Goal: Task Accomplishment & Management: Manage account settings

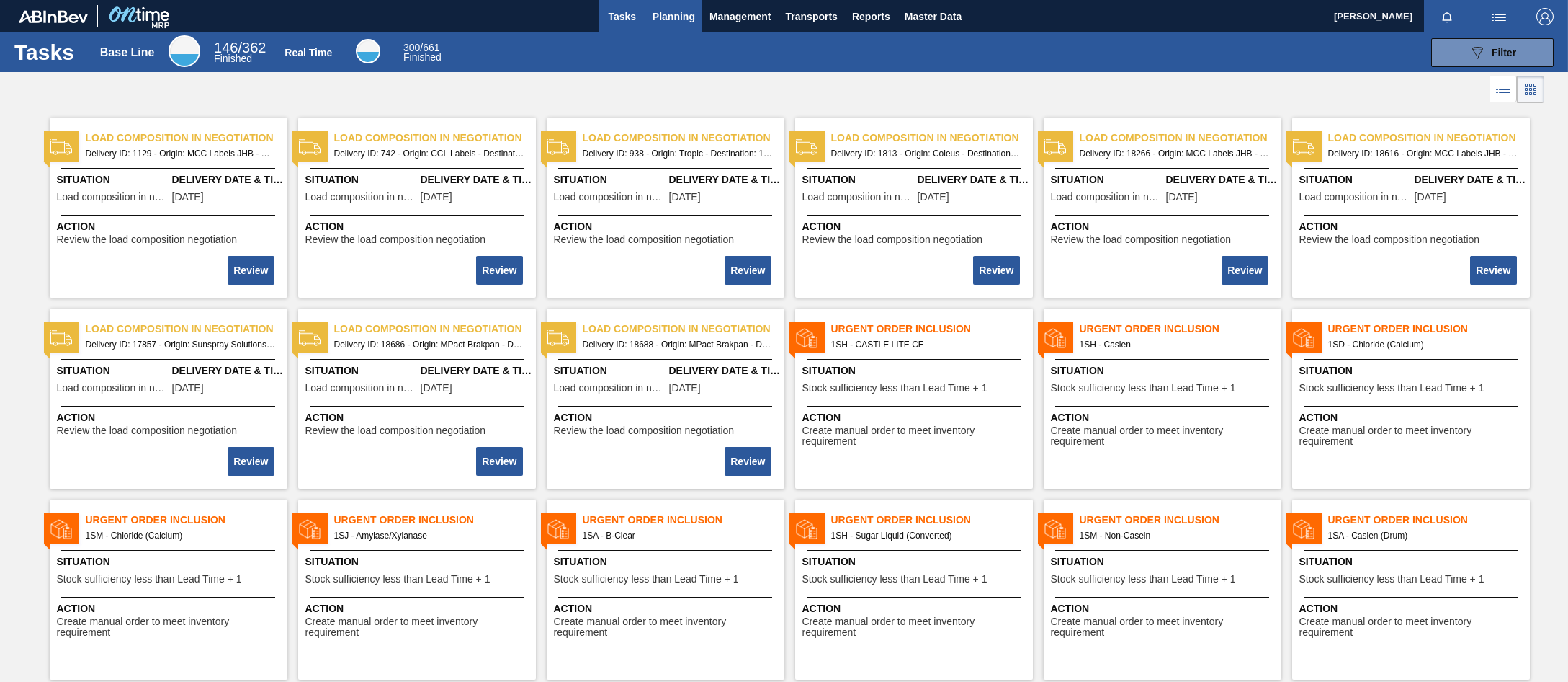
click at [660, 21] on span "Planning" at bounding box center [674, 17] width 43 height 18
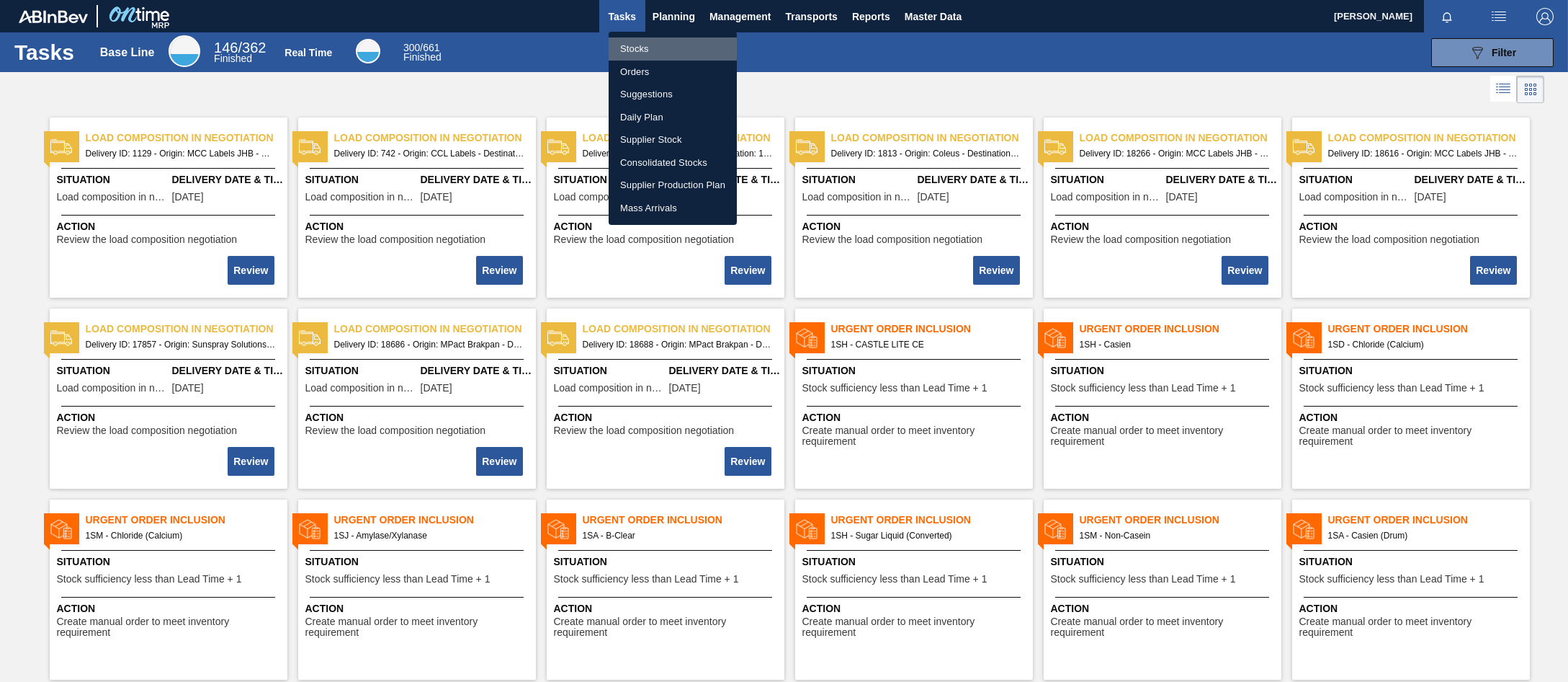
click at [633, 47] on li "Stocks" at bounding box center [672, 49] width 129 height 23
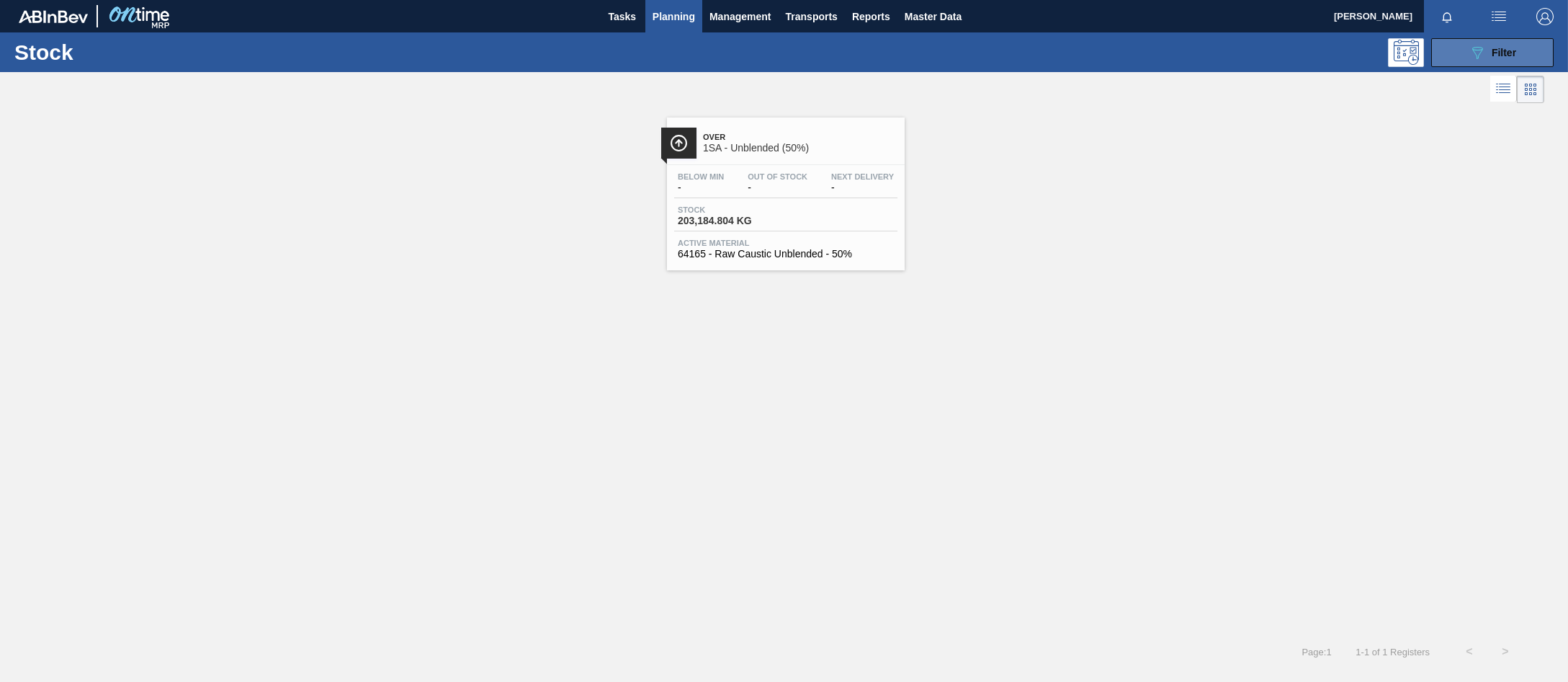
click at [1467, 60] on button "089F7B8B-B2A5-4AFE-B5C0-19BA573D28AC Filter" at bounding box center [1492, 52] width 123 height 29
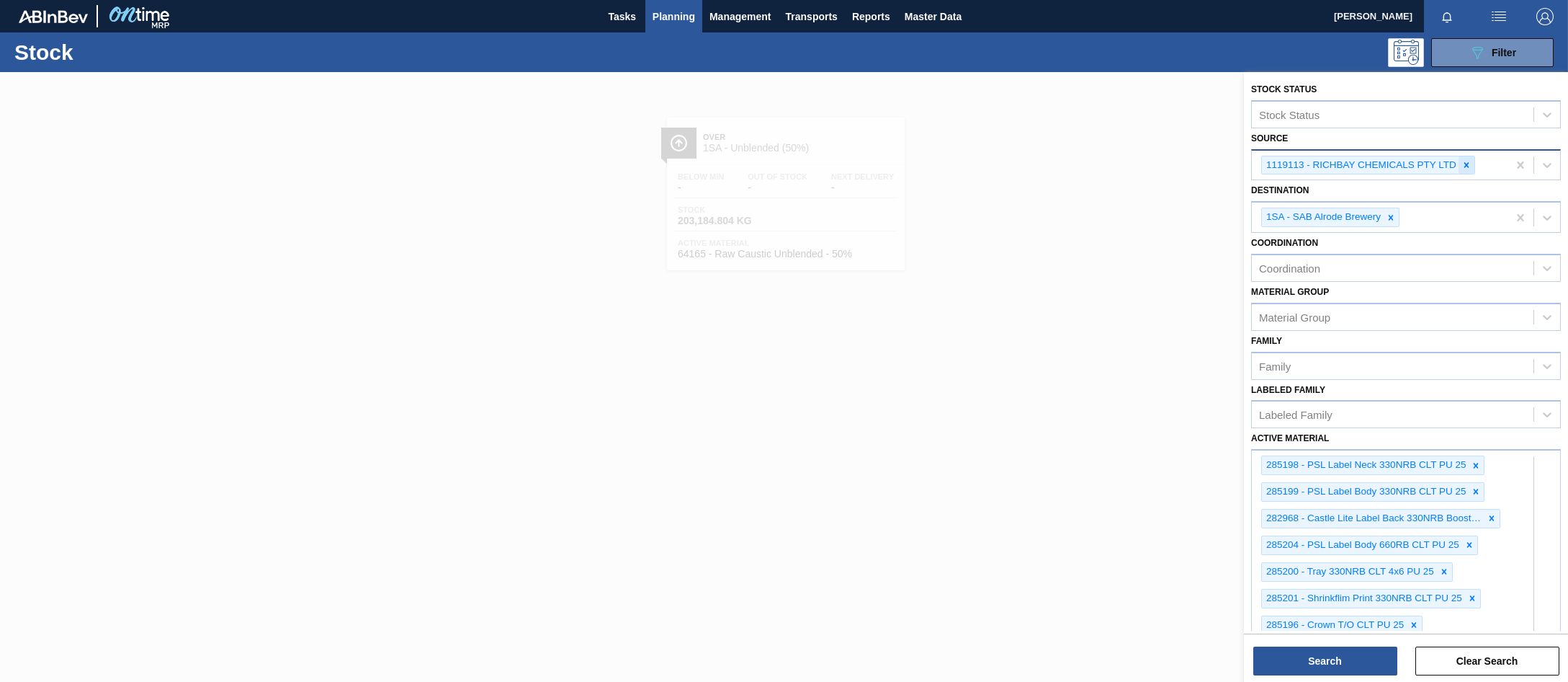
click at [1464, 167] on icon at bounding box center [1467, 165] width 10 height 10
click at [1270, 162] on div "Source" at bounding box center [1276, 163] width 35 height 12
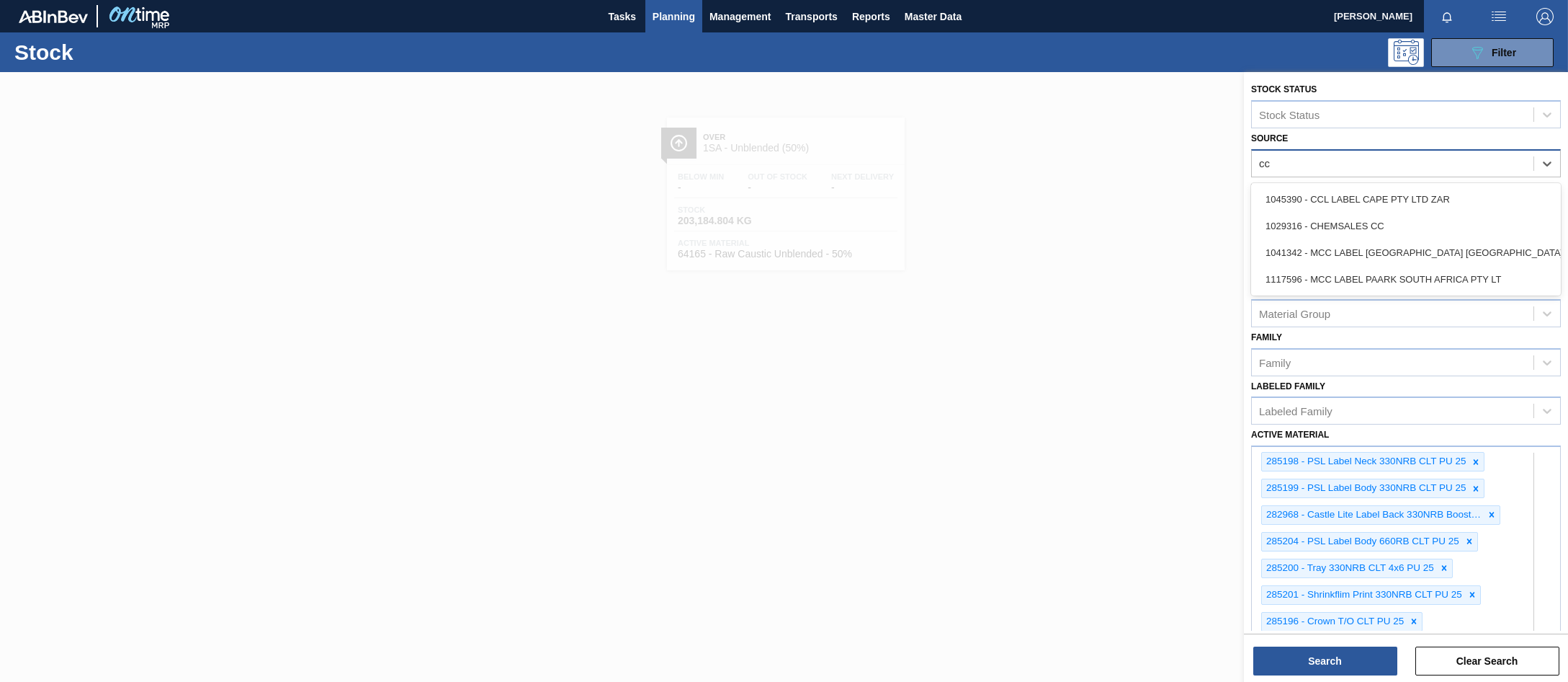
type input "ccl"
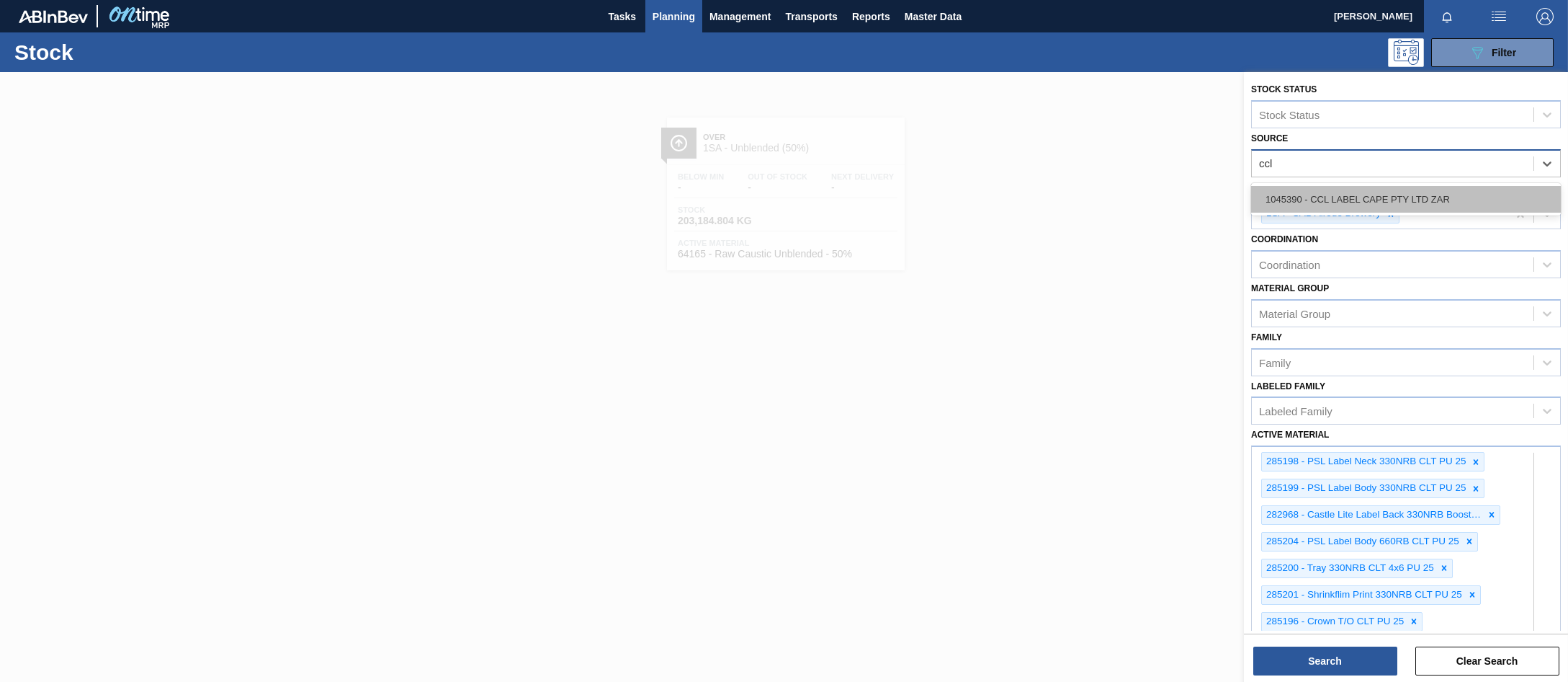
click at [1313, 198] on div "1045390 - CCL LABEL CAPE PTY LTD ZAR" at bounding box center [1406, 199] width 310 height 26
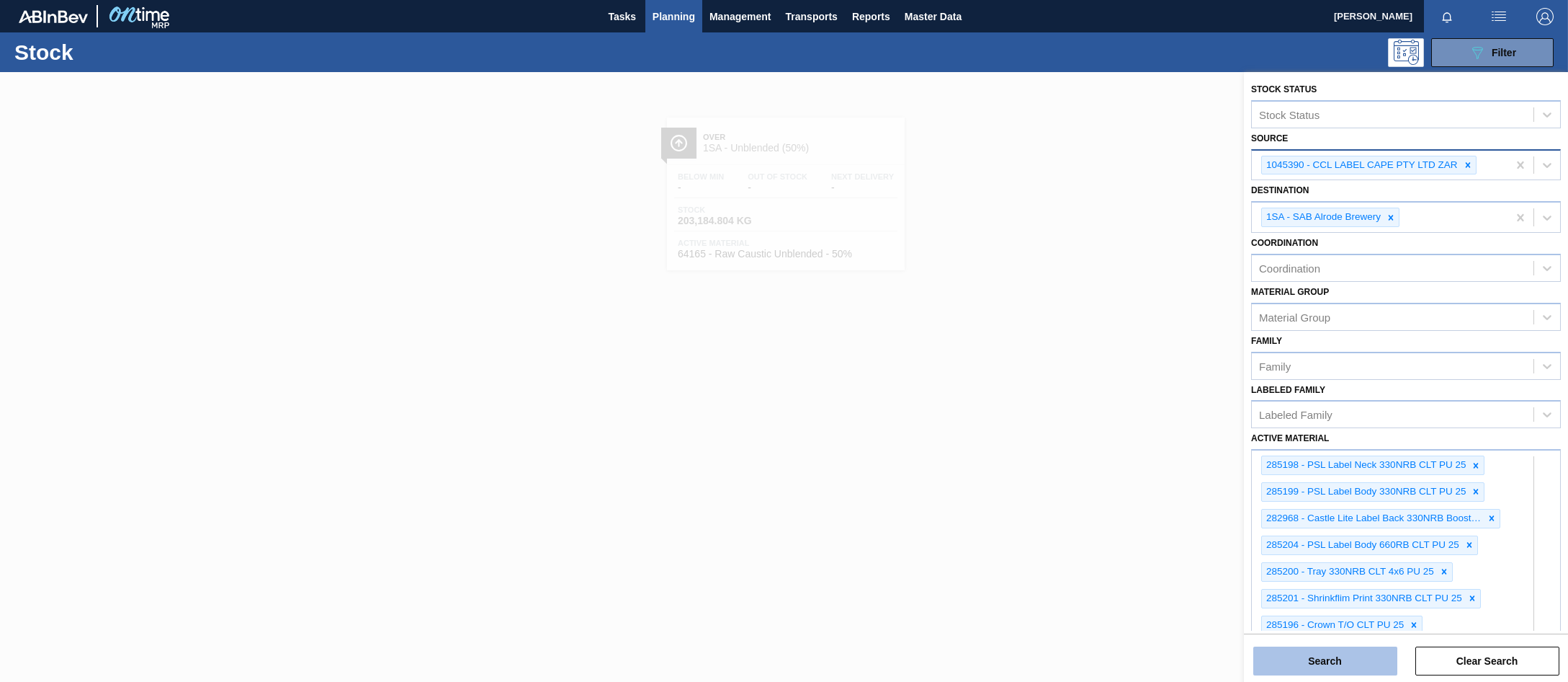
click at [1309, 667] on button "Search" at bounding box center [1326, 660] width 144 height 29
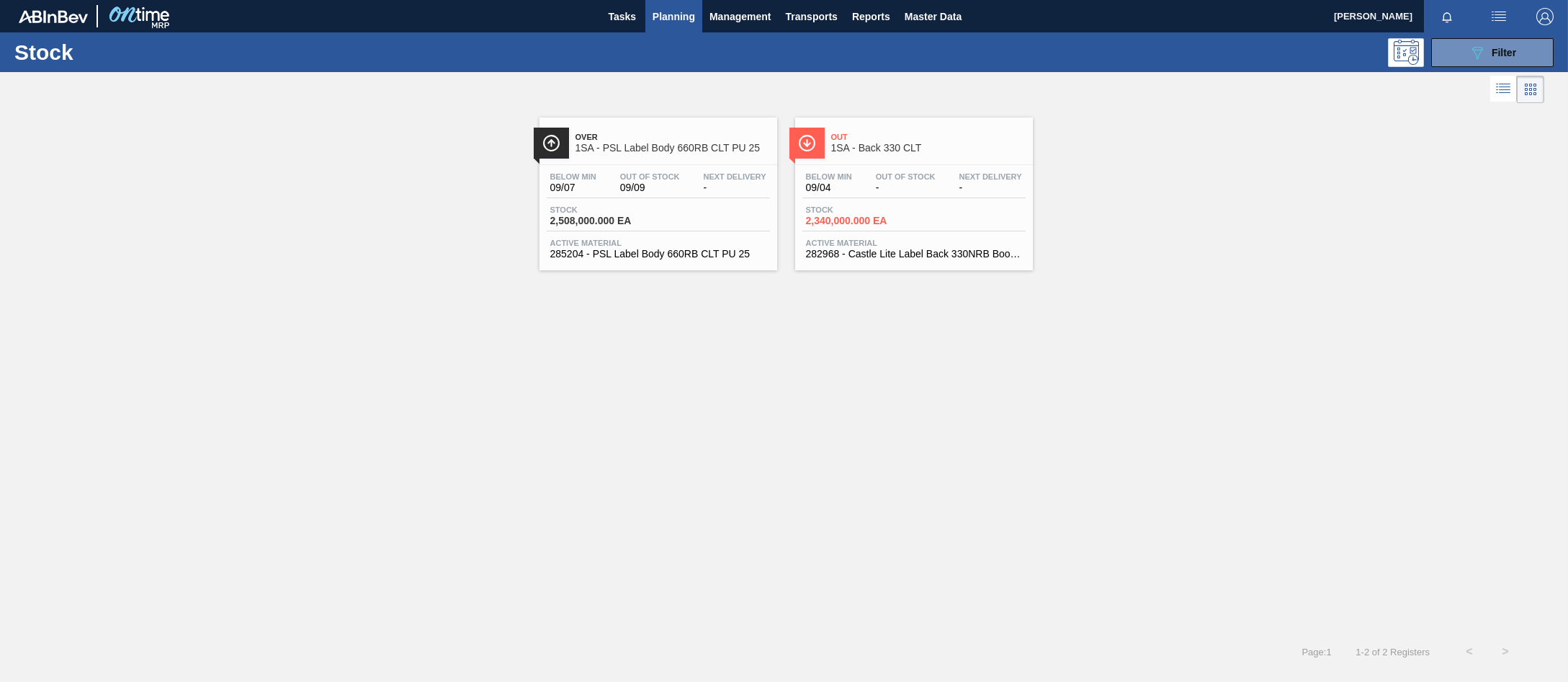
click at [673, 219] on div "Stock 2,508,000.000 EA" at bounding box center [658, 218] width 223 height 26
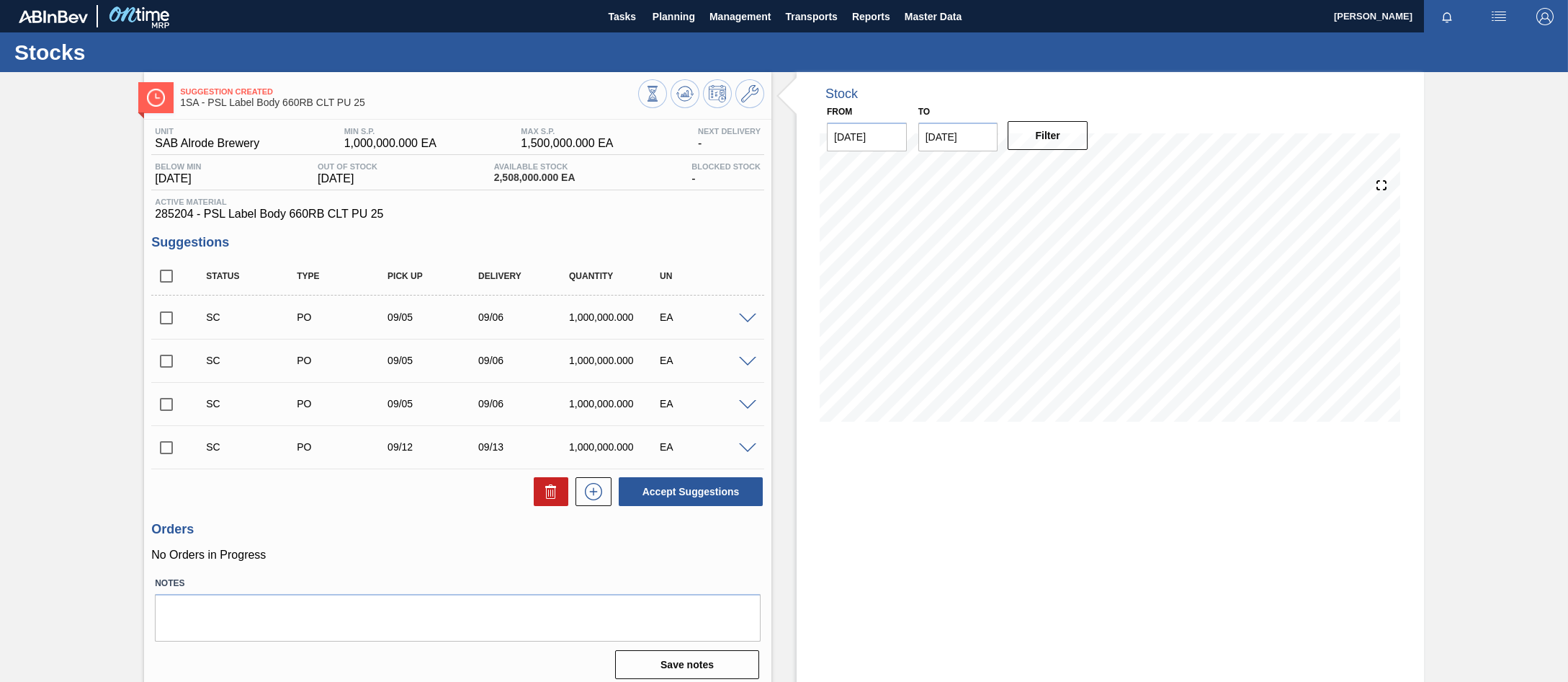
click at [168, 320] on input "checkbox" at bounding box center [166, 317] width 30 height 30
click at [642, 492] on button "Accept Suggestions" at bounding box center [691, 491] width 144 height 29
checkbox input "false"
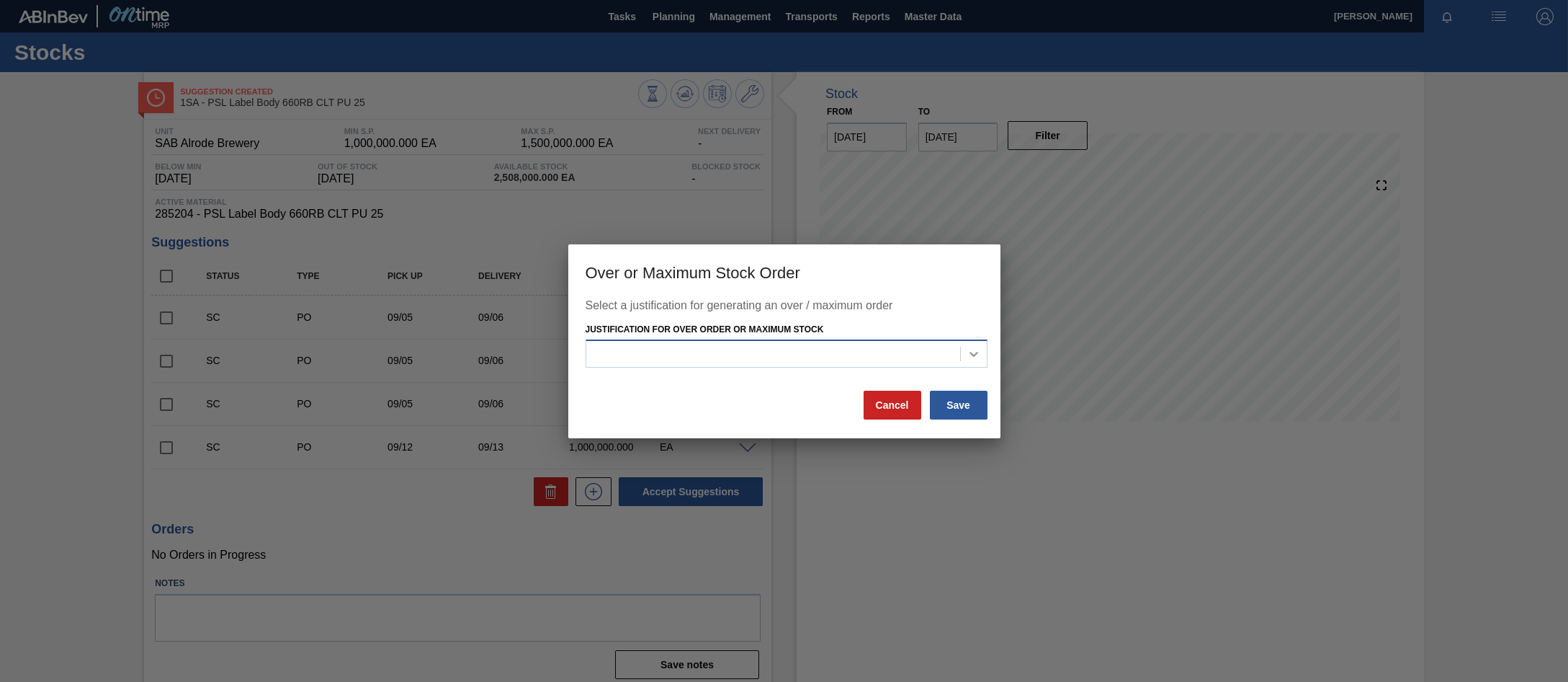
click at [977, 351] on icon at bounding box center [974, 354] width 15 height 15
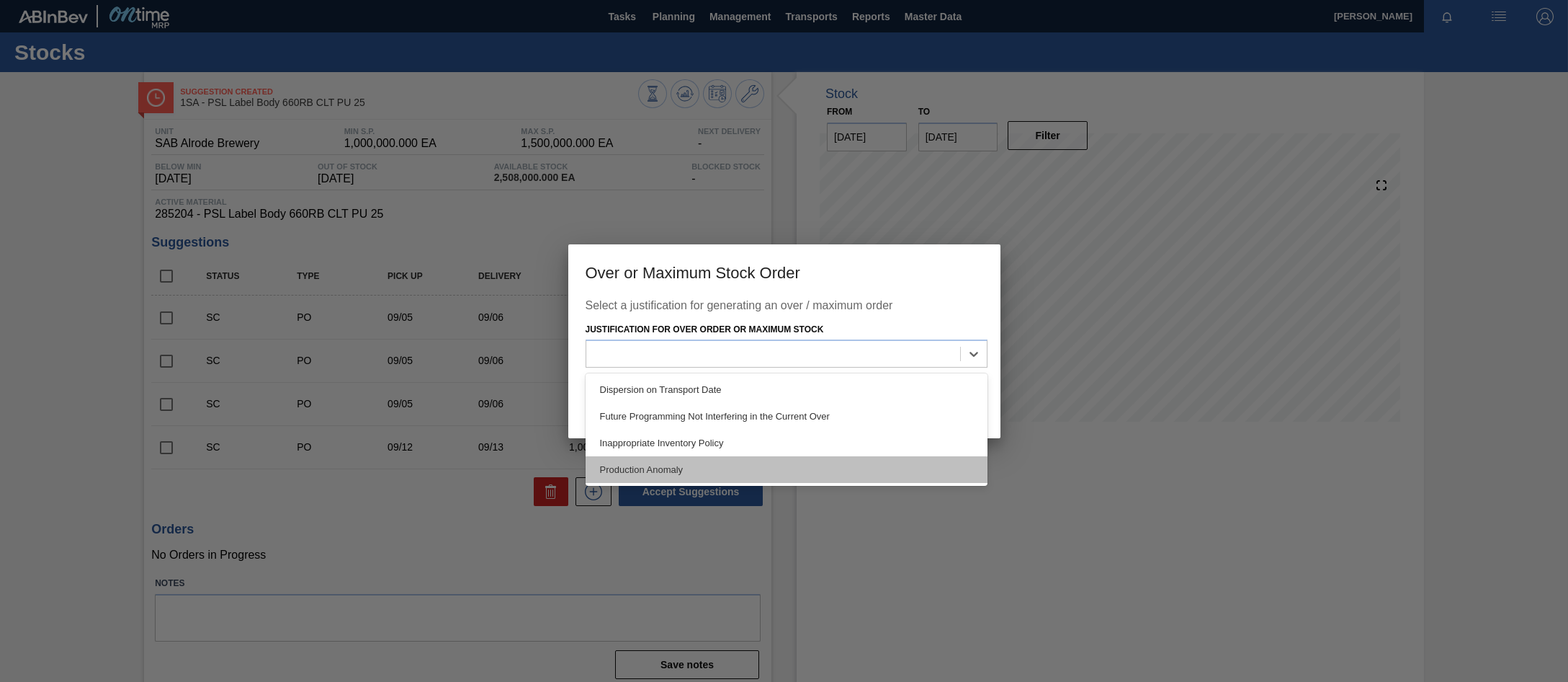
click at [663, 467] on div "Production Anomaly" at bounding box center [786, 470] width 402 height 26
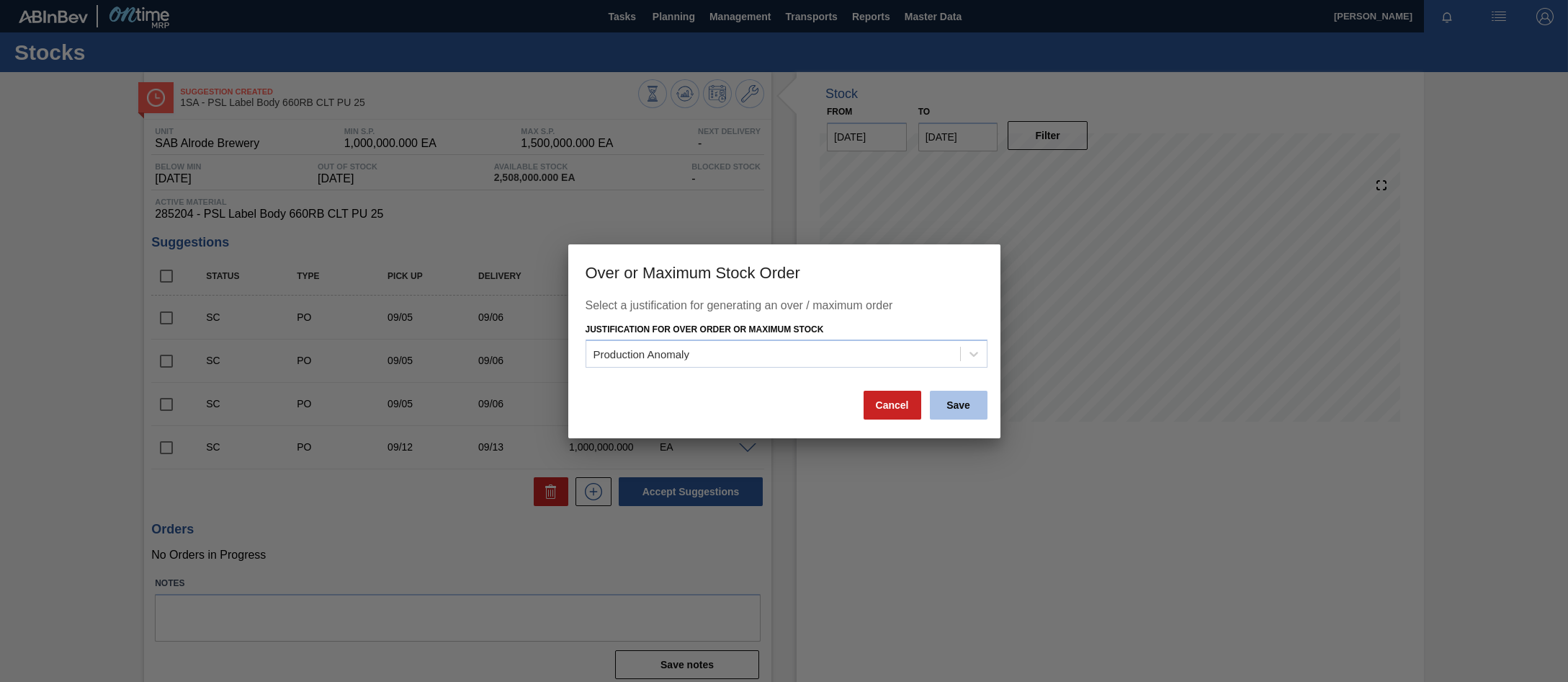
click at [965, 398] on button "Save" at bounding box center [959, 404] width 57 height 29
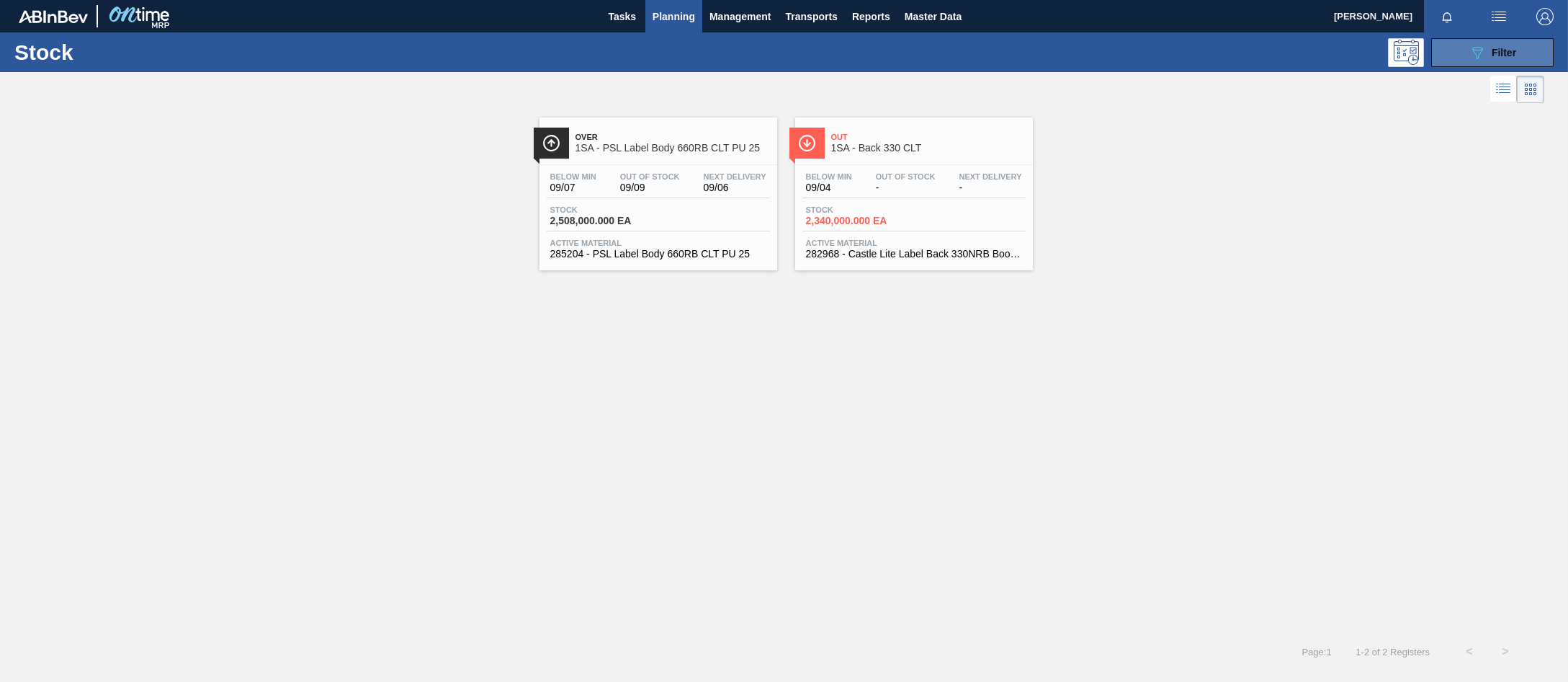
click at [1447, 60] on button "089F7B8B-B2A5-4AFE-B5C0-19BA573D28AC Filter" at bounding box center [1492, 52] width 123 height 29
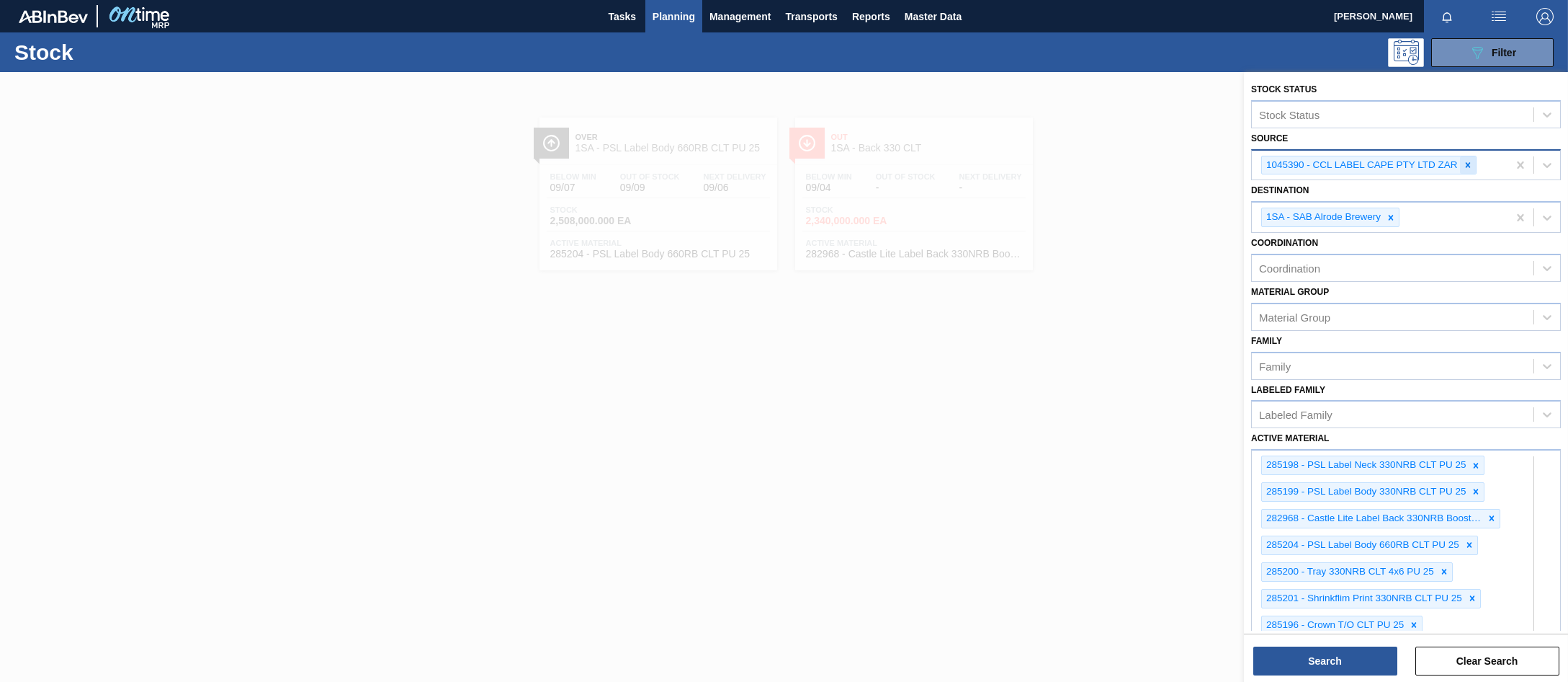
click at [1466, 169] on icon at bounding box center [1468, 165] width 10 height 10
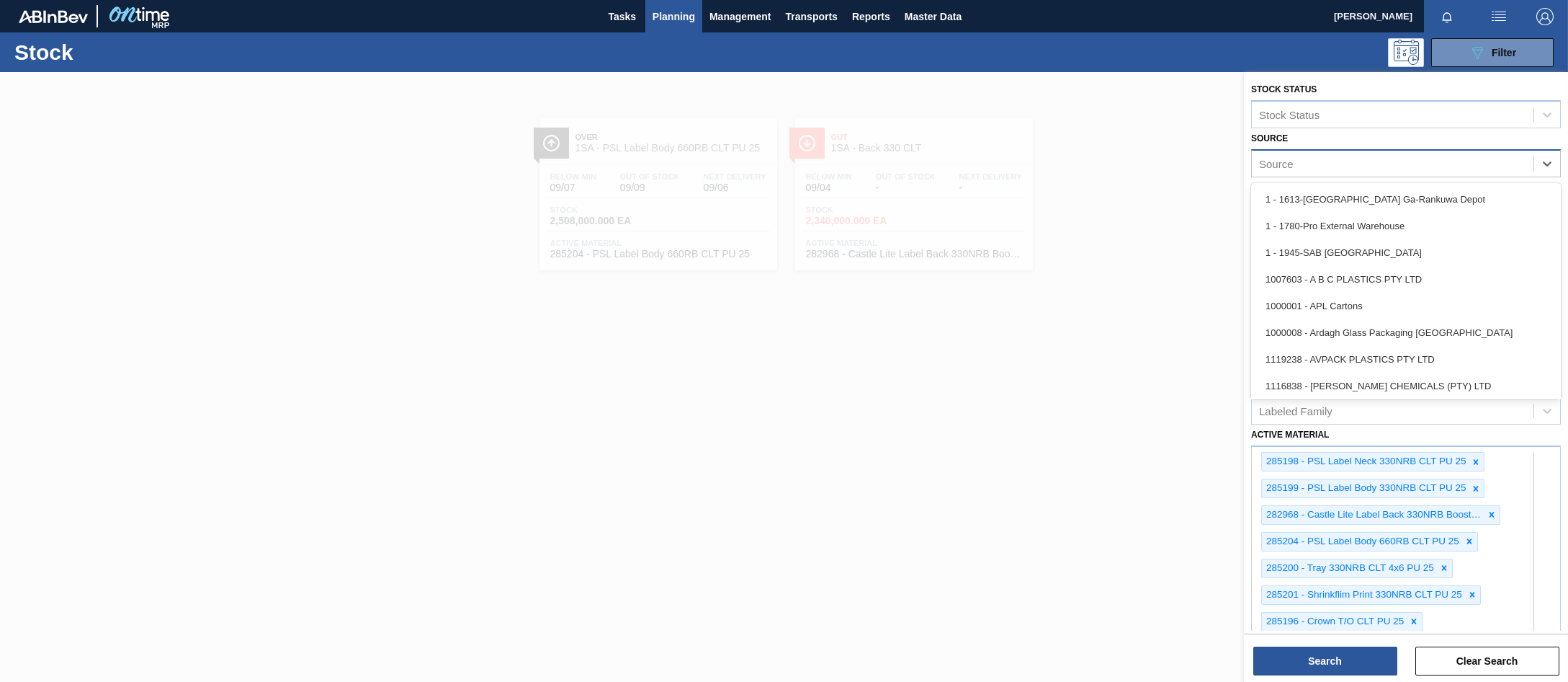
click at [1273, 164] on div "Source" at bounding box center [1276, 163] width 35 height 12
type input "mcc"
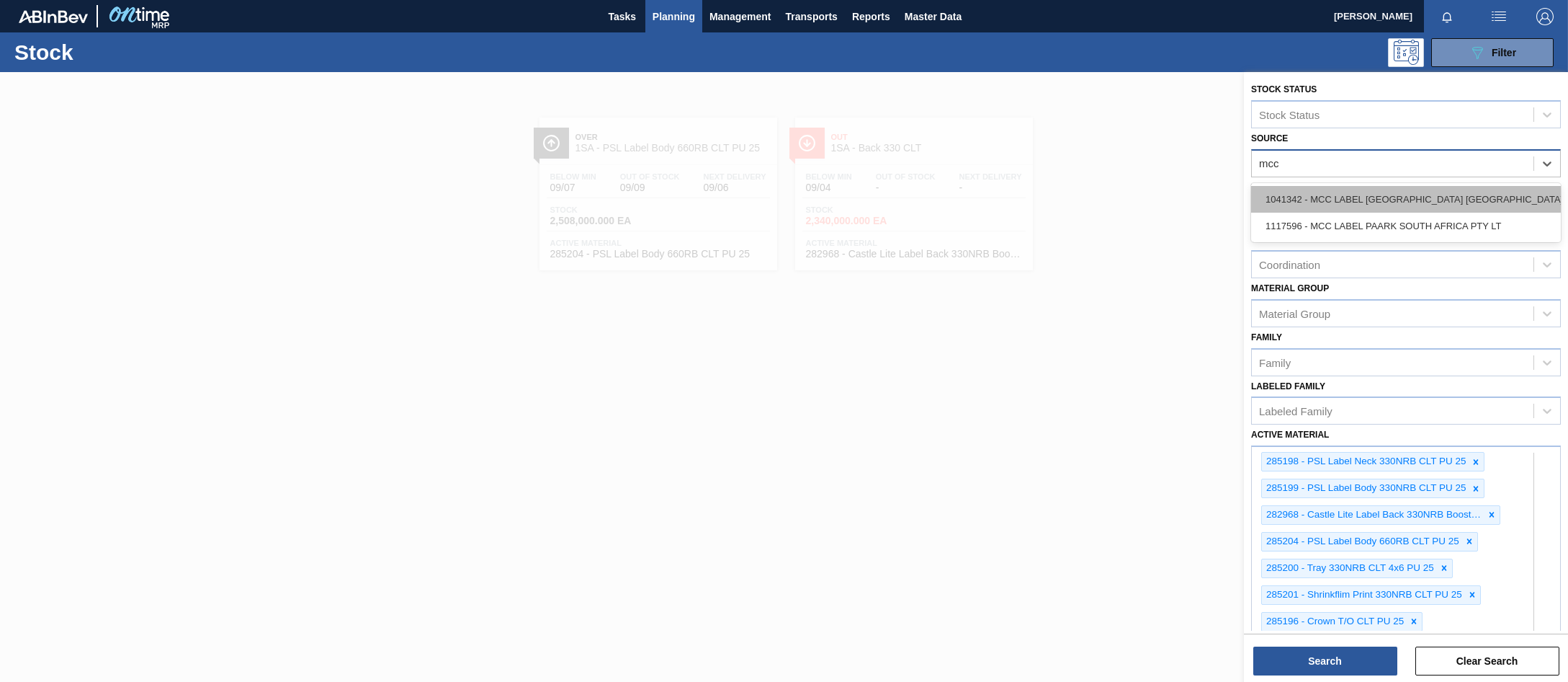
click at [1309, 207] on div "1041342 - MCC LABEL JOHANNESBURG SOUTH AFRICA" at bounding box center [1406, 199] width 310 height 26
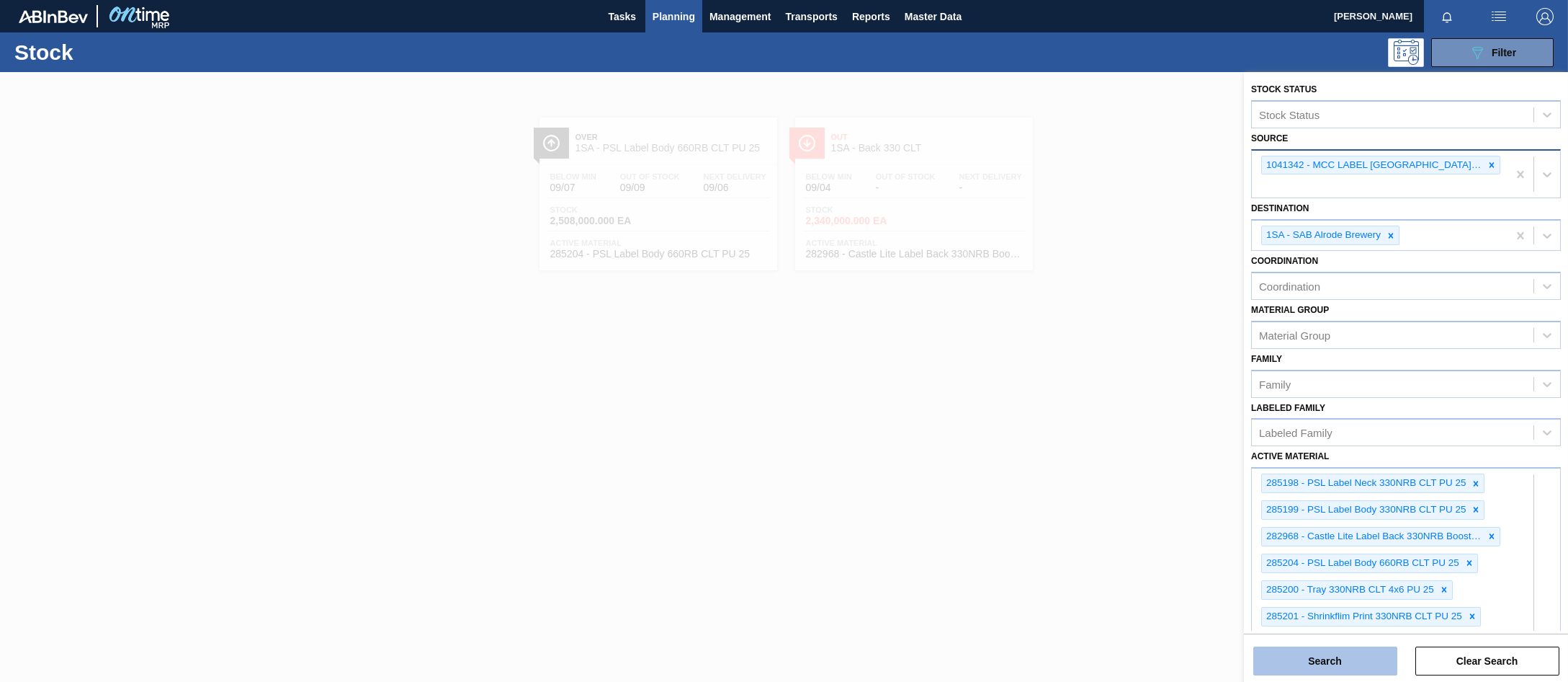
click at [1309, 658] on button "Search" at bounding box center [1326, 660] width 144 height 29
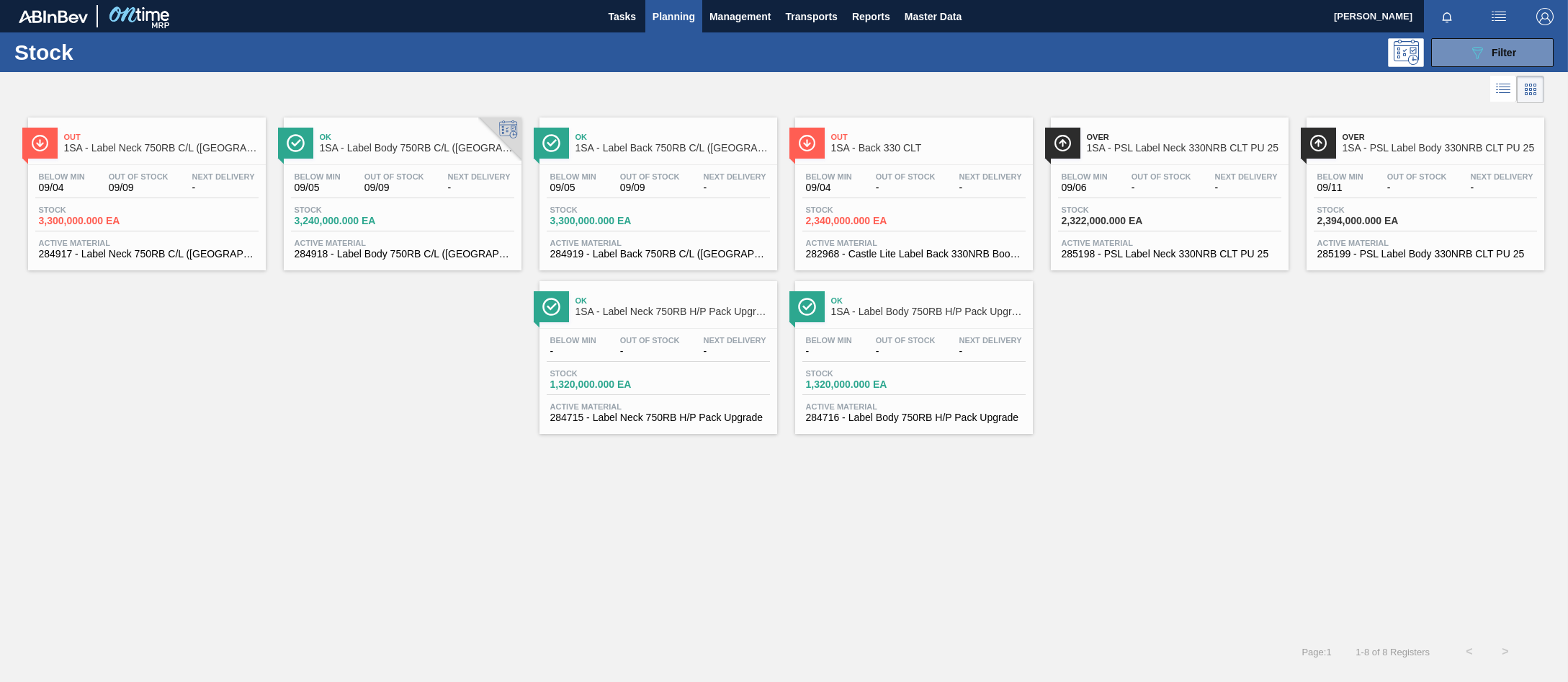
click at [194, 182] on span "-" at bounding box center [223, 187] width 62 height 11
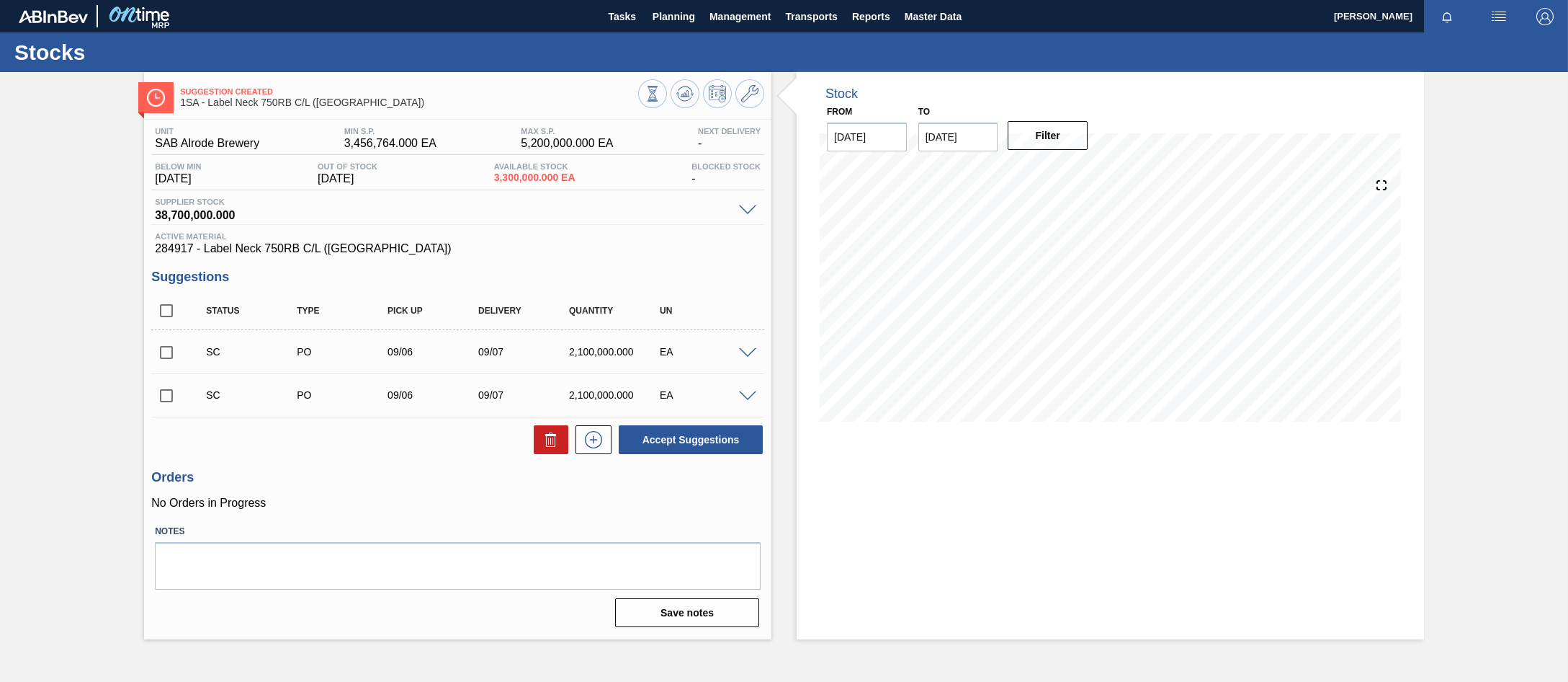
click at [747, 353] on span at bounding box center [748, 353] width 18 height 11
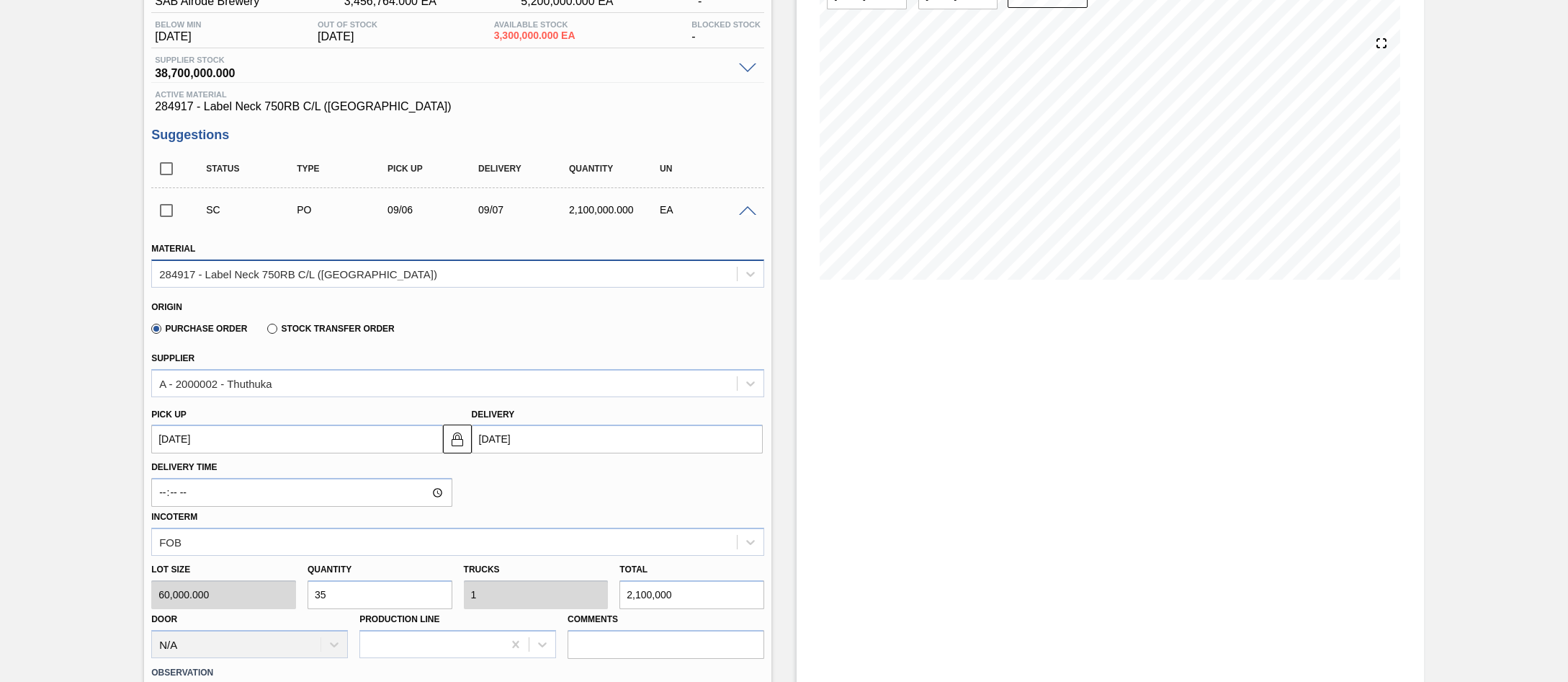
scroll to position [144, 0]
click at [744, 381] on icon at bounding box center [751, 381] width 15 height 15
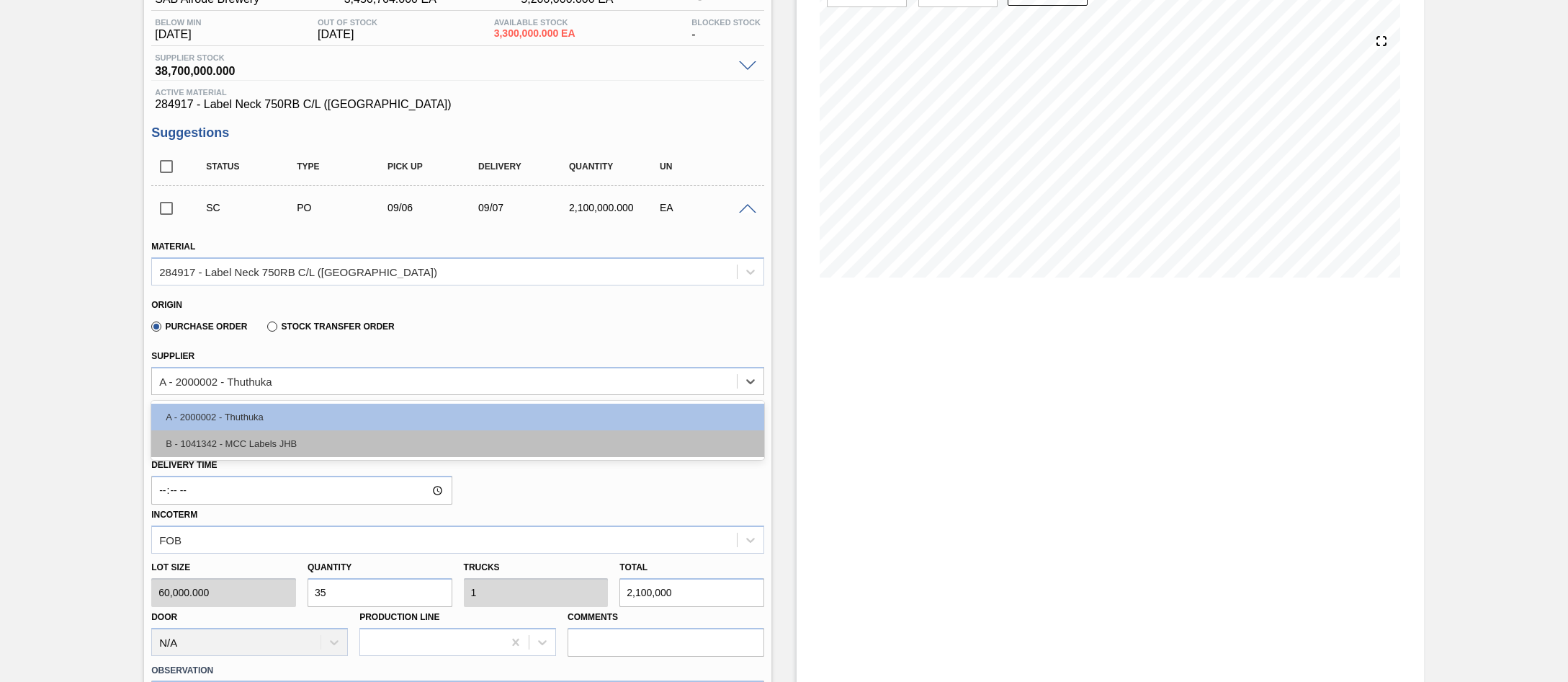
click at [314, 447] on div "B - 1041342 - MCC Labels JHB" at bounding box center [458, 443] width 613 height 26
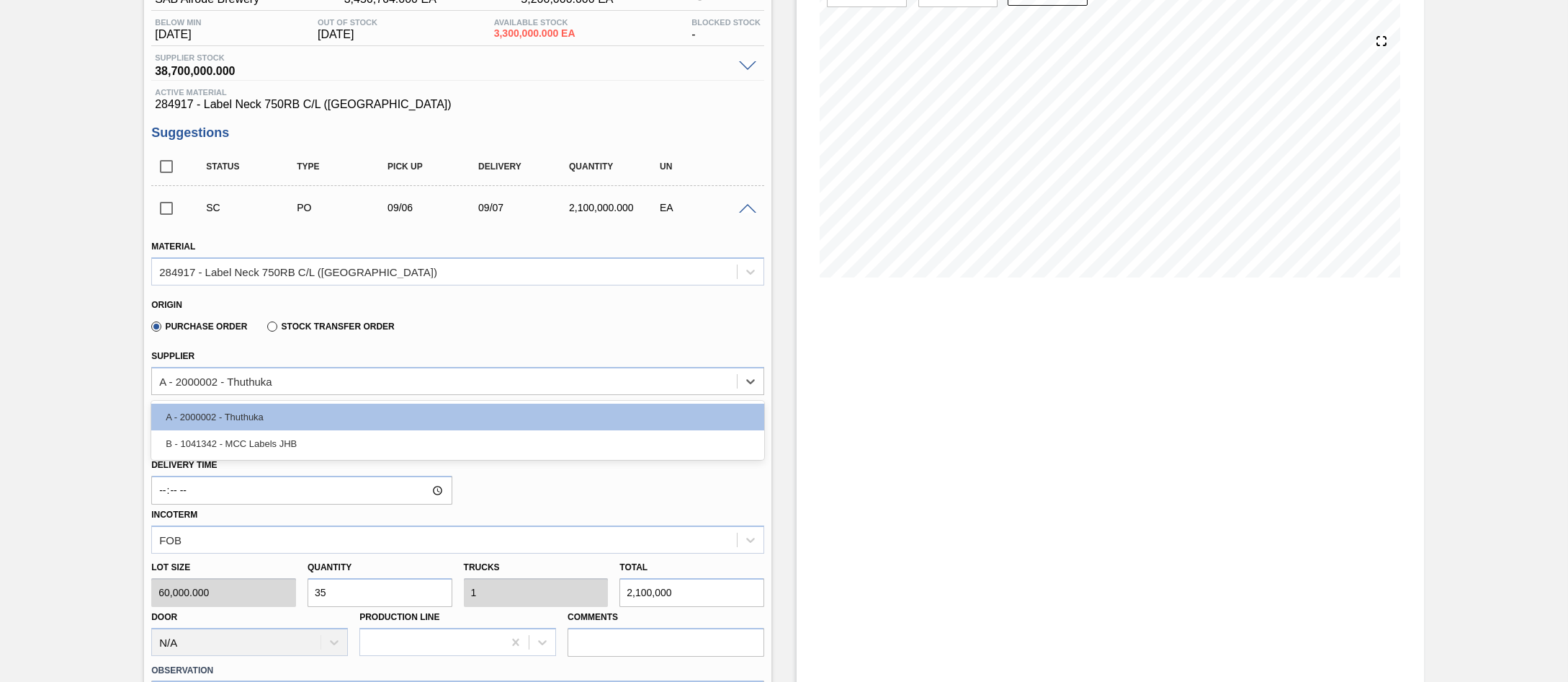
type input "0.404"
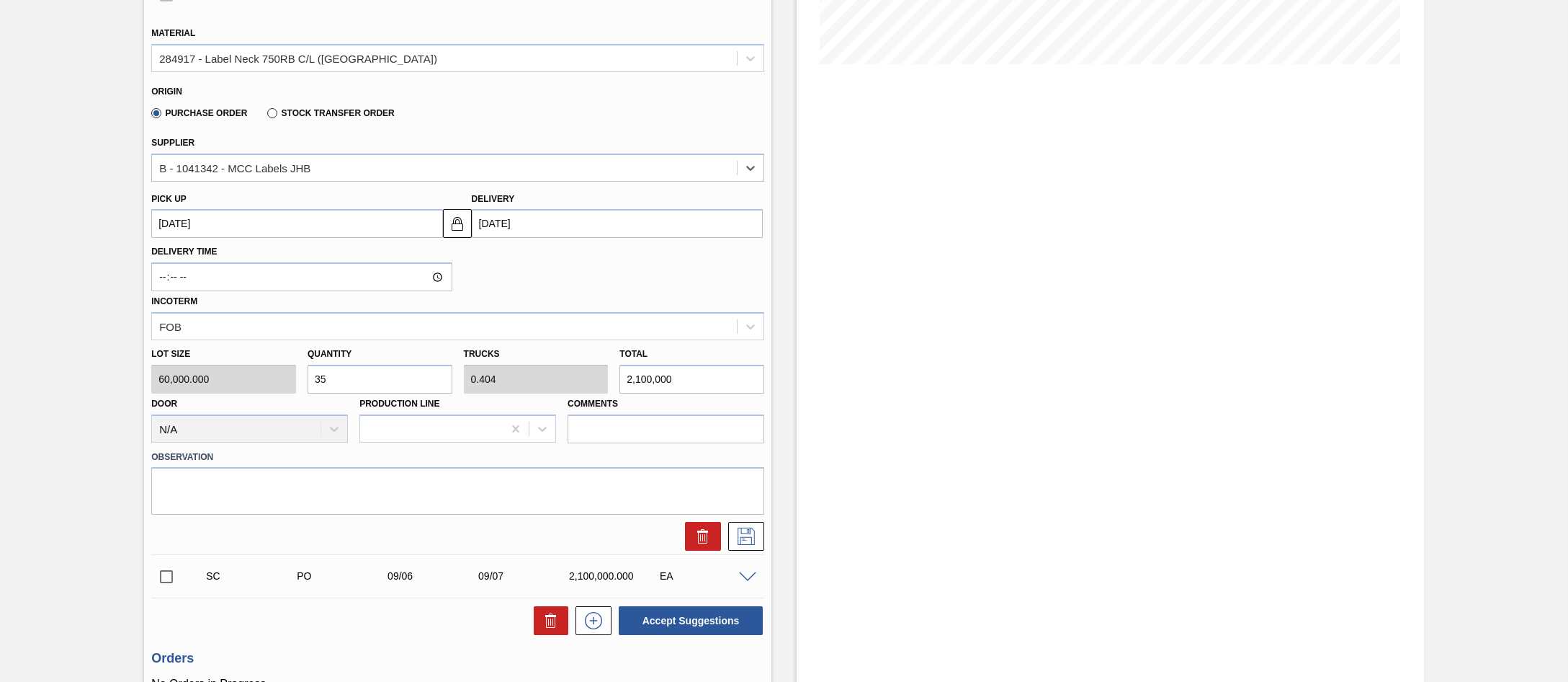
scroll to position [360, 0]
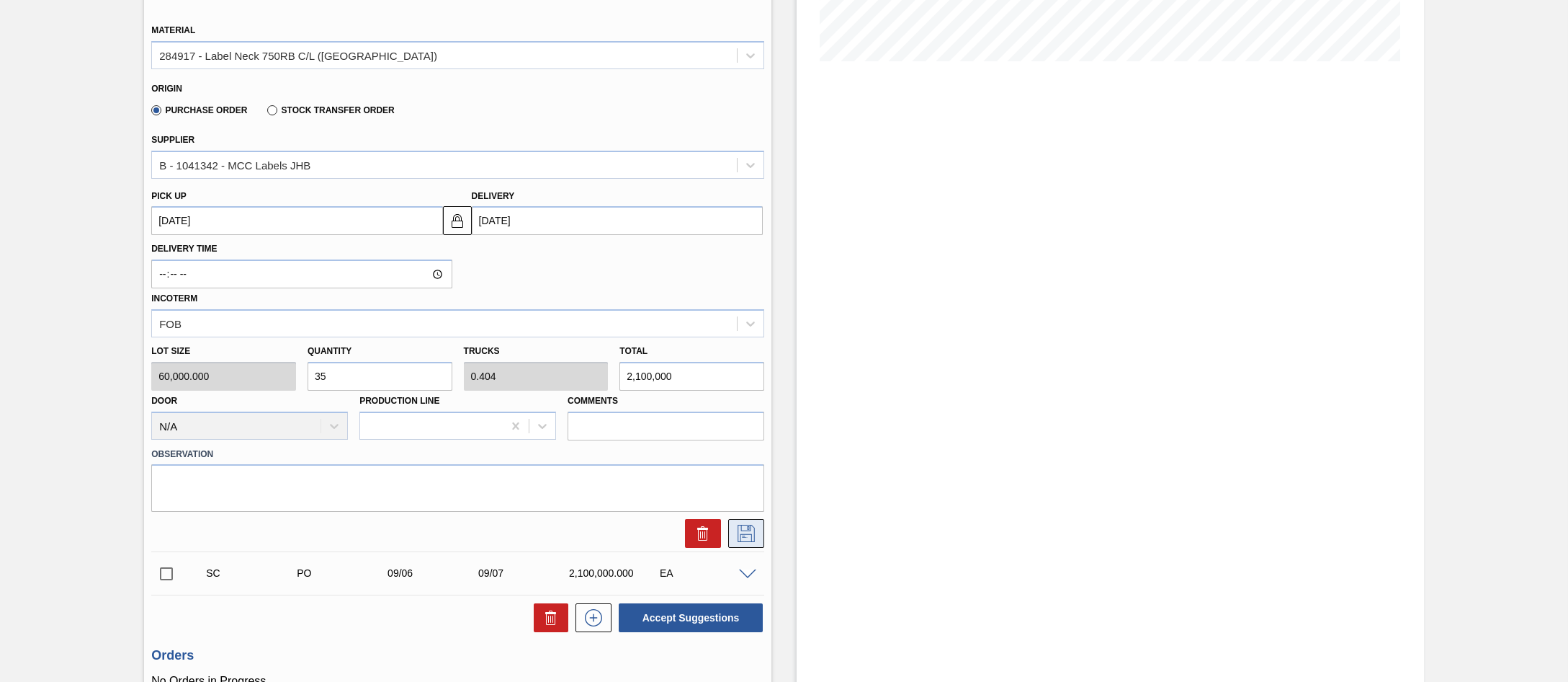
click at [748, 531] on icon at bounding box center [746, 534] width 23 height 18
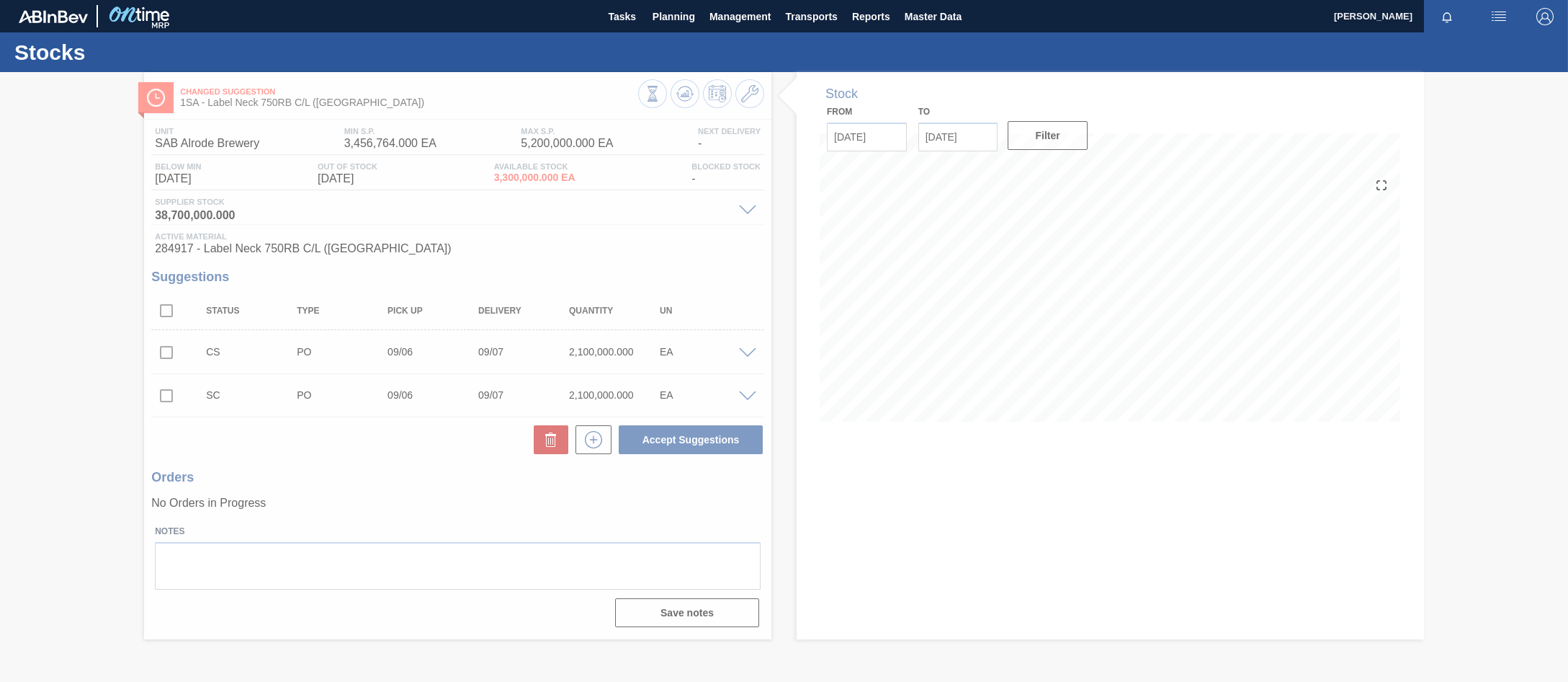
scroll to position [0, 0]
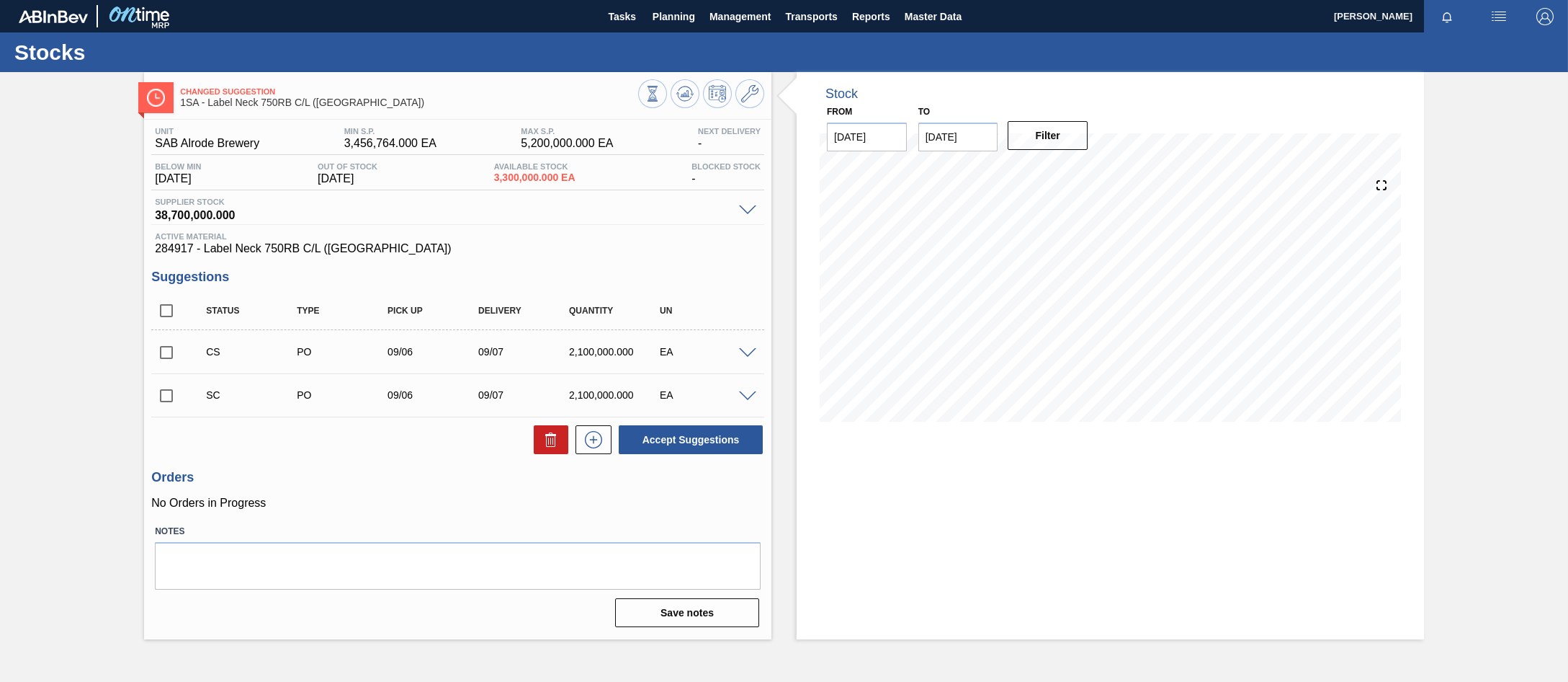
click at [743, 347] on div at bounding box center [749, 352] width 29 height 11
click at [744, 353] on span at bounding box center [748, 353] width 18 height 11
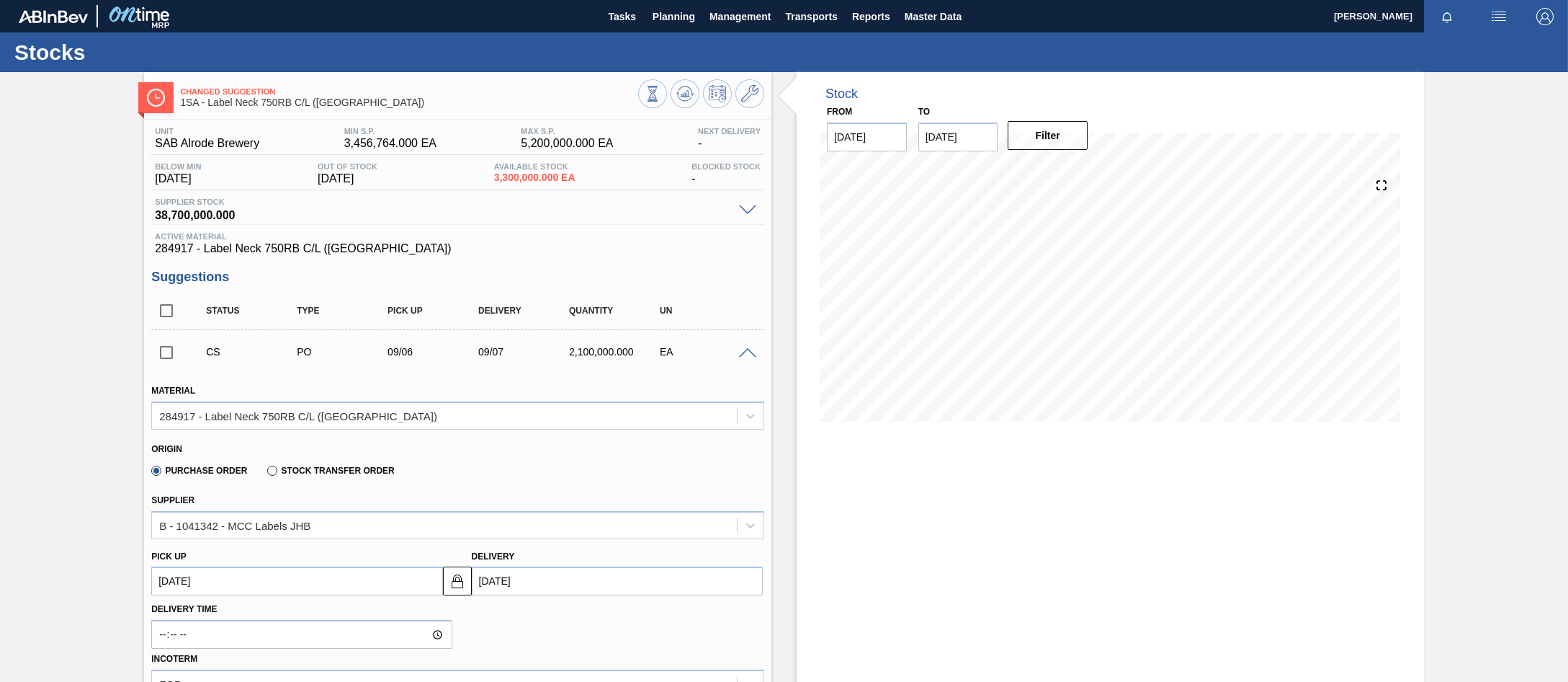
click at [746, 351] on span at bounding box center [748, 353] width 18 height 11
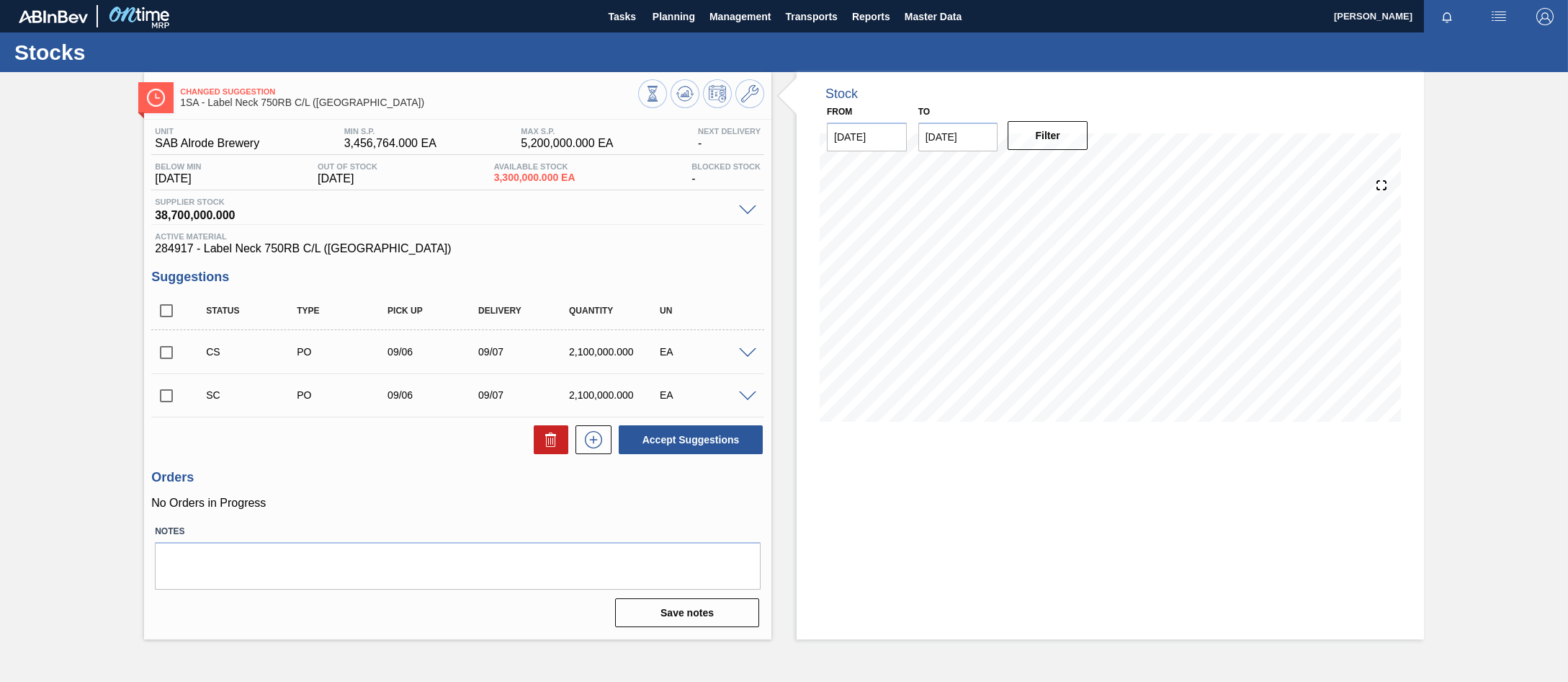
click at [741, 348] on div at bounding box center [749, 352] width 29 height 11
click at [750, 356] on span at bounding box center [748, 353] width 18 height 11
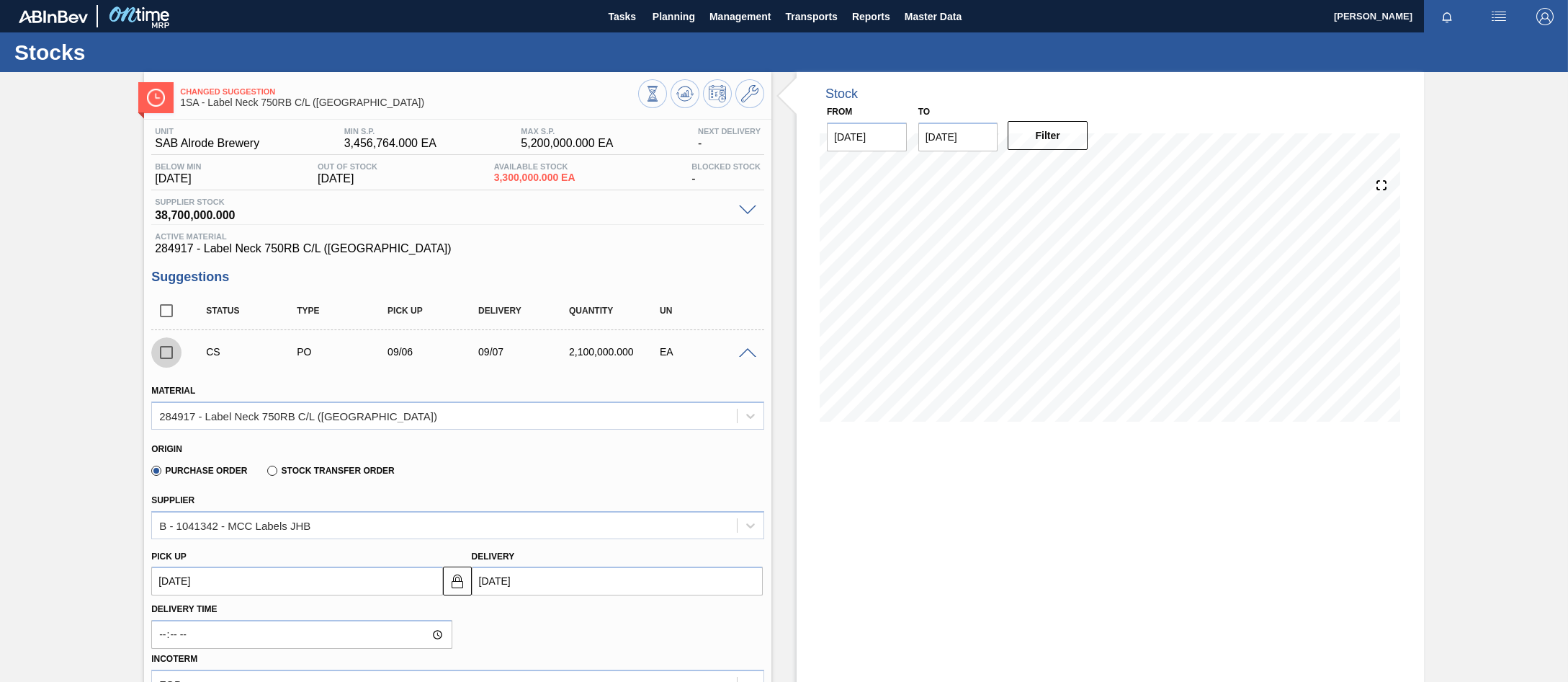
click at [165, 351] on input "checkbox" at bounding box center [166, 352] width 30 height 30
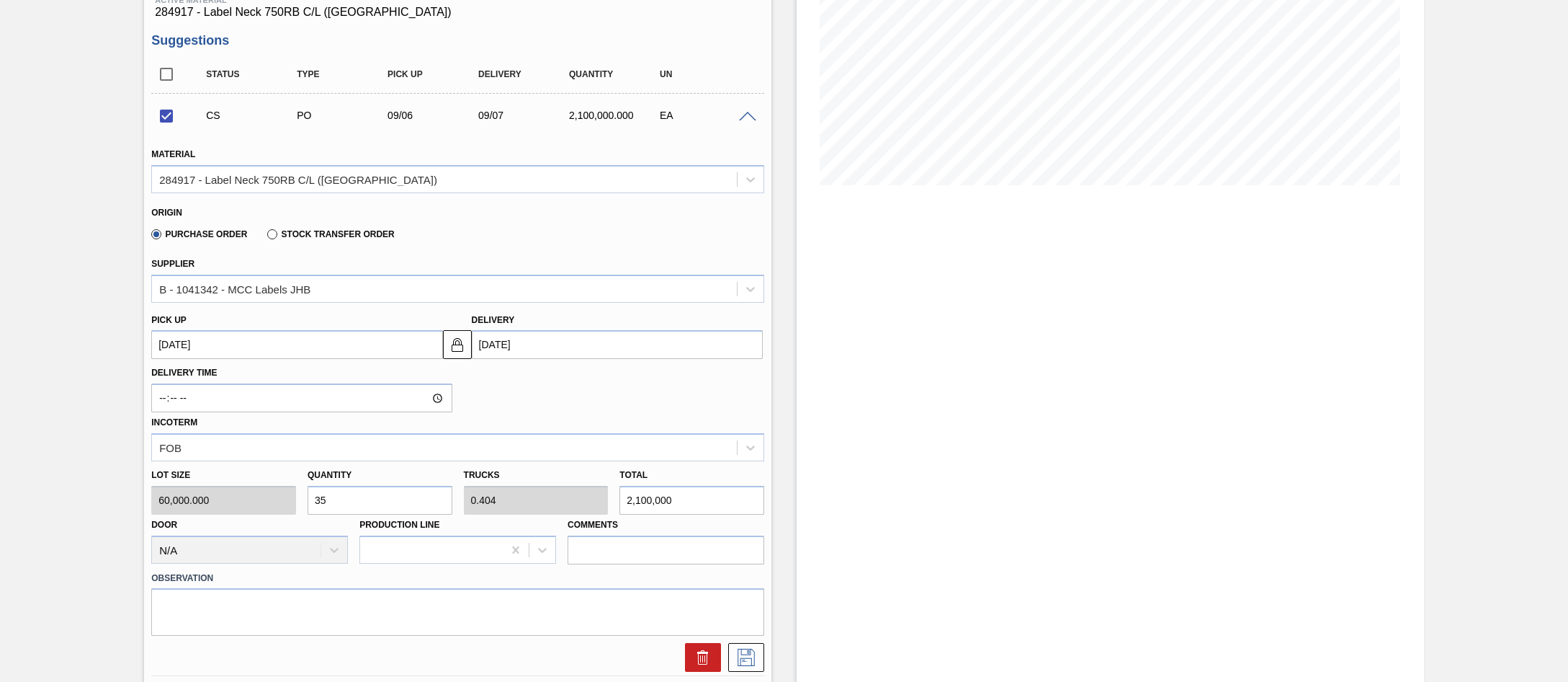
scroll to position [144, 0]
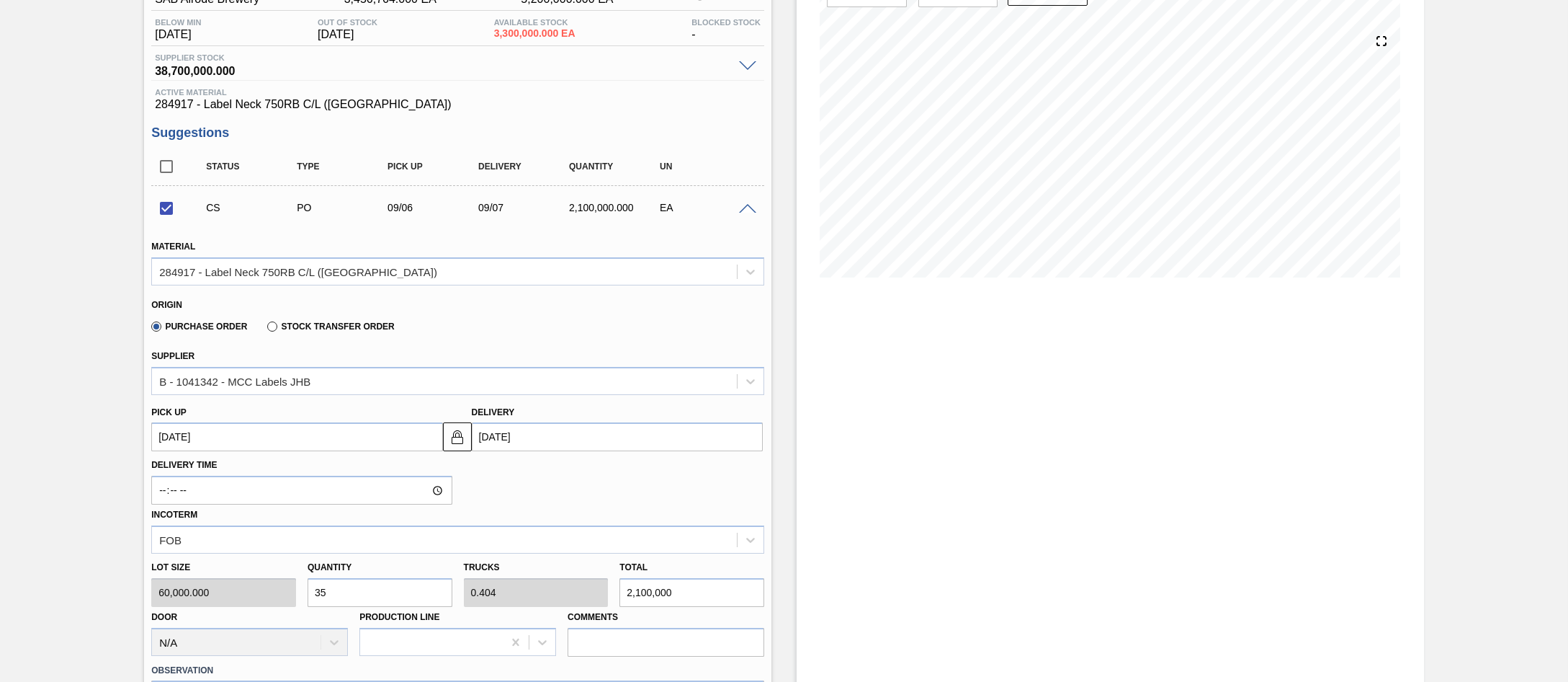
click at [161, 207] on input "checkbox" at bounding box center [166, 208] width 30 height 30
click at [745, 209] on span at bounding box center [748, 209] width 18 height 11
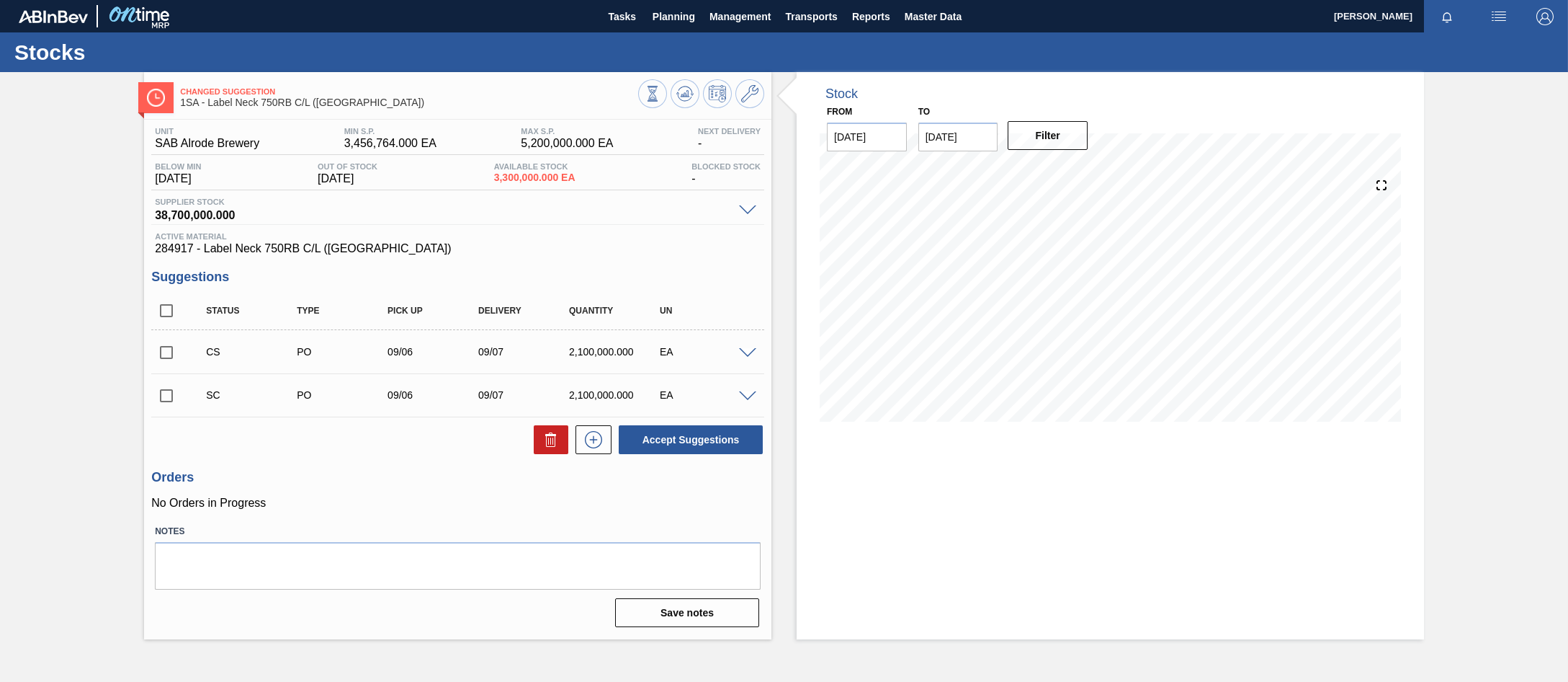
click at [748, 396] on span at bounding box center [748, 396] width 18 height 11
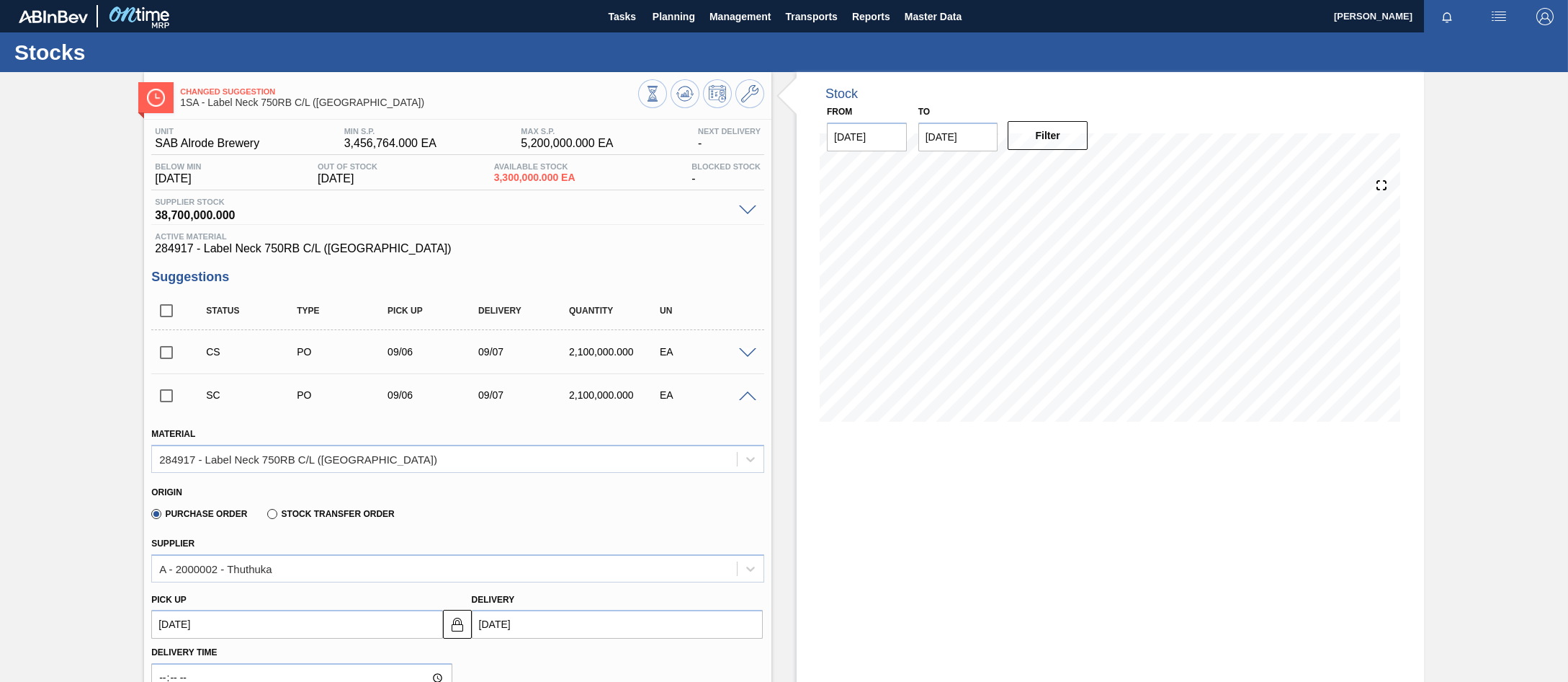
click at [745, 353] on span at bounding box center [748, 353] width 18 height 11
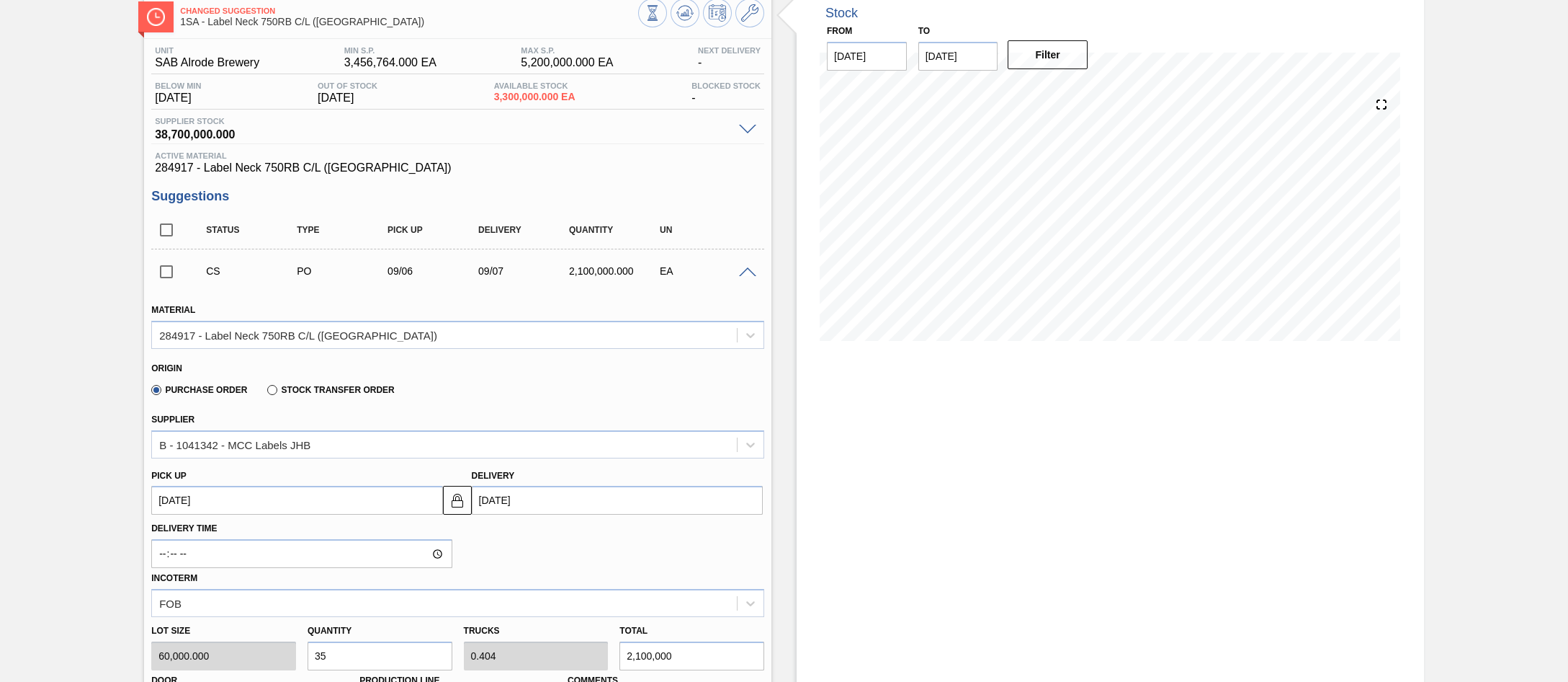
scroll to position [72, 0]
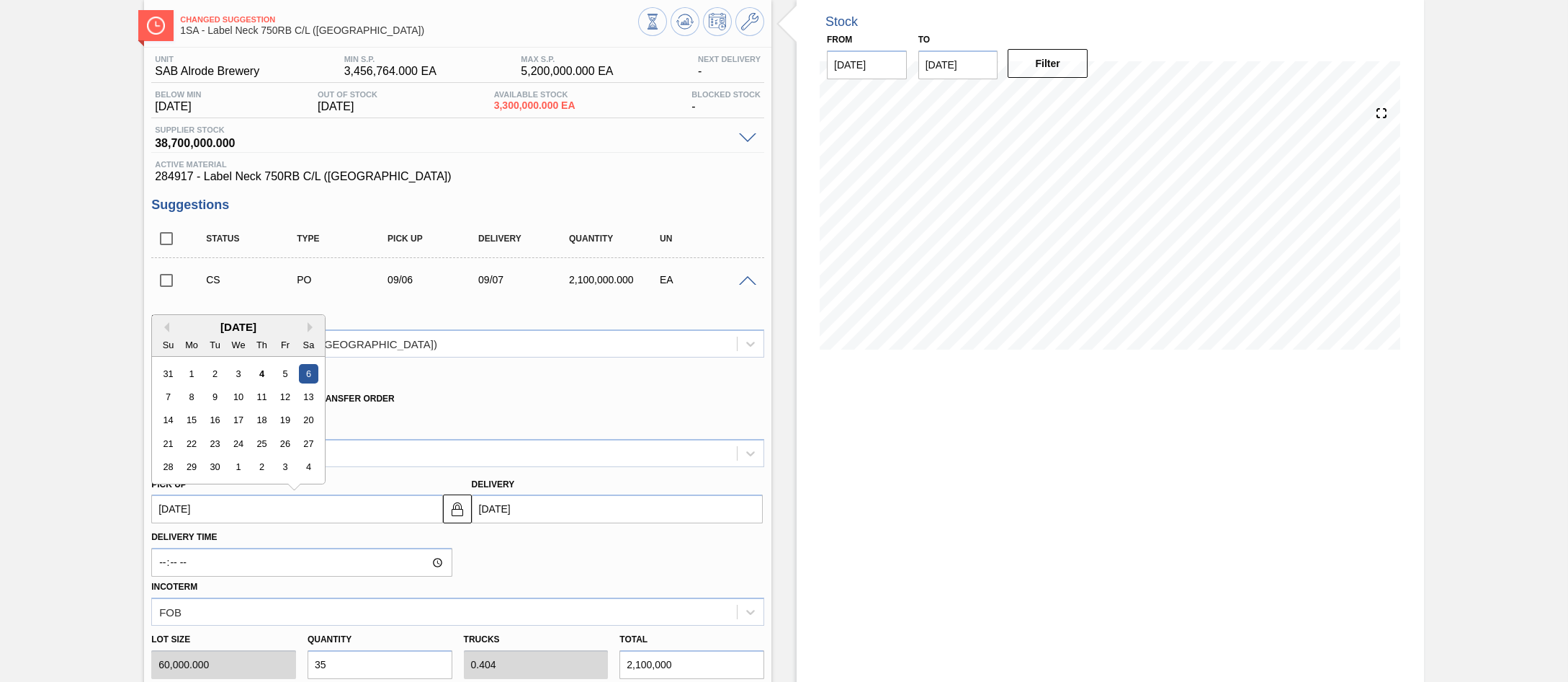
click at [276, 512] on up3240637827 "09/06/2025" at bounding box center [297, 509] width 291 height 29
click at [453, 378] on div "Origin" at bounding box center [452, 375] width 601 height 14
click at [247, 517] on up3240637827 "09/06/2025" at bounding box center [297, 509] width 291 height 29
click at [308, 375] on div "6" at bounding box center [309, 373] width 19 height 19
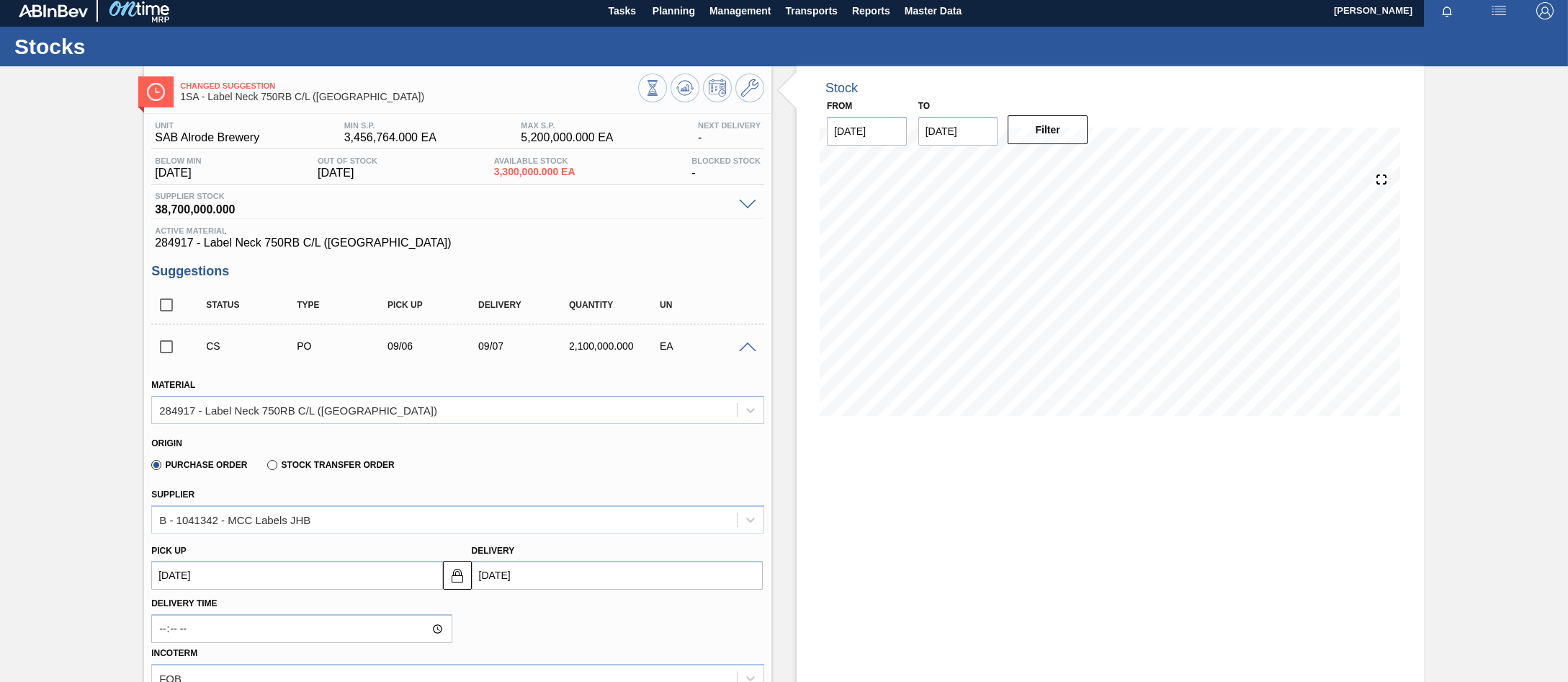
scroll to position [0, 0]
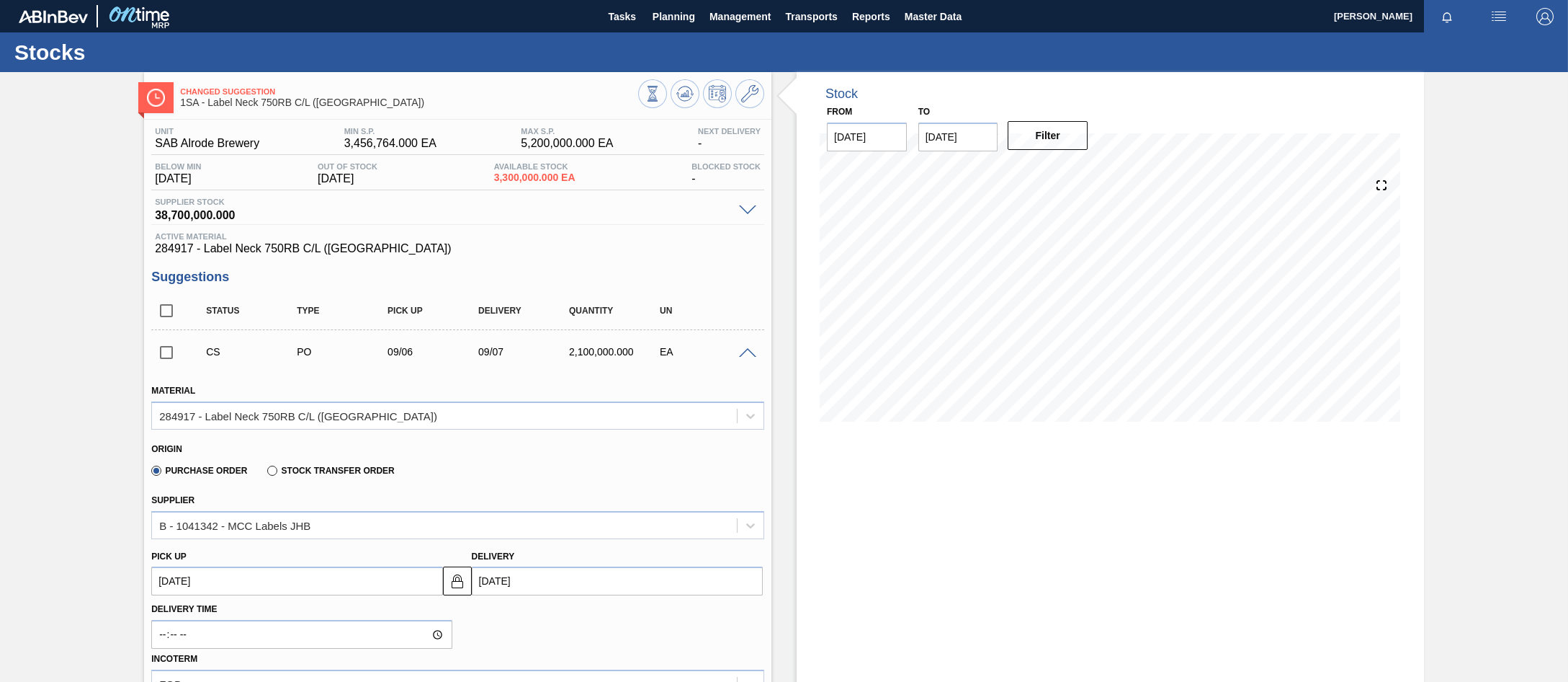
click at [746, 351] on span at bounding box center [748, 353] width 18 height 11
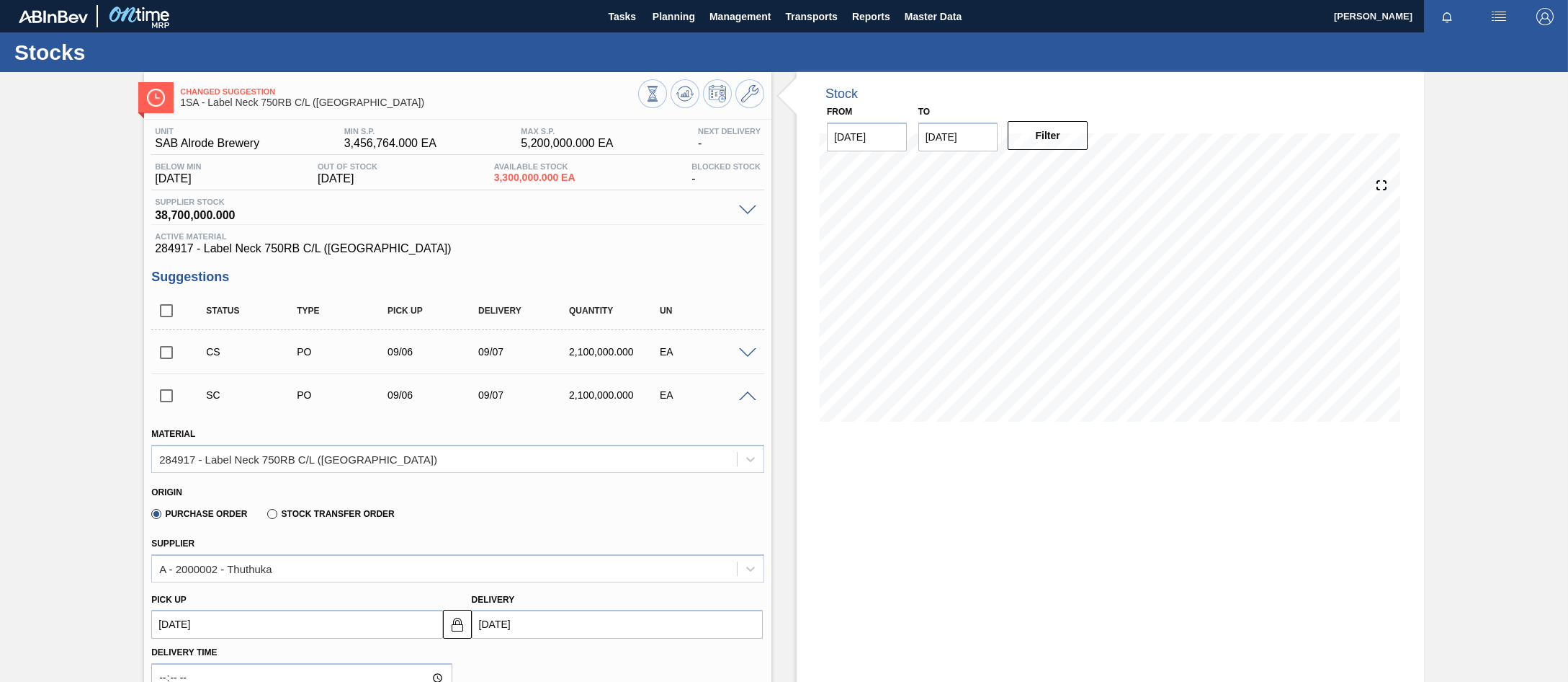
click at [744, 211] on span at bounding box center [748, 210] width 18 height 11
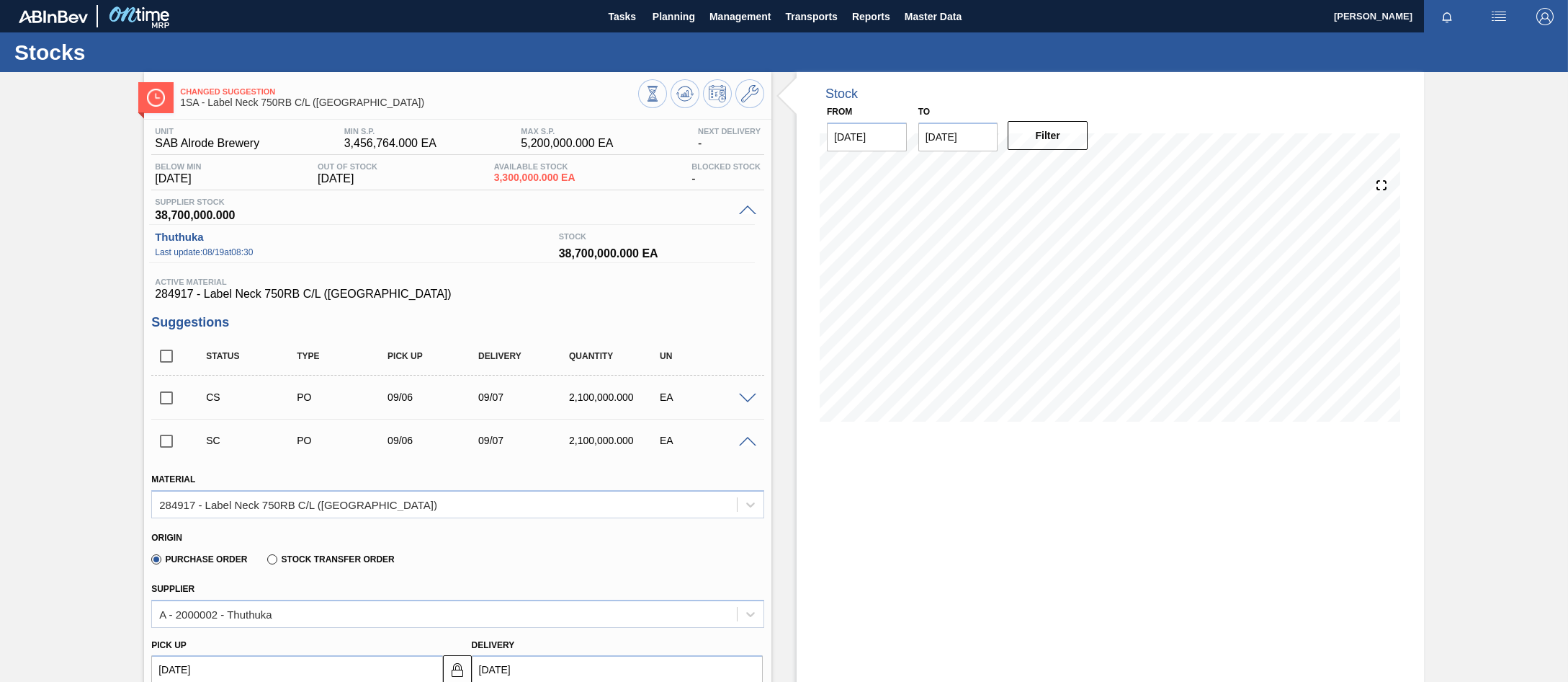
click at [744, 210] on span at bounding box center [748, 210] width 18 height 11
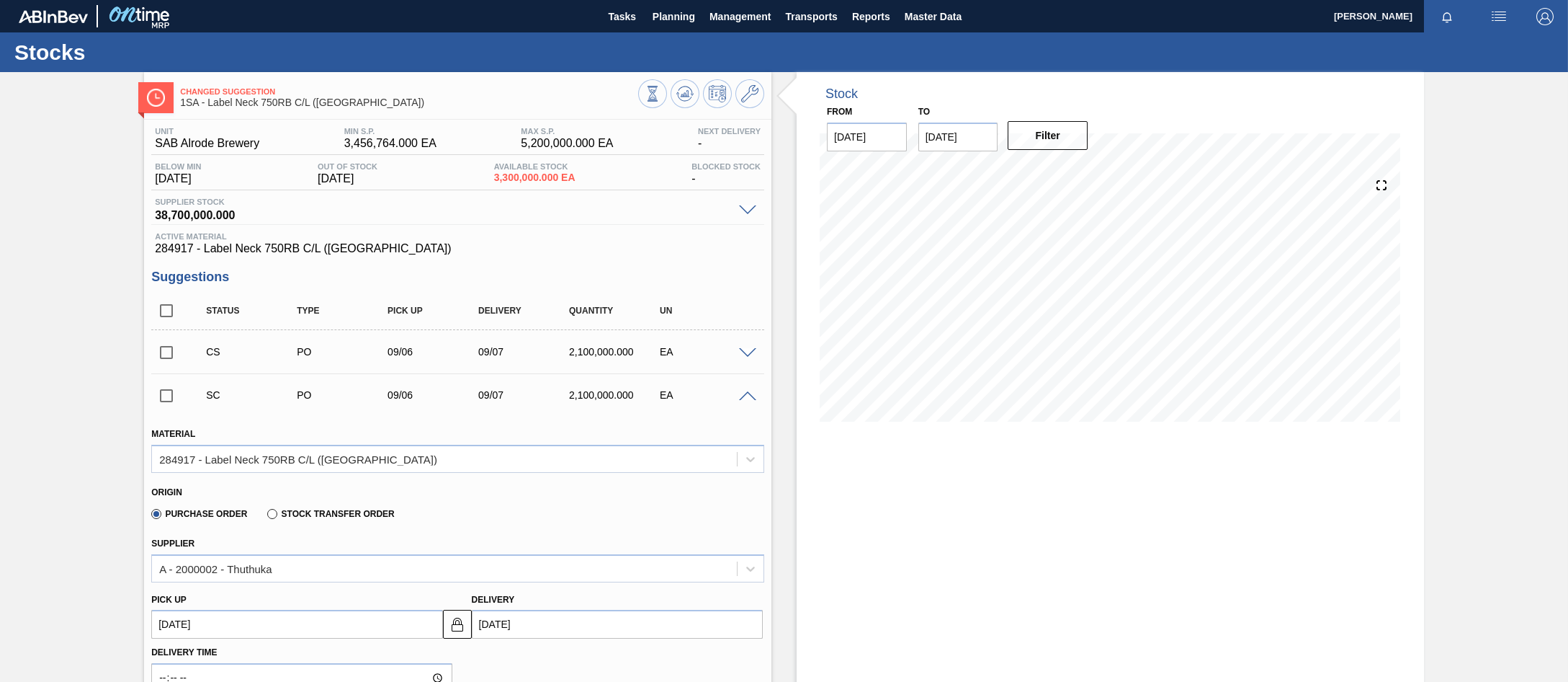
click at [747, 400] on span at bounding box center [748, 396] width 18 height 11
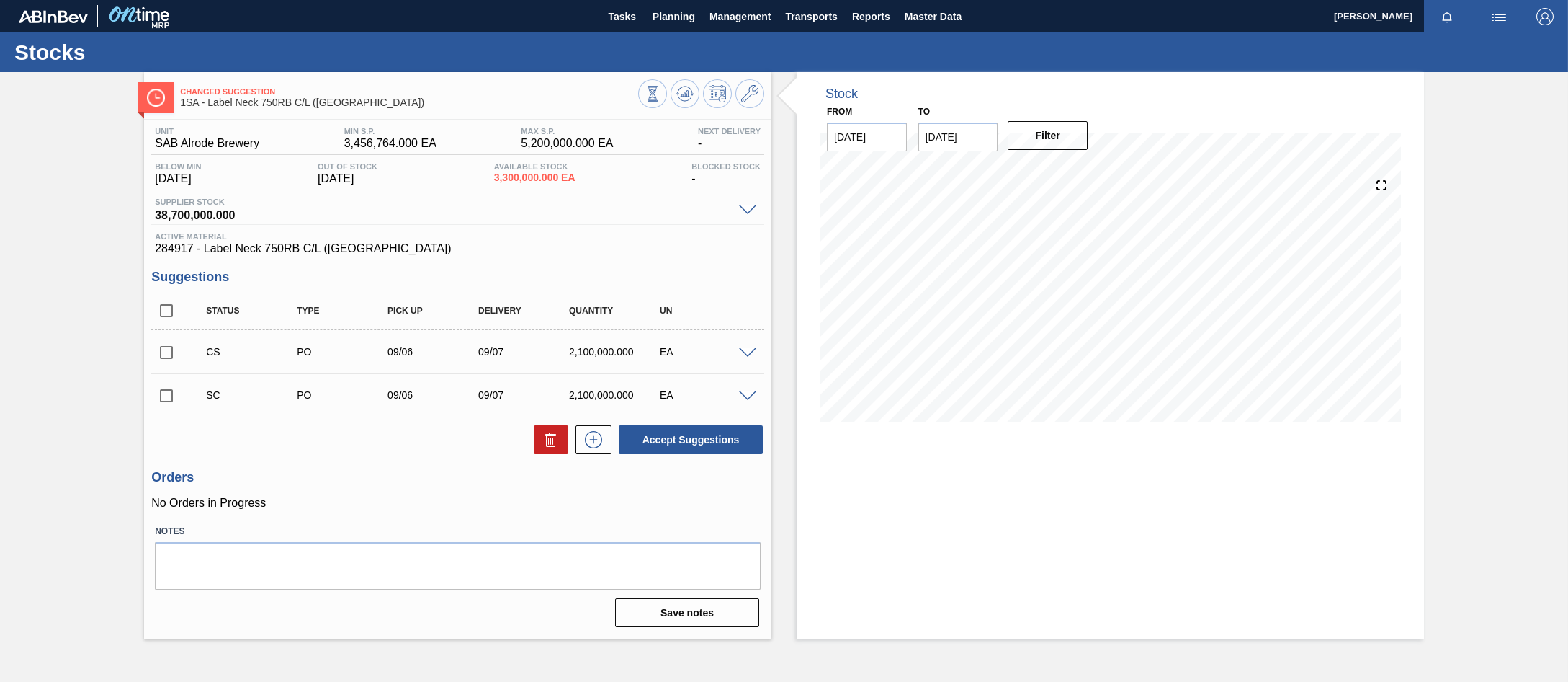
click at [751, 353] on span at bounding box center [748, 353] width 18 height 11
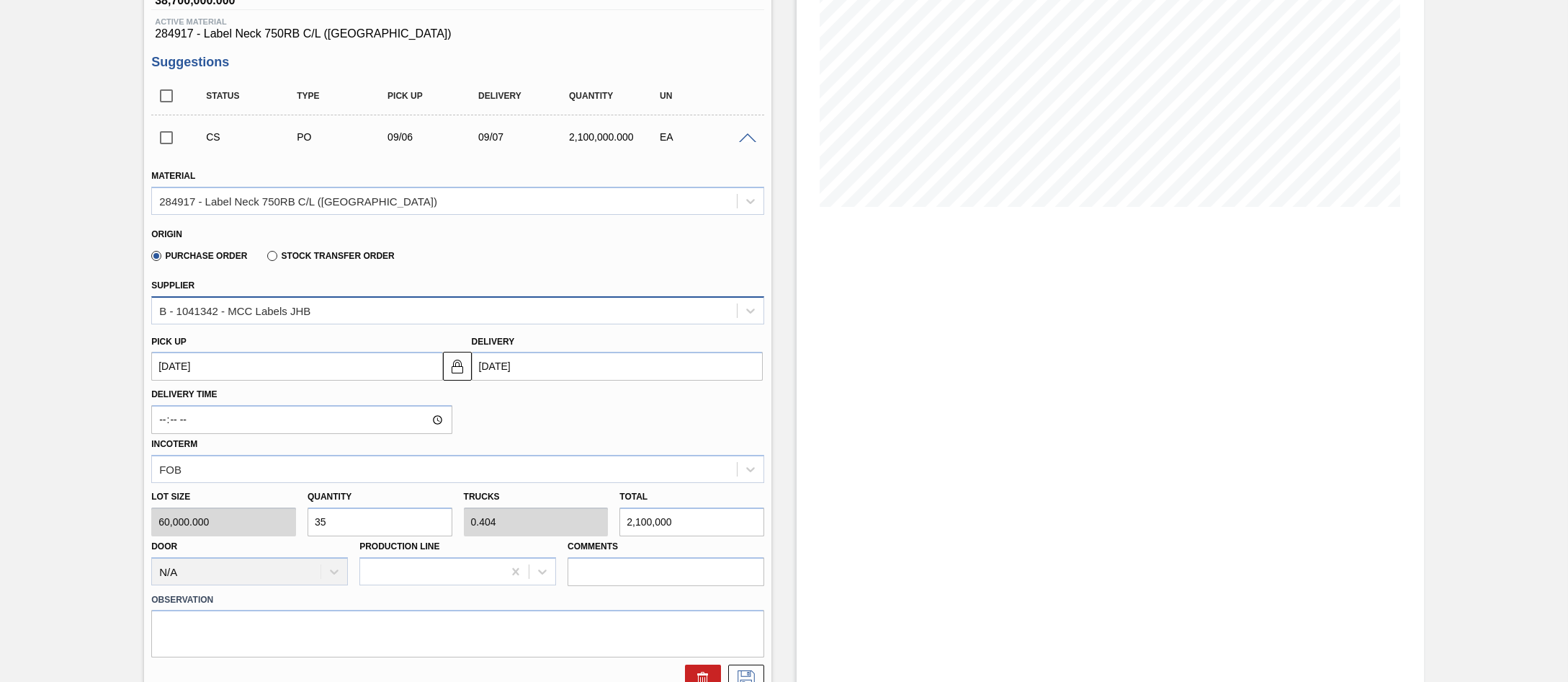
scroll to position [216, 0]
click at [164, 135] on input "checkbox" at bounding box center [166, 136] width 30 height 30
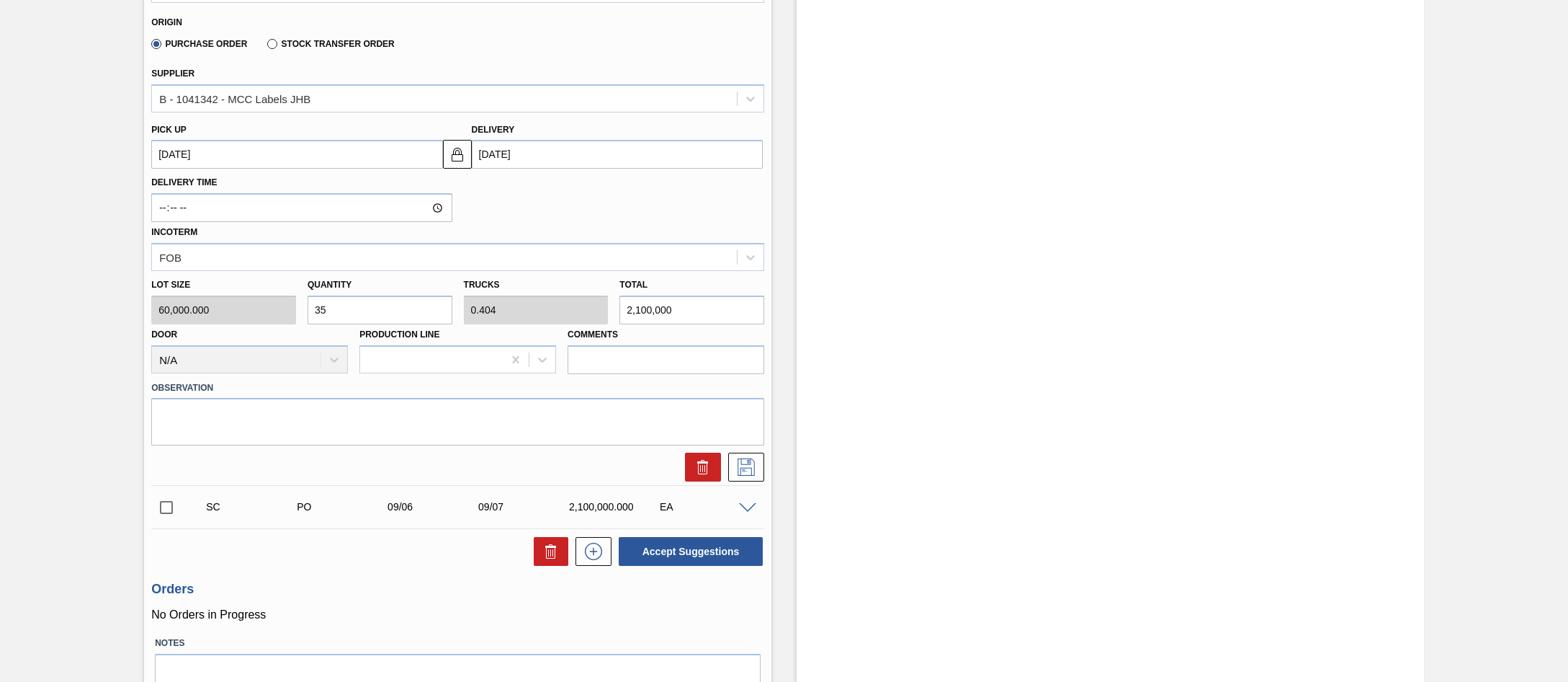
scroll to position [432, 0]
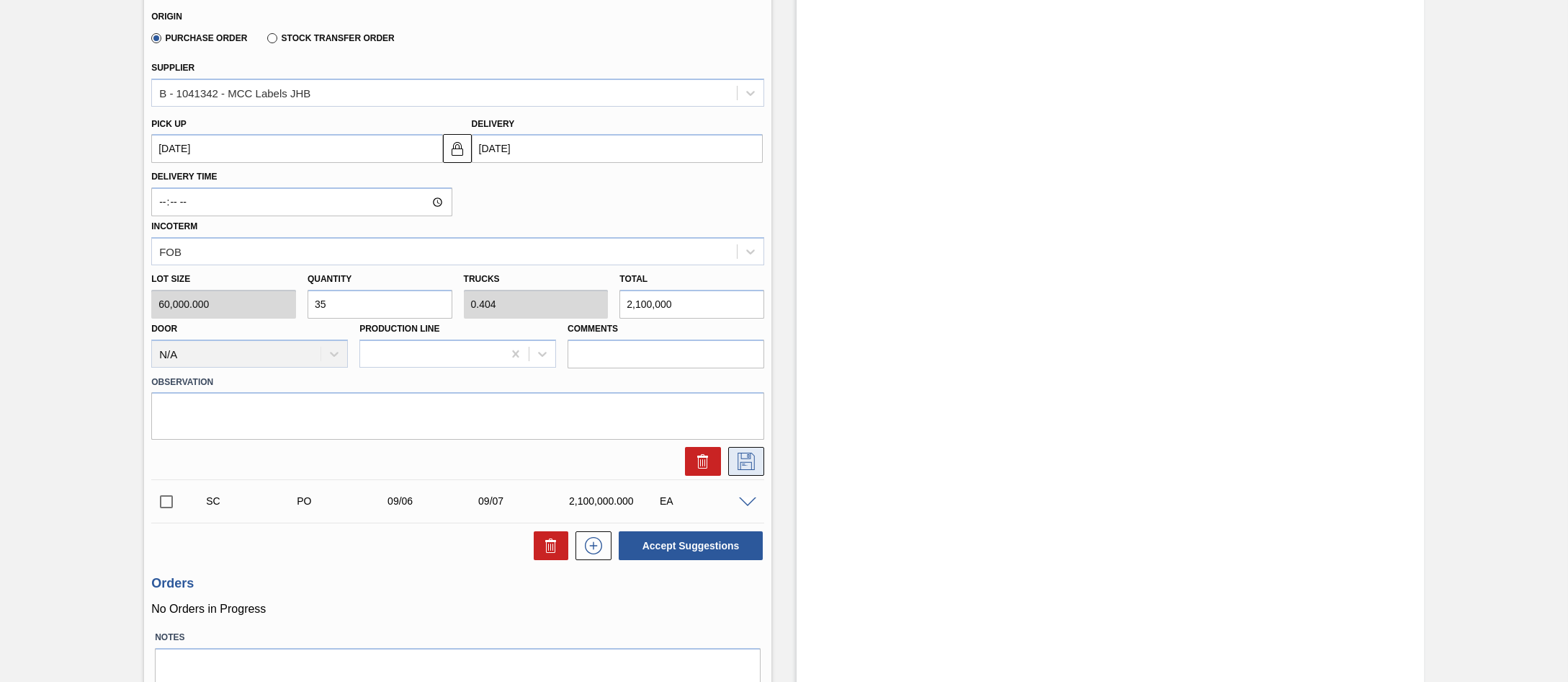
click at [741, 456] on icon at bounding box center [746, 462] width 23 height 18
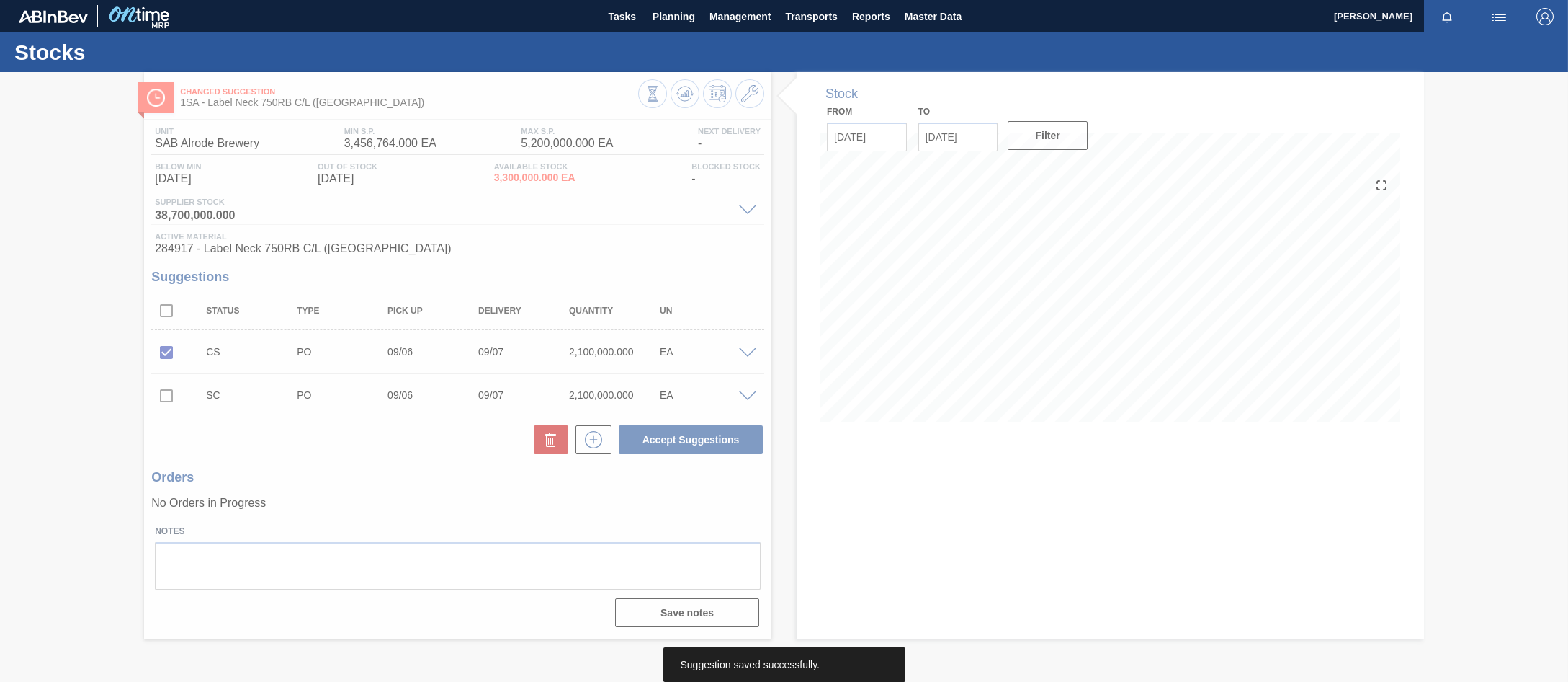
scroll to position [0, 0]
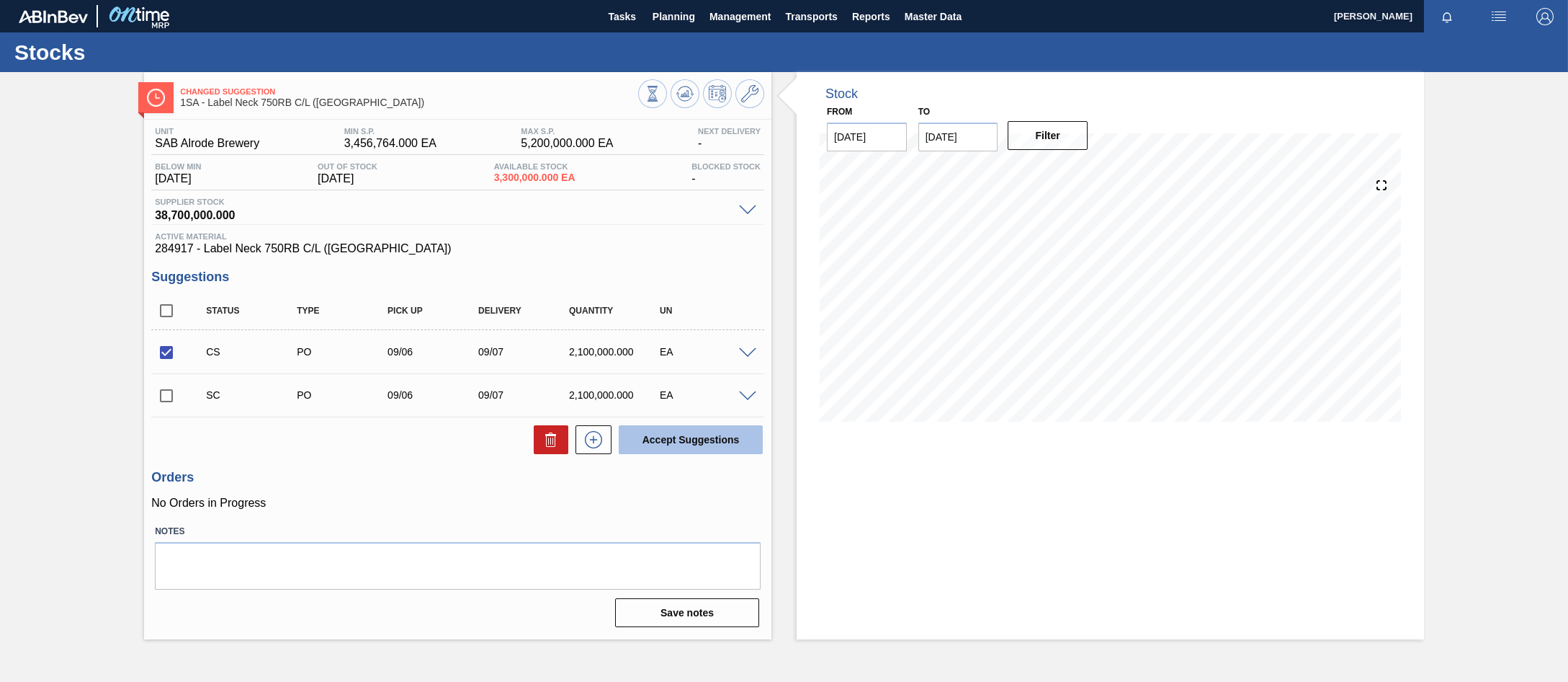
click at [686, 442] on button "Accept Suggestions" at bounding box center [691, 439] width 144 height 29
checkbox input "false"
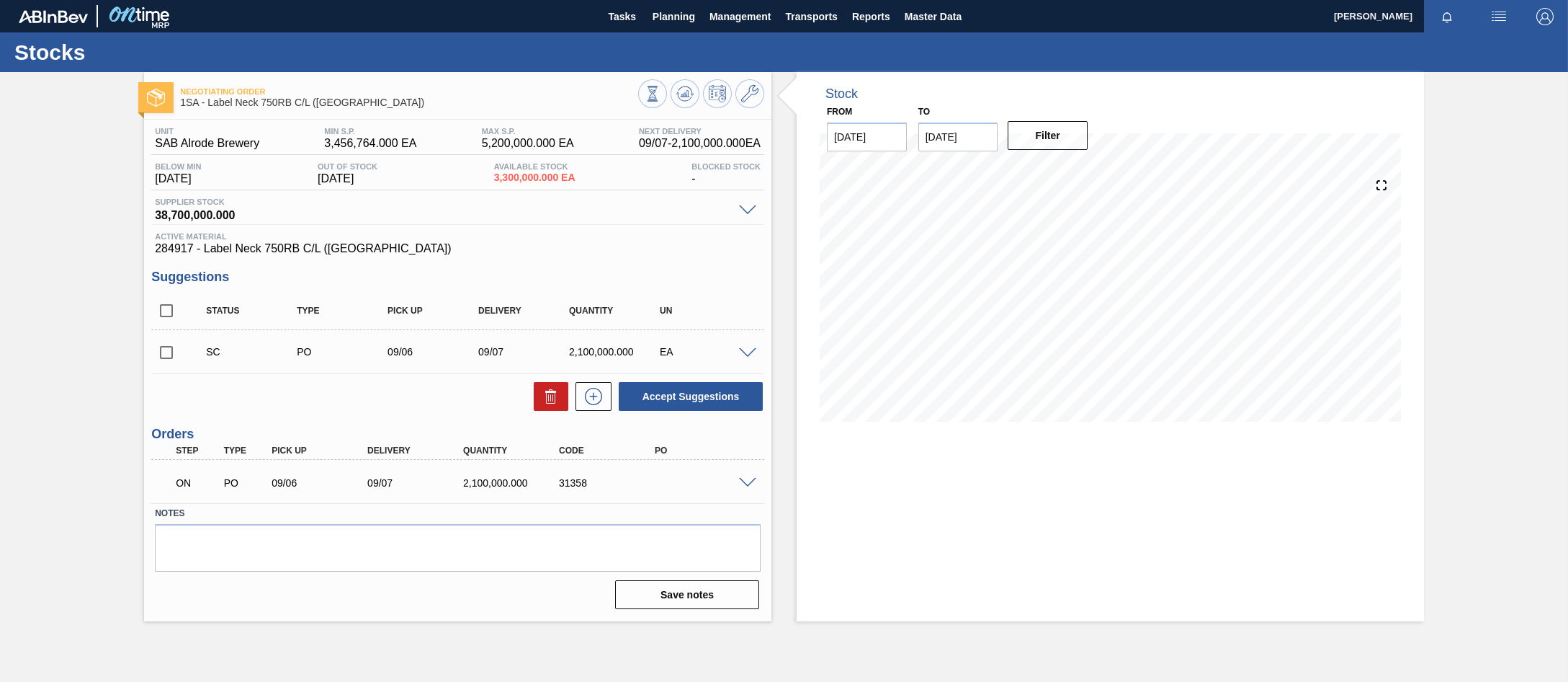
click at [752, 481] on span at bounding box center [748, 483] width 18 height 11
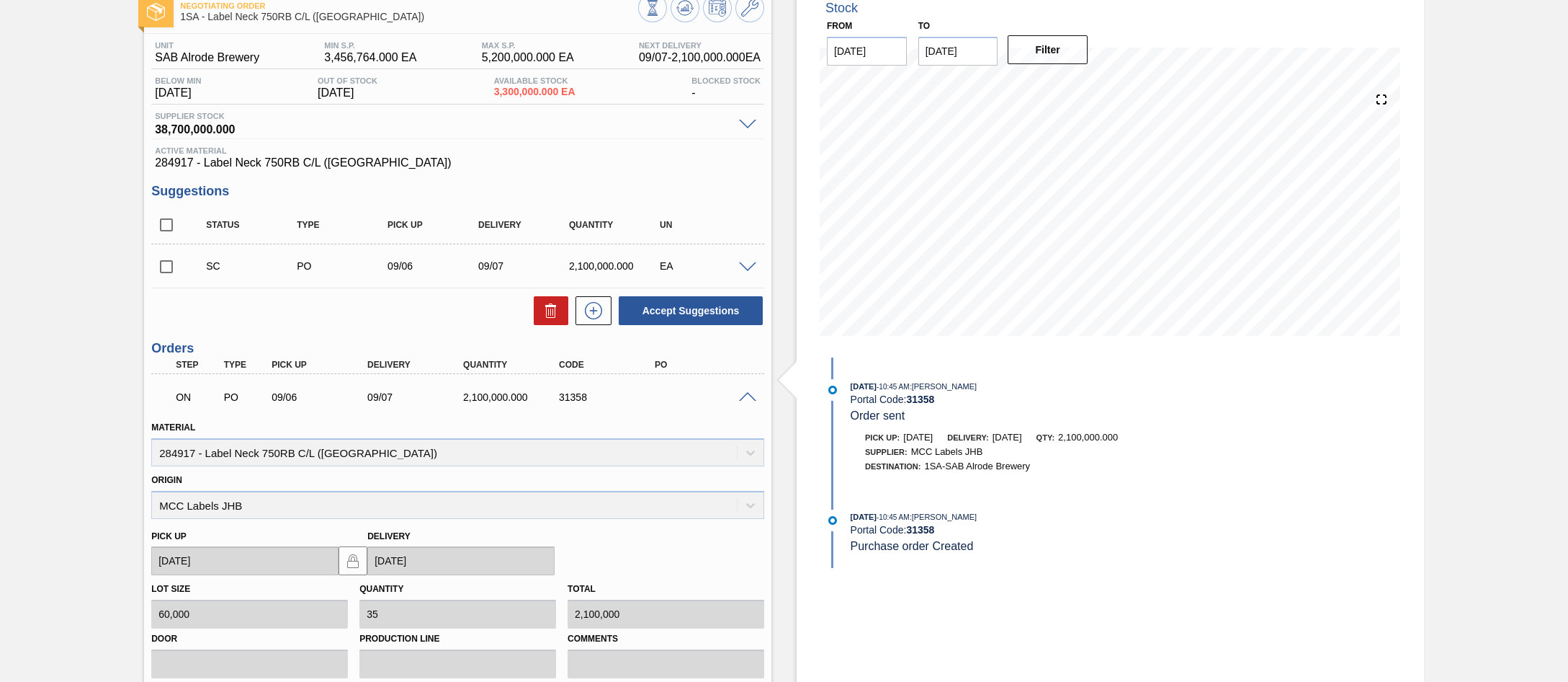
scroll to position [144, 0]
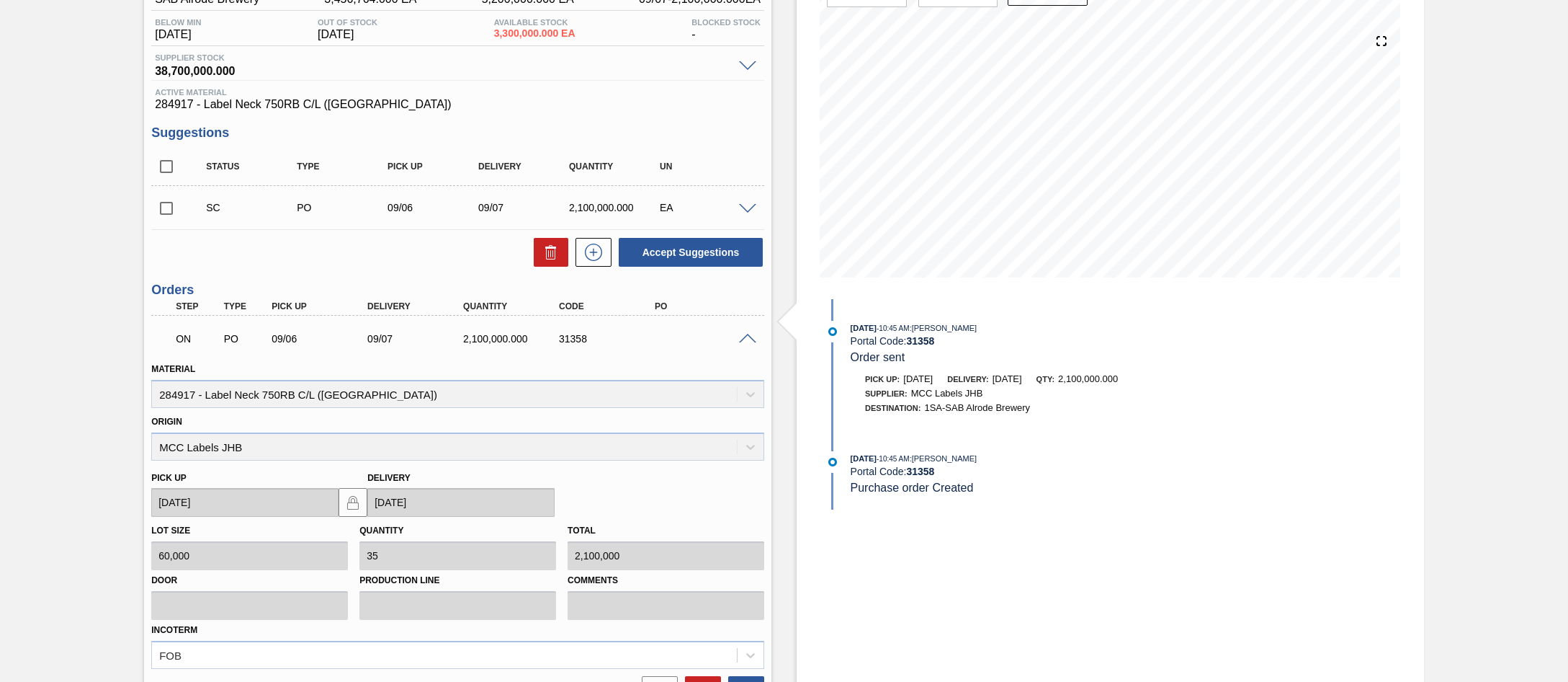
click at [743, 337] on span at bounding box center [748, 339] width 18 height 11
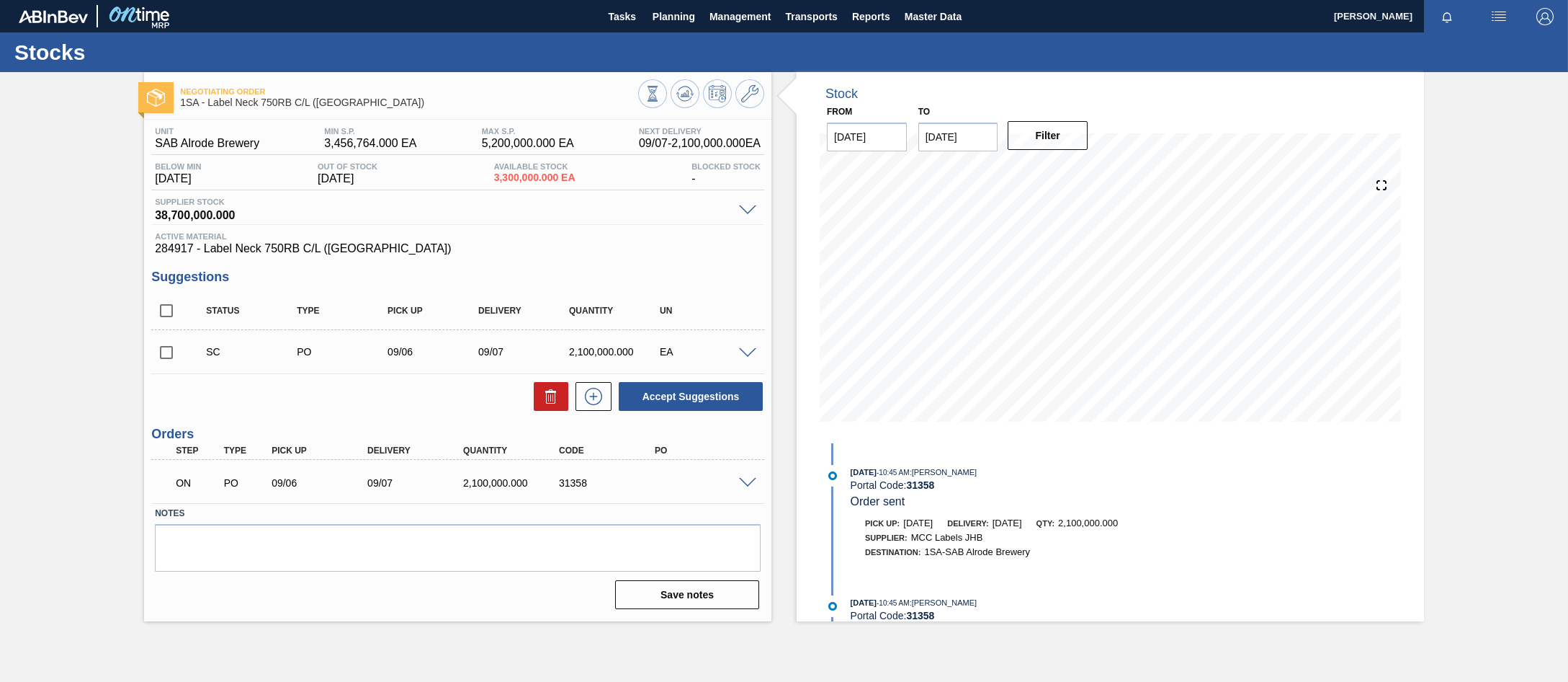
click at [743, 484] on span at bounding box center [748, 483] width 18 height 11
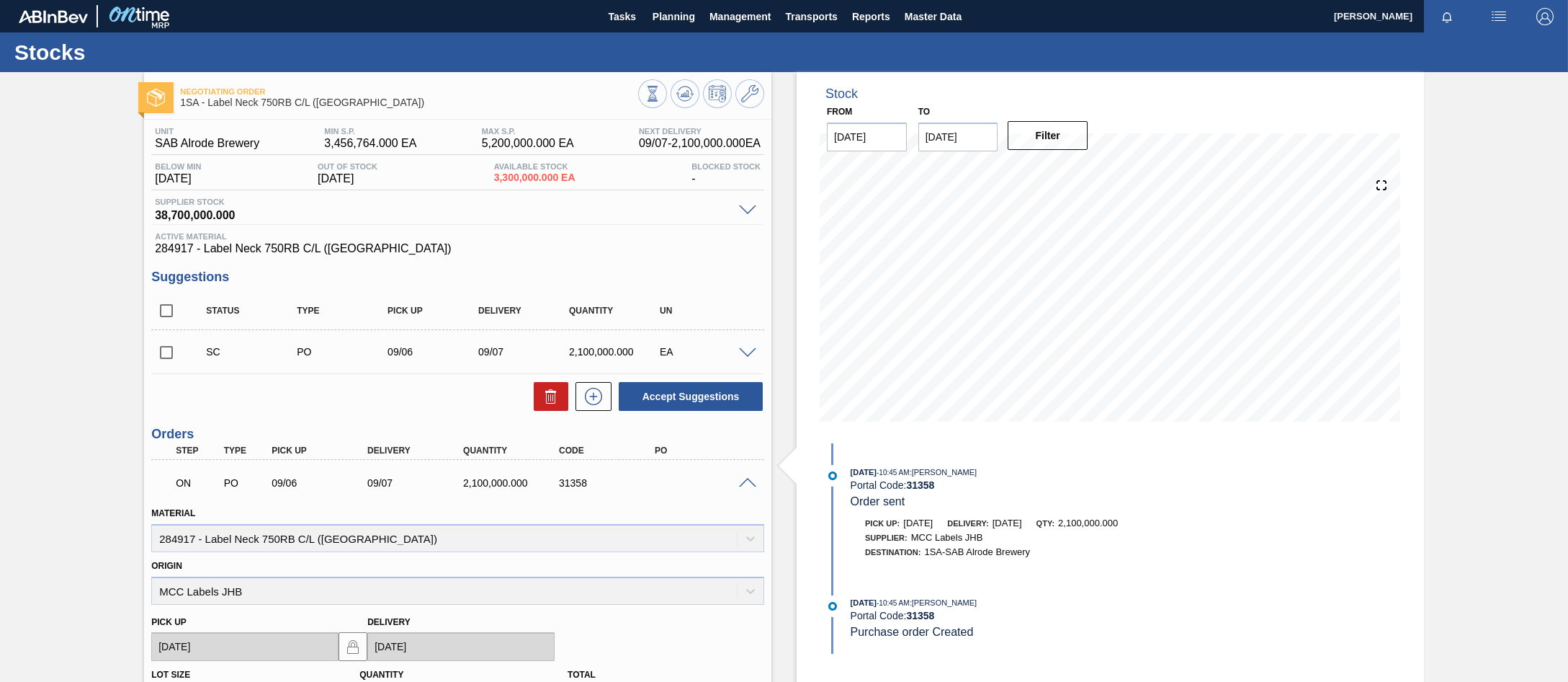
click at [744, 484] on span at bounding box center [748, 483] width 18 height 11
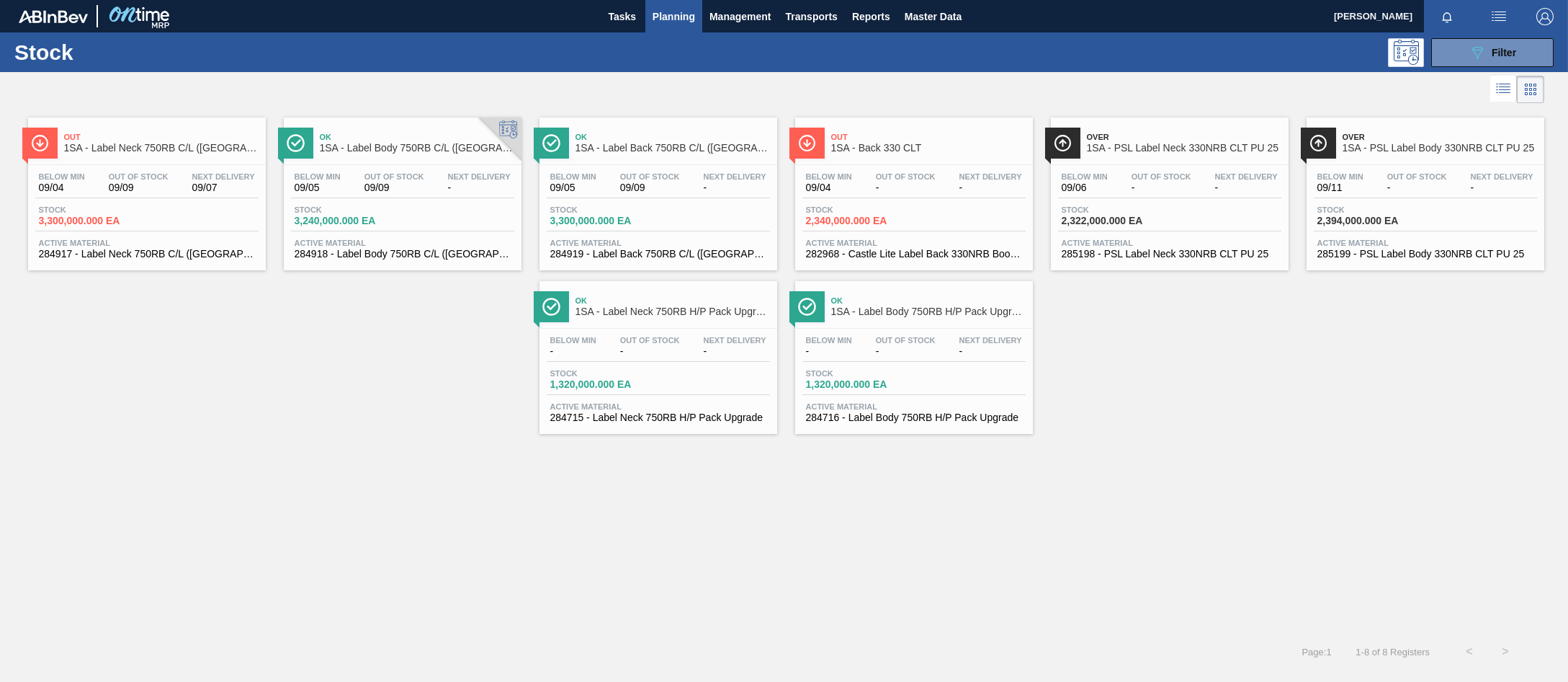
click at [379, 186] on span "09/09" at bounding box center [394, 187] width 60 height 11
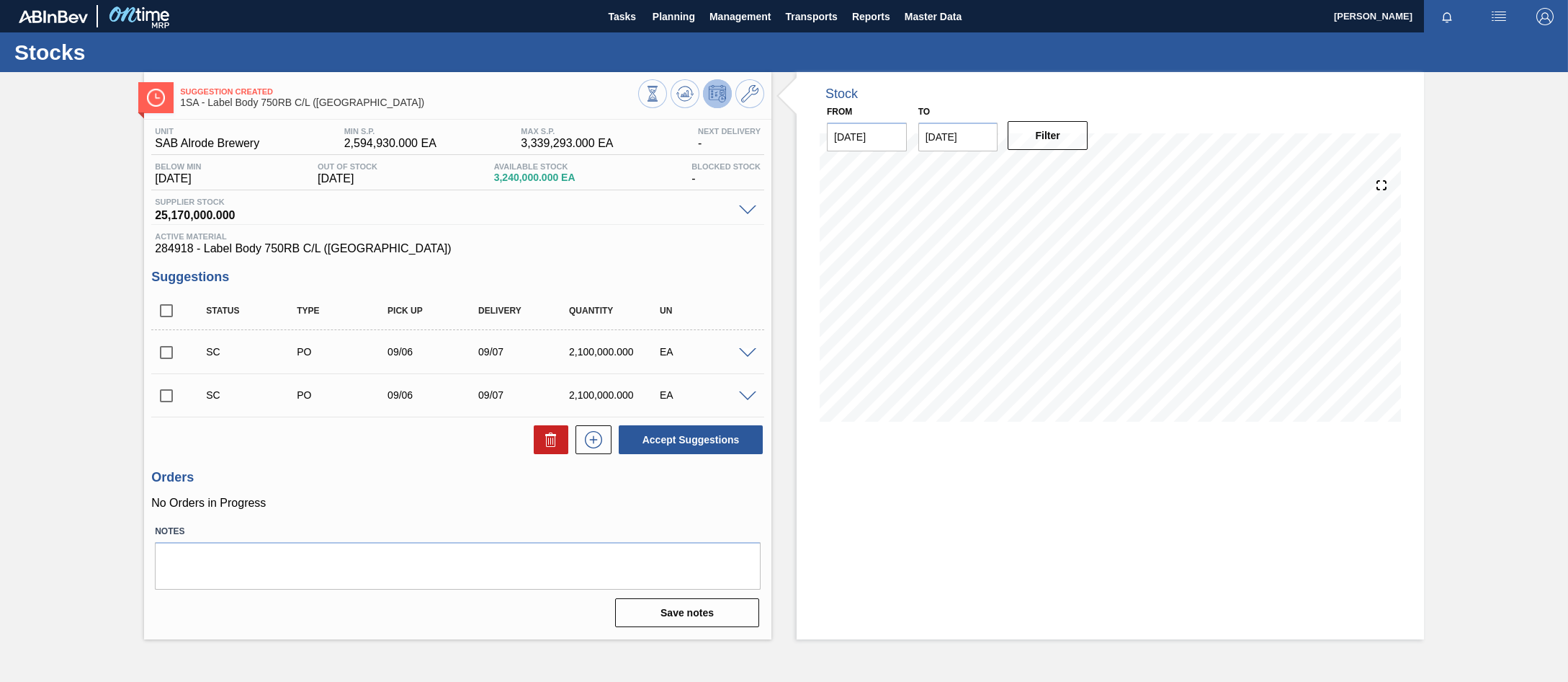
click at [744, 356] on span at bounding box center [748, 353] width 18 height 11
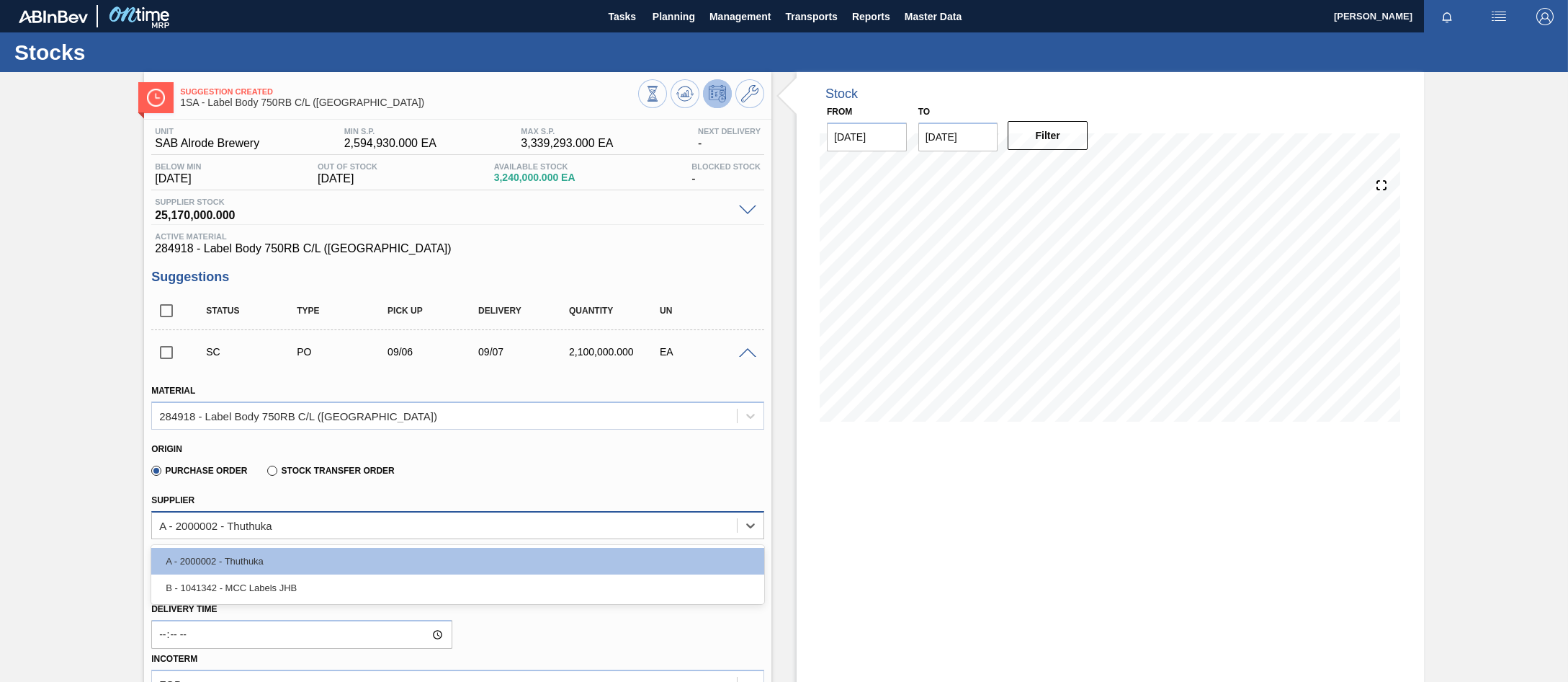
click at [395, 531] on div "A - 2000002 - Thuthuka" at bounding box center [445, 525] width 585 height 21
click at [276, 583] on div "B - 1041342 - MCC Labels JHB" at bounding box center [458, 587] width 613 height 26
type input "0.467"
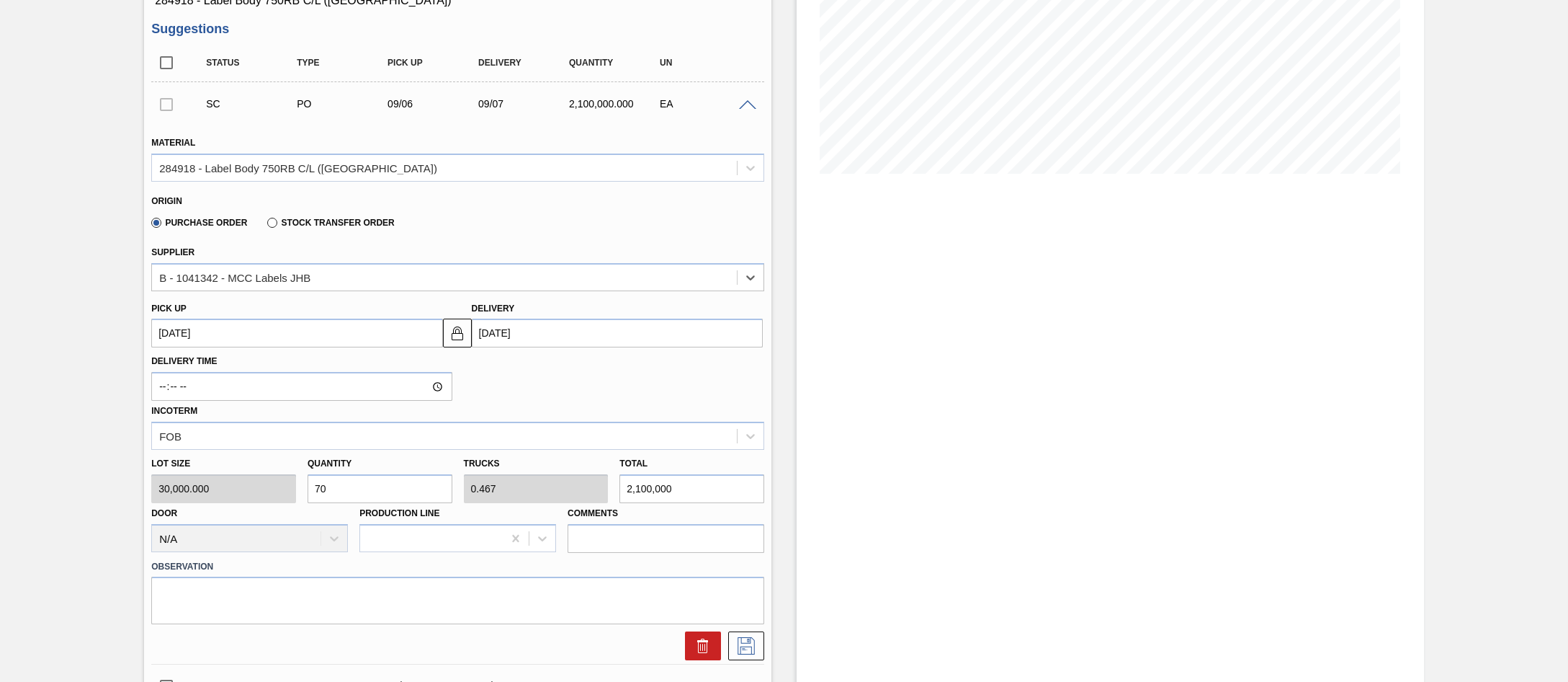
scroll to position [288, 0]
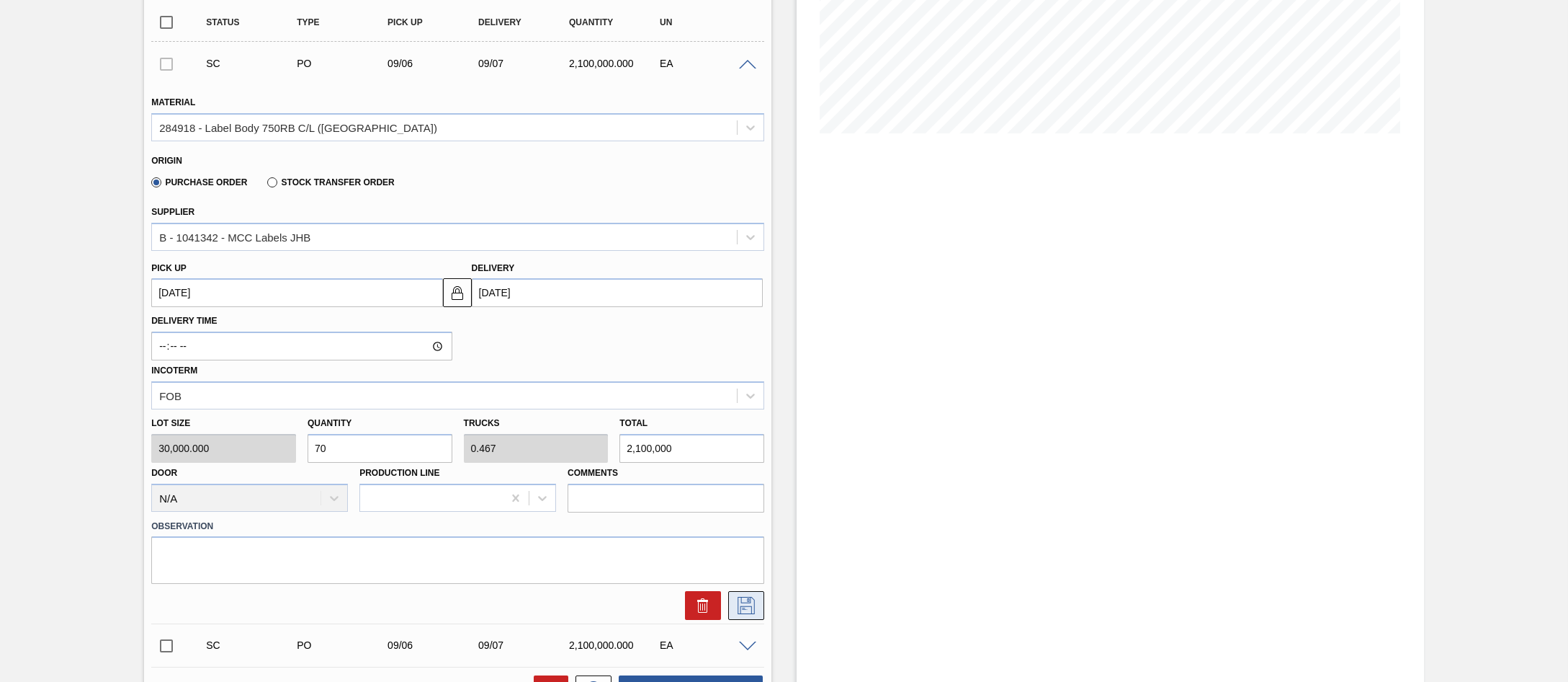
click at [738, 610] on icon at bounding box center [746, 606] width 23 height 18
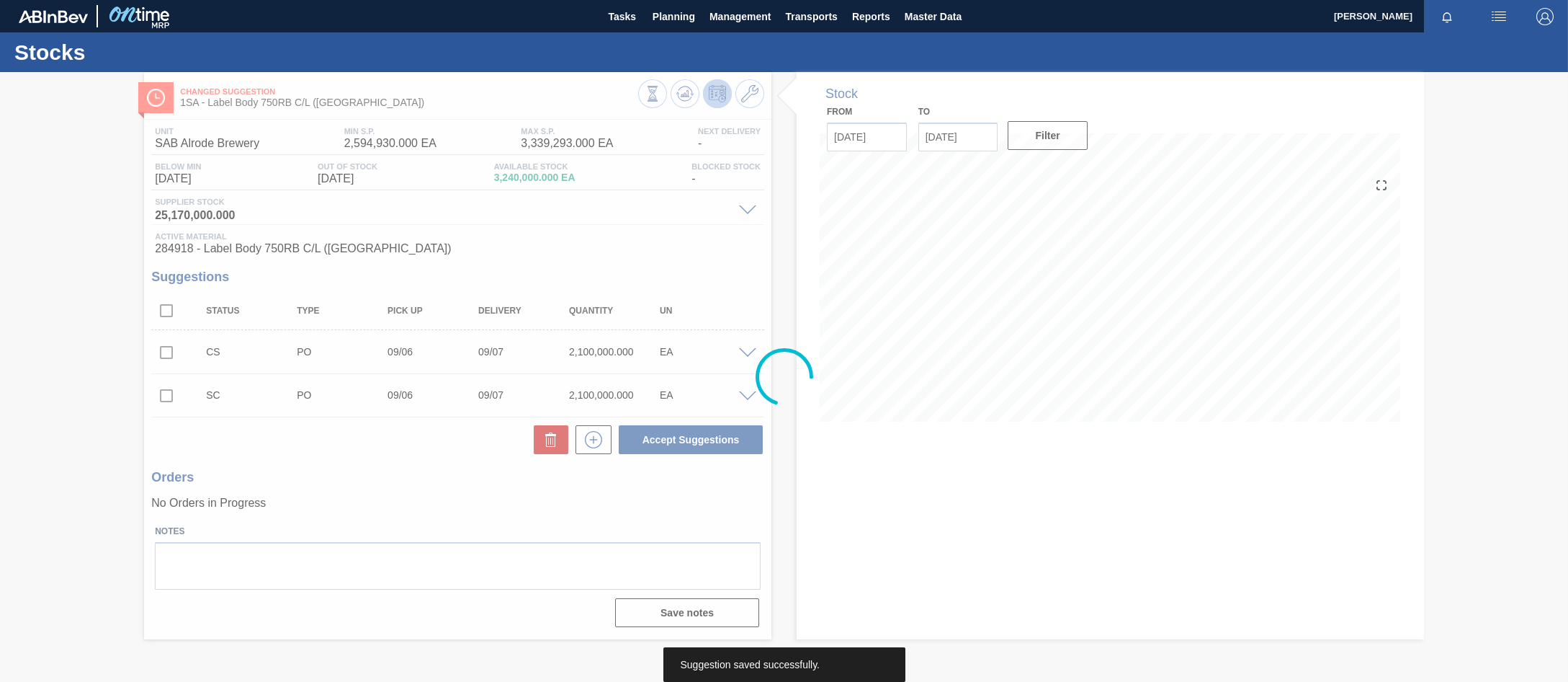
scroll to position [0, 0]
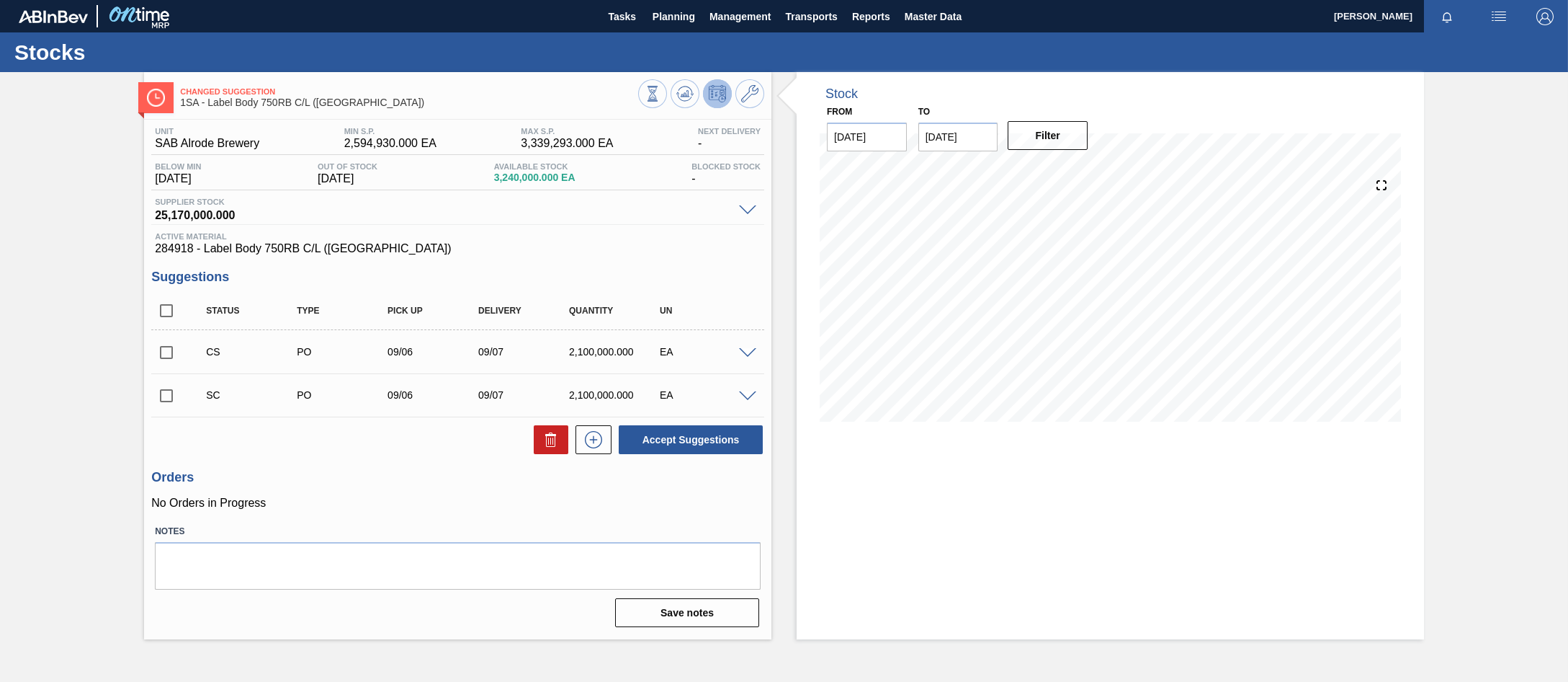
click at [172, 351] on input "checkbox" at bounding box center [166, 352] width 30 height 30
click at [756, 351] on span at bounding box center [748, 353] width 18 height 11
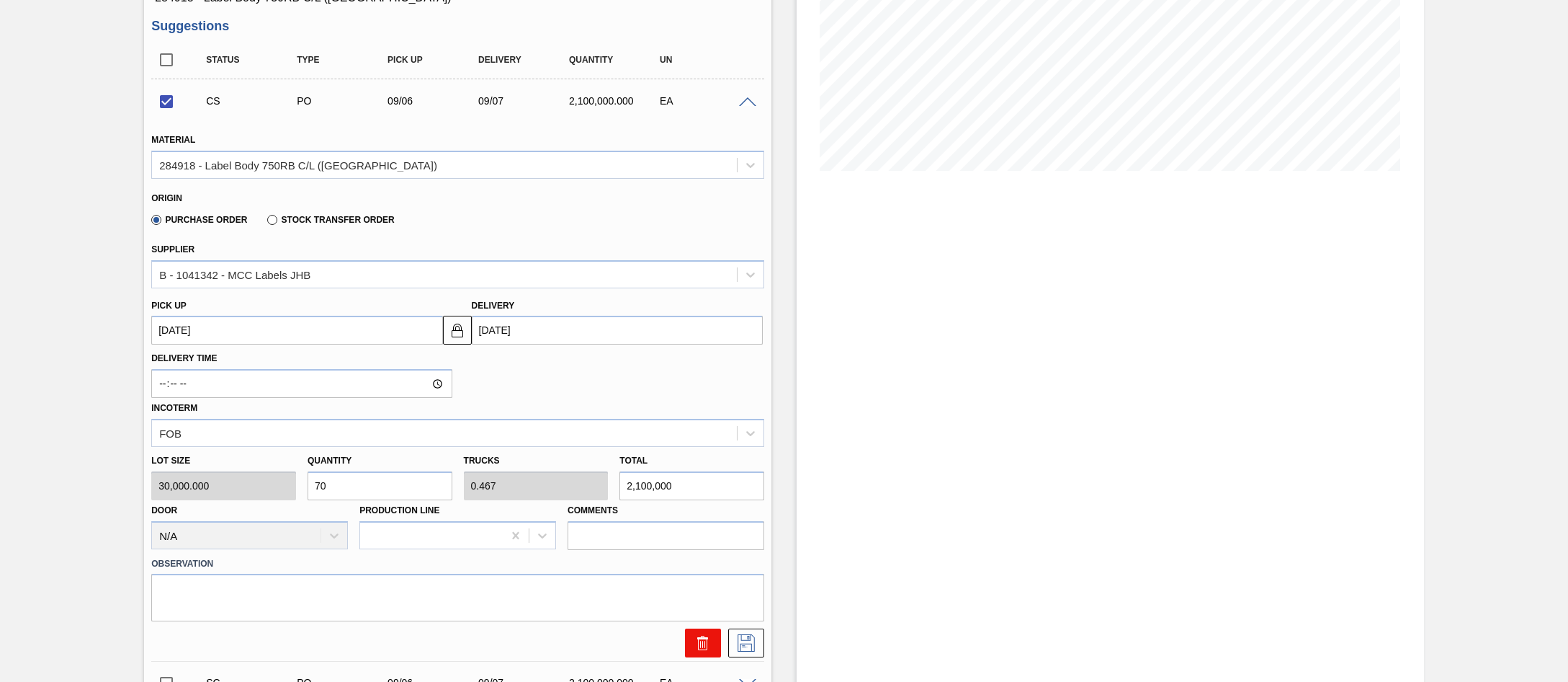
scroll to position [360, 0]
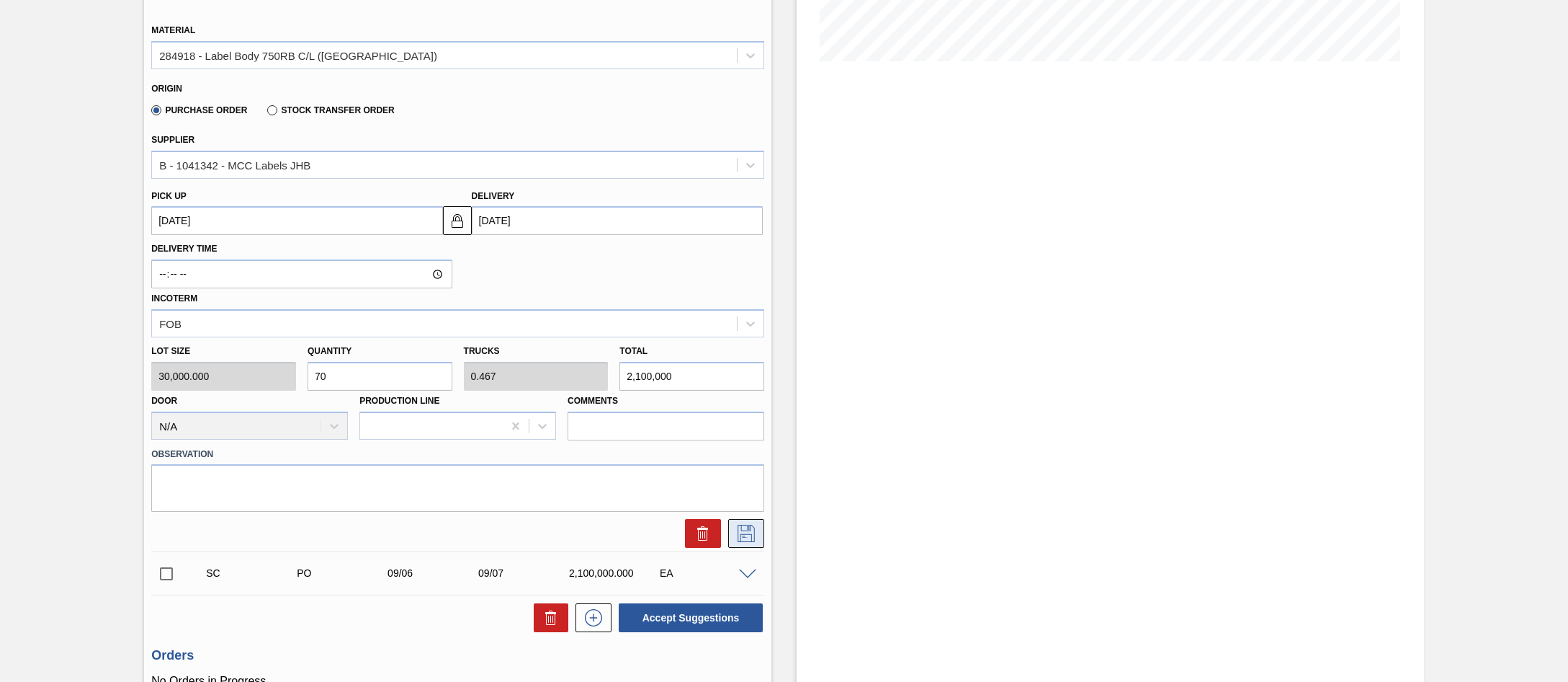
click at [743, 535] on icon at bounding box center [747, 534] width 18 height 18
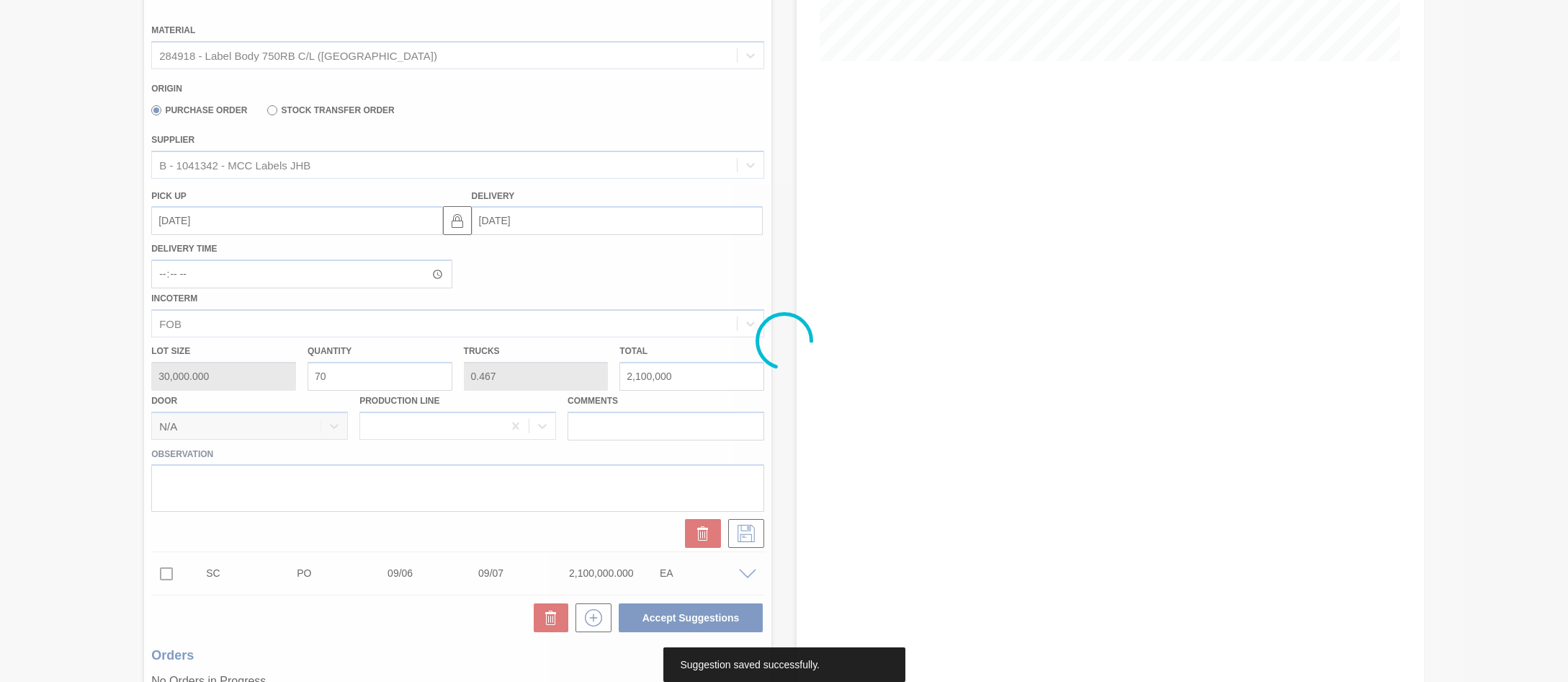
scroll to position [0, 0]
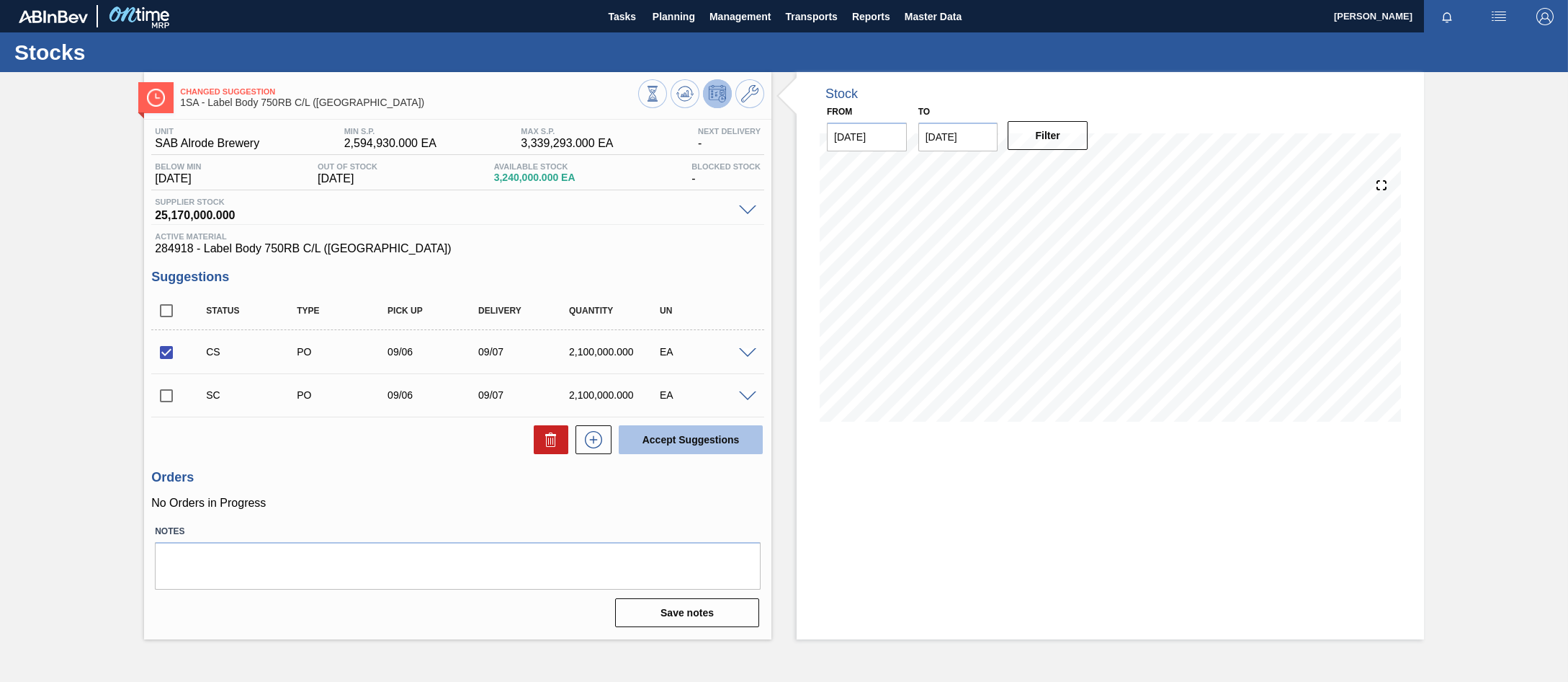
click at [664, 446] on button "Accept Suggestions" at bounding box center [691, 439] width 144 height 29
checkbox input "false"
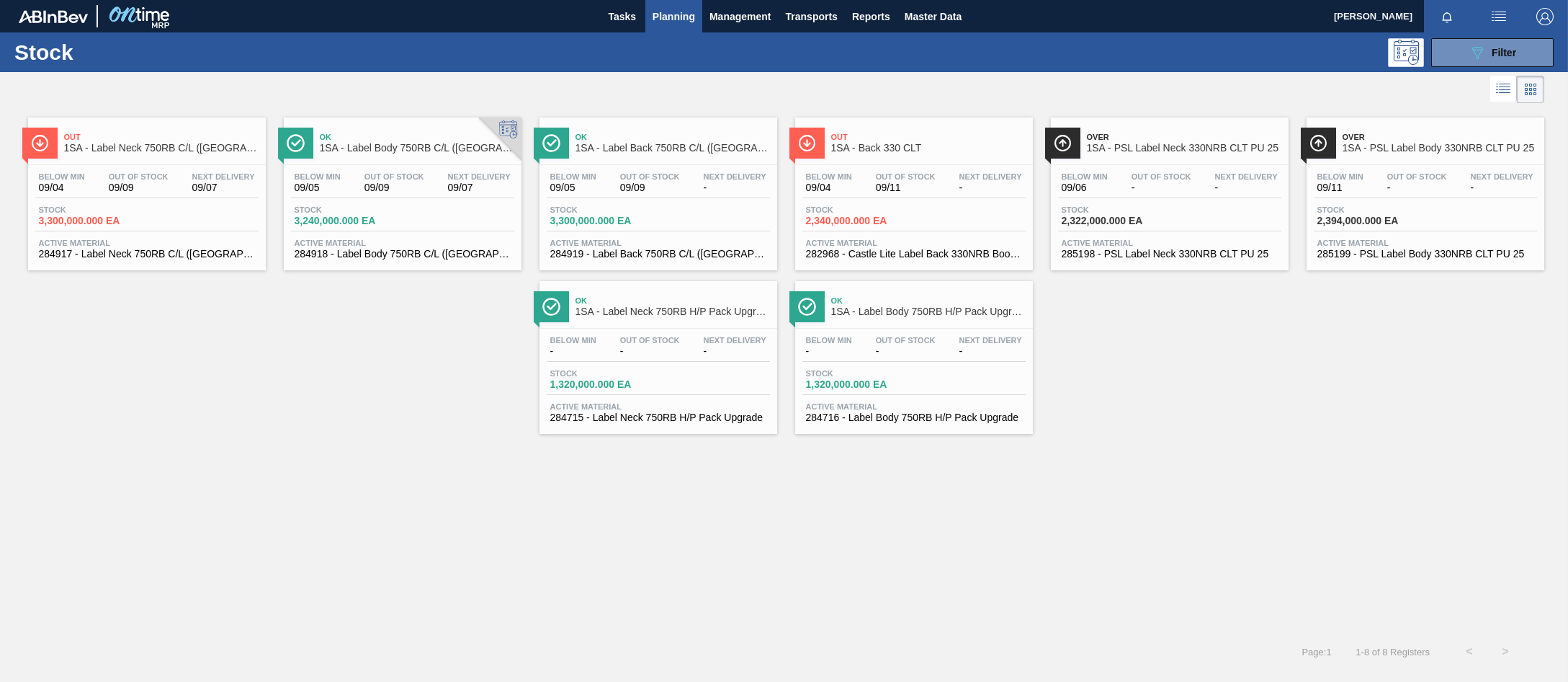
click at [412, 173] on span "Out Of Stock" at bounding box center [394, 176] width 60 height 9
click at [677, 182] on span "09/09" at bounding box center [650, 187] width 60 height 11
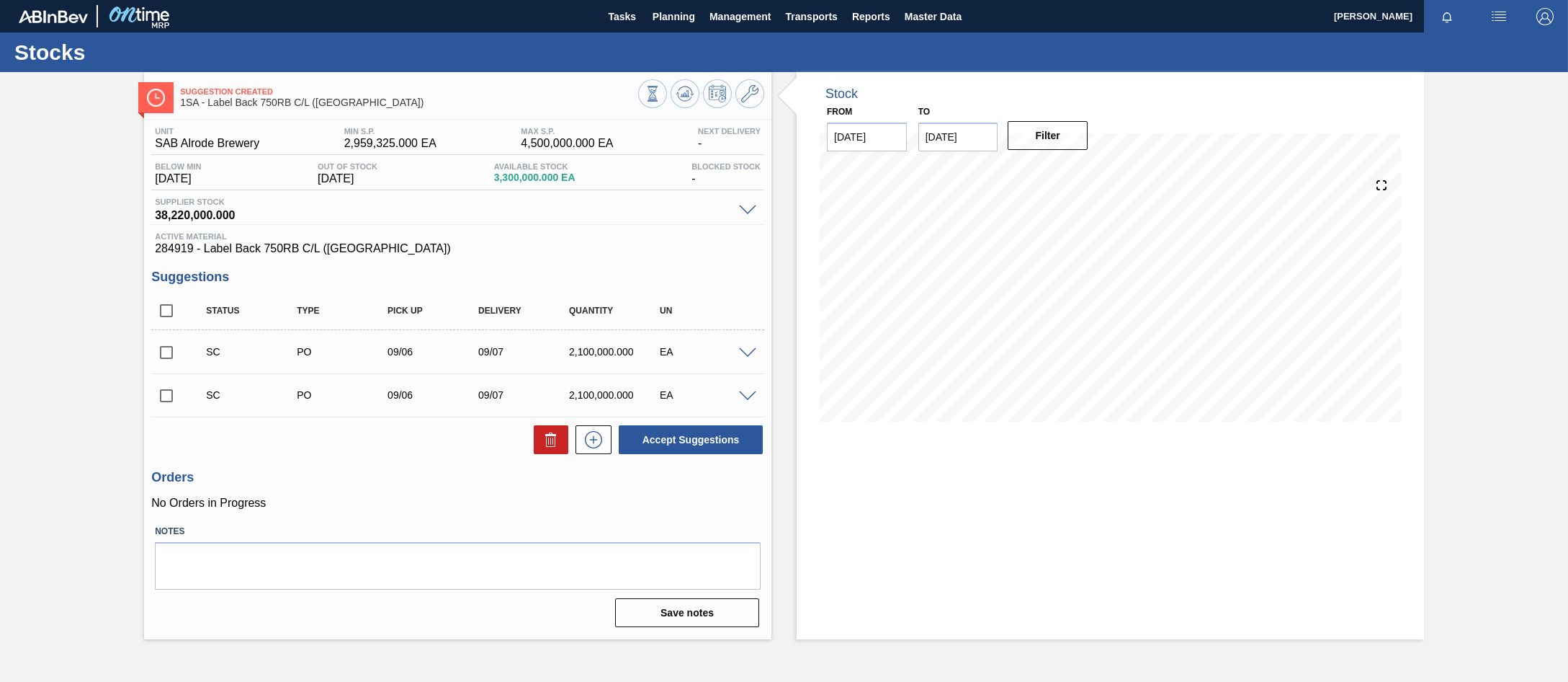
click at [742, 353] on span at bounding box center [748, 353] width 18 height 11
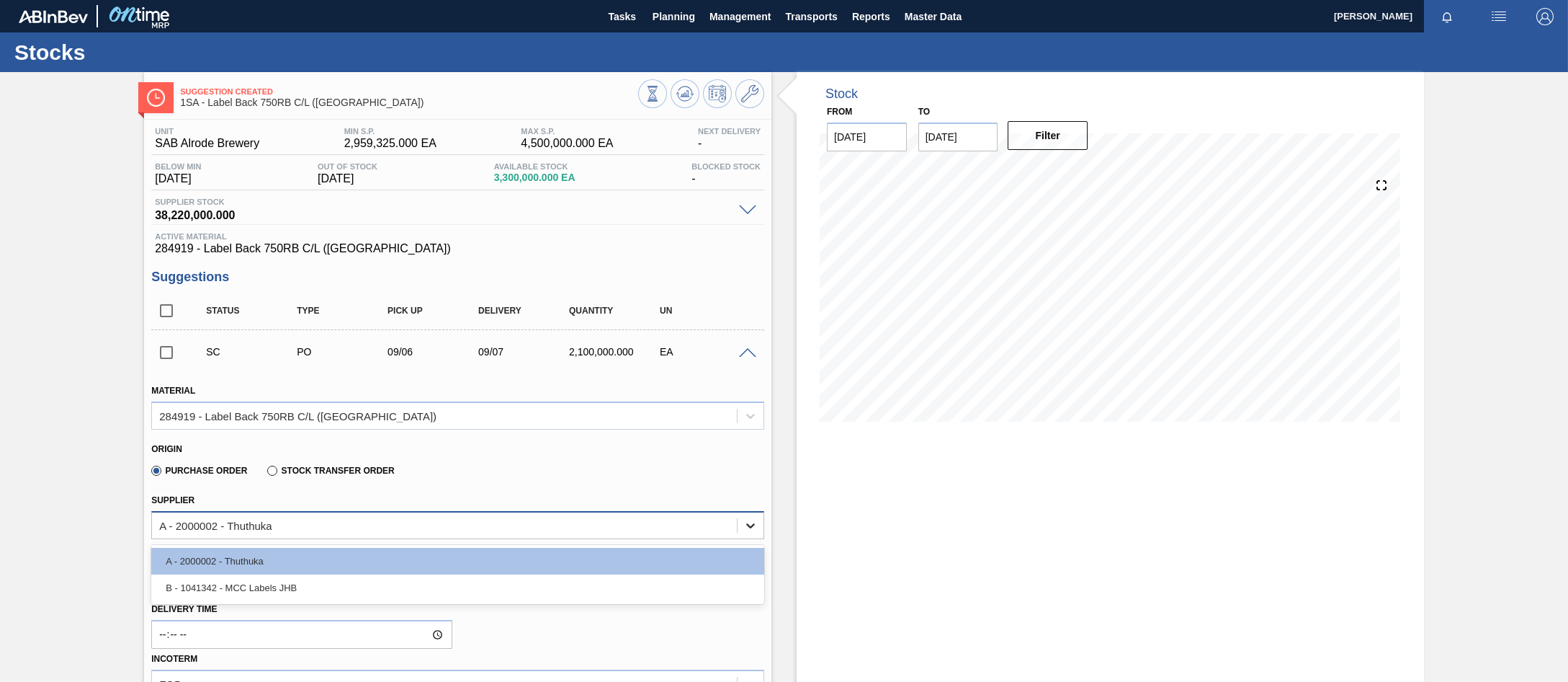
click at [752, 524] on icon at bounding box center [751, 525] width 15 height 15
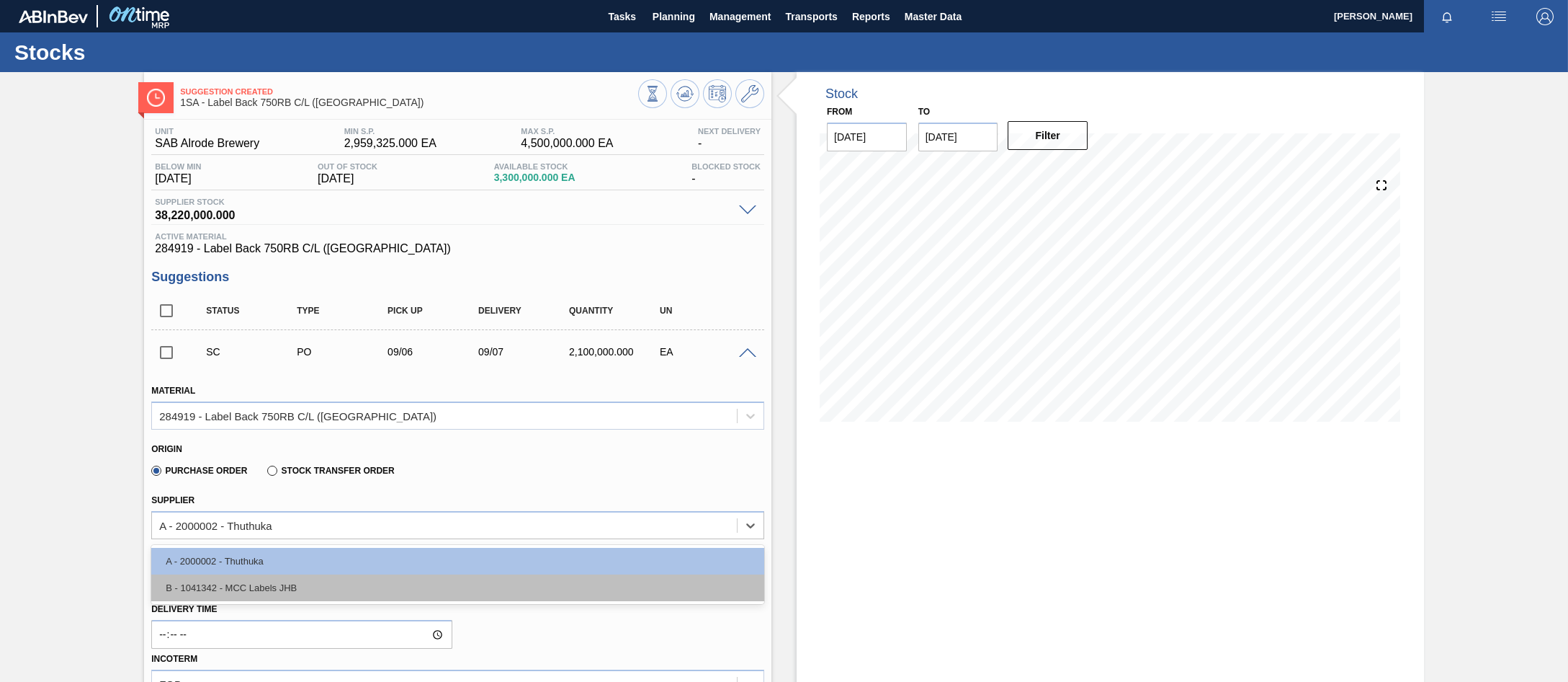
click at [356, 581] on div "B - 1041342 - MCC Labels JHB" at bounding box center [458, 587] width 613 height 26
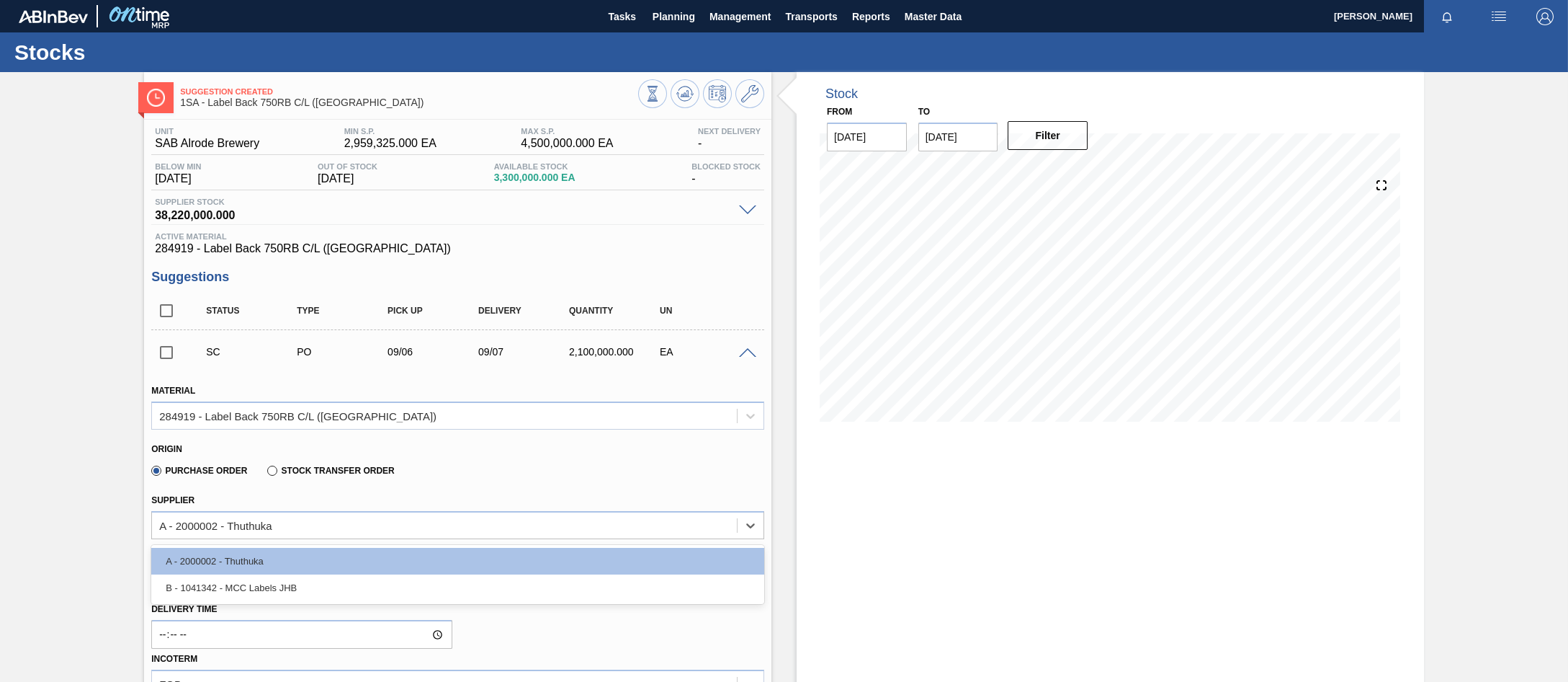
type input "0.583"
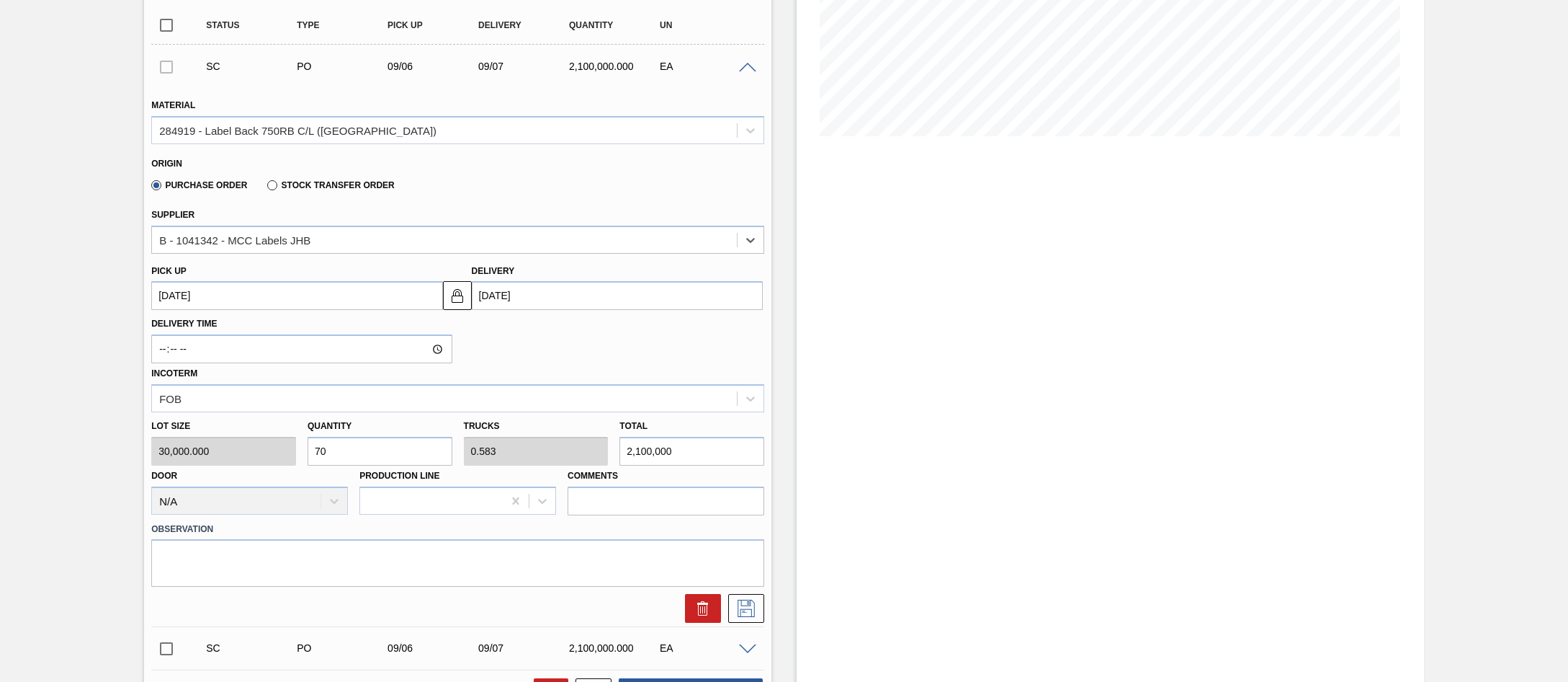
scroll to position [288, 0]
click at [747, 609] on icon at bounding box center [746, 606] width 23 height 18
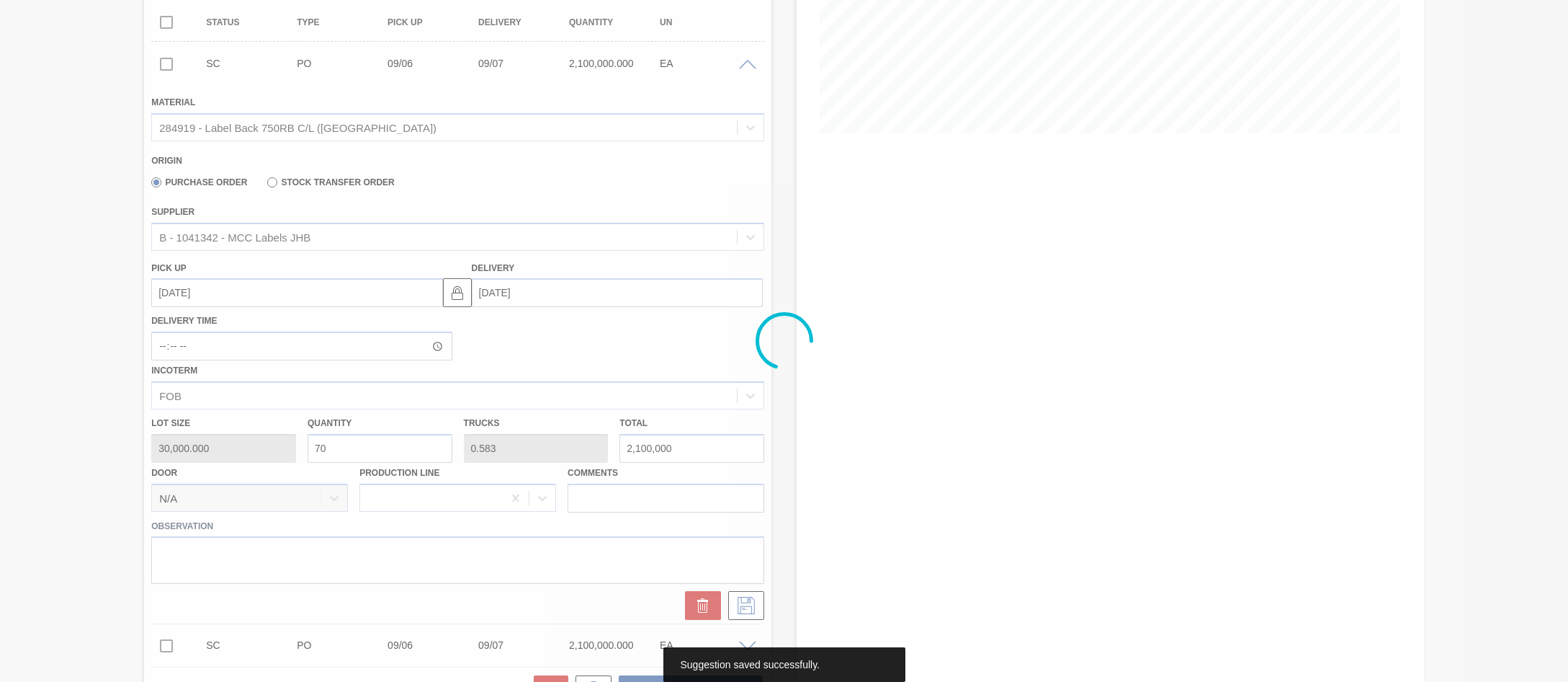
scroll to position [0, 0]
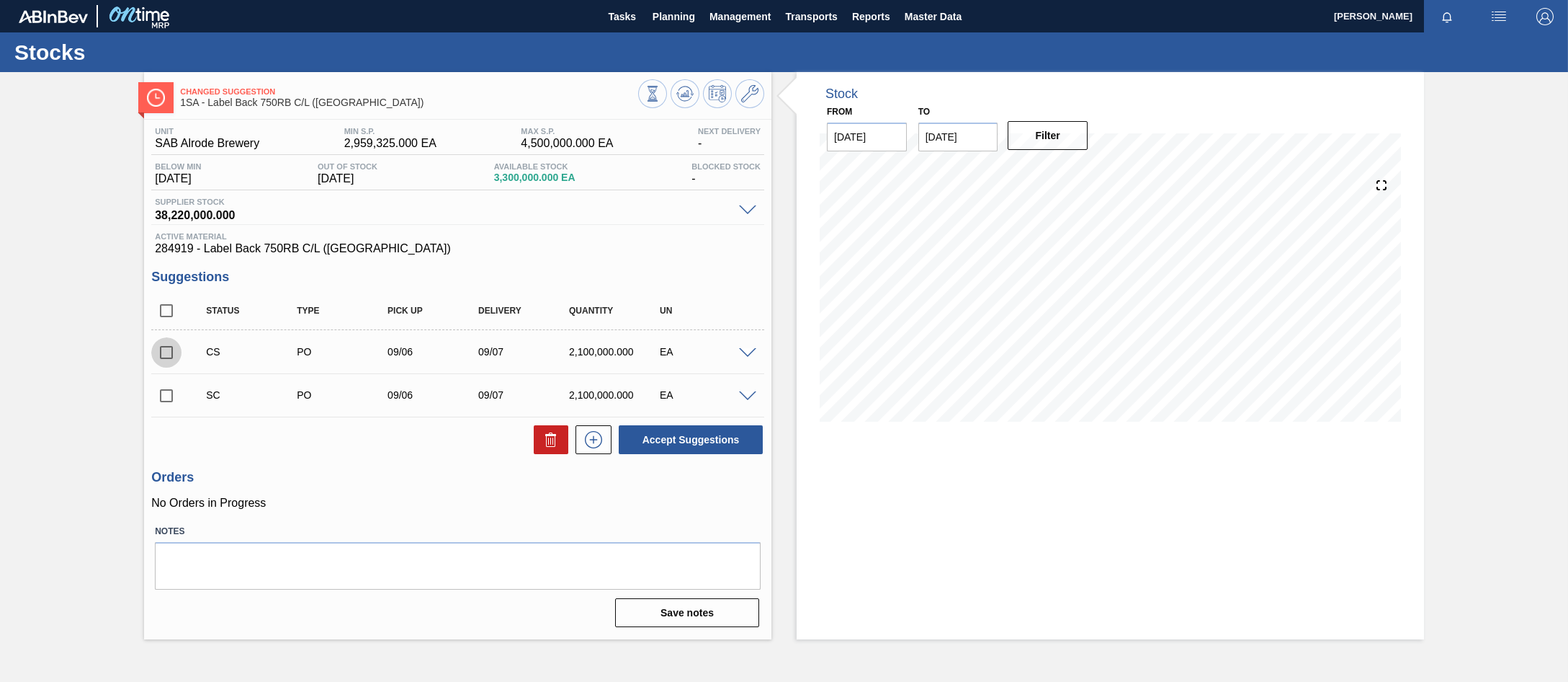
click at [163, 353] on input "checkbox" at bounding box center [166, 352] width 30 height 30
click at [747, 355] on span at bounding box center [748, 353] width 18 height 11
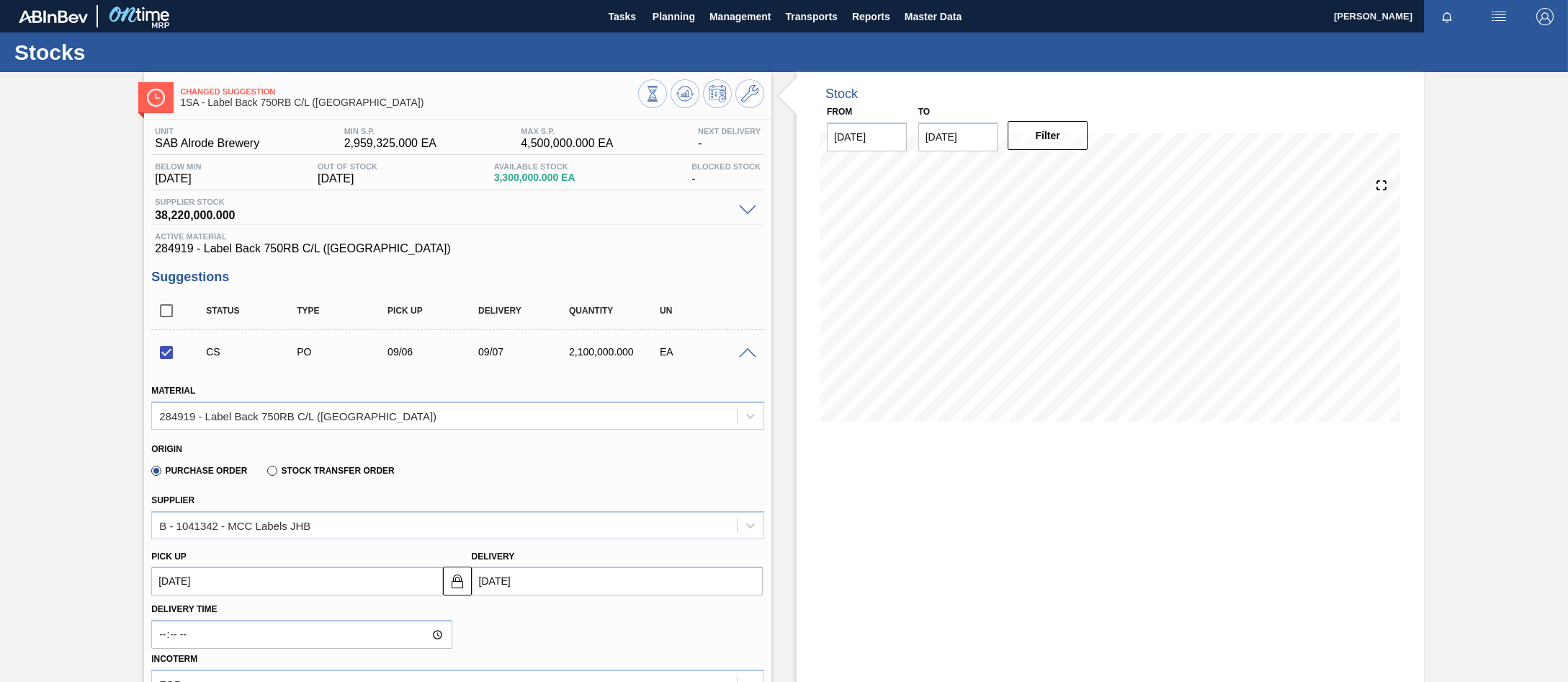
click at [746, 351] on span at bounding box center [748, 353] width 18 height 11
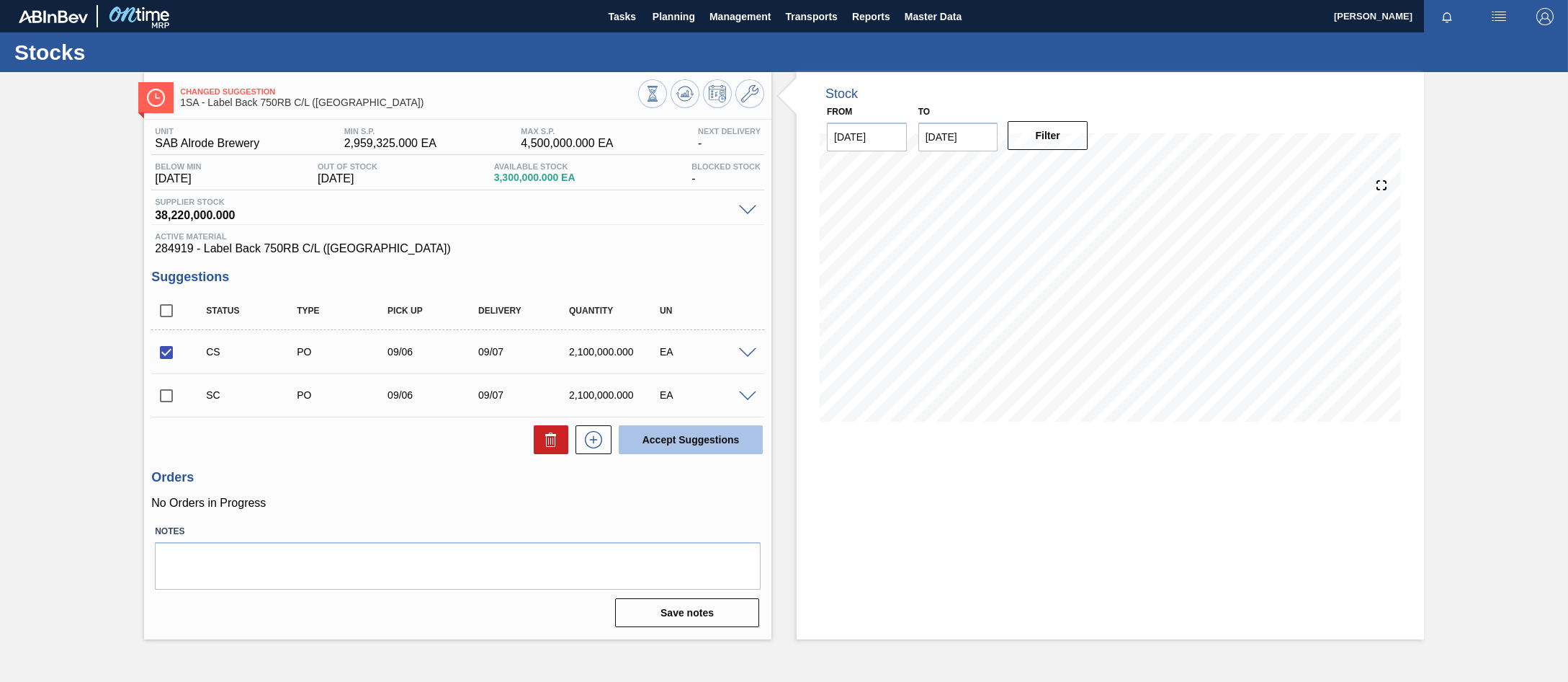
click at [682, 439] on button "Accept Suggestions" at bounding box center [691, 439] width 144 height 29
checkbox input "false"
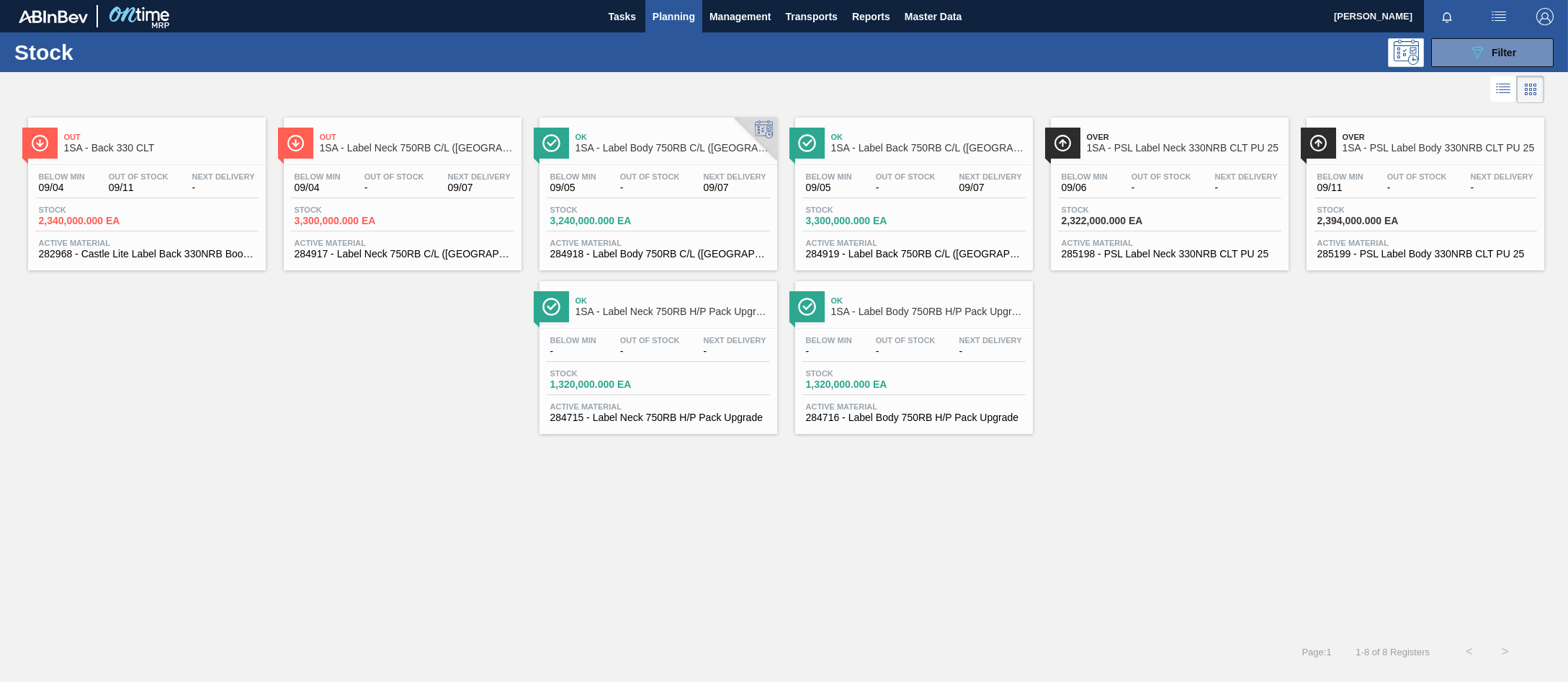
click at [1205, 180] on div "Below Min 09/06 Out Of Stock - Next Delivery -" at bounding box center [1170, 184] width 223 height 26
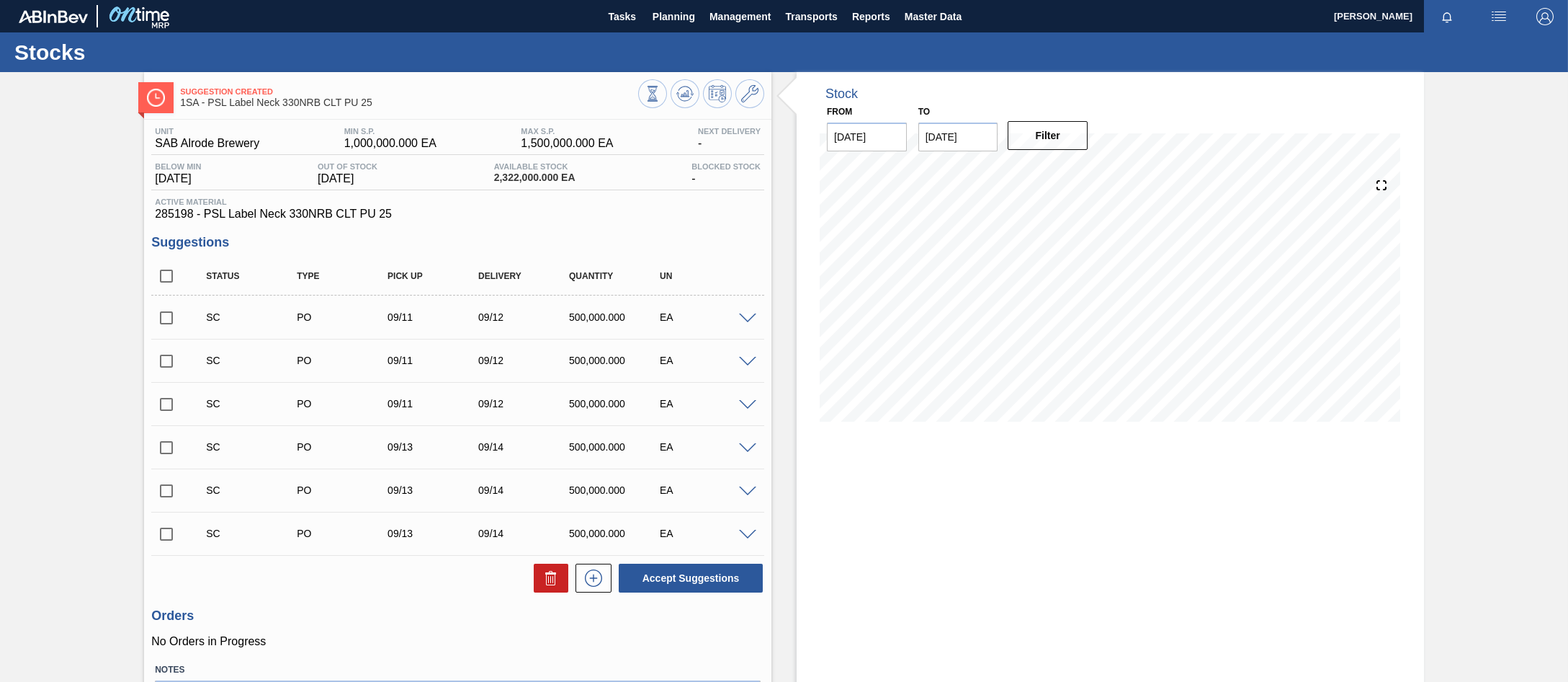
click at [748, 318] on span at bounding box center [748, 319] width 18 height 11
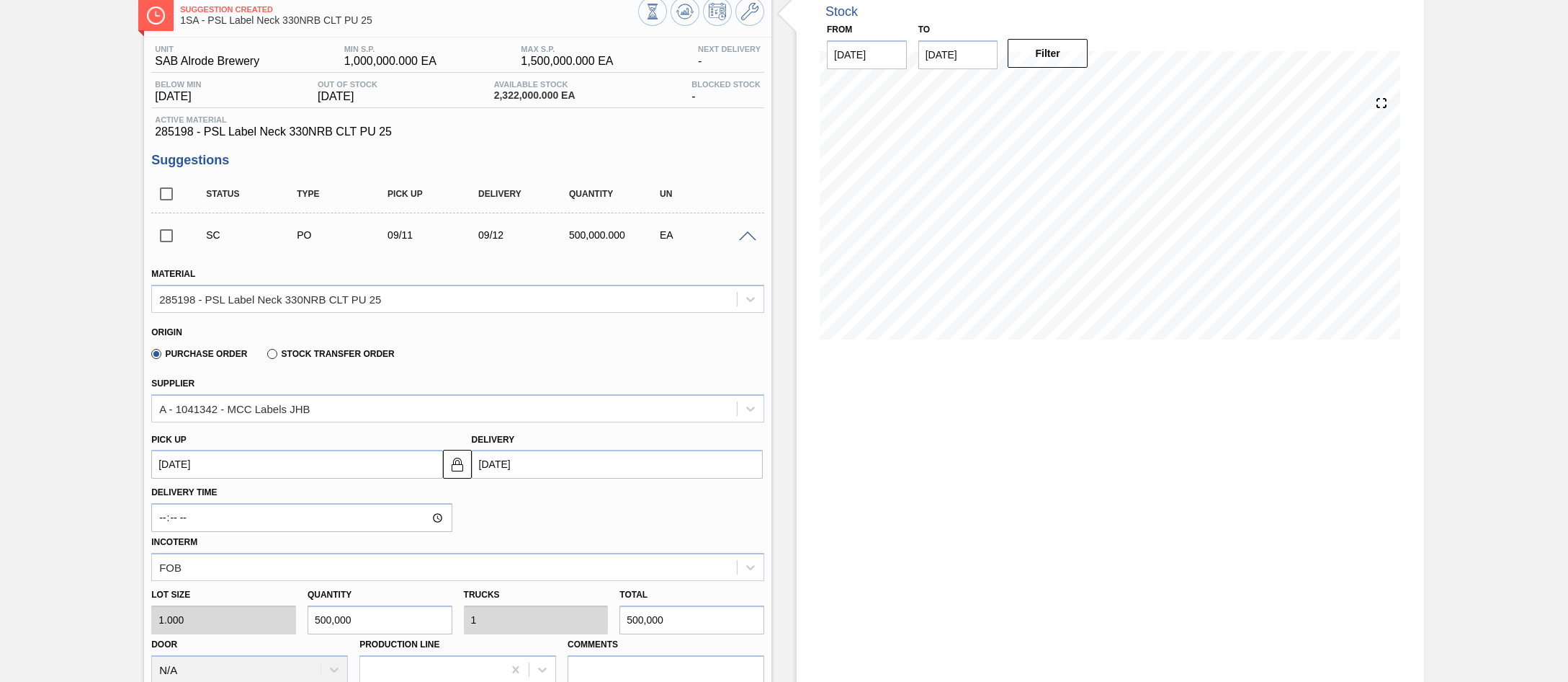
scroll to position [144, 0]
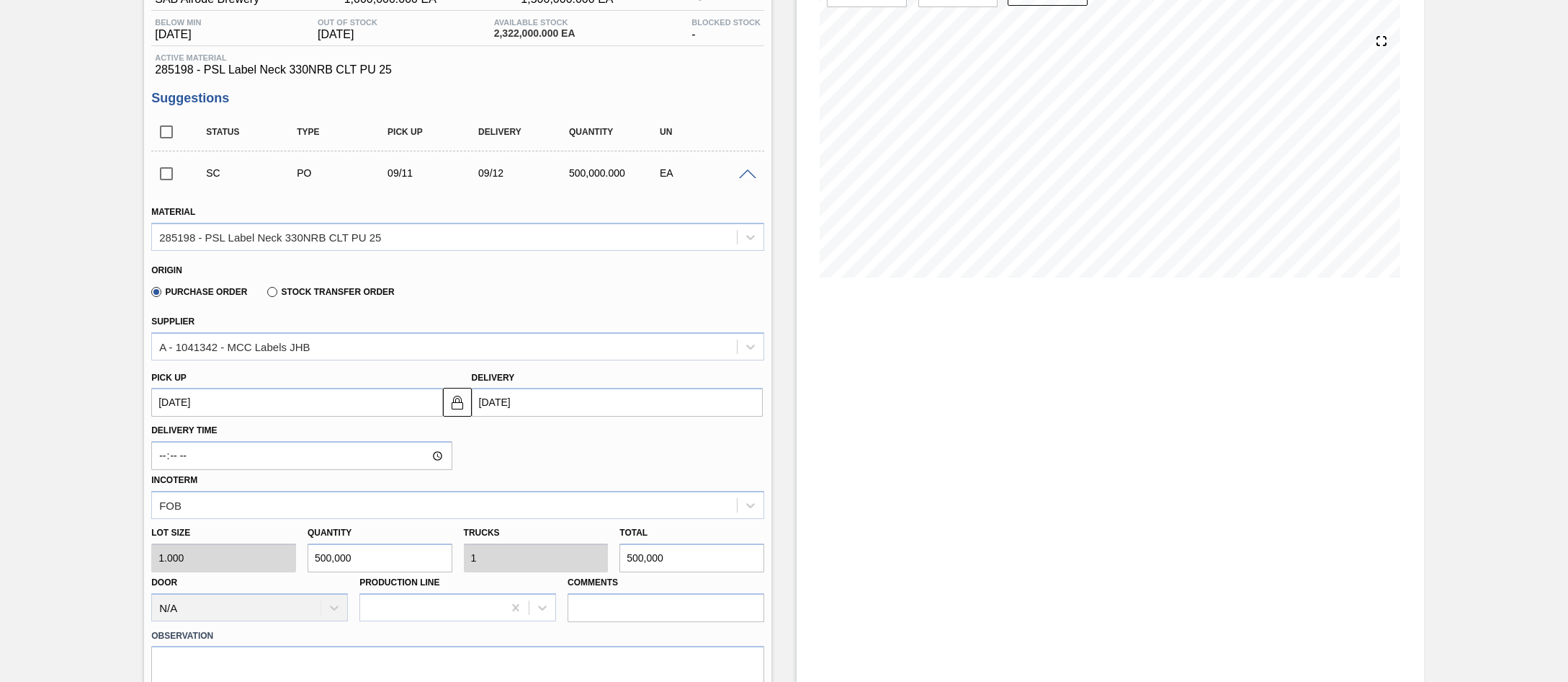
click at [752, 173] on span at bounding box center [748, 174] width 18 height 11
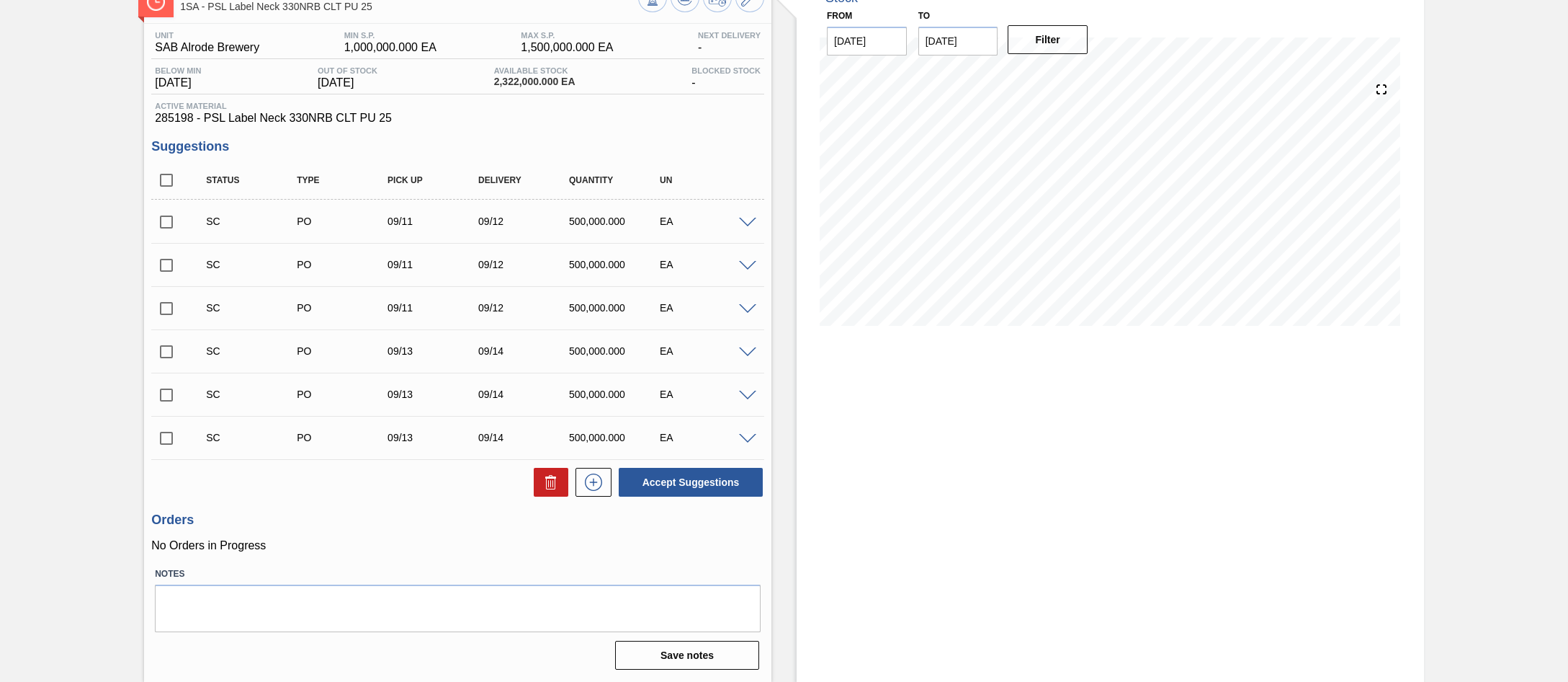
scroll to position [96, 0]
click at [168, 222] on input "checkbox" at bounding box center [166, 221] width 30 height 30
click at [650, 482] on button "Accept Suggestions" at bounding box center [691, 481] width 144 height 29
checkbox input "false"
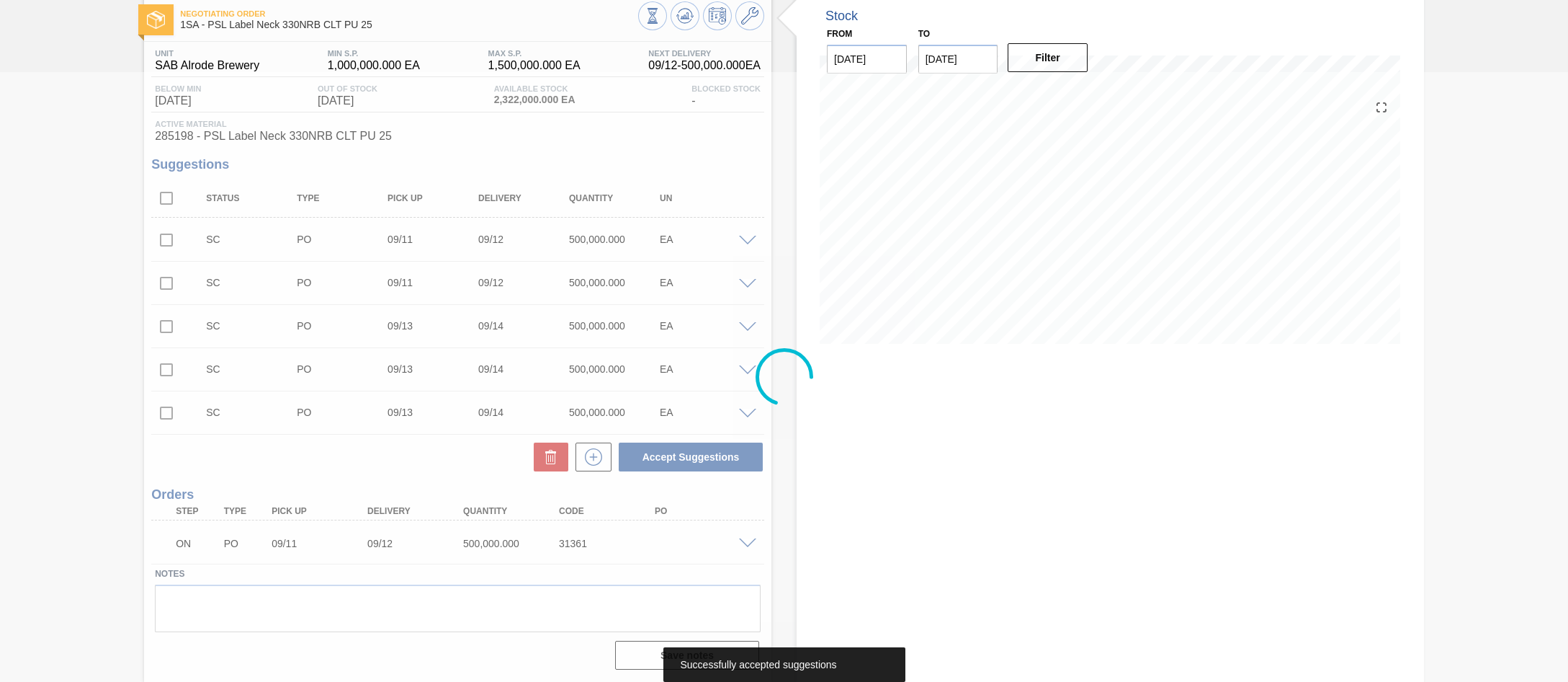
scroll to position [78, 0]
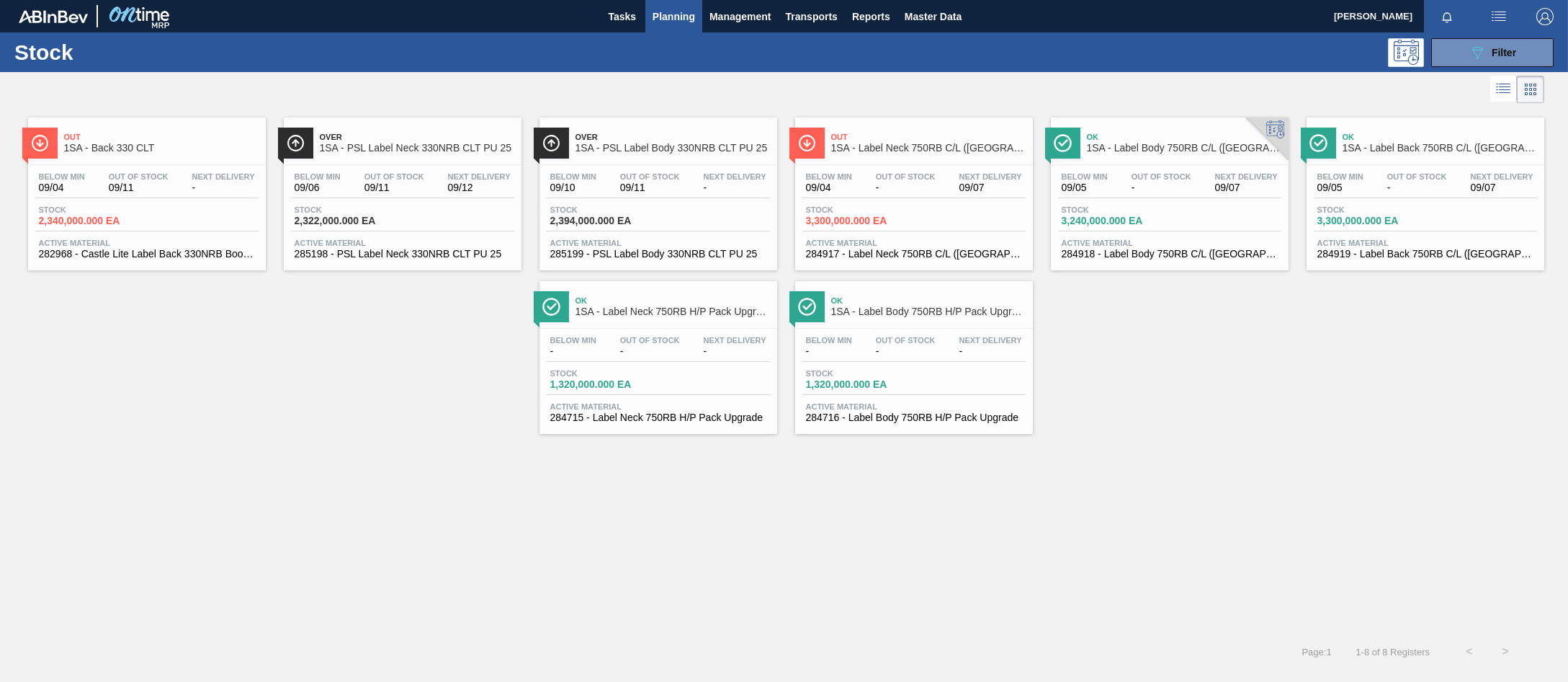
click at [647, 173] on span "Out Of Stock" at bounding box center [650, 176] width 60 height 9
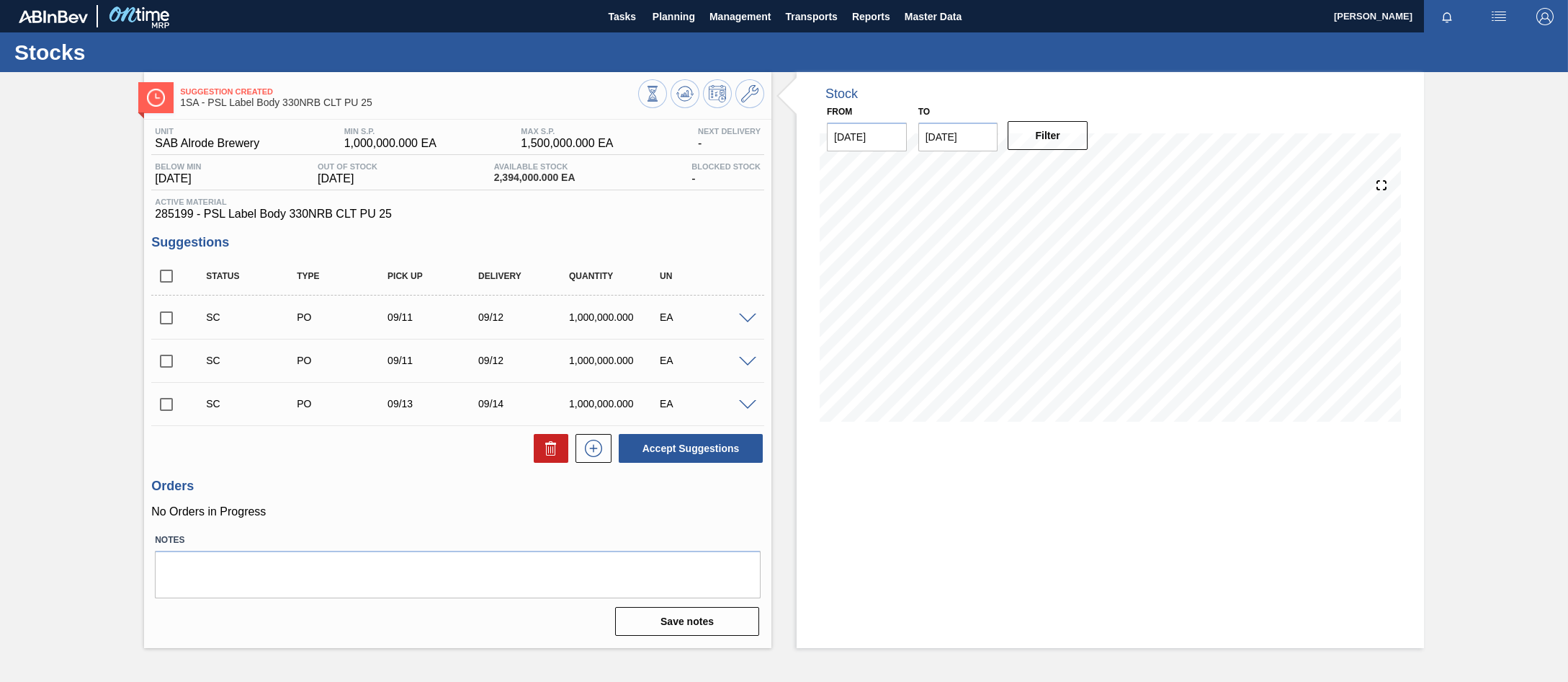
click at [744, 317] on span at bounding box center [748, 319] width 18 height 11
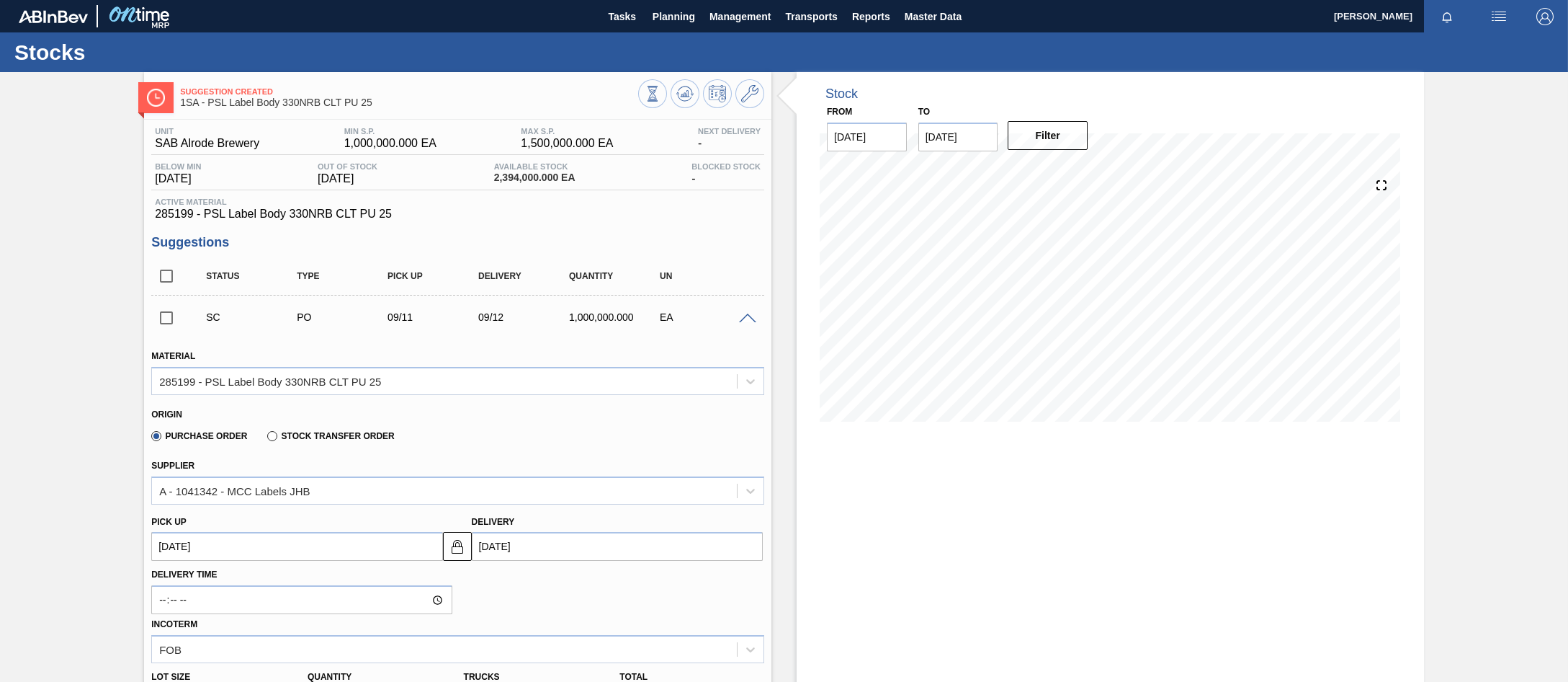
click at [746, 315] on span at bounding box center [748, 319] width 18 height 11
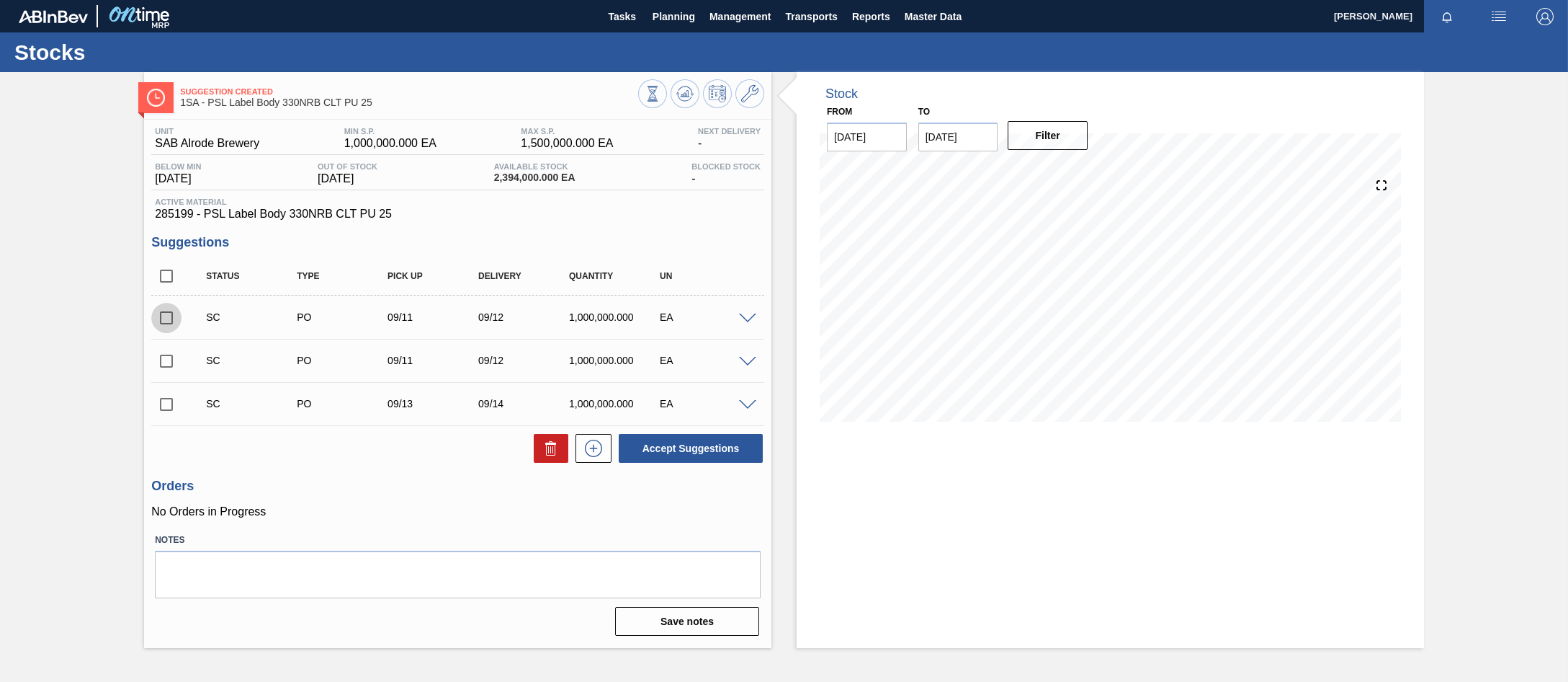
click at [160, 315] on input "checkbox" at bounding box center [166, 317] width 30 height 30
click at [661, 445] on button "Accept Suggestions" at bounding box center [691, 448] width 144 height 29
checkbox input "false"
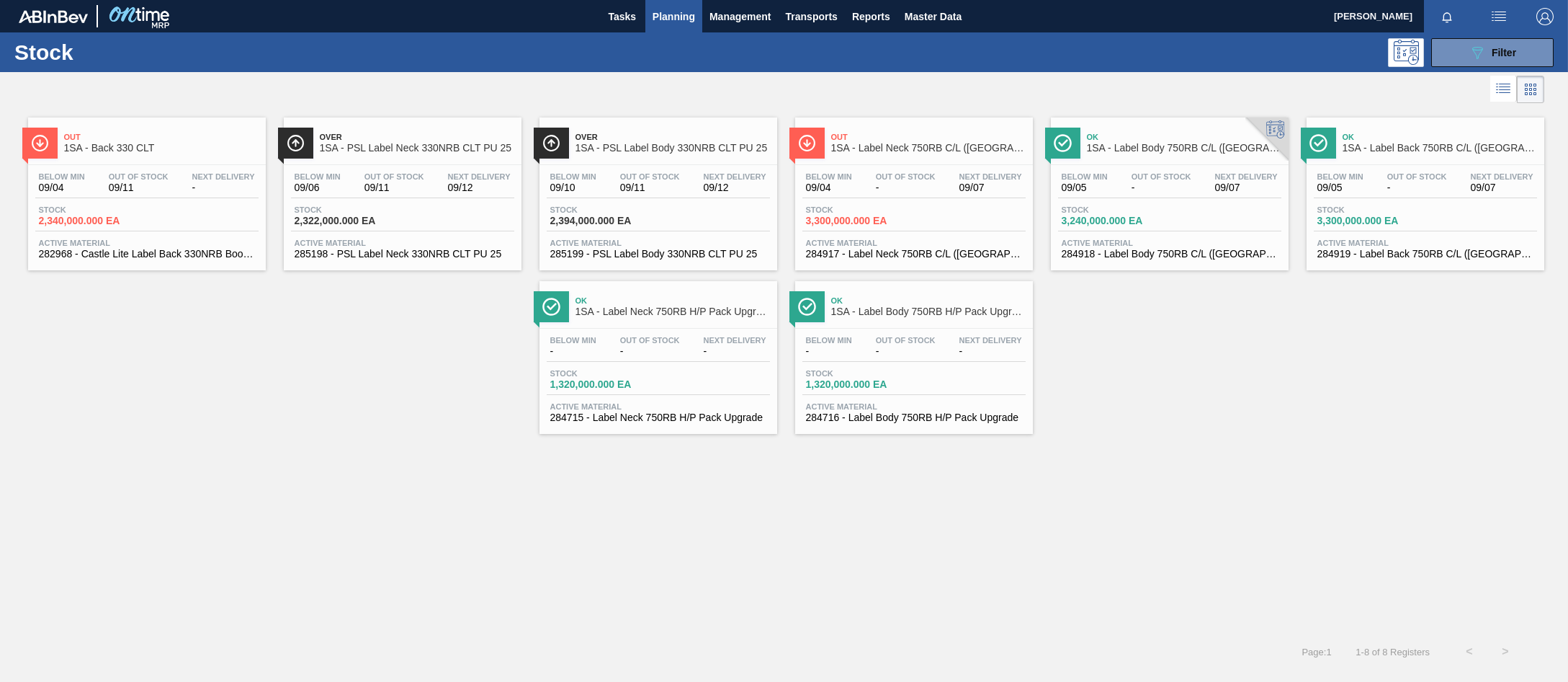
click at [139, 181] on div "Out Of Stock 09/11" at bounding box center [138, 182] width 67 height 21
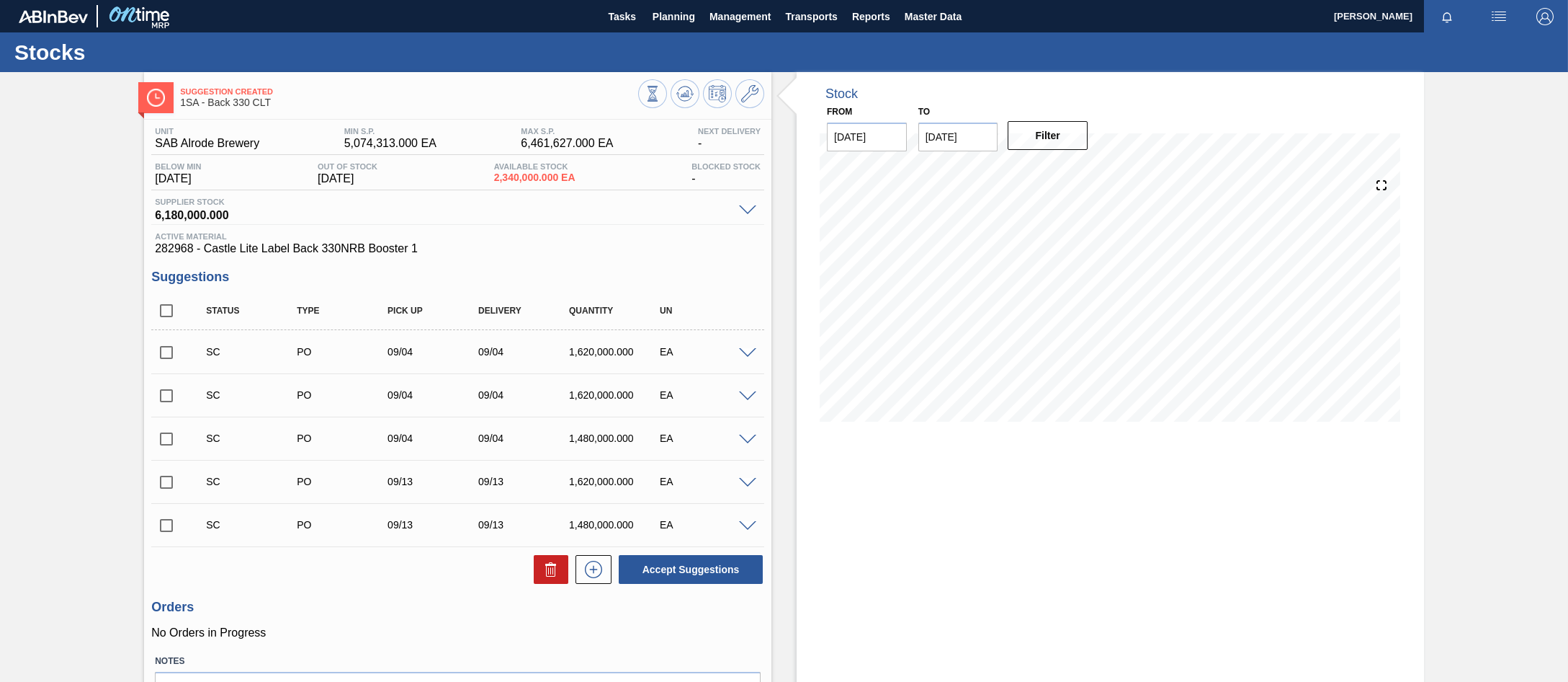
click at [747, 351] on span at bounding box center [748, 353] width 18 height 11
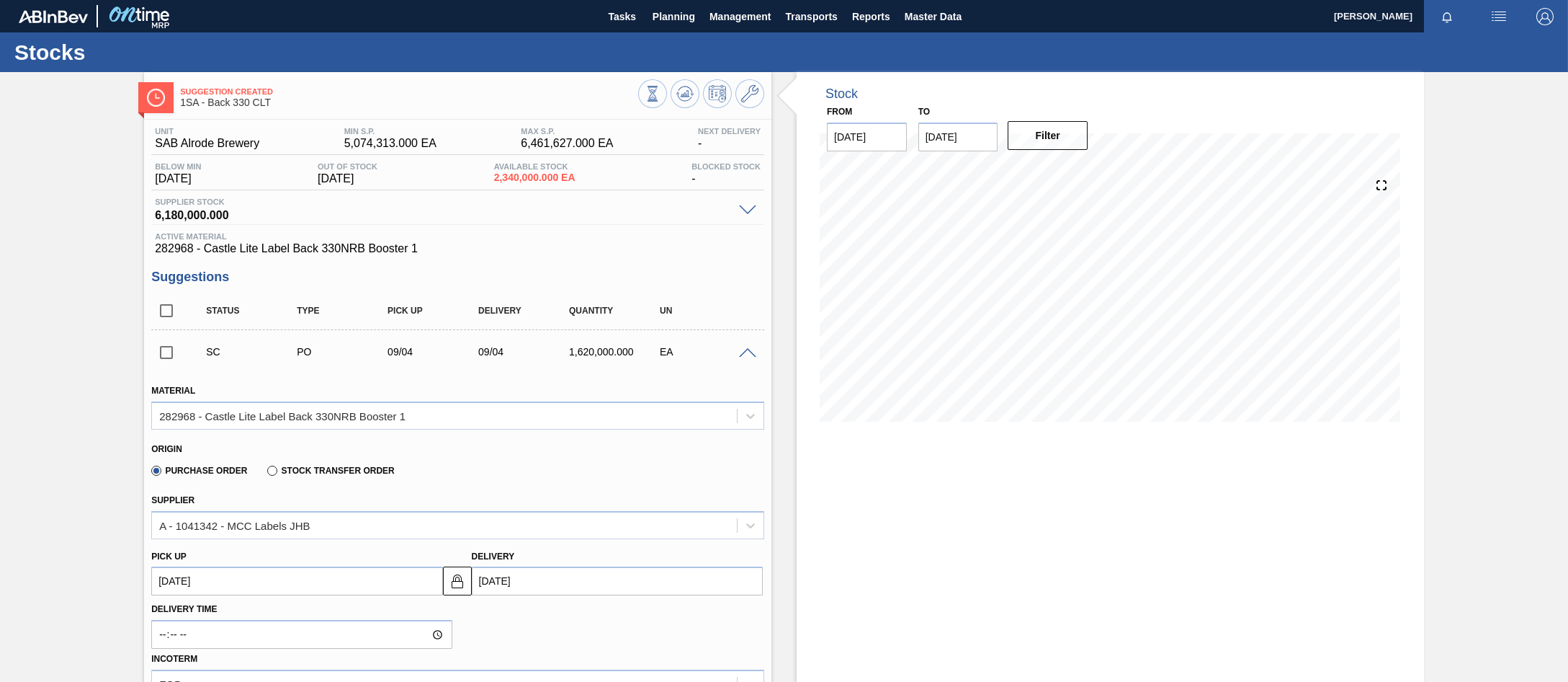
click at [741, 353] on span at bounding box center [748, 353] width 18 height 11
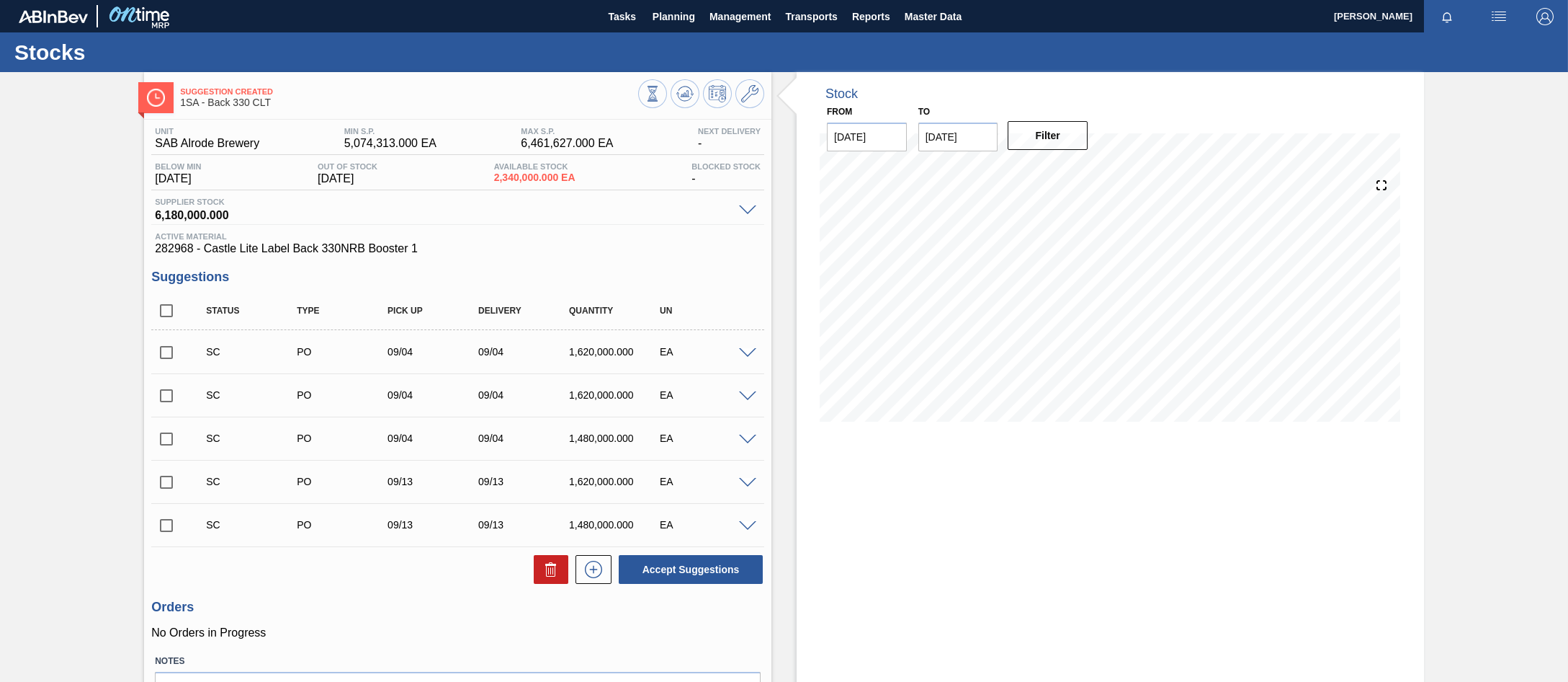
click at [165, 351] on input "checkbox" at bounding box center [166, 352] width 30 height 30
click at [671, 578] on button "Accept Suggestions" at bounding box center [691, 569] width 144 height 29
checkbox input "false"
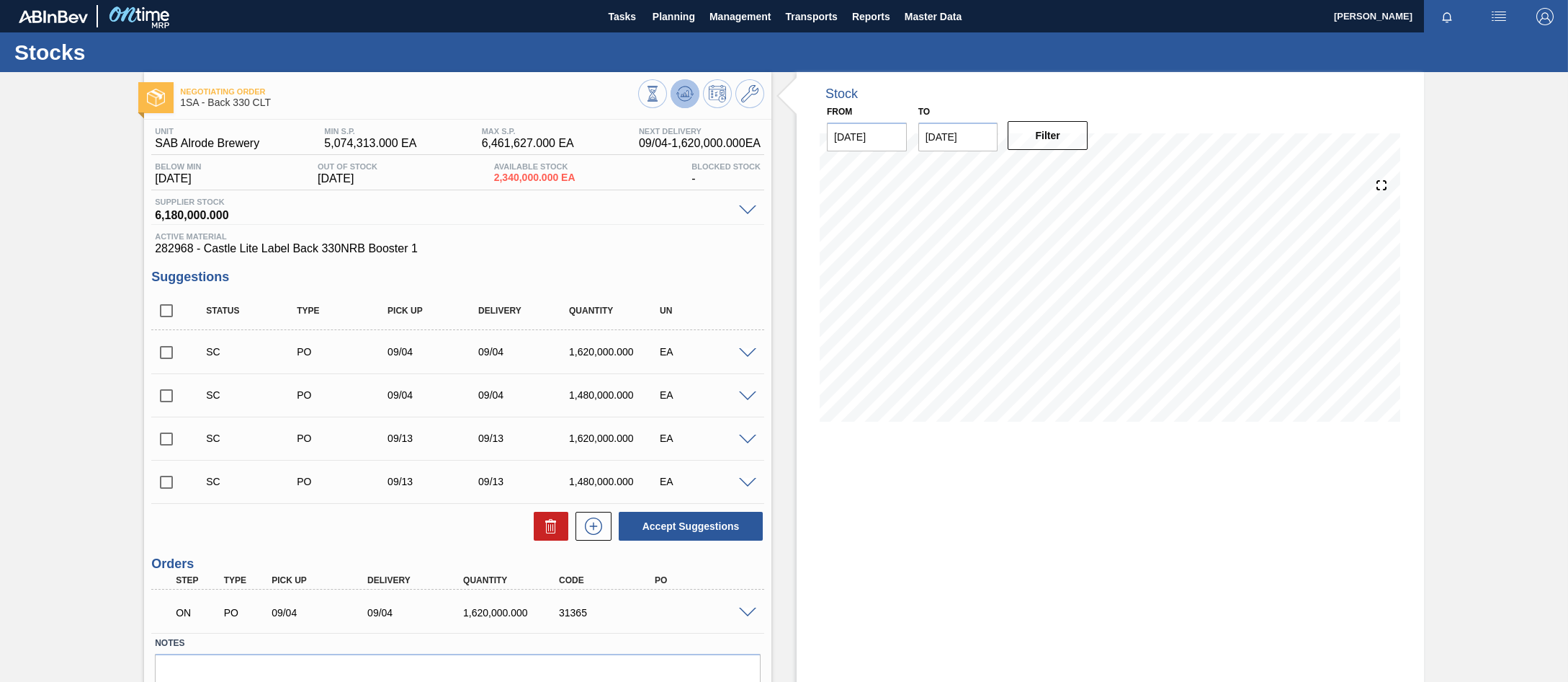
click at [684, 92] on icon at bounding box center [686, 94] width 18 height 18
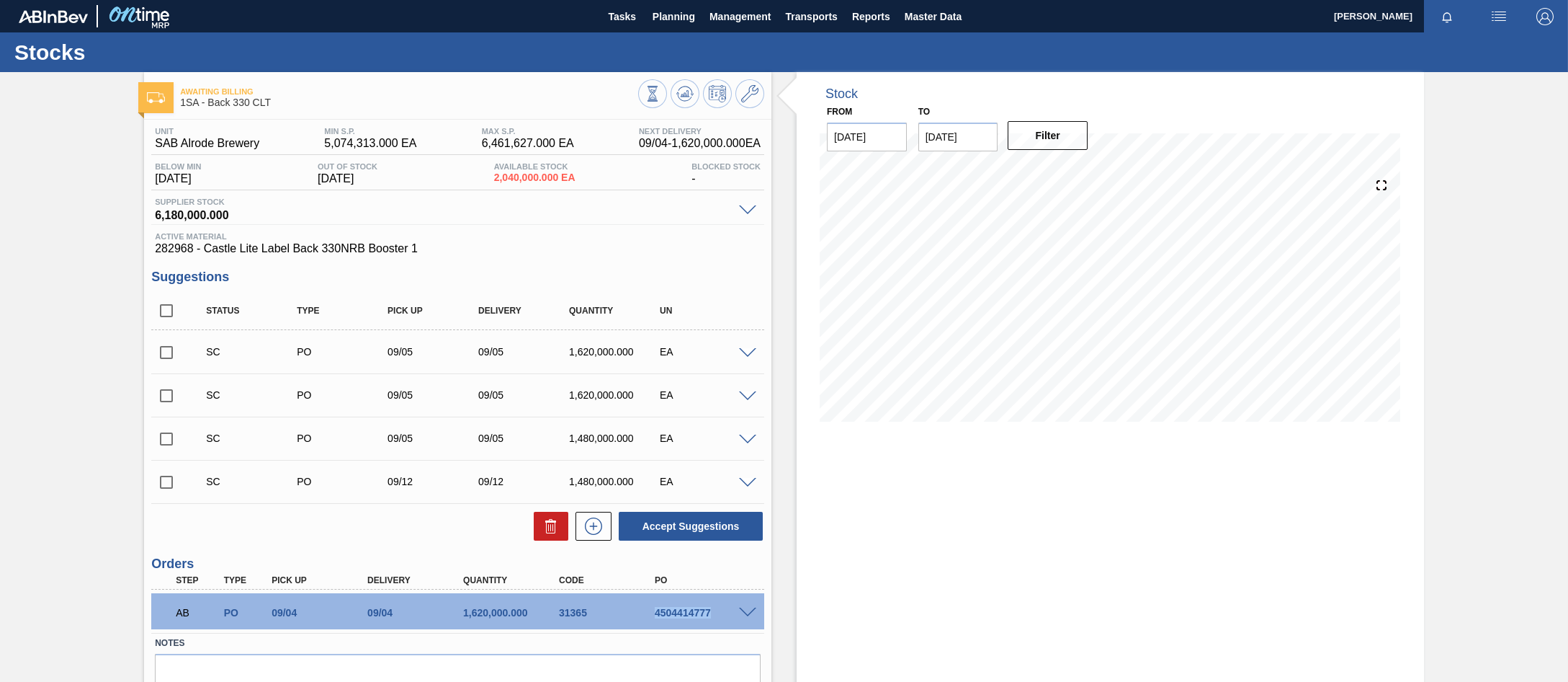
drag, startPoint x: 655, startPoint y: 611, endPoint x: 720, endPoint y: 608, distance: 65.1
click at [720, 608] on div "4504414777" at bounding box center [705, 613] width 108 height 12
copy div "4504414777"
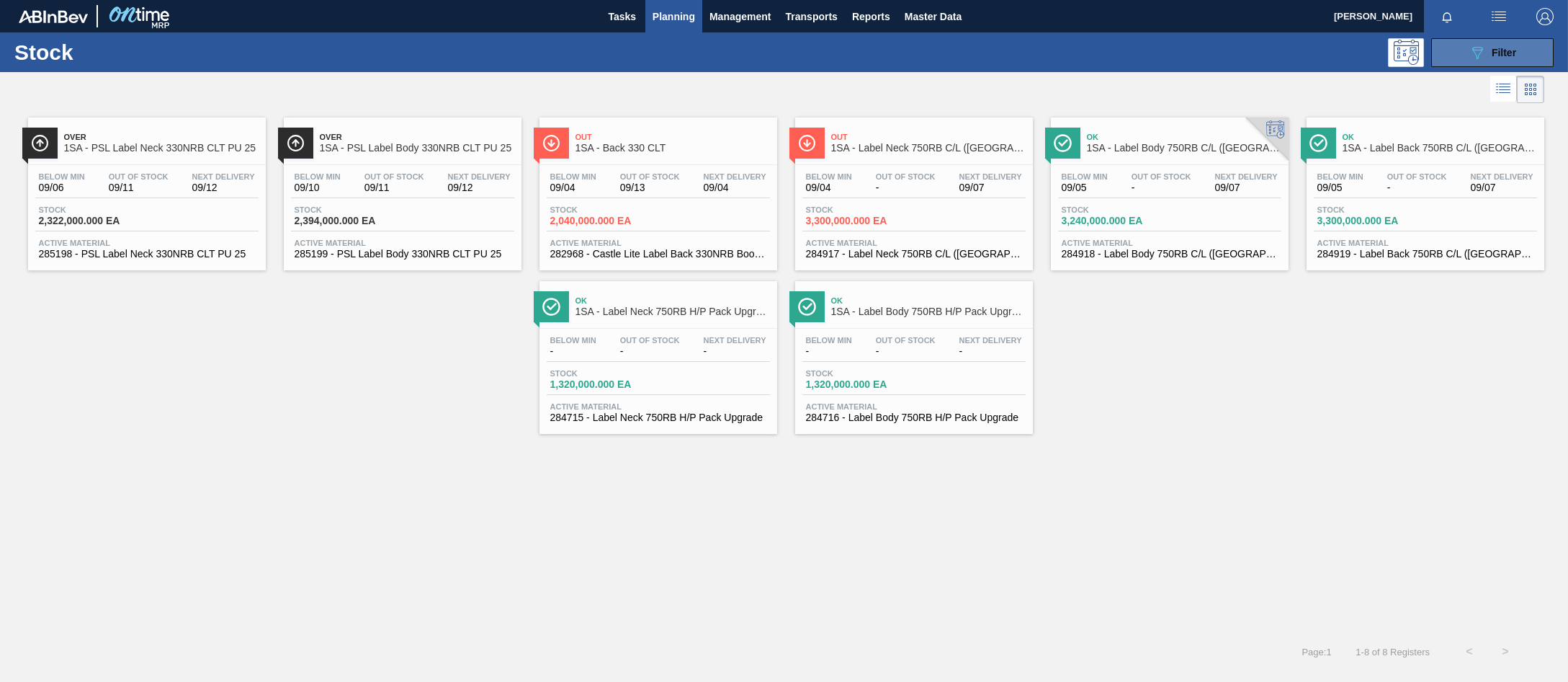
click at [1469, 54] on icon "089F7B8B-B2A5-4AFE-B5C0-19BA573D28AC" at bounding box center [1478, 53] width 18 height 18
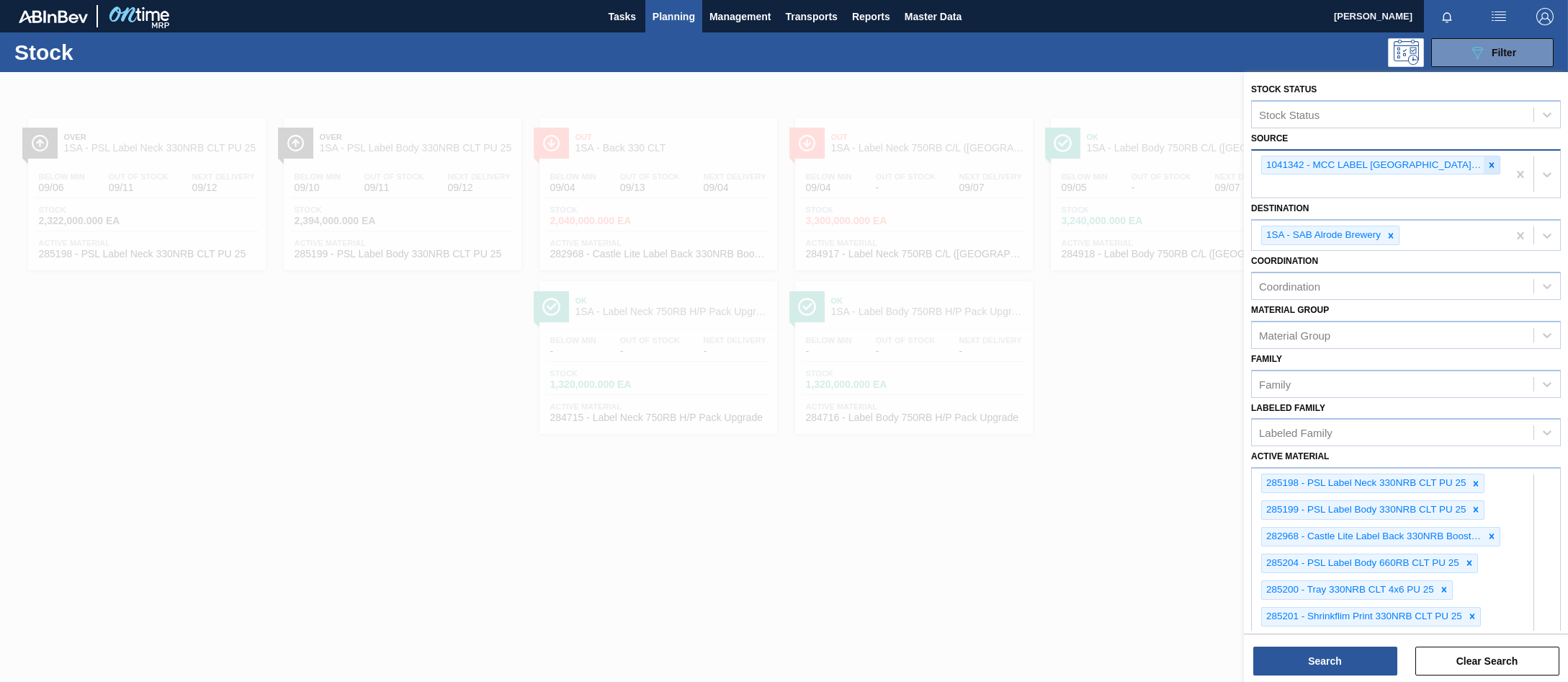
click at [1488, 162] on icon at bounding box center [1492, 165] width 10 height 10
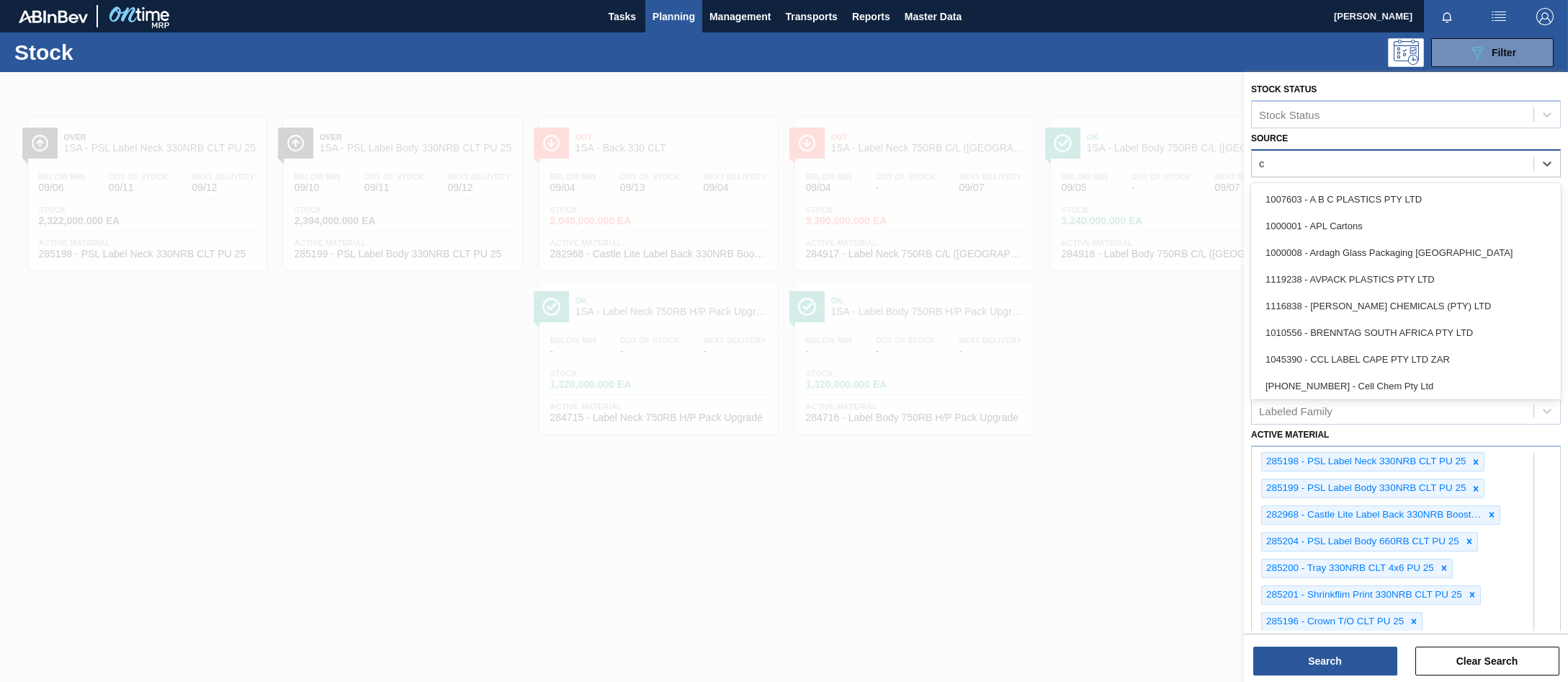
type input "cc"
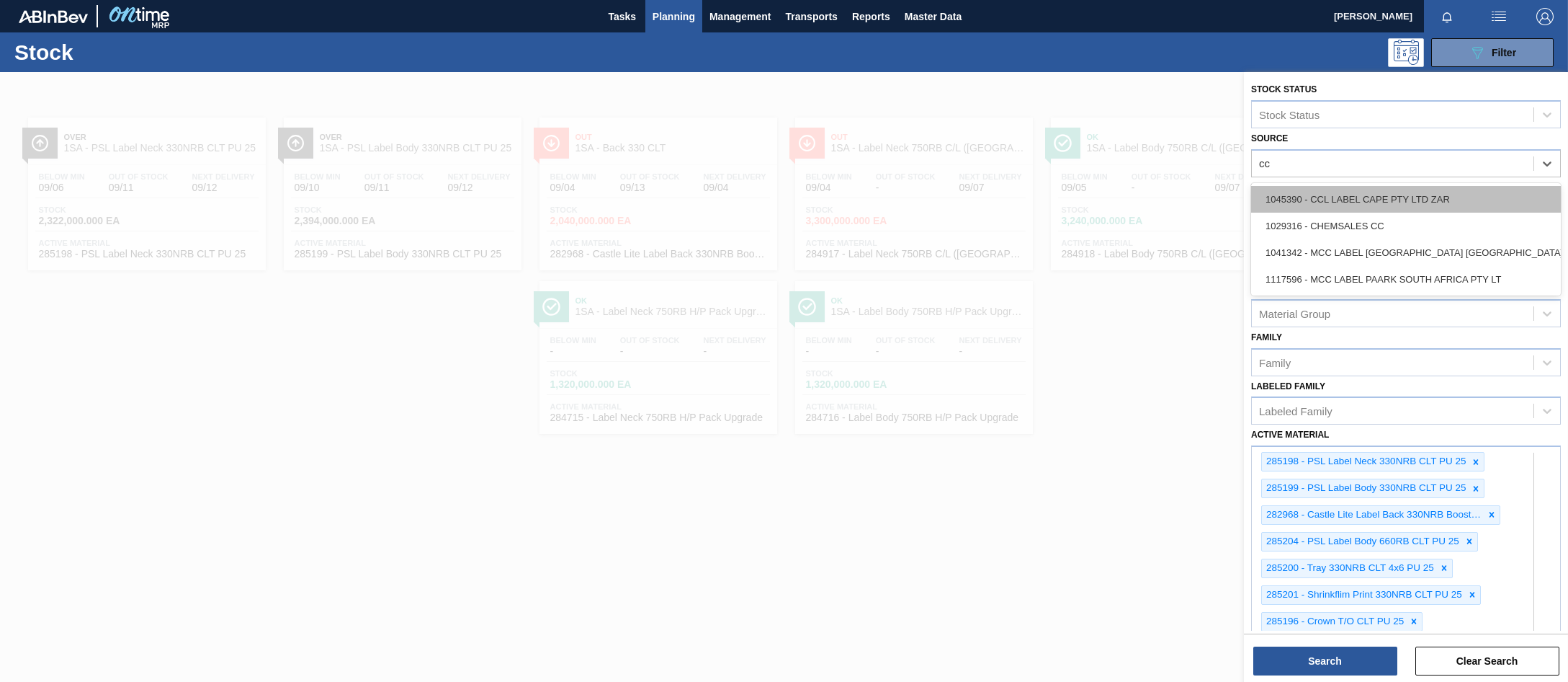
click at [1346, 198] on div "1045390 - CCL LABEL CAPE PTY LTD ZAR" at bounding box center [1406, 199] width 310 height 26
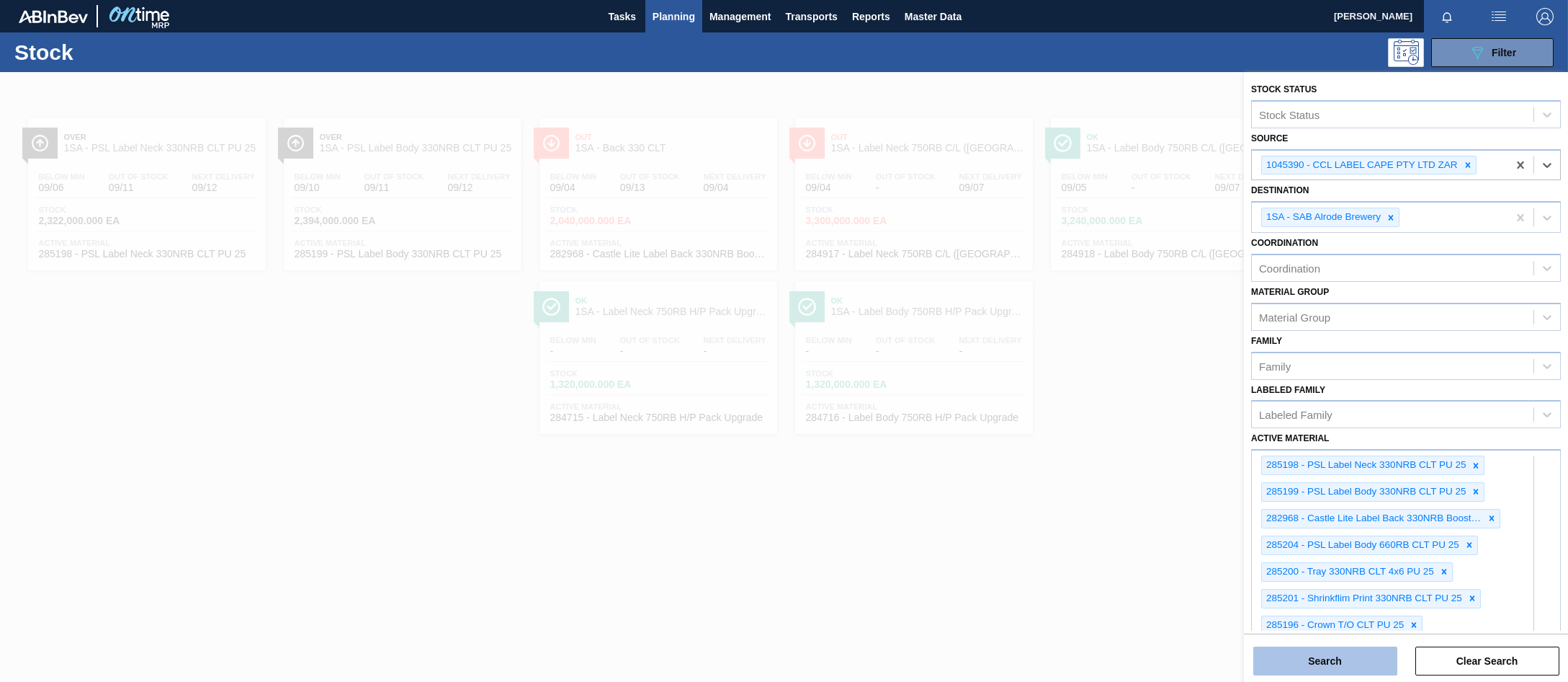
click at [1339, 656] on button "Search" at bounding box center [1326, 660] width 144 height 29
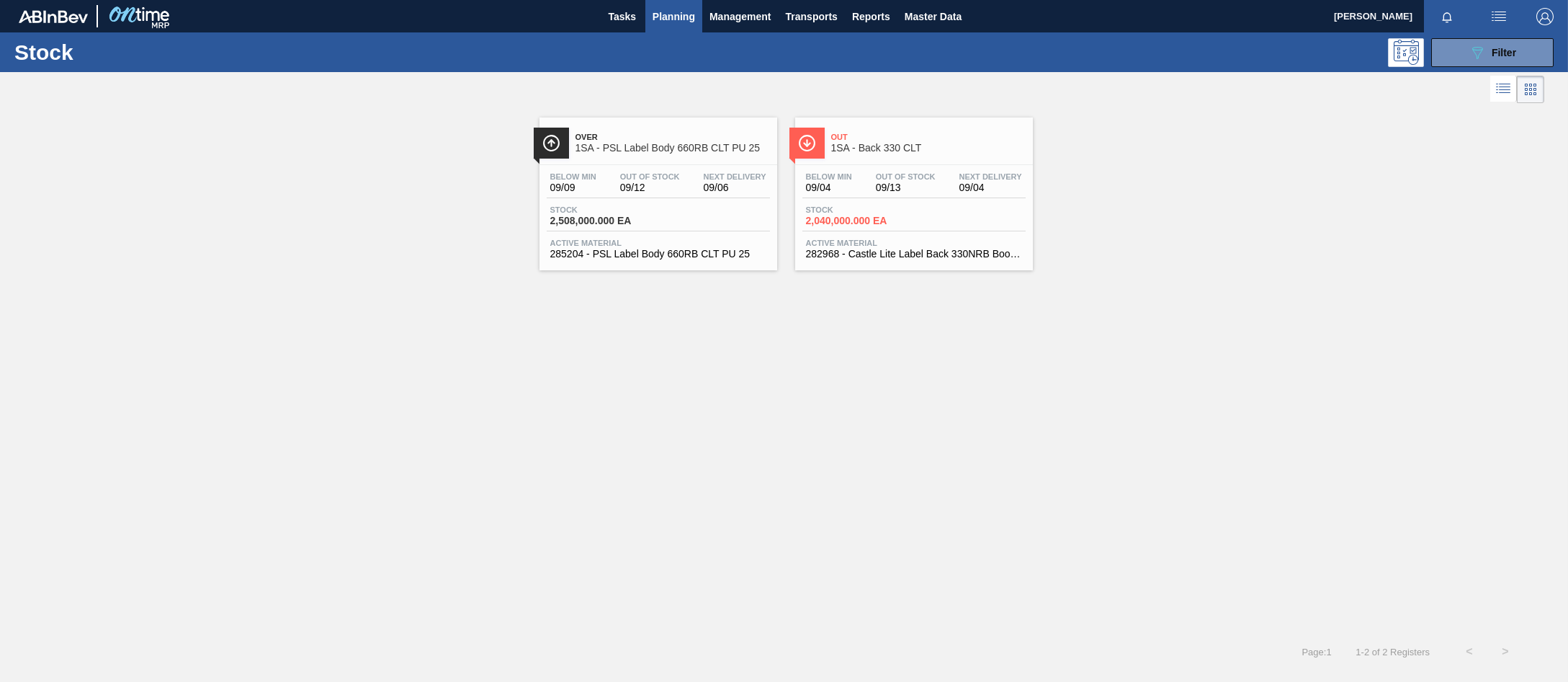
click at [635, 208] on span "Stock" at bounding box center [600, 209] width 101 height 9
click at [1472, 46] on icon "089F7B8B-B2A5-4AFE-B5C0-19BA573D28AC" at bounding box center [1478, 53] width 18 height 18
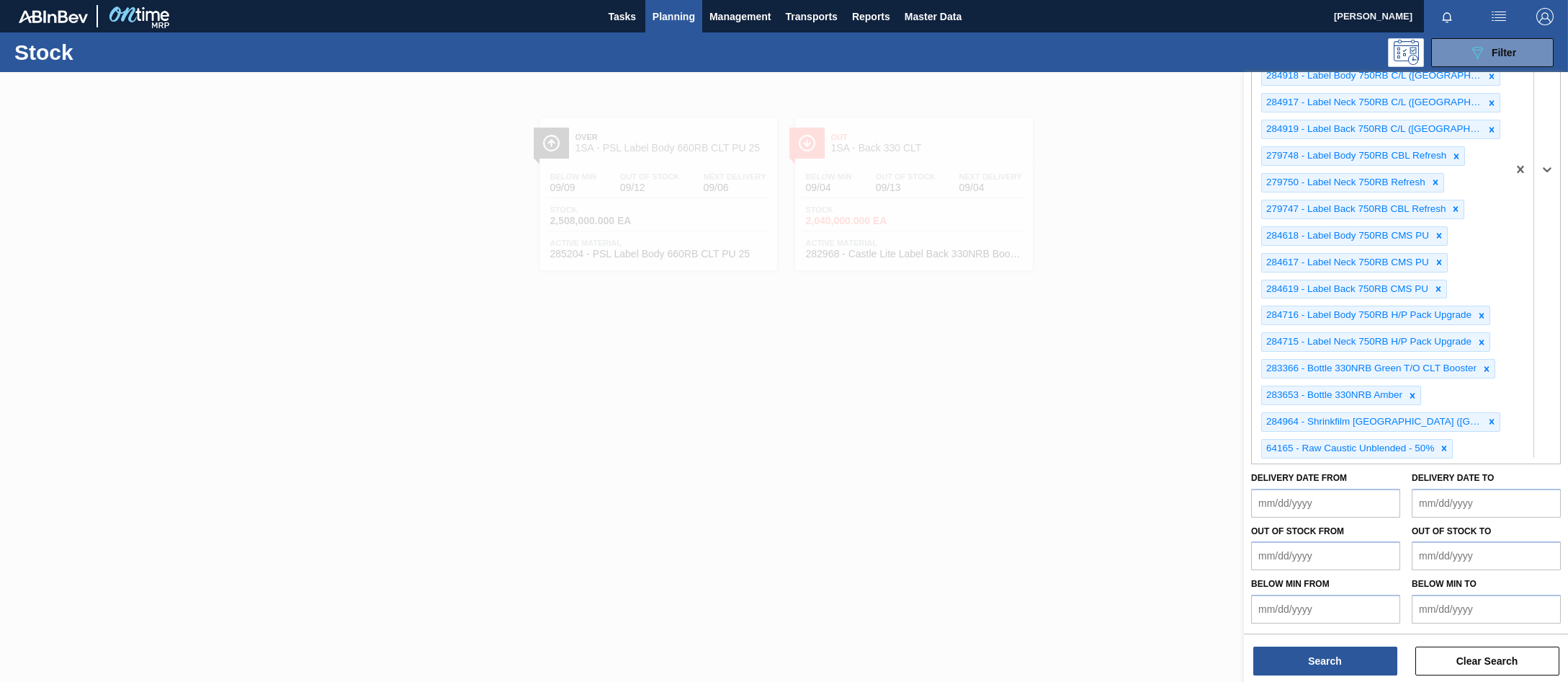
drag, startPoint x: 1557, startPoint y: 445, endPoint x: 1655, endPoint y: 442, distance: 98.0
click at [1567, 0] on html "Tasks Planning Management Transports Reports Master Data Joseph Khumalo Mark al…" at bounding box center [784, 0] width 1568 height 0
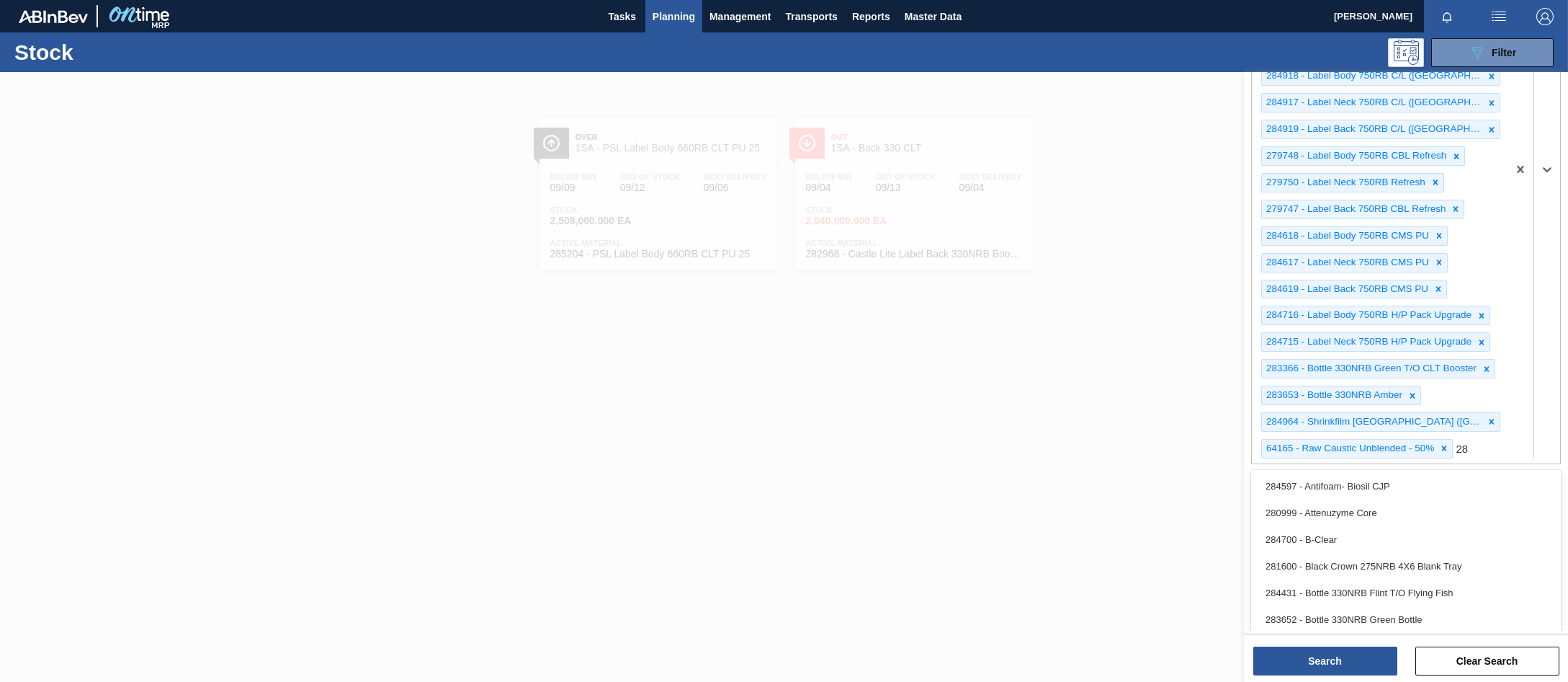
type Material "2"
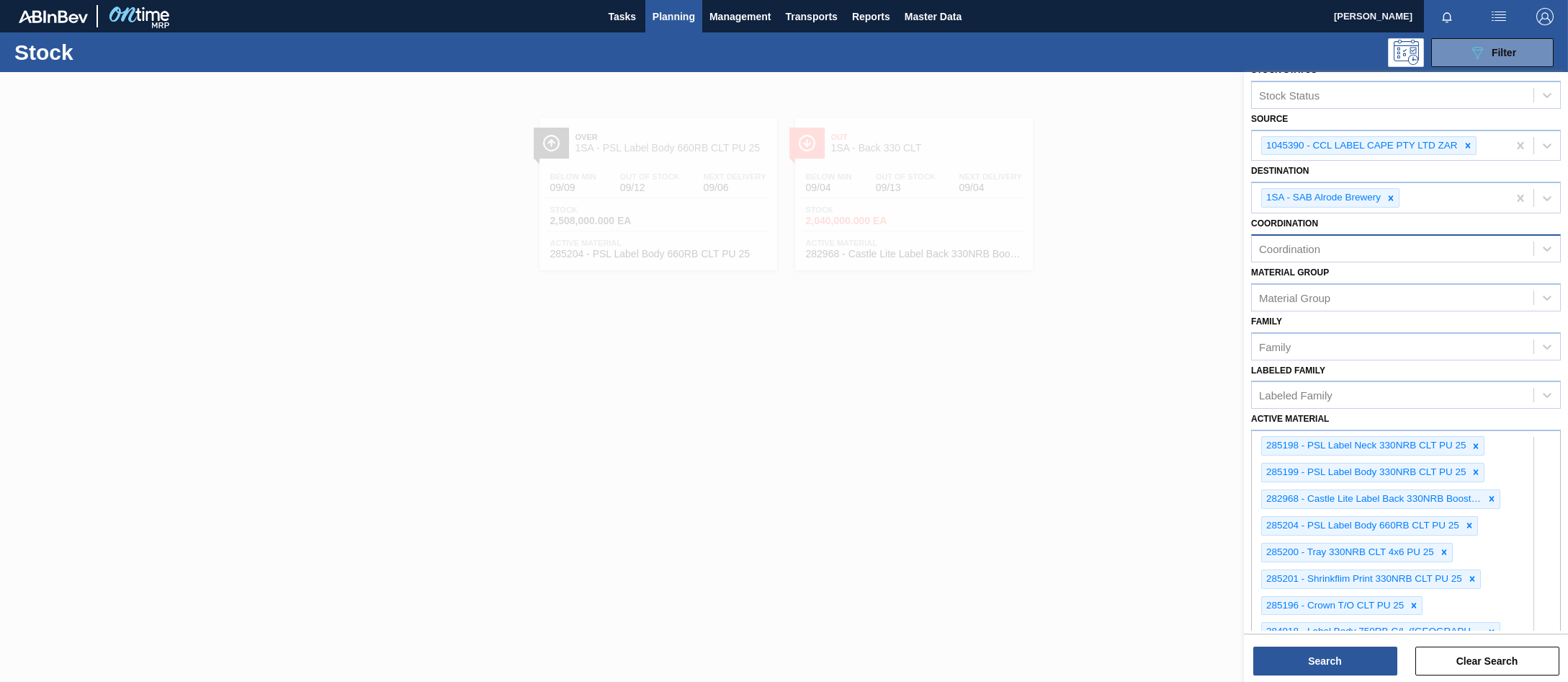
scroll to position [0, 0]
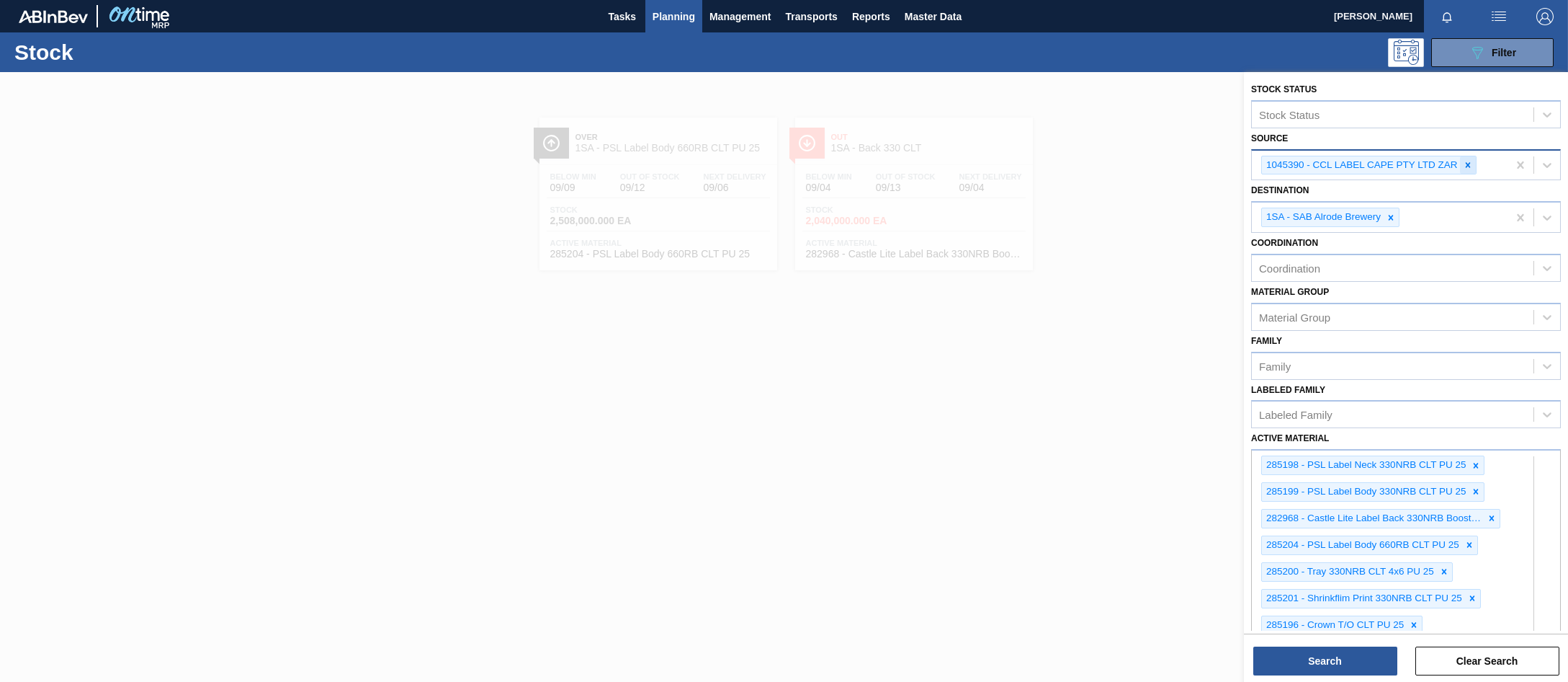
click at [1468, 165] on icon at bounding box center [1467, 165] width 5 height 5
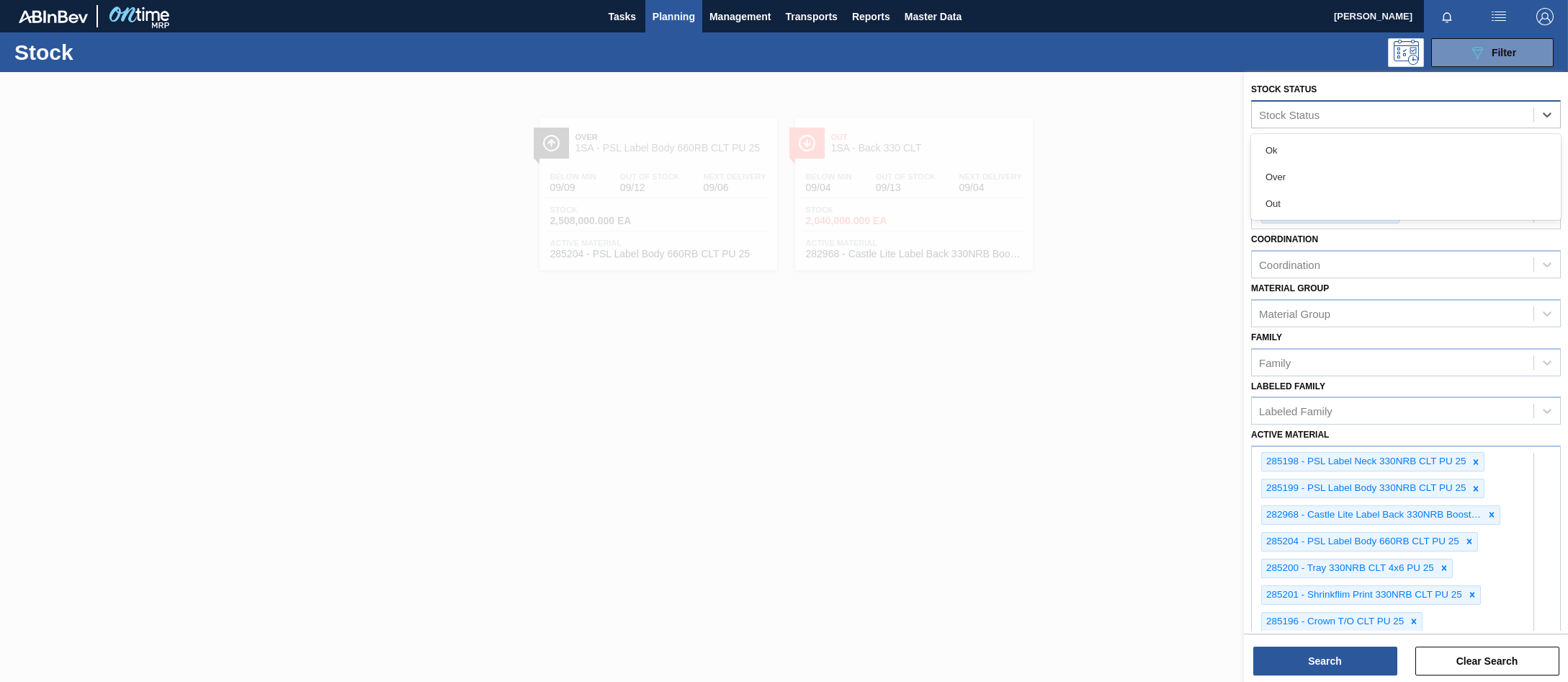
click at [1298, 112] on div "Stock Status" at bounding box center [1290, 114] width 60 height 12
type Status "t"
click at [1165, 179] on div at bounding box center [784, 413] width 1568 height 682
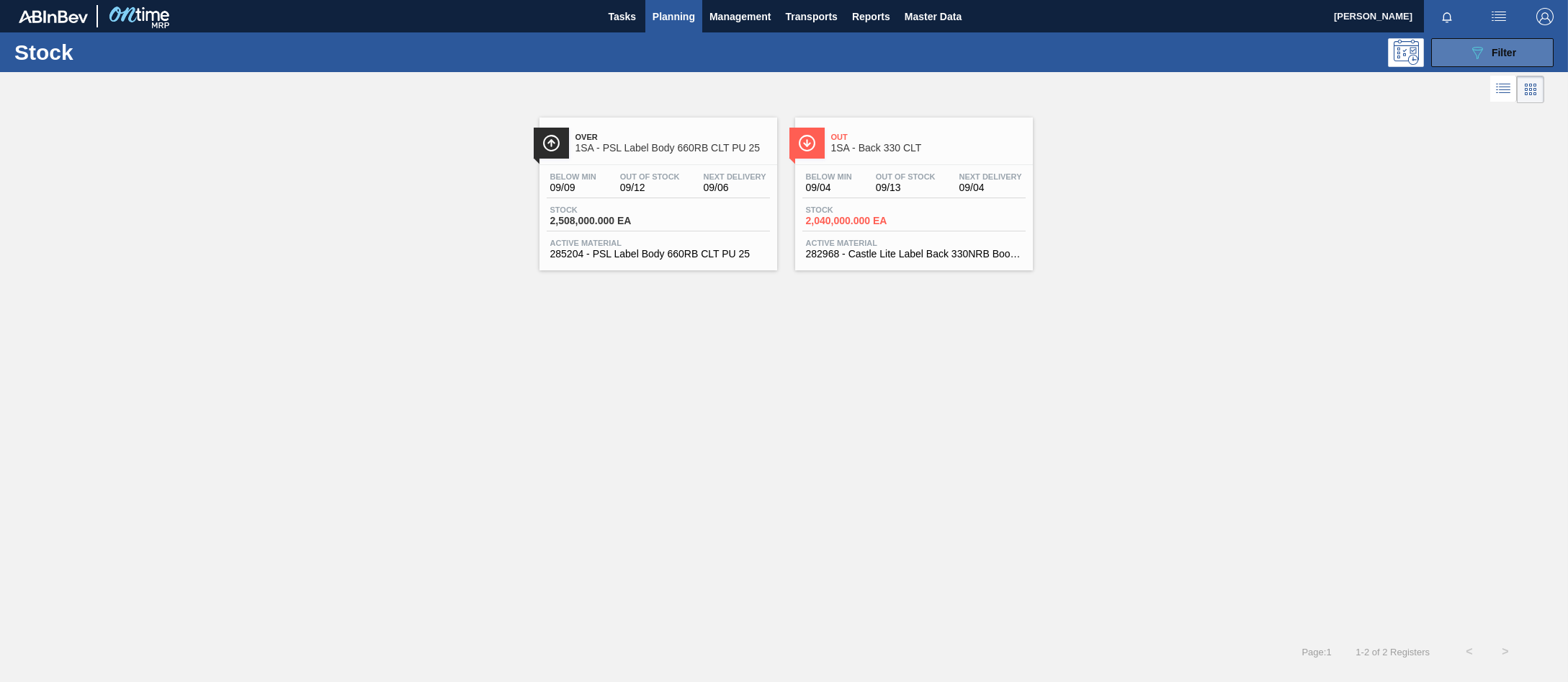
click at [1497, 60] on div "089F7B8B-B2A5-4AFE-B5C0-19BA573D28AC Filter" at bounding box center [1492, 53] width 48 height 18
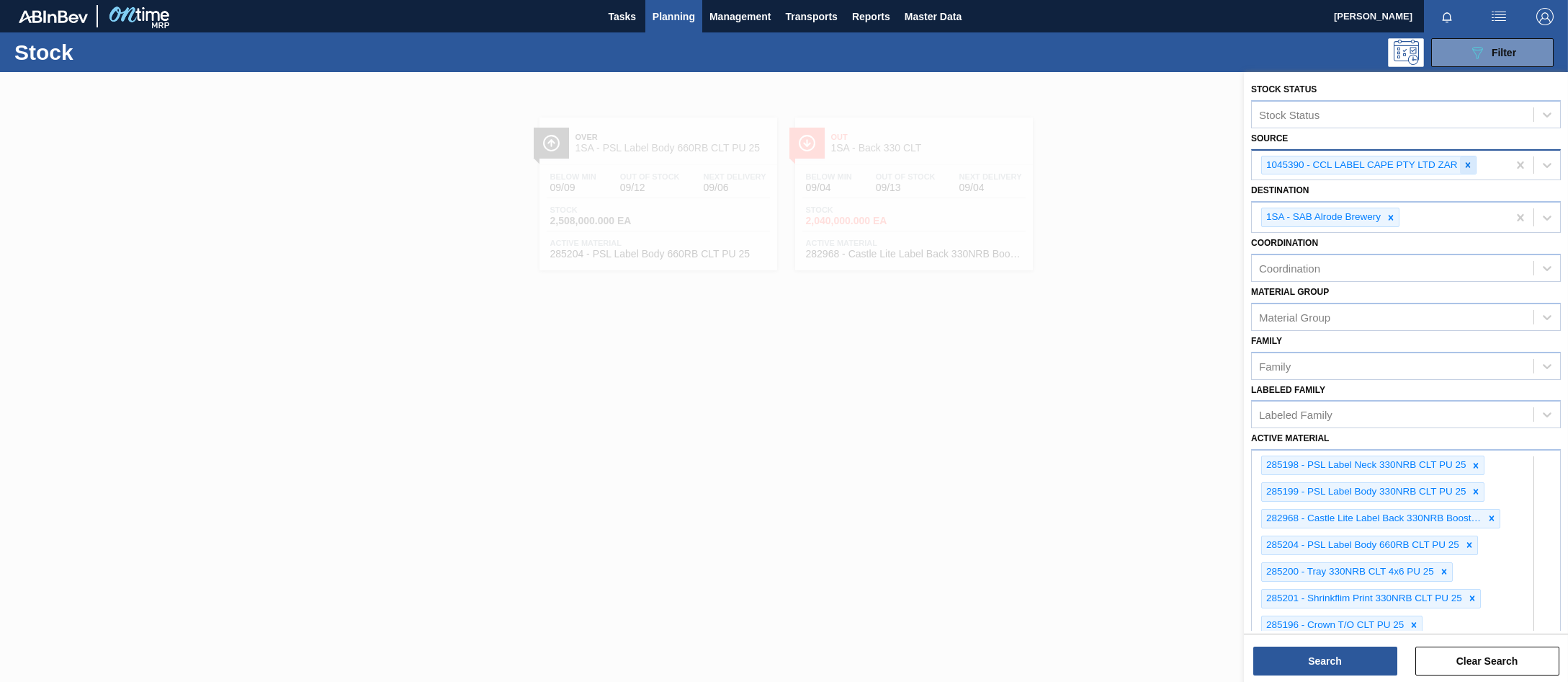
click at [1471, 167] on icon at bounding box center [1468, 165] width 10 height 10
click at [1340, 166] on div "Source" at bounding box center [1392, 163] width 281 height 21
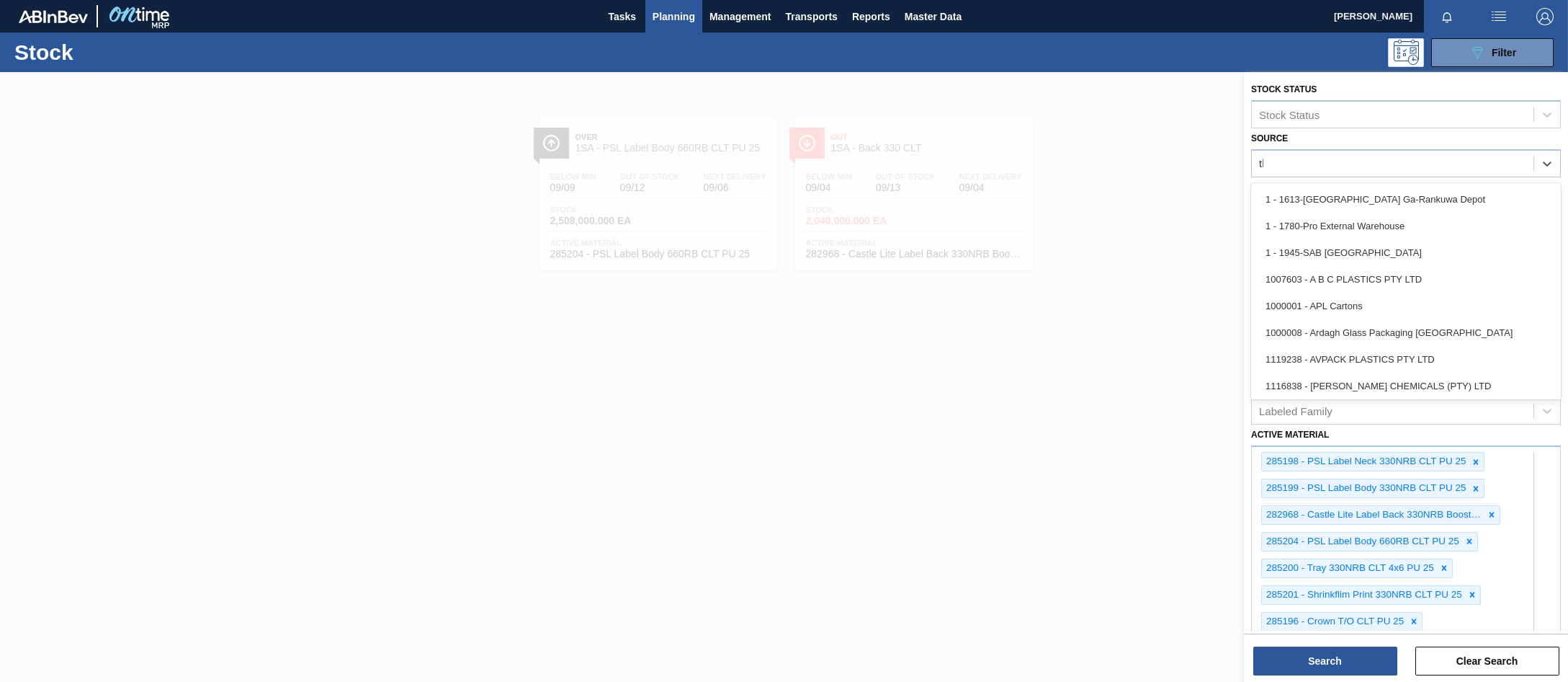
type input "thu"
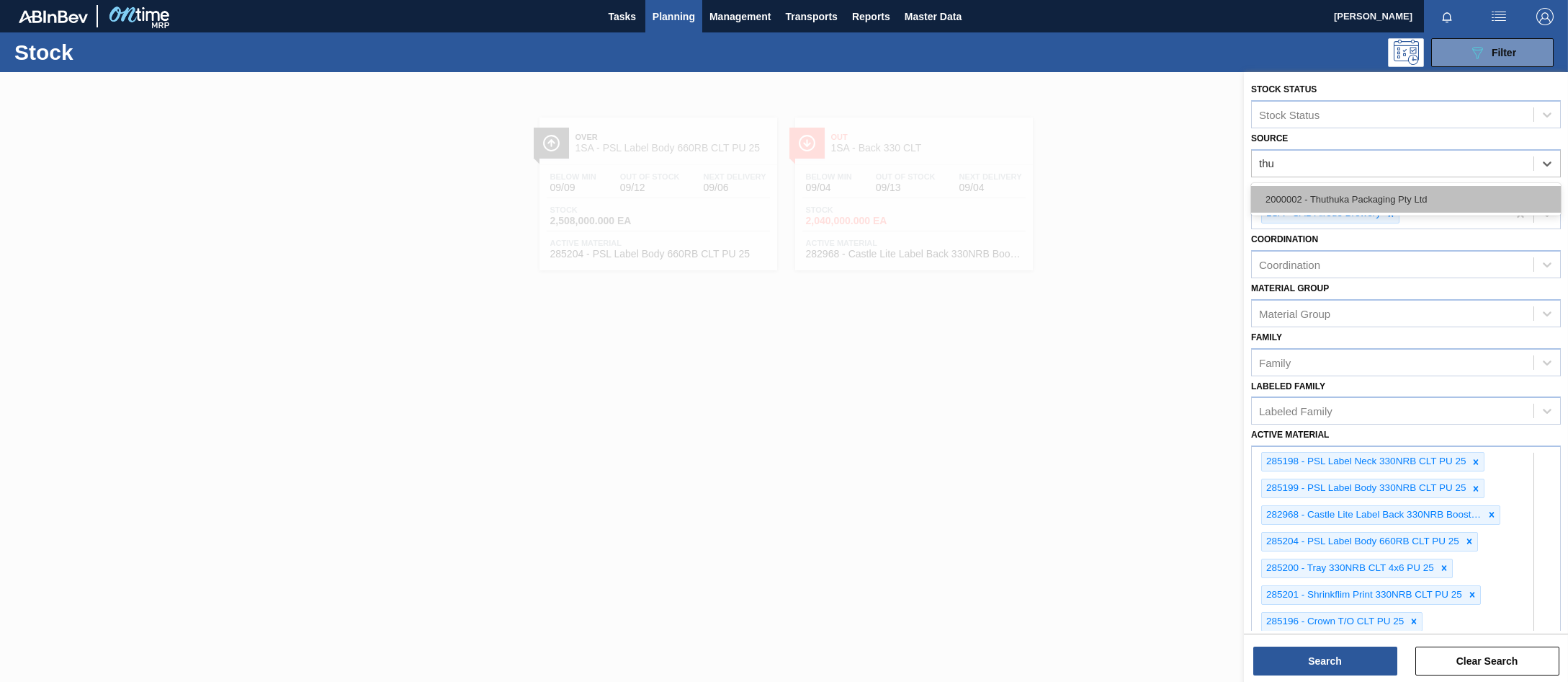
click at [1394, 193] on div "2000002 - Thuthuka Packaging Pty Ltd" at bounding box center [1406, 199] width 310 height 26
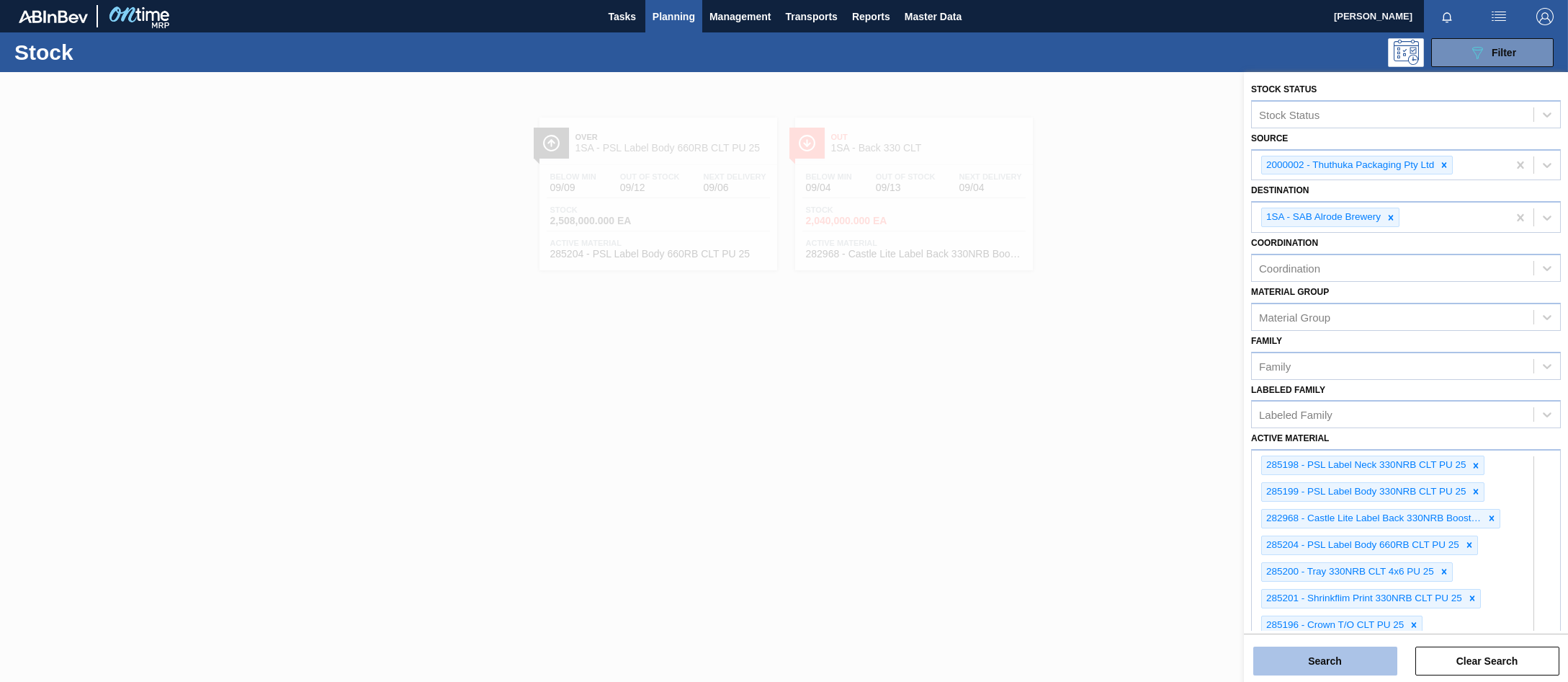
click at [1296, 657] on button "Search" at bounding box center [1326, 660] width 144 height 29
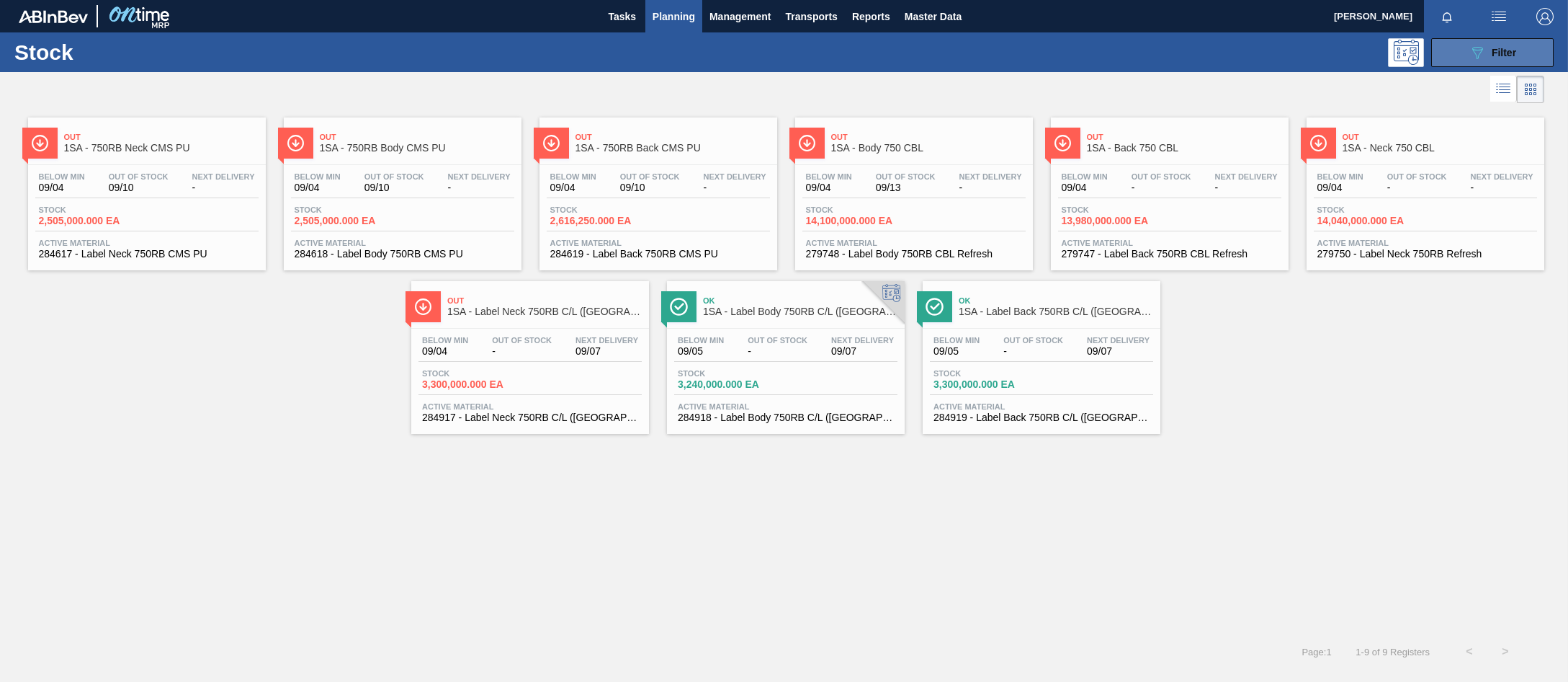
click at [1474, 55] on icon "089F7B8B-B2A5-4AFE-B5C0-19BA573D28AC" at bounding box center [1478, 53] width 18 height 18
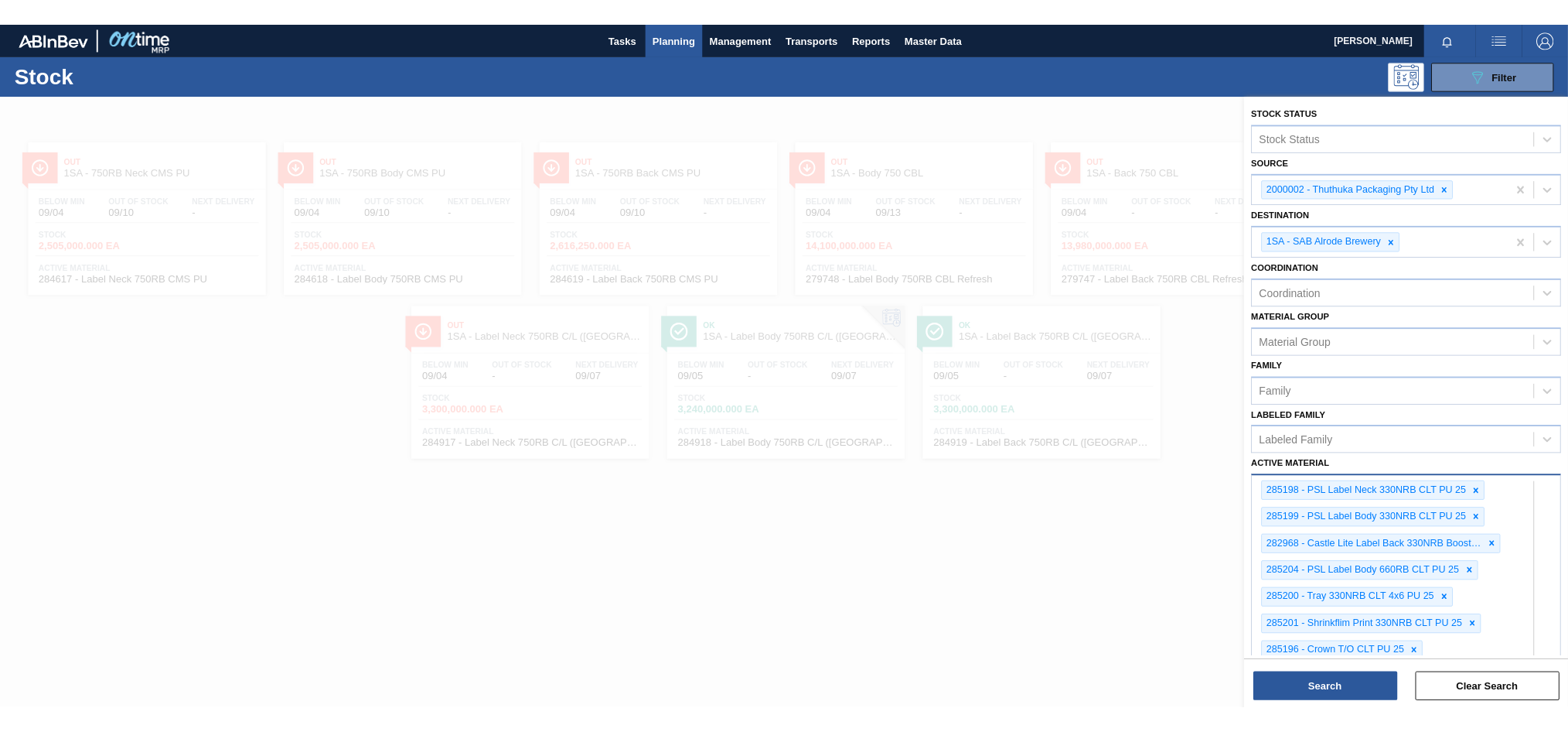
scroll to position [617, 0]
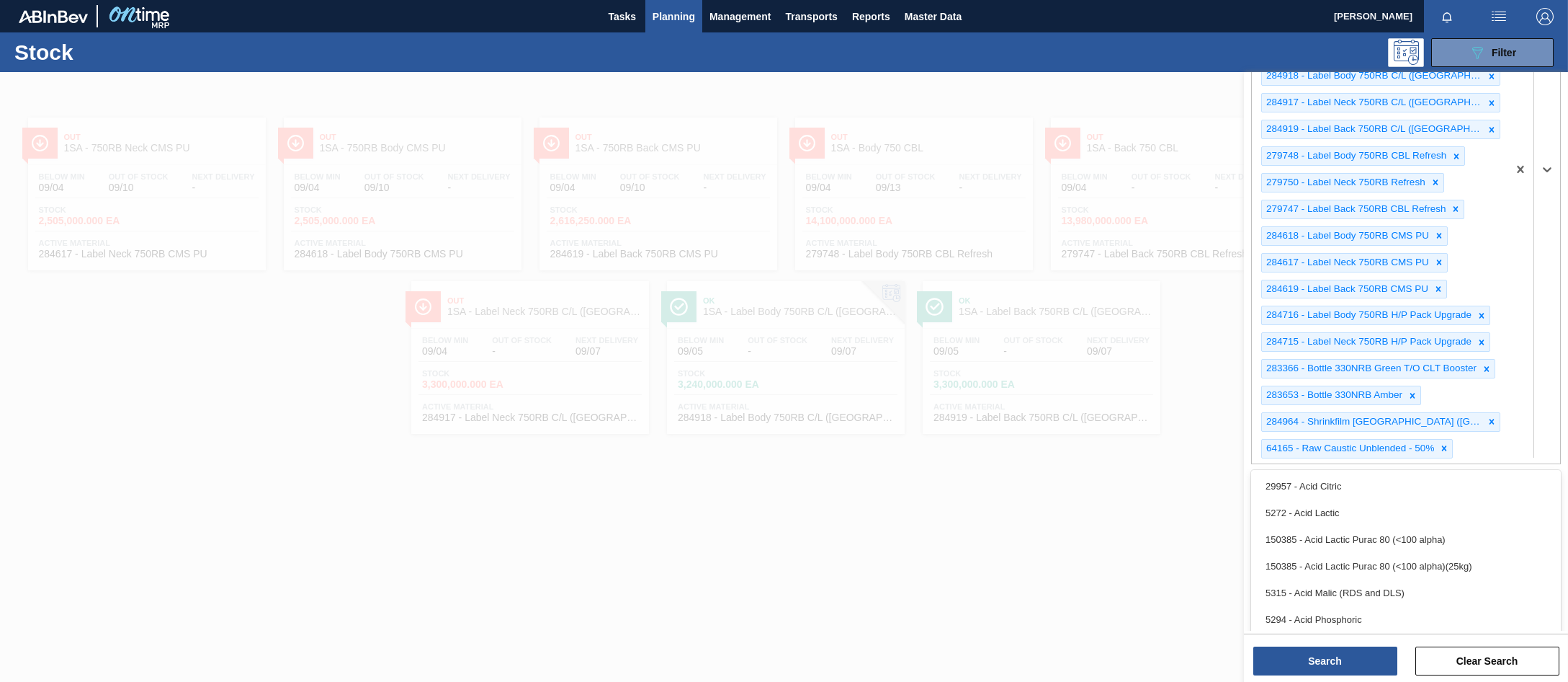
click at [1456, 464] on div "option 64165 - Raw Caustic Unblended - 50%, deselected. option 5294 - Acid Phos…" at bounding box center [1406, 168] width 310 height 590
type Material "283650"
type Material "283643"
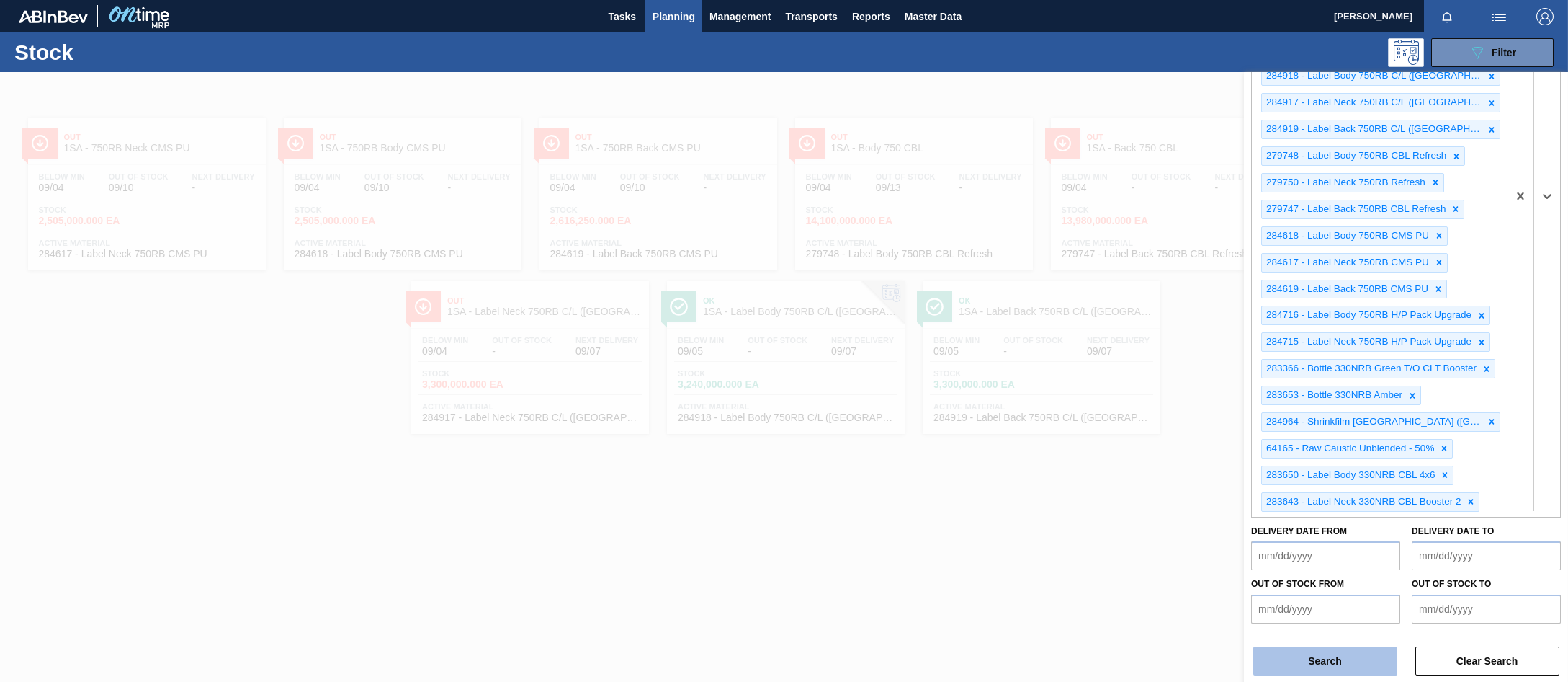
click at [1302, 664] on button "Search" at bounding box center [1326, 660] width 144 height 29
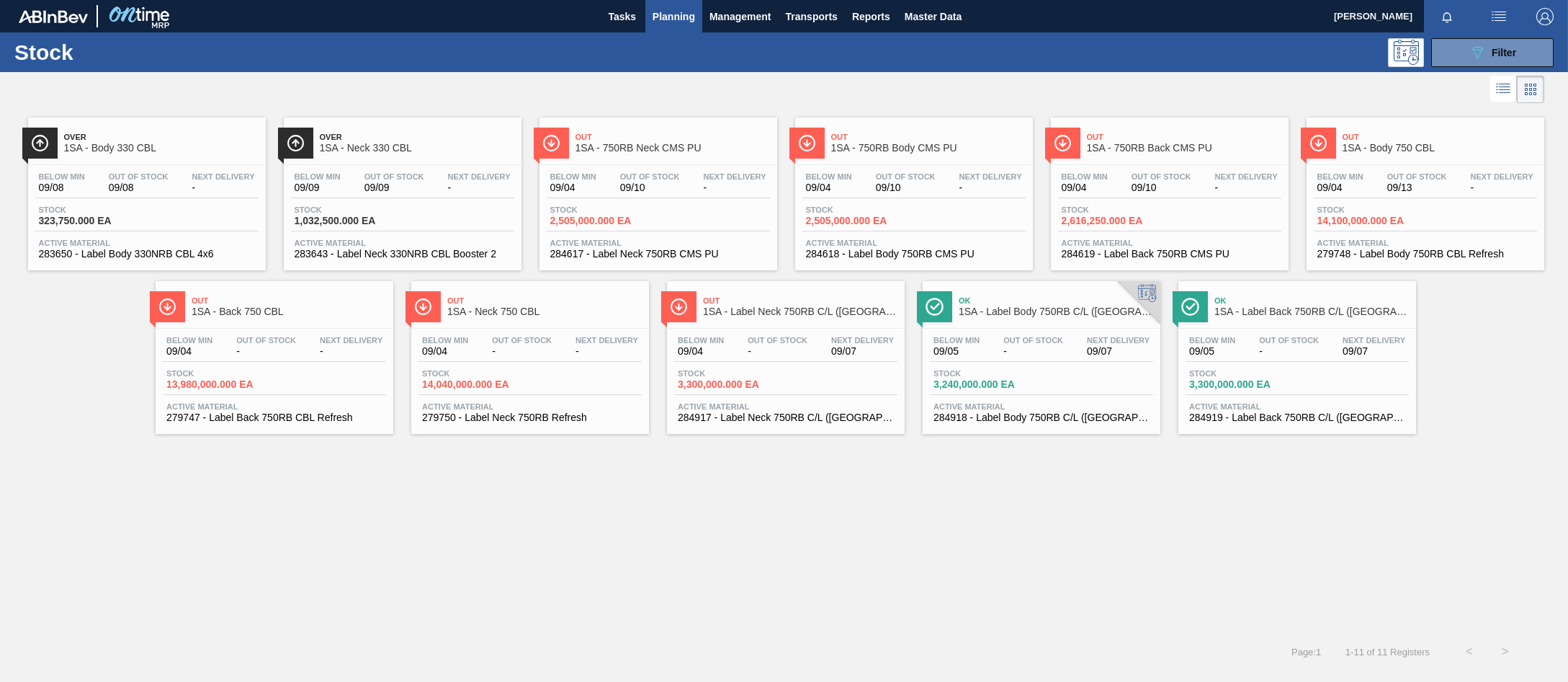
click at [201, 184] on span "-" at bounding box center [223, 187] width 62 height 11
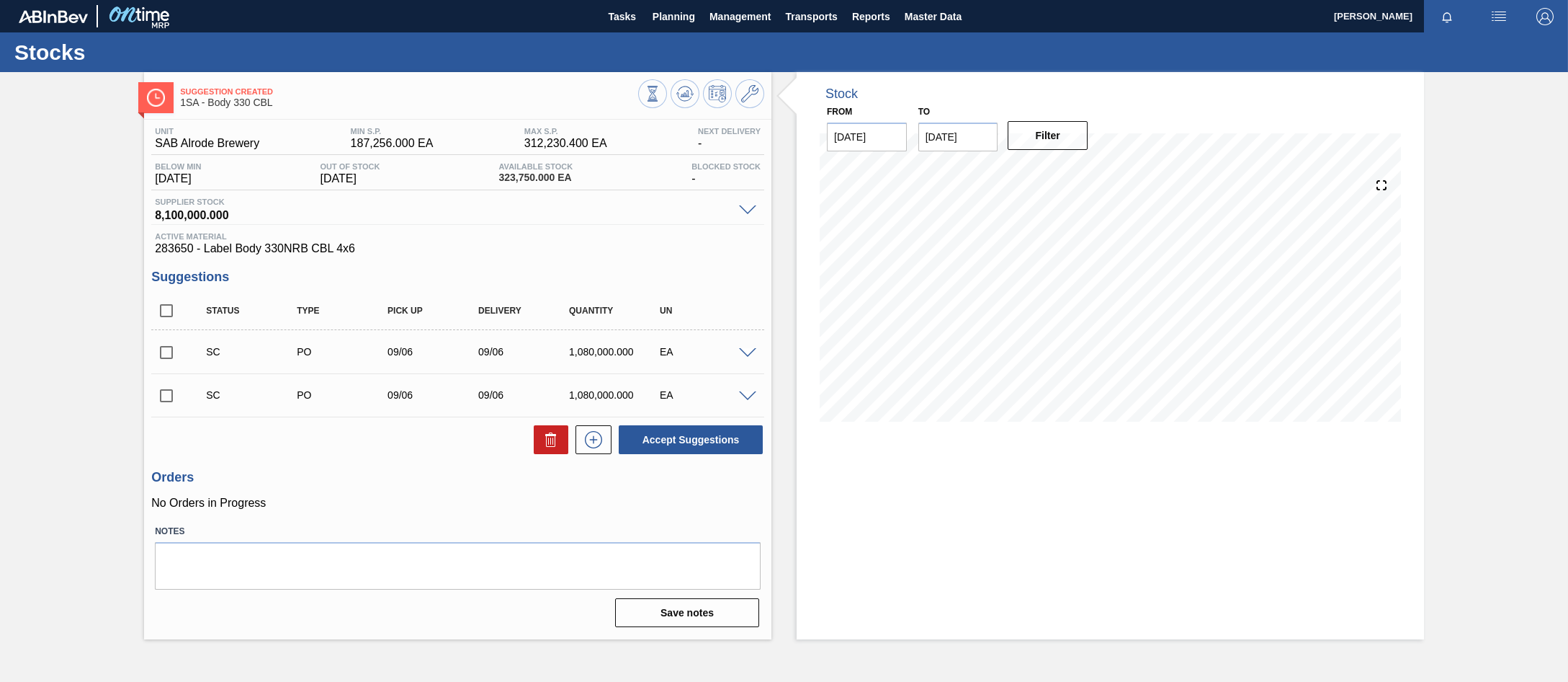
click at [749, 359] on div "SC PO 09/06 09/06 1,080,000.000 EA" at bounding box center [458, 351] width 613 height 36
click at [747, 353] on span at bounding box center [748, 353] width 18 height 11
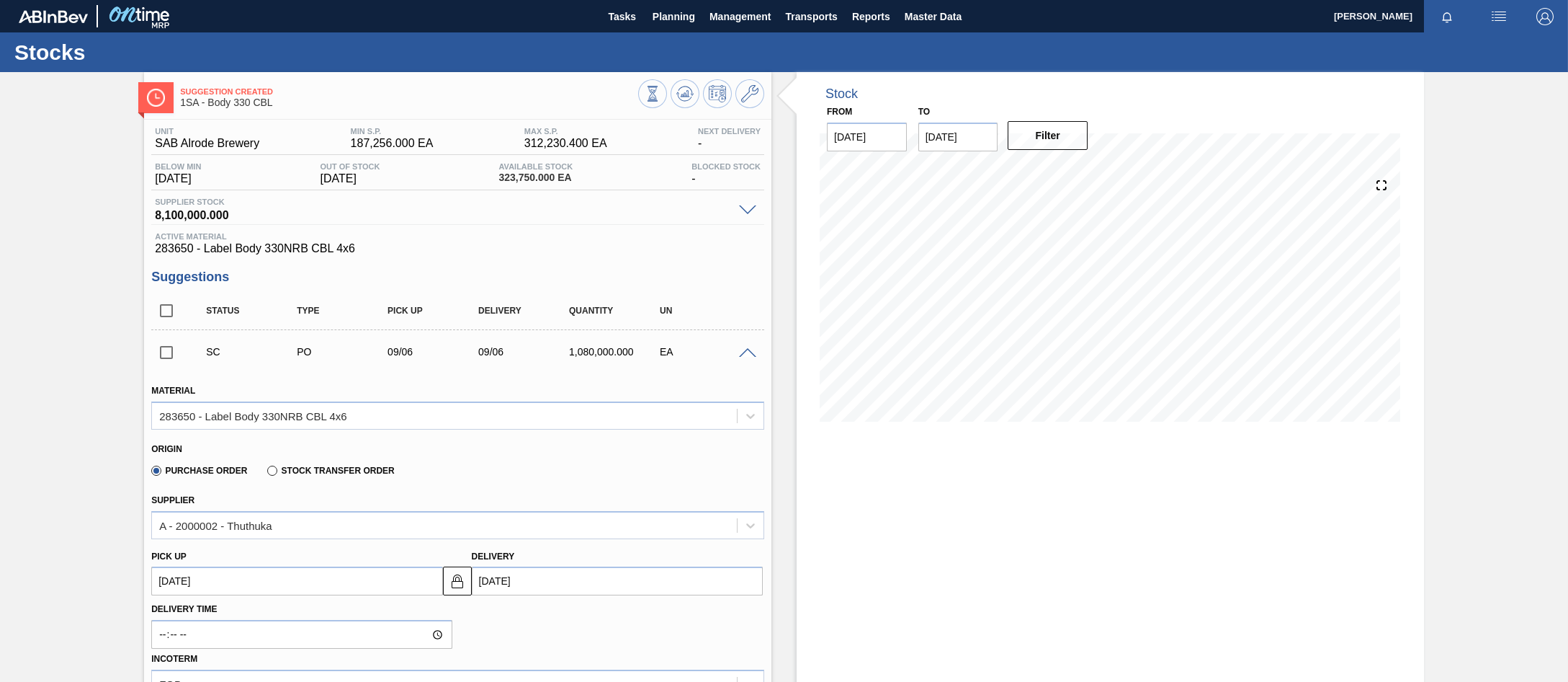
click at [747, 353] on span at bounding box center [748, 353] width 18 height 11
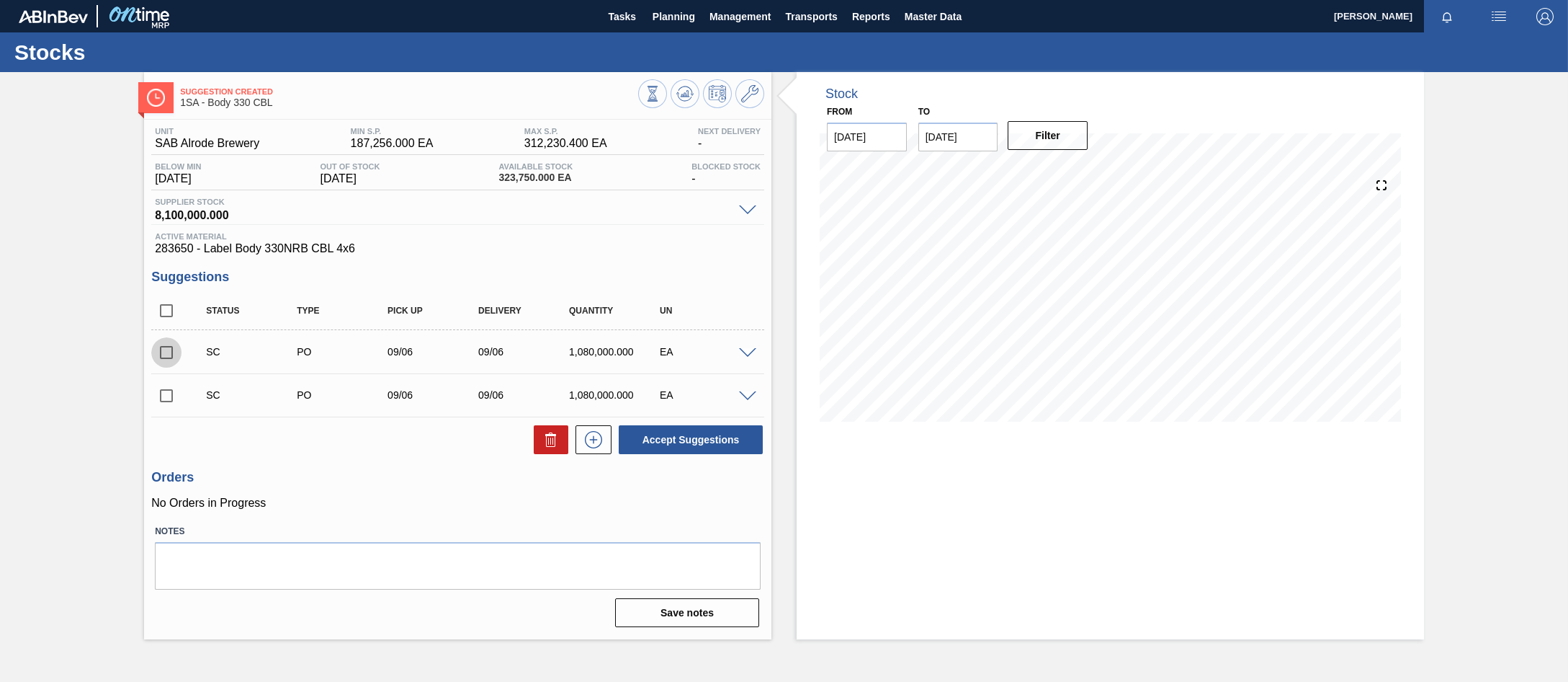
click at [170, 351] on input "checkbox" at bounding box center [166, 352] width 30 height 30
click at [697, 446] on button "Accept Suggestions" at bounding box center [691, 439] width 144 height 29
checkbox input "false"
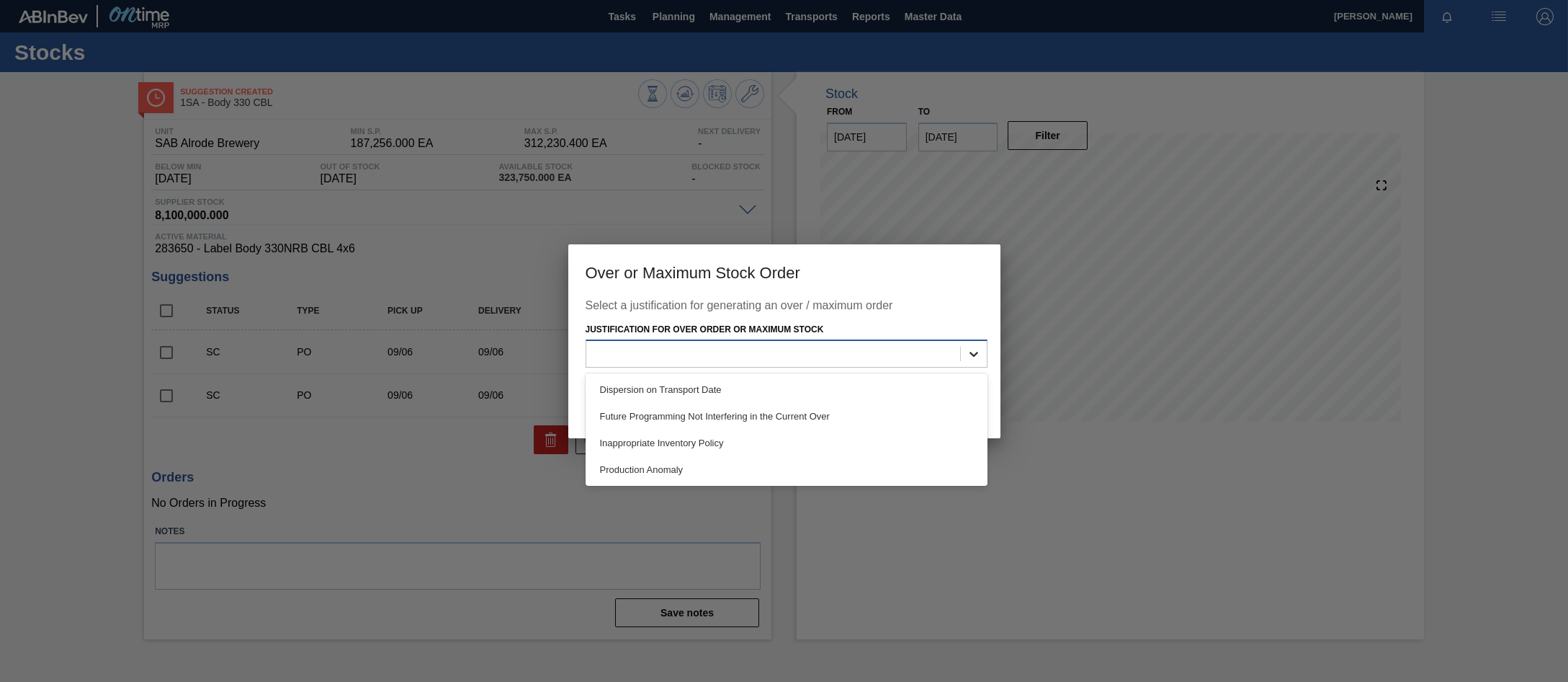
click at [969, 357] on icon at bounding box center [974, 354] width 15 height 15
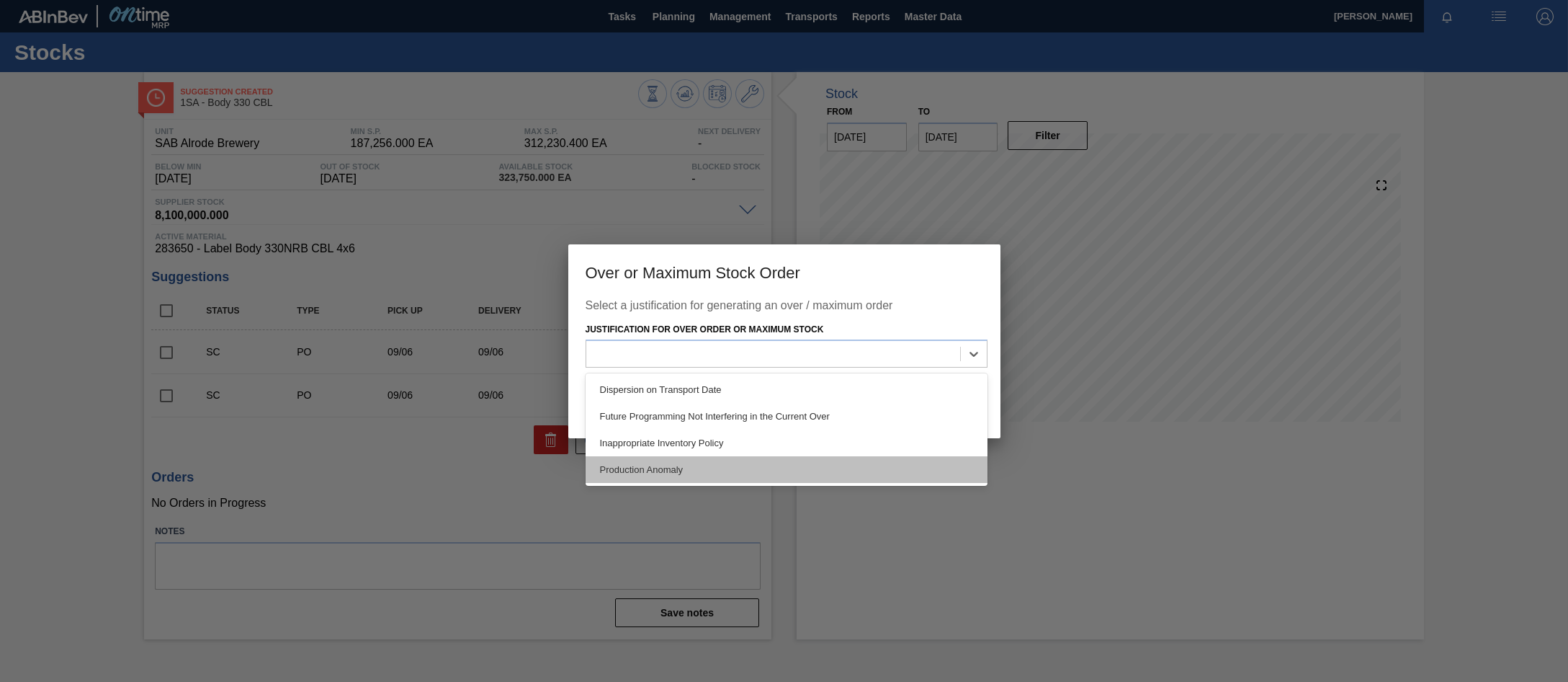
click at [636, 473] on div "Production Anomaly" at bounding box center [786, 470] width 402 height 26
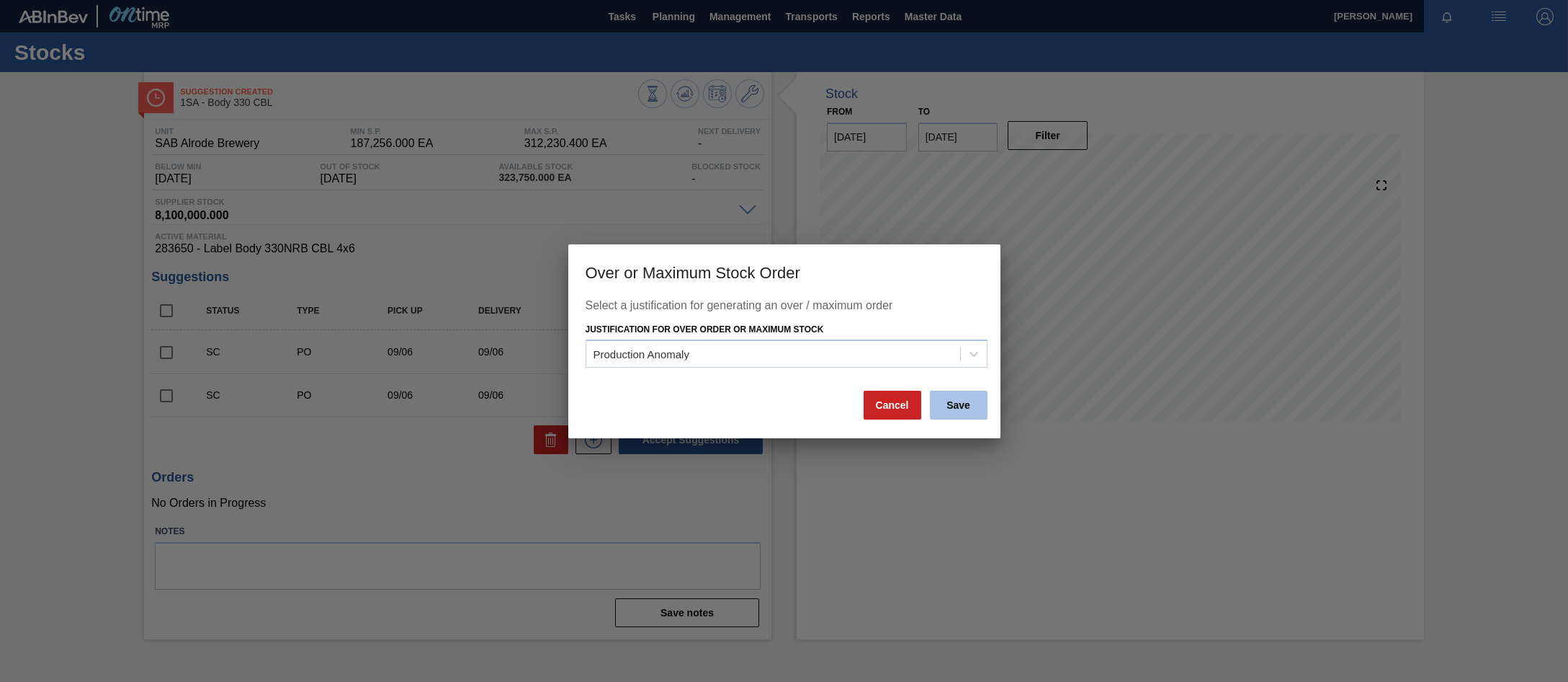
click at [956, 403] on button "Save" at bounding box center [959, 404] width 57 height 29
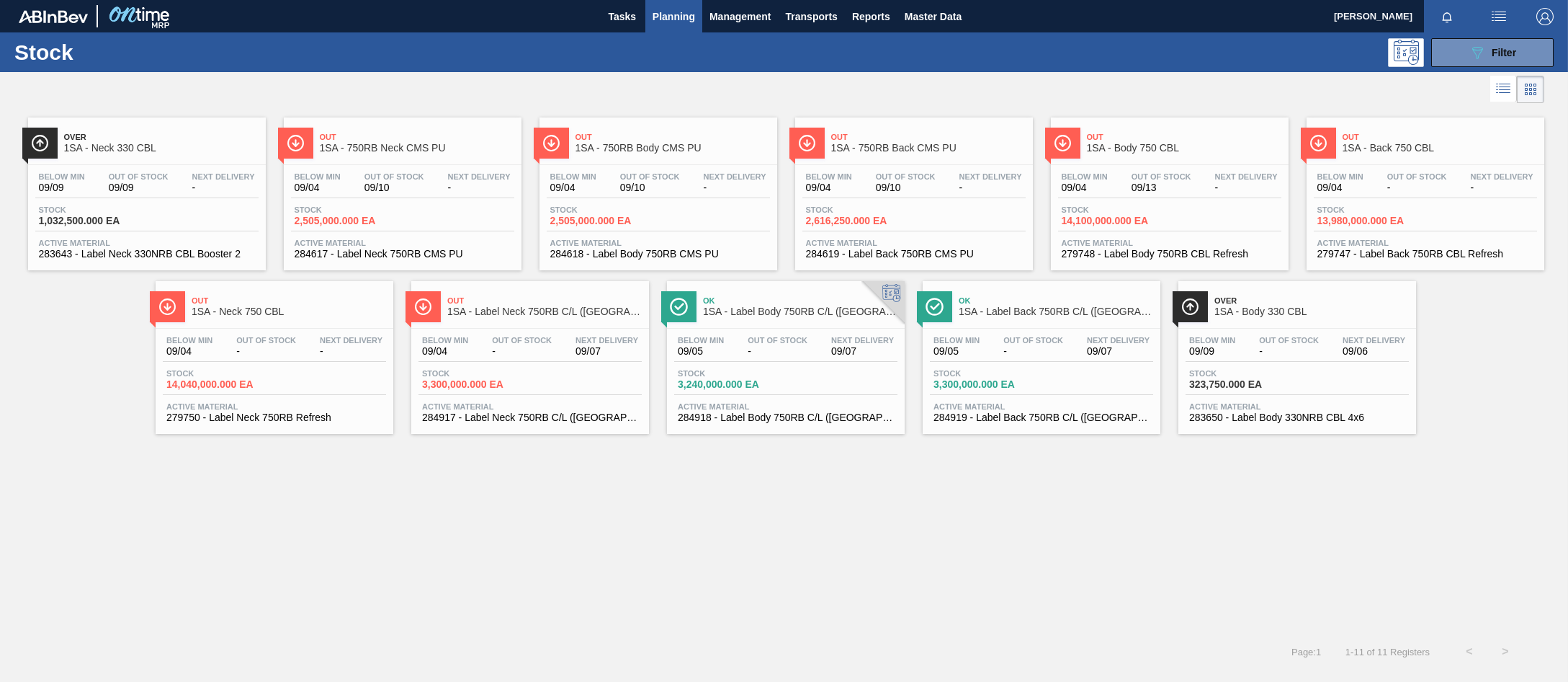
click at [1243, 306] on span "1SA - Body 330 CBL" at bounding box center [1312, 312] width 195 height 11
click at [128, 190] on span "09/09" at bounding box center [138, 187] width 60 height 11
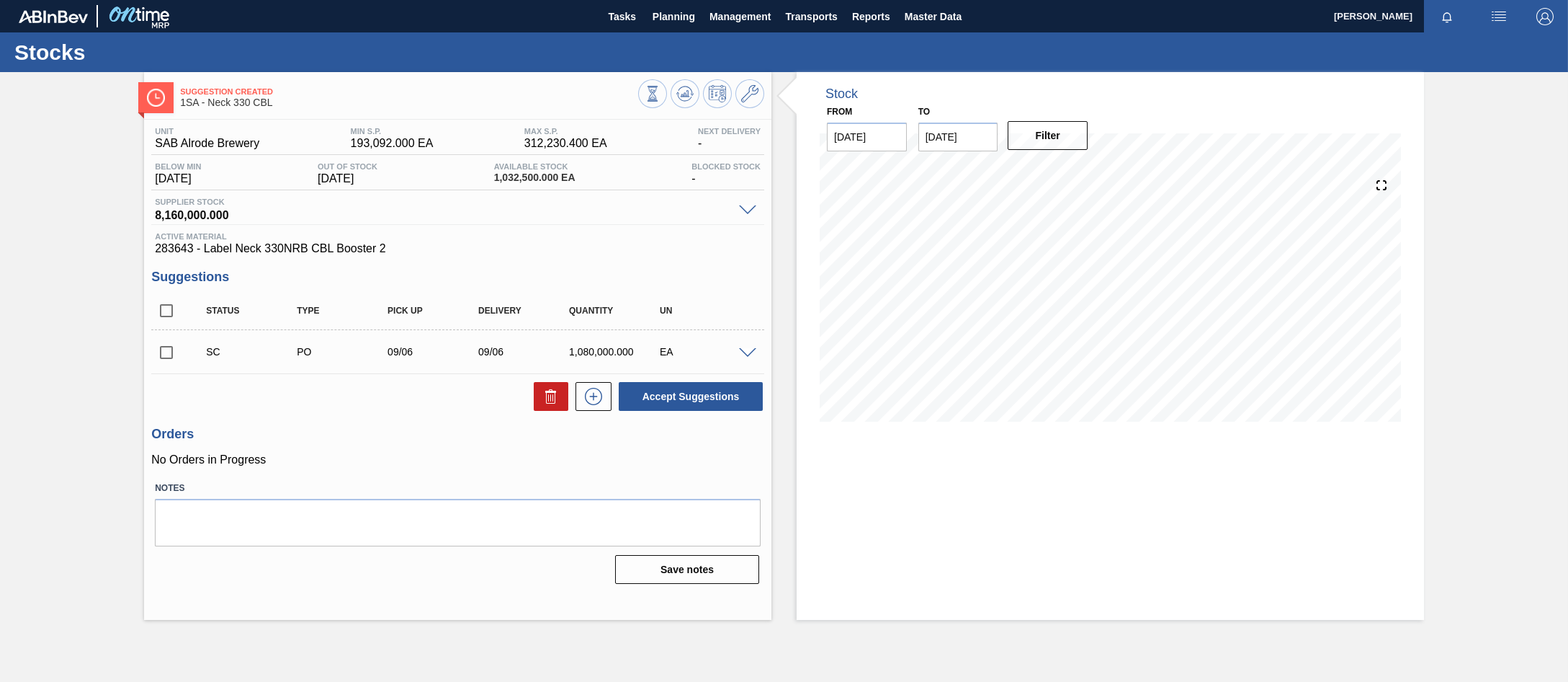
click at [167, 351] on input "checkbox" at bounding box center [166, 352] width 30 height 30
click at [692, 397] on button "Accept Suggestions" at bounding box center [691, 396] width 144 height 29
checkbox input "false"
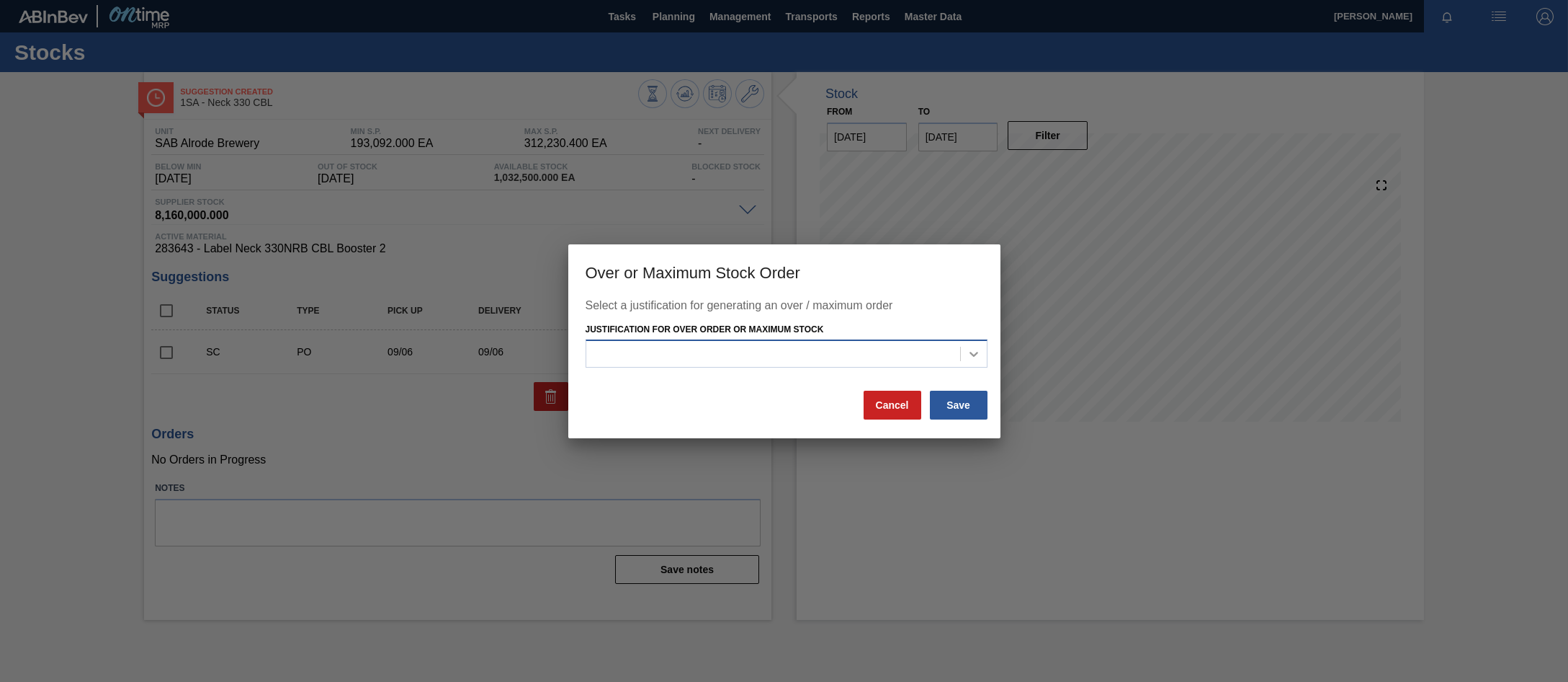
click at [974, 356] on icon at bounding box center [974, 353] width 9 height 5
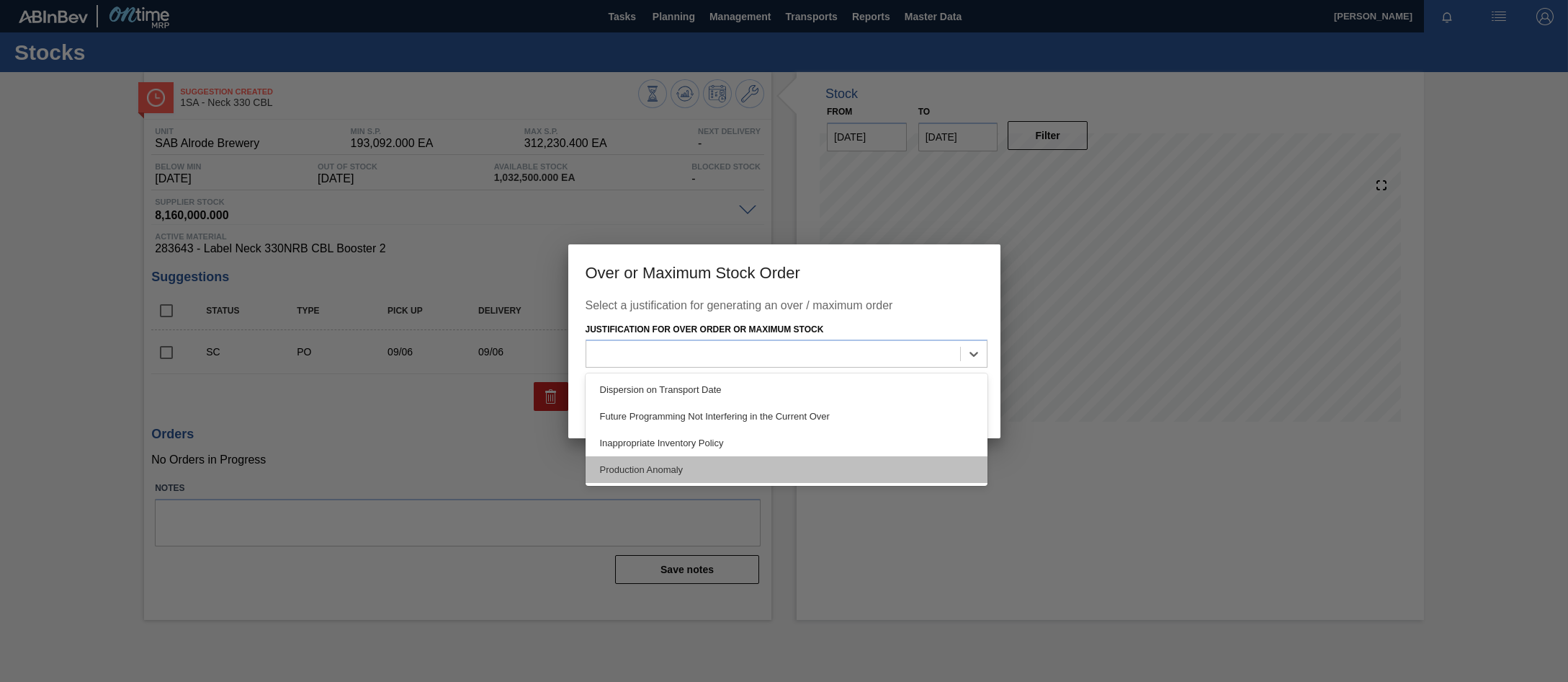
click at [687, 464] on div "Production Anomaly" at bounding box center [786, 470] width 402 height 26
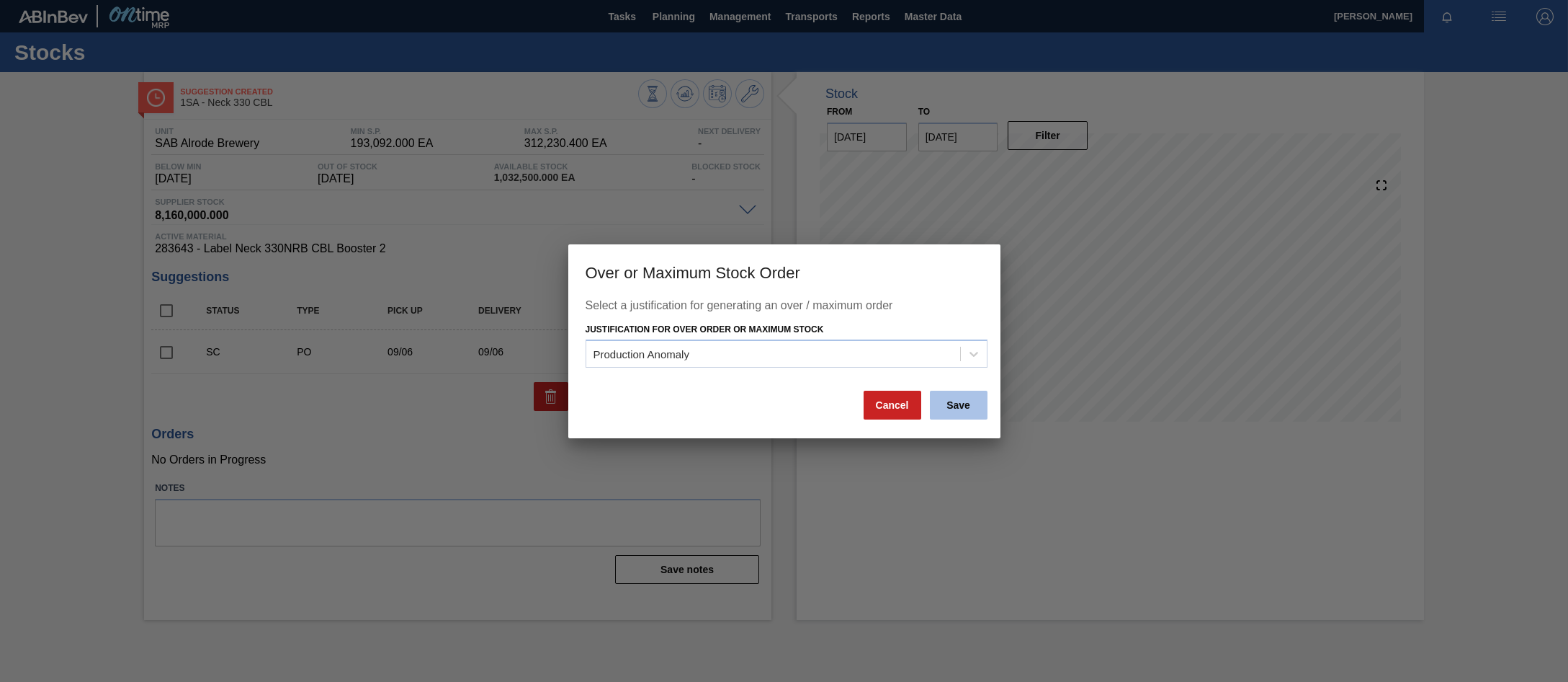
click at [956, 408] on button "Save" at bounding box center [959, 404] width 57 height 29
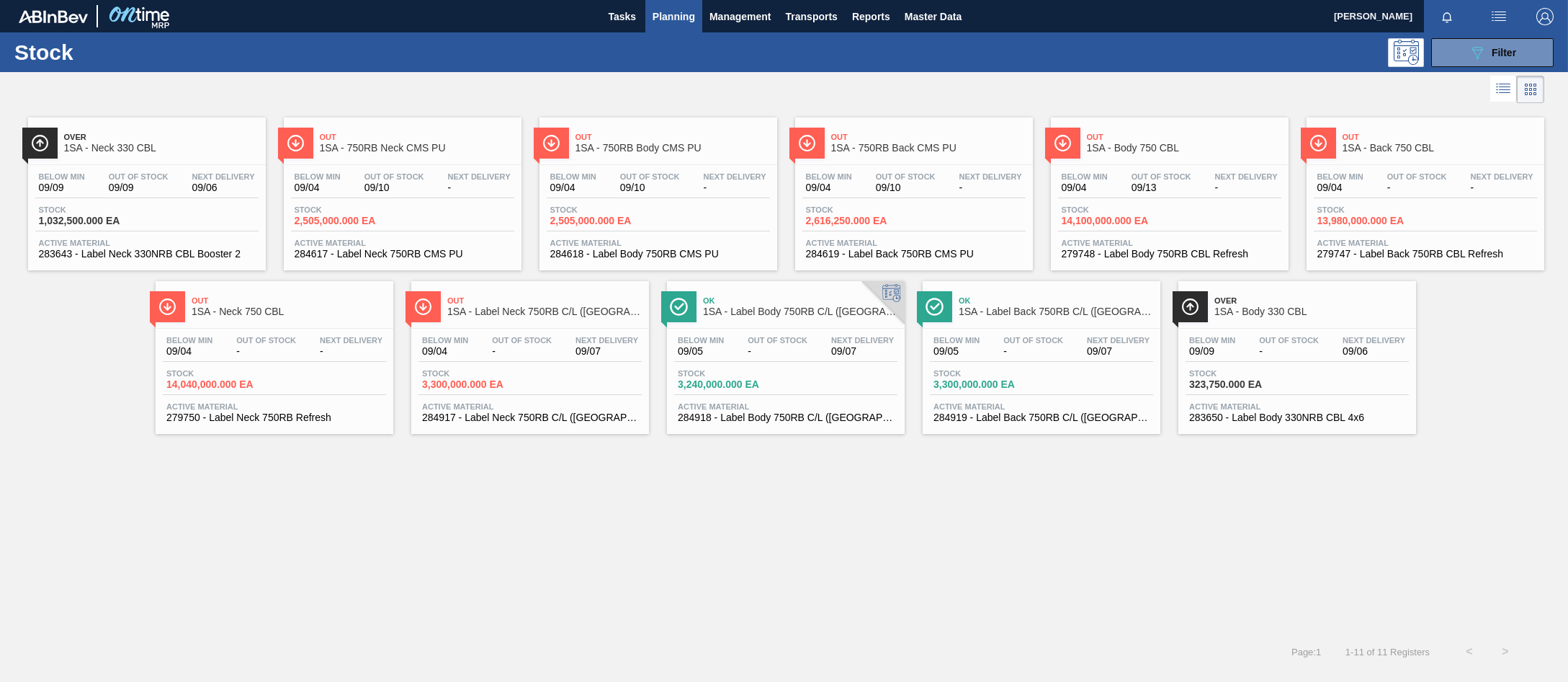
click at [389, 182] on div "Out Of Stock 09/10" at bounding box center [394, 182] width 67 height 21
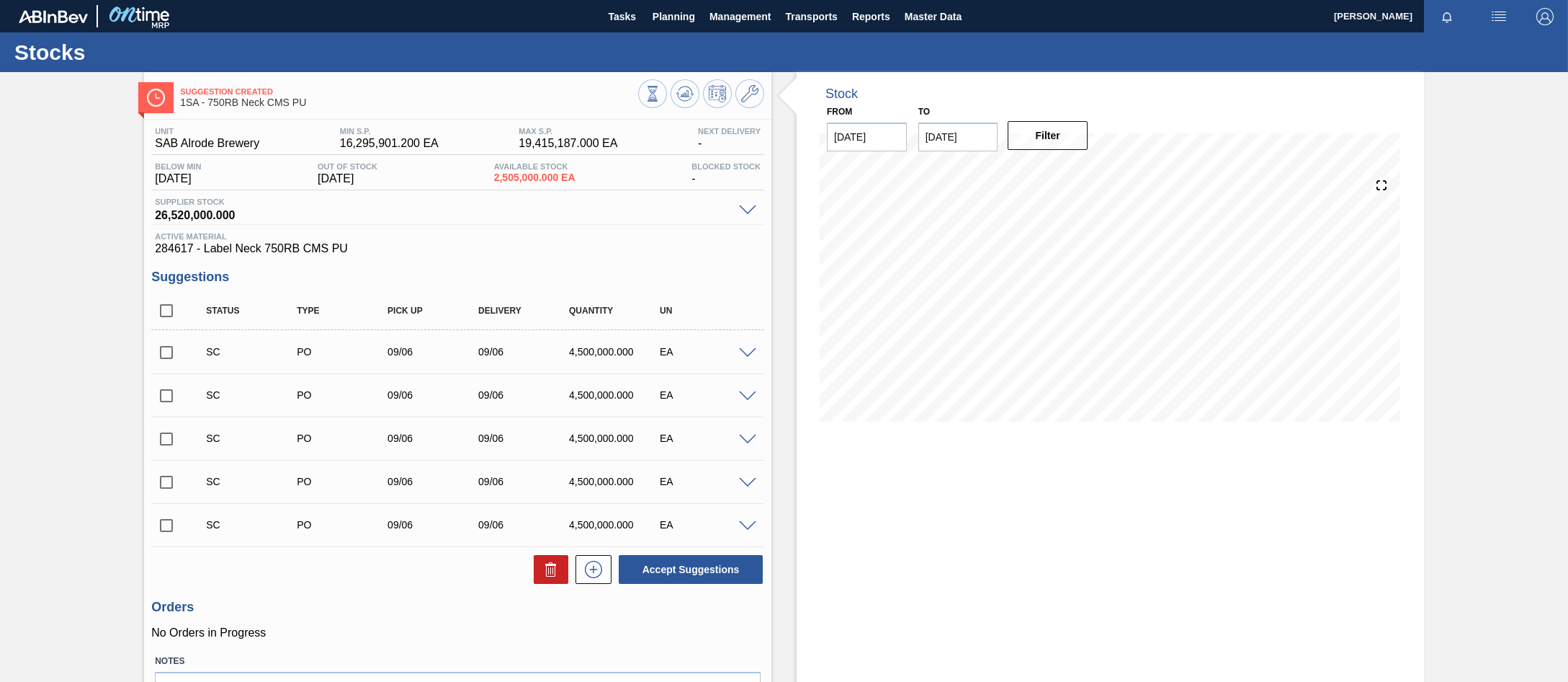
click at [1556, 107] on div "Suggestion Created 1SA - 750RB Neck CMS PU Unit SAB Alrode Brewery MIN S.P. 16,…" at bounding box center [784, 420] width 1568 height 697
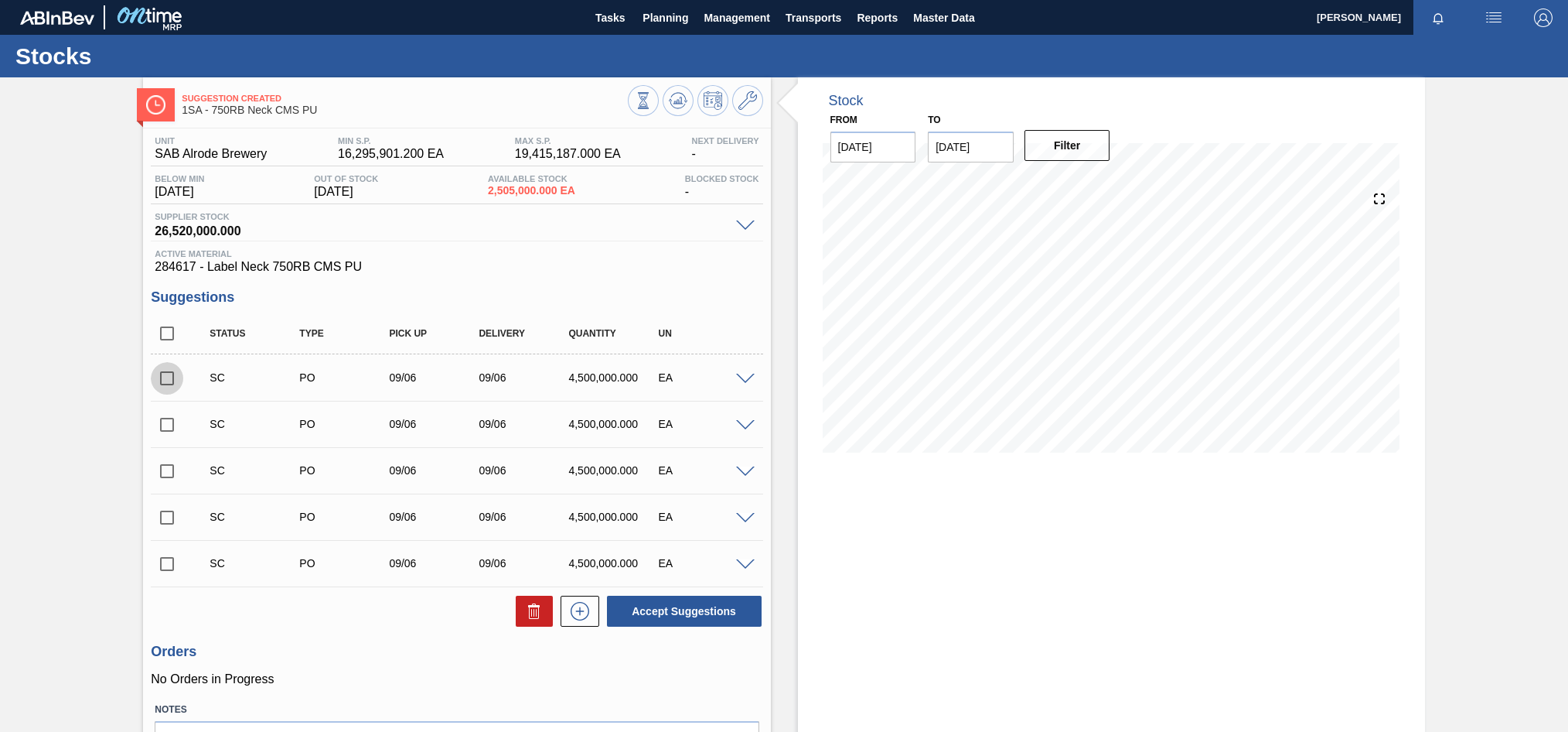
click at [170, 380] on input "checkbox" at bounding box center [166, 378] width 32 height 32
click at [712, 607] on button "Accept Suggestions" at bounding box center [685, 611] width 155 height 31
checkbox input "false"
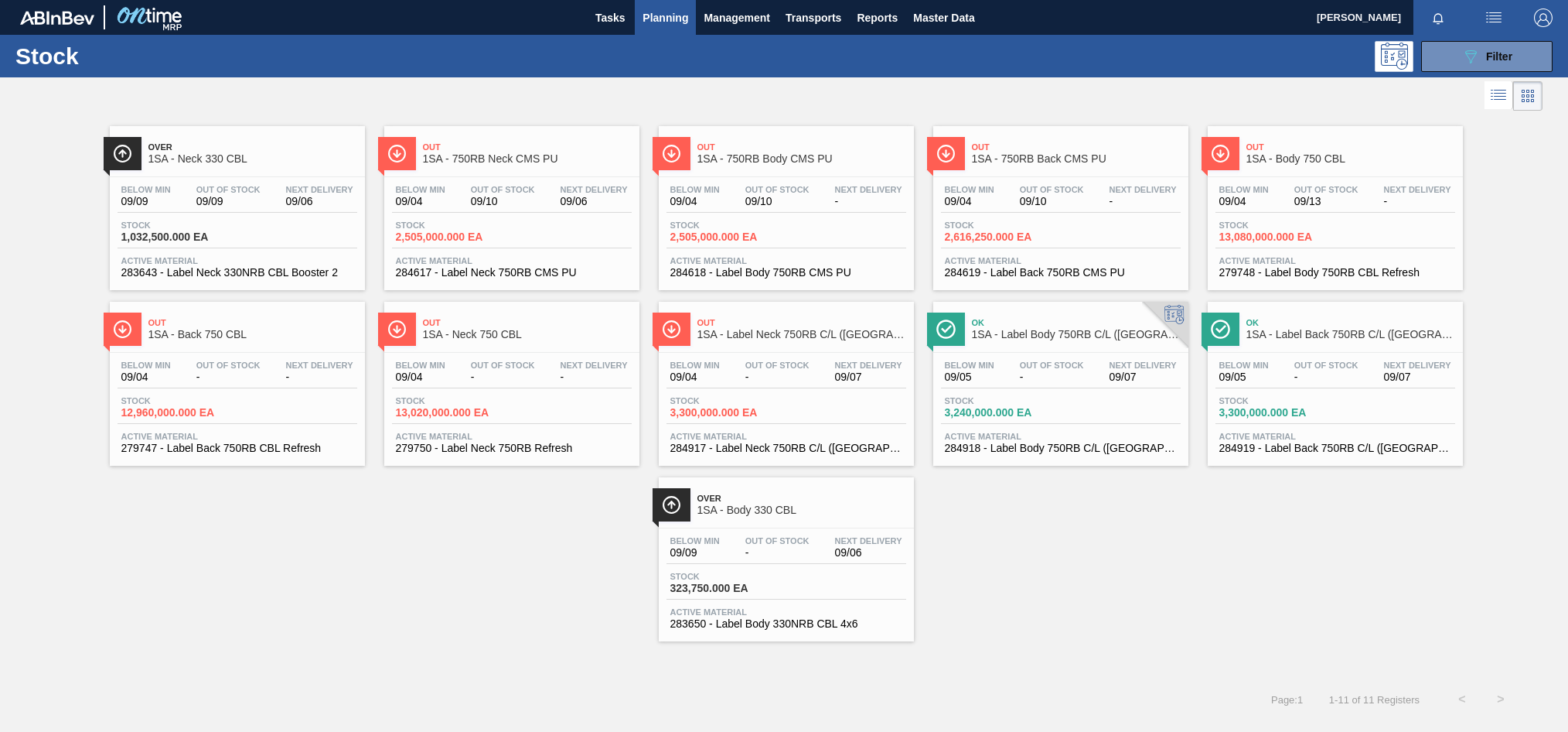
click at [707, 180] on div "Below Min 09/04 Out Of Stock 09/10 Next Delivery - Stock 2,505,000.000 EA Activ…" at bounding box center [786, 230] width 256 height 105
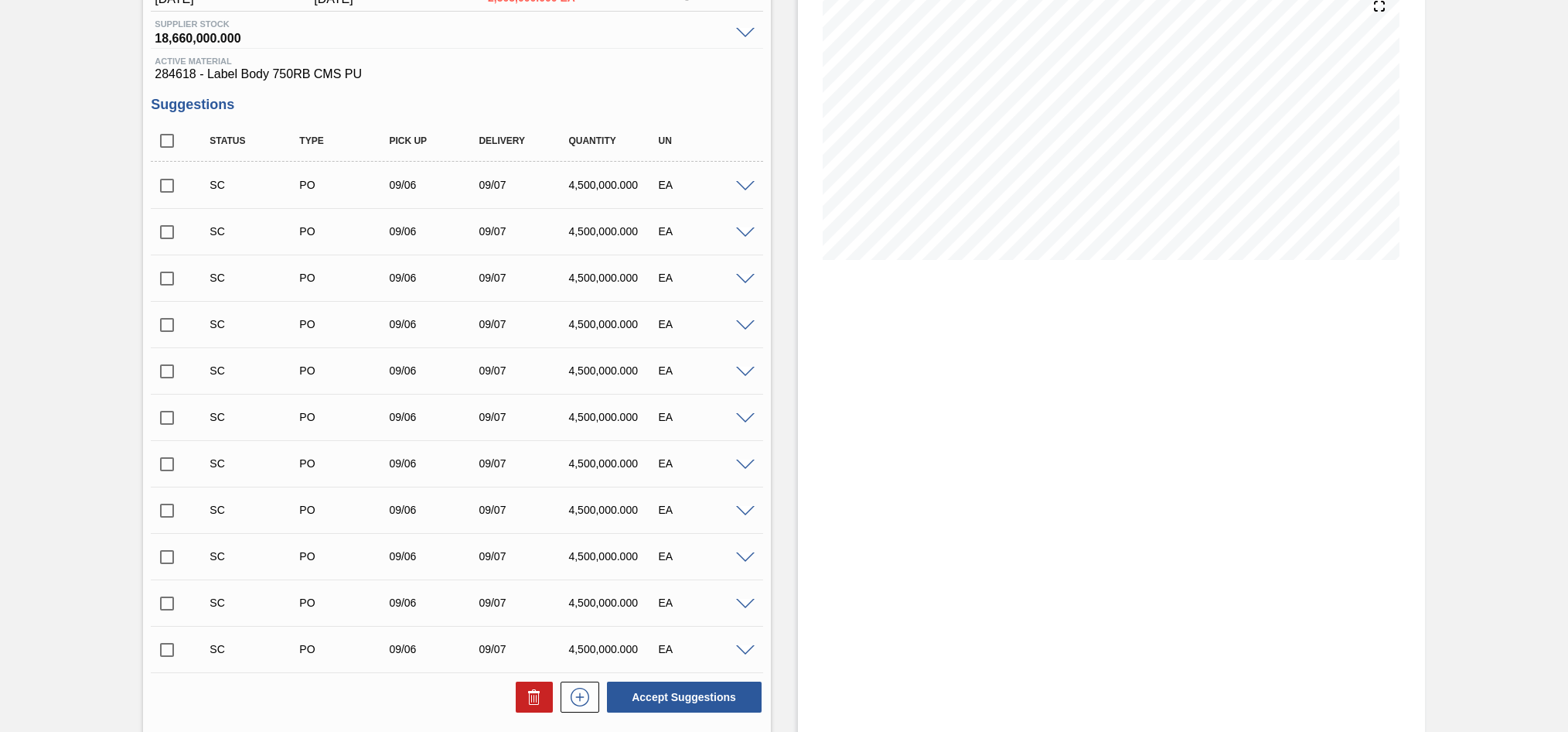
scroll to position [232, 0]
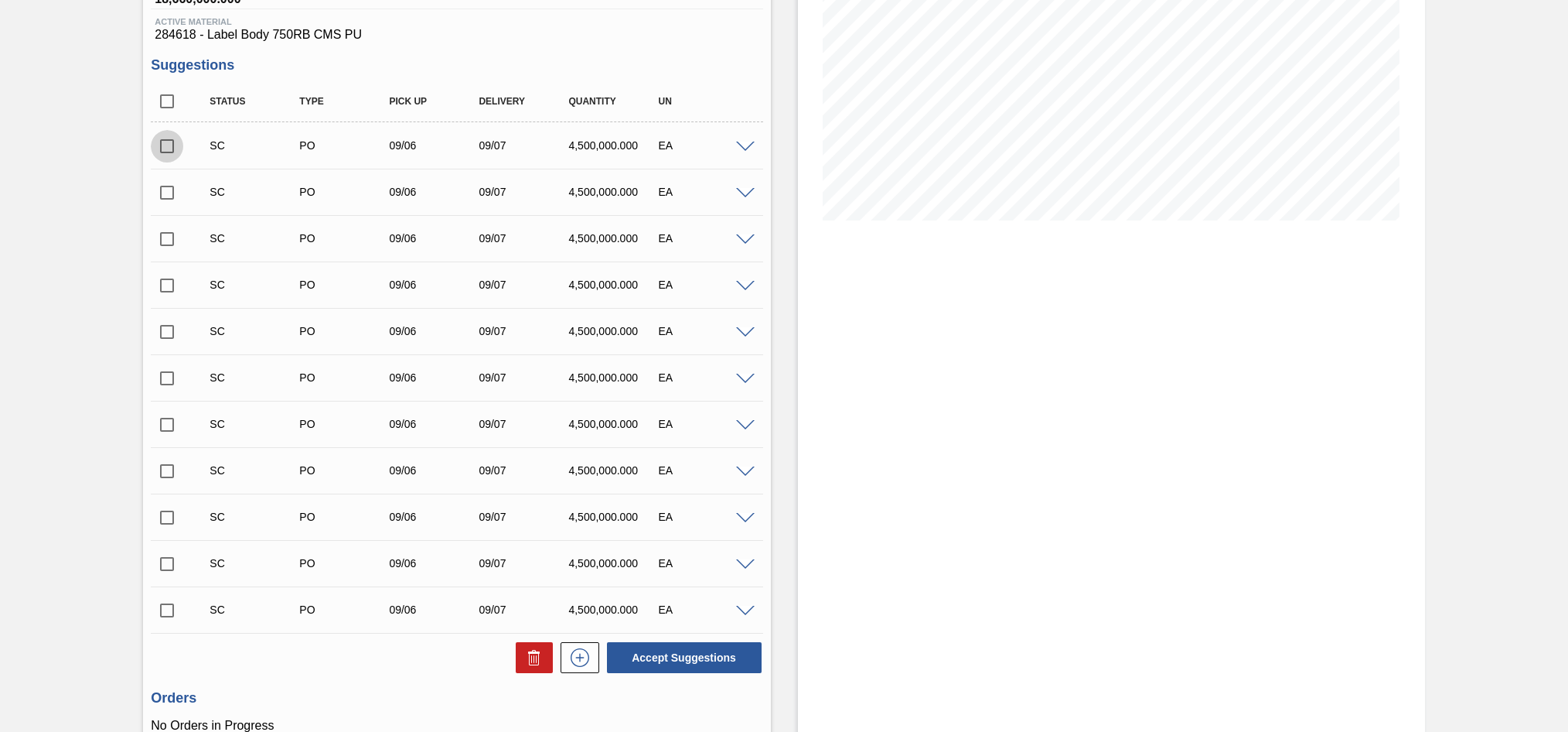
click at [166, 149] on input "checkbox" at bounding box center [166, 146] width 32 height 32
click at [631, 660] on button "Accept Suggestions" at bounding box center [685, 657] width 155 height 31
checkbox input "false"
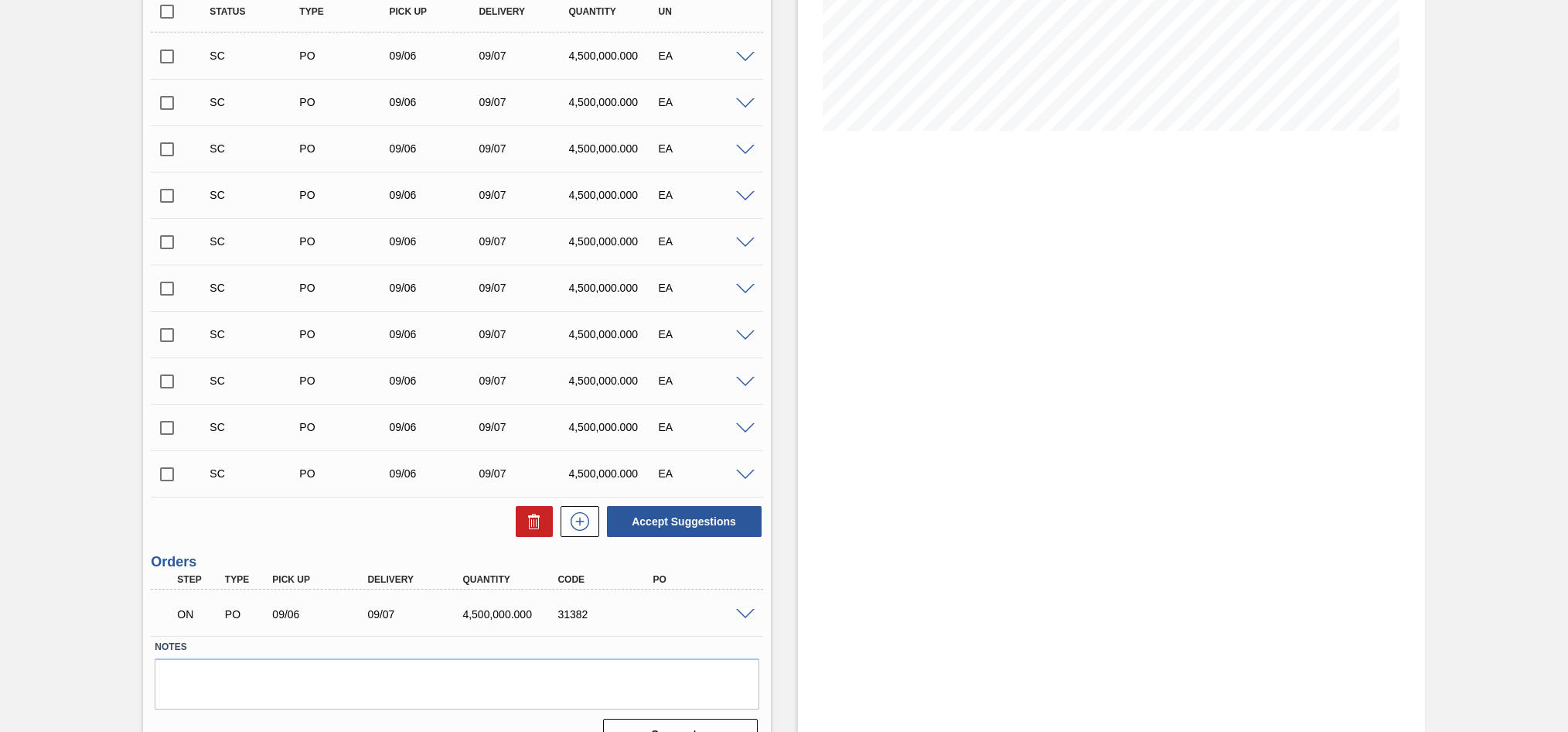
scroll to position [353, 0]
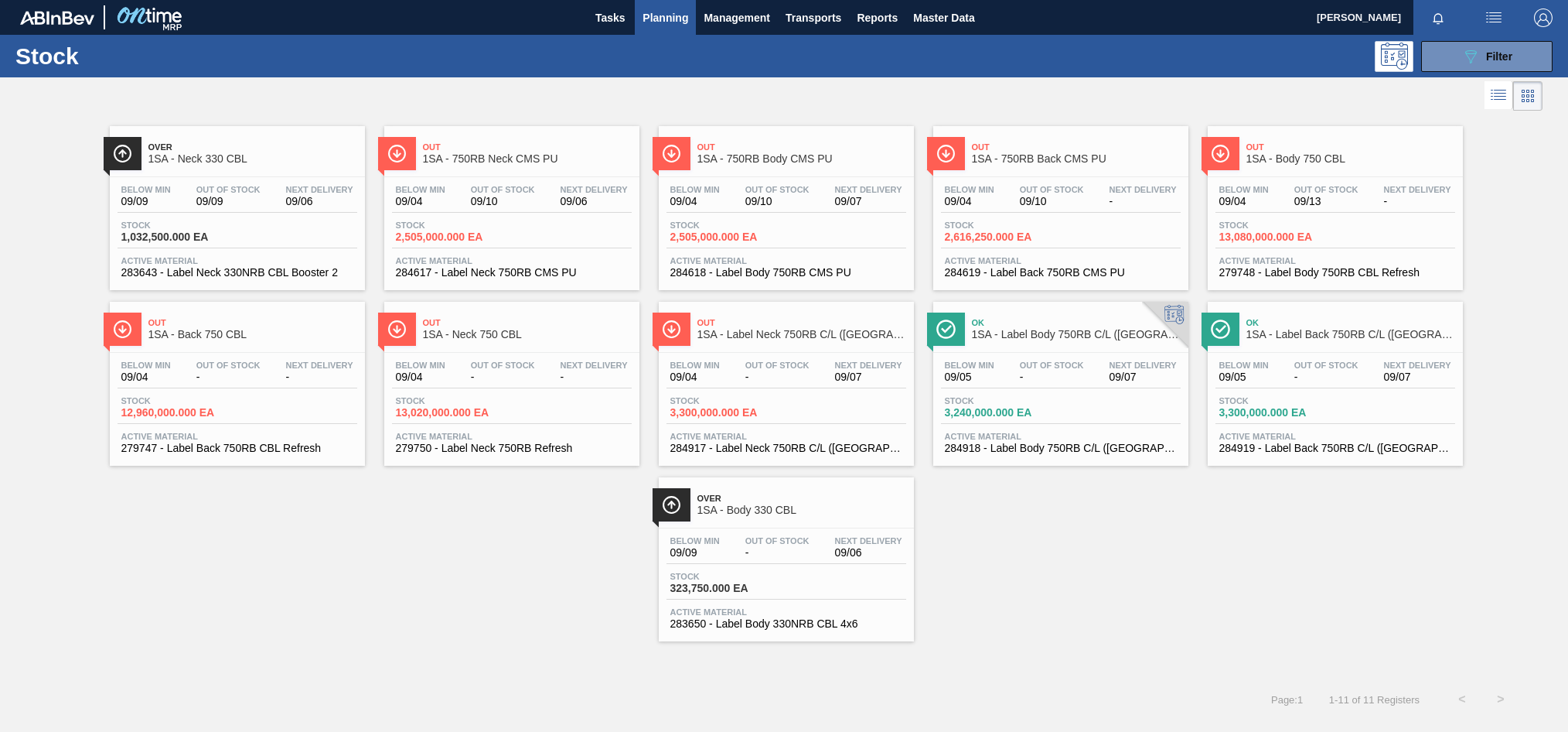
click at [1053, 185] on span "Out Of Stock" at bounding box center [1051, 189] width 64 height 9
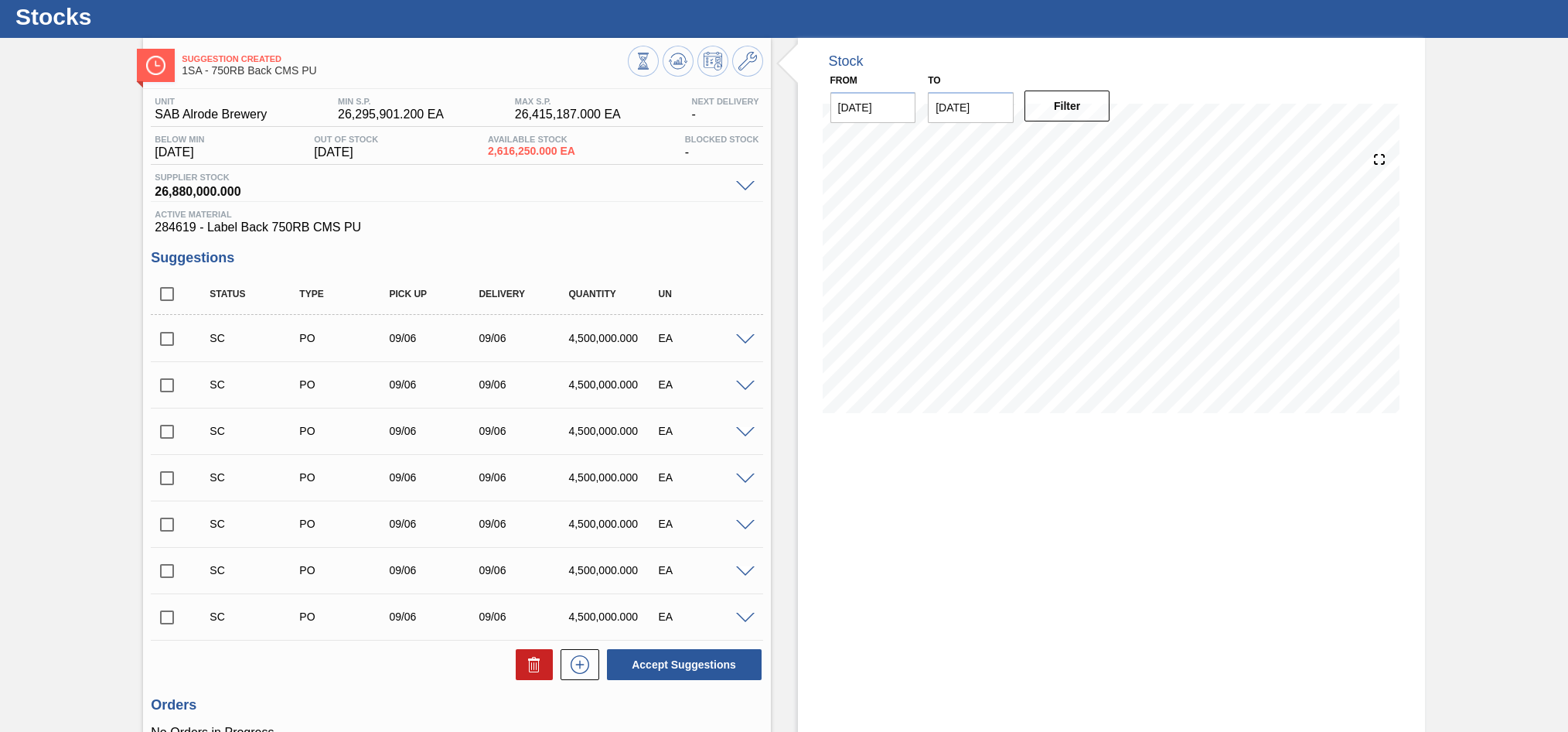
scroll to position [155, 0]
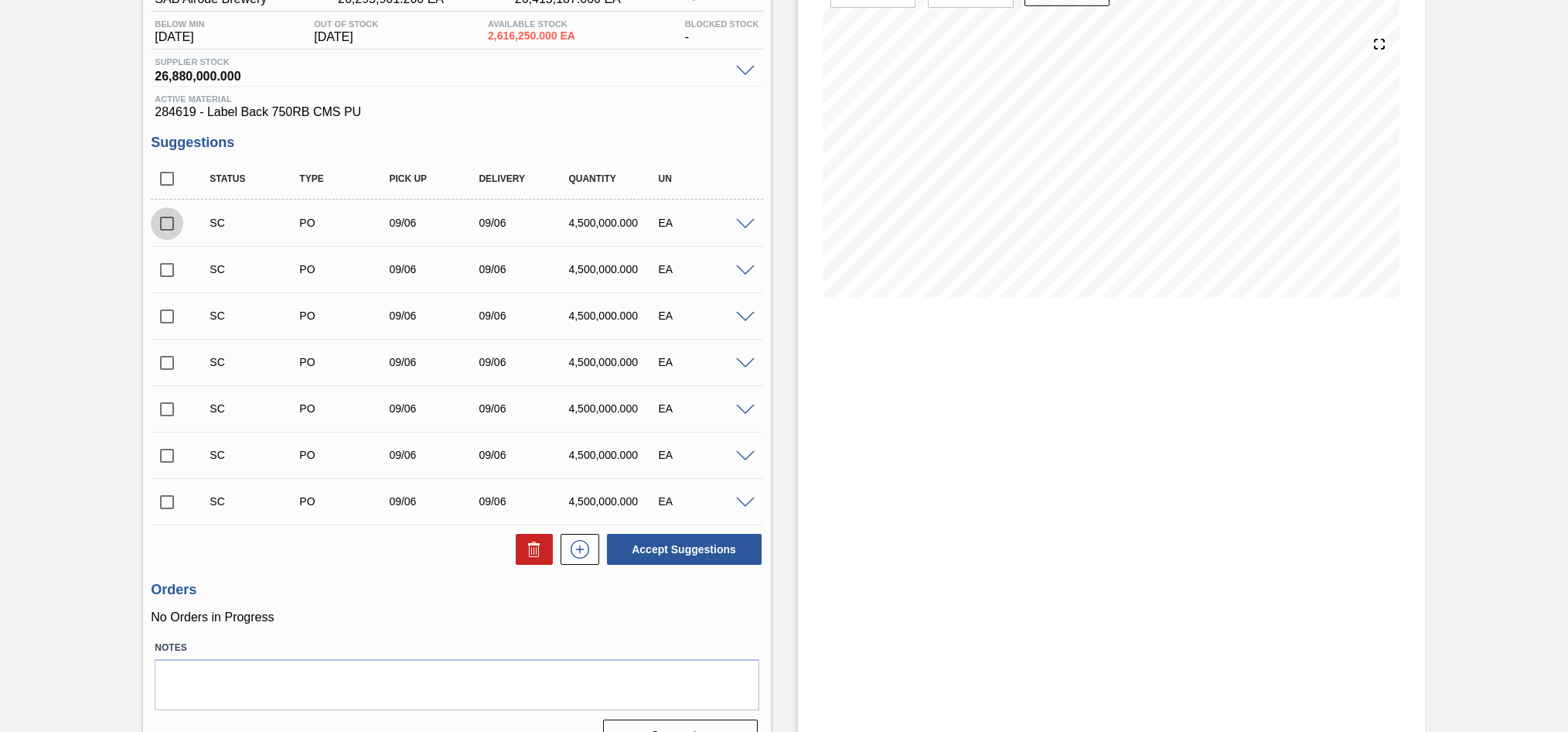
click at [168, 222] on input "checkbox" at bounding box center [166, 223] width 32 height 32
click at [704, 550] on button "Accept Suggestions" at bounding box center [685, 549] width 155 height 31
checkbox input "false"
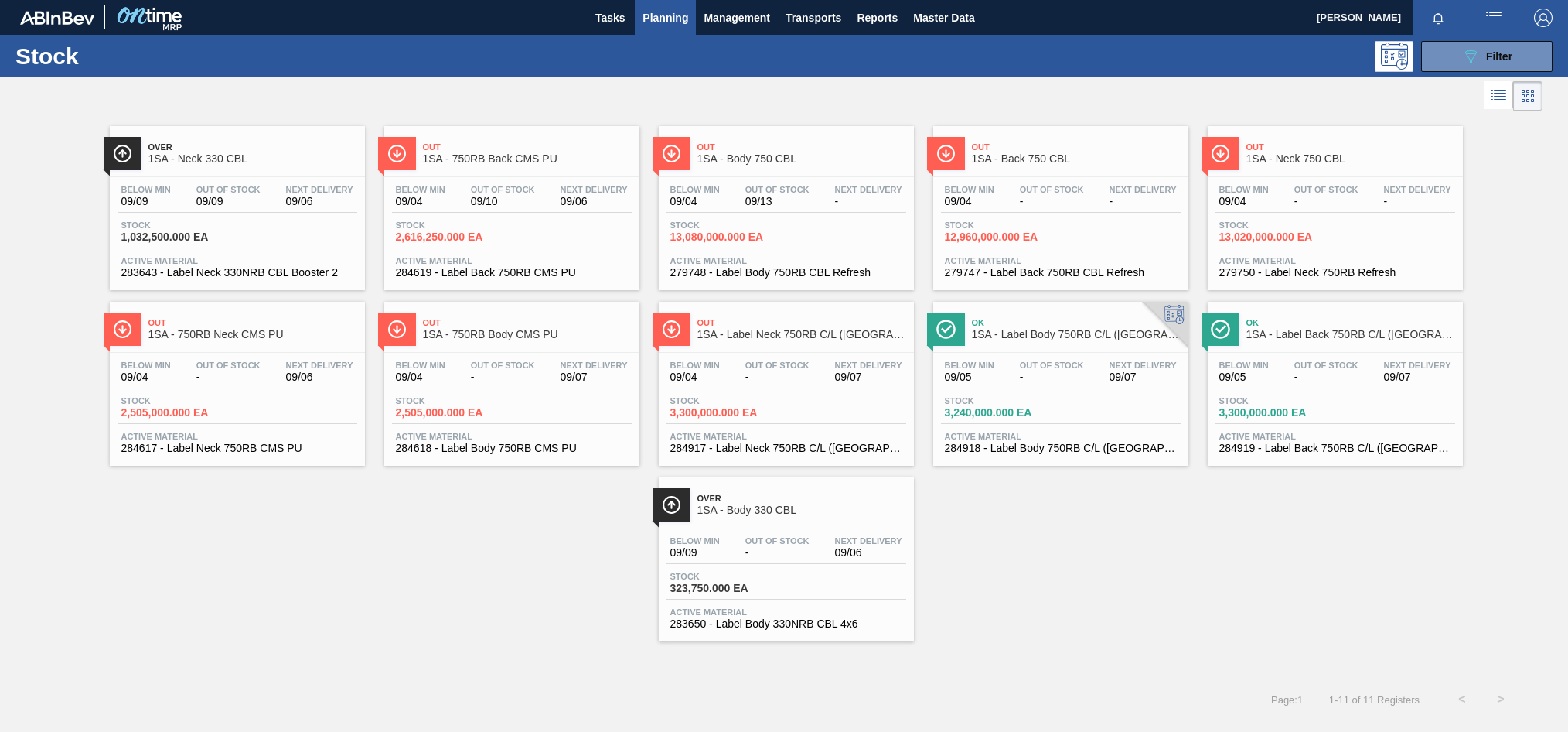
click at [768, 207] on div "Below Min 09/04 Out Of Stock 09/13 Next Delivery -" at bounding box center [786, 198] width 240 height 28
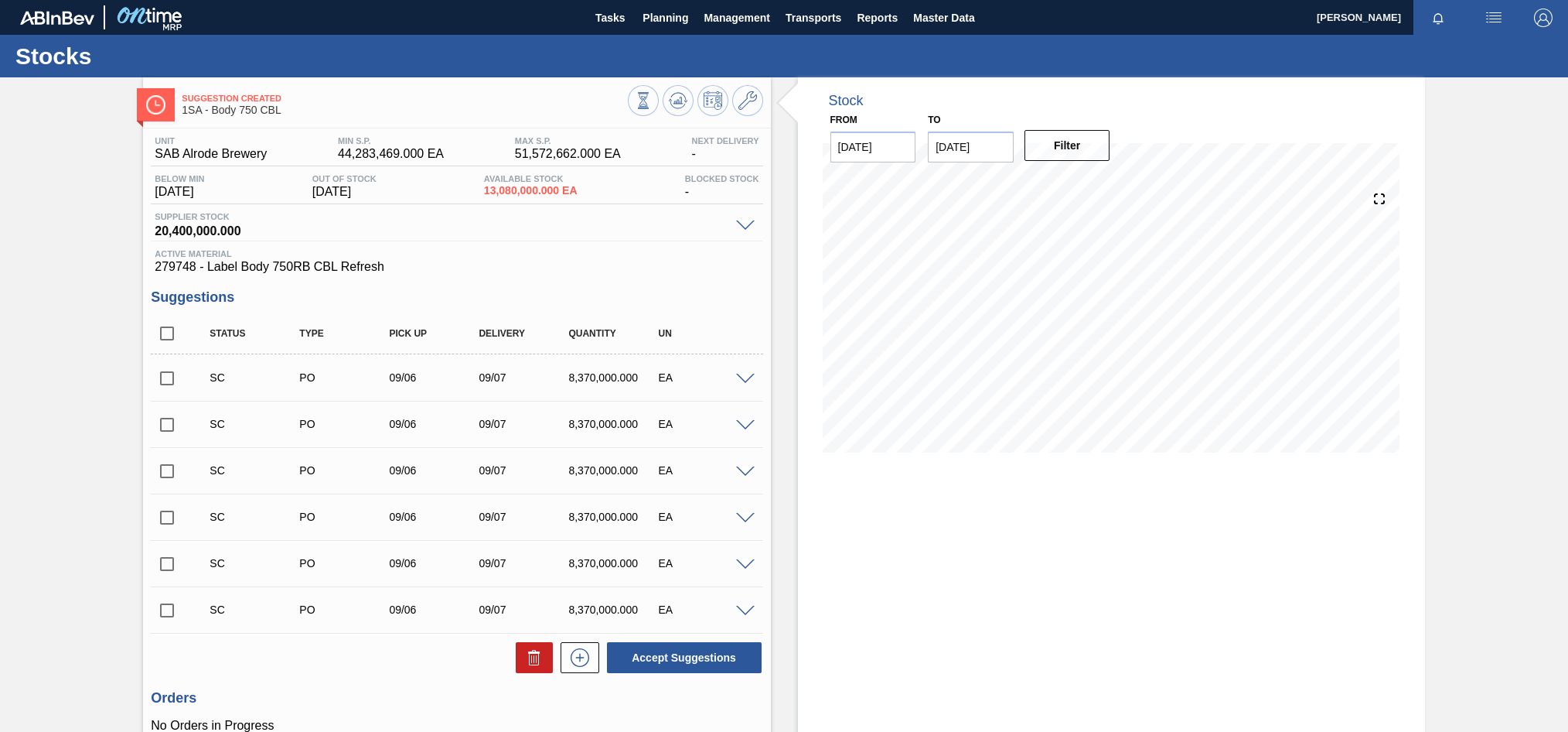
click at [166, 382] on input "checkbox" at bounding box center [166, 378] width 32 height 32
click at [634, 652] on button "Accept Suggestions" at bounding box center [685, 657] width 155 height 31
checkbox input "false"
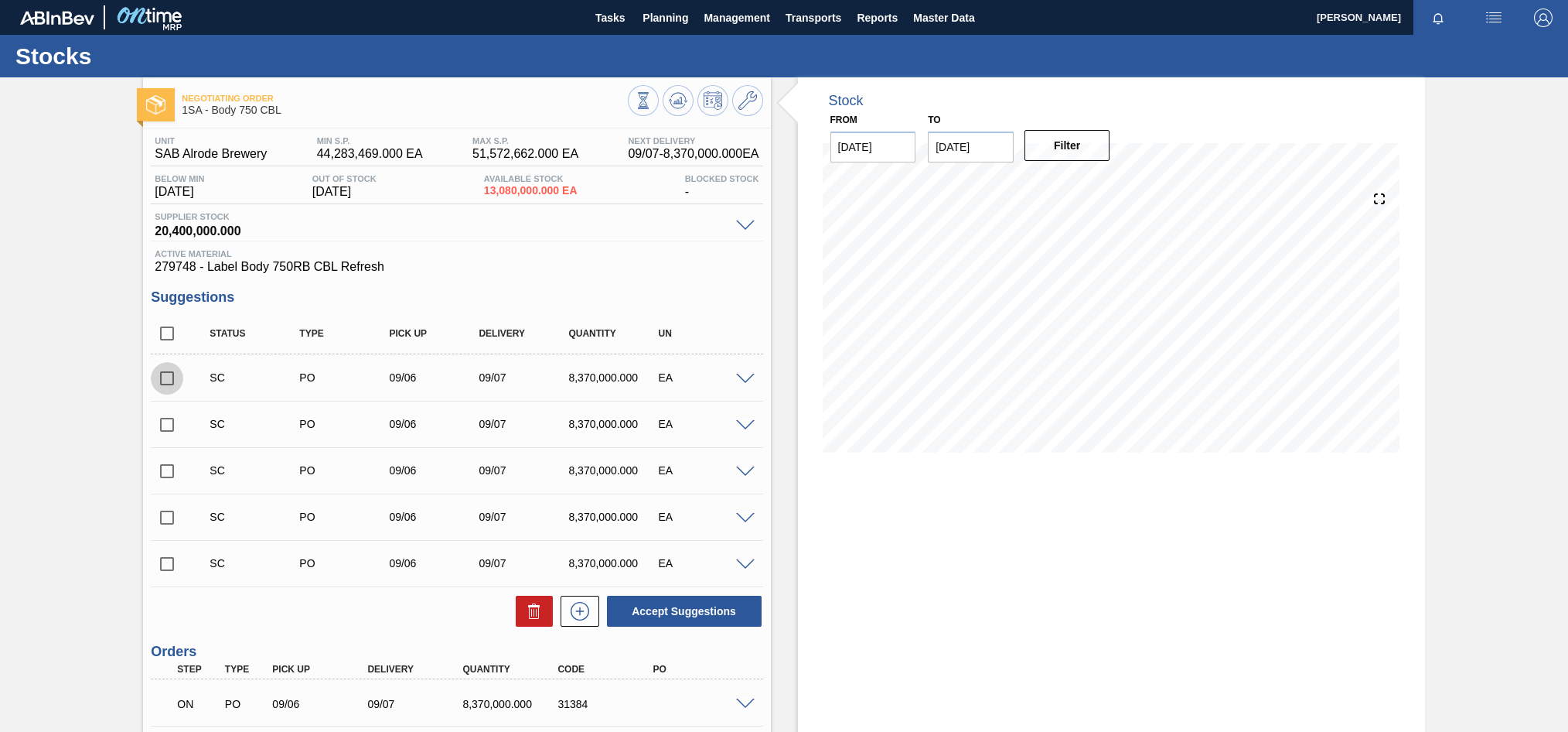
click at [167, 382] on input "checkbox" at bounding box center [166, 378] width 32 height 32
click at [666, 607] on button "Accept Suggestions" at bounding box center [685, 611] width 155 height 31
checkbox input "false"
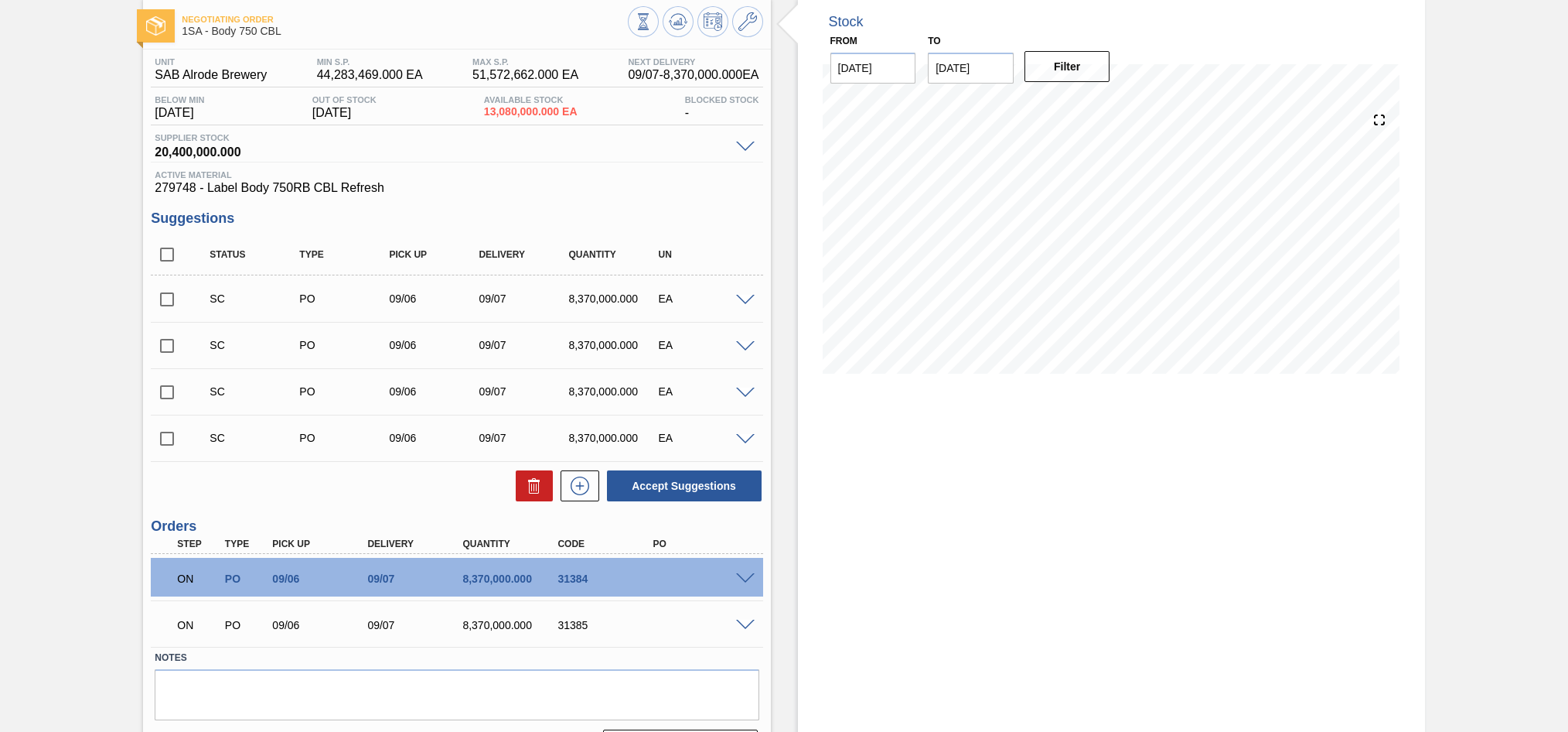
scroll to position [121, 0]
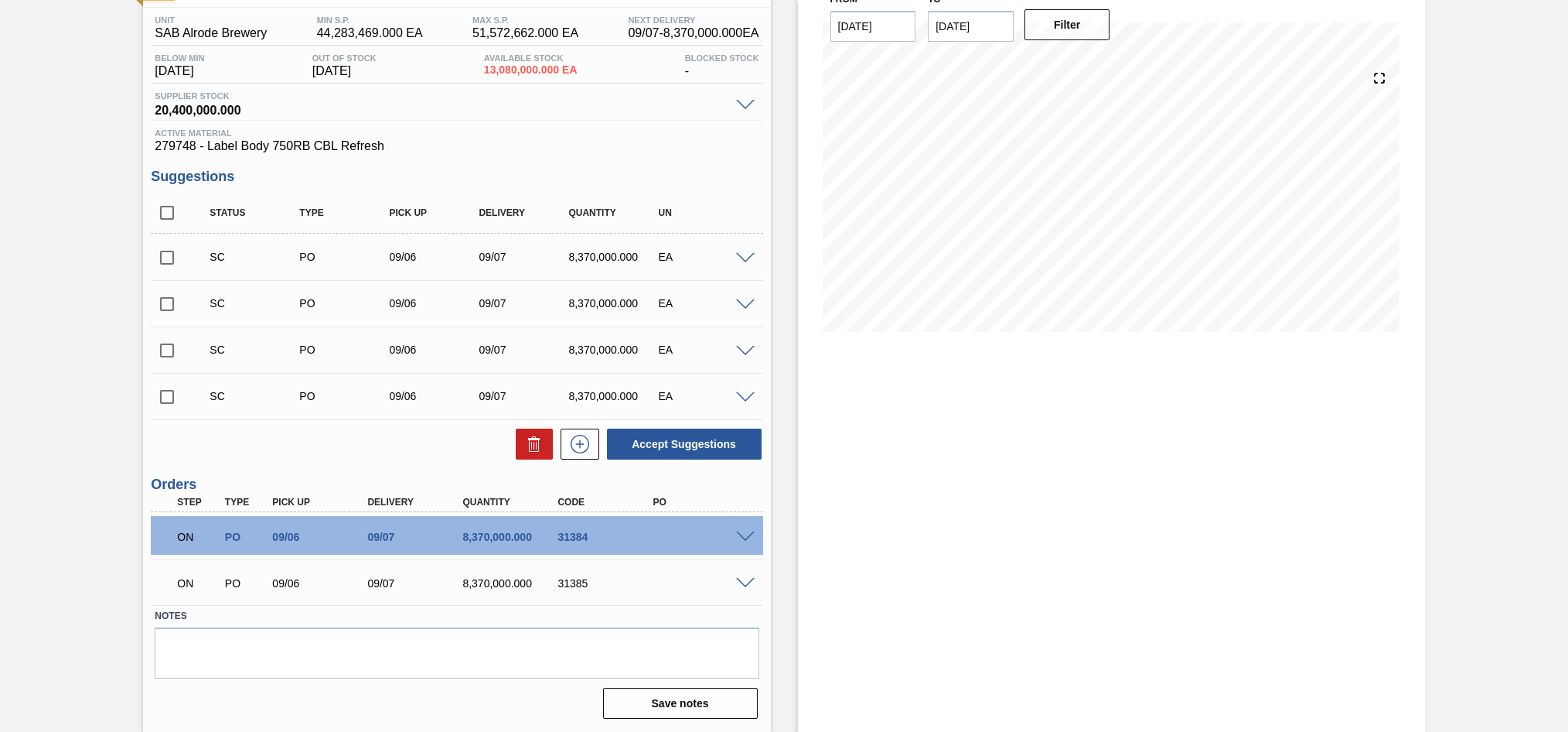
click at [744, 581] on span at bounding box center [745, 583] width 19 height 12
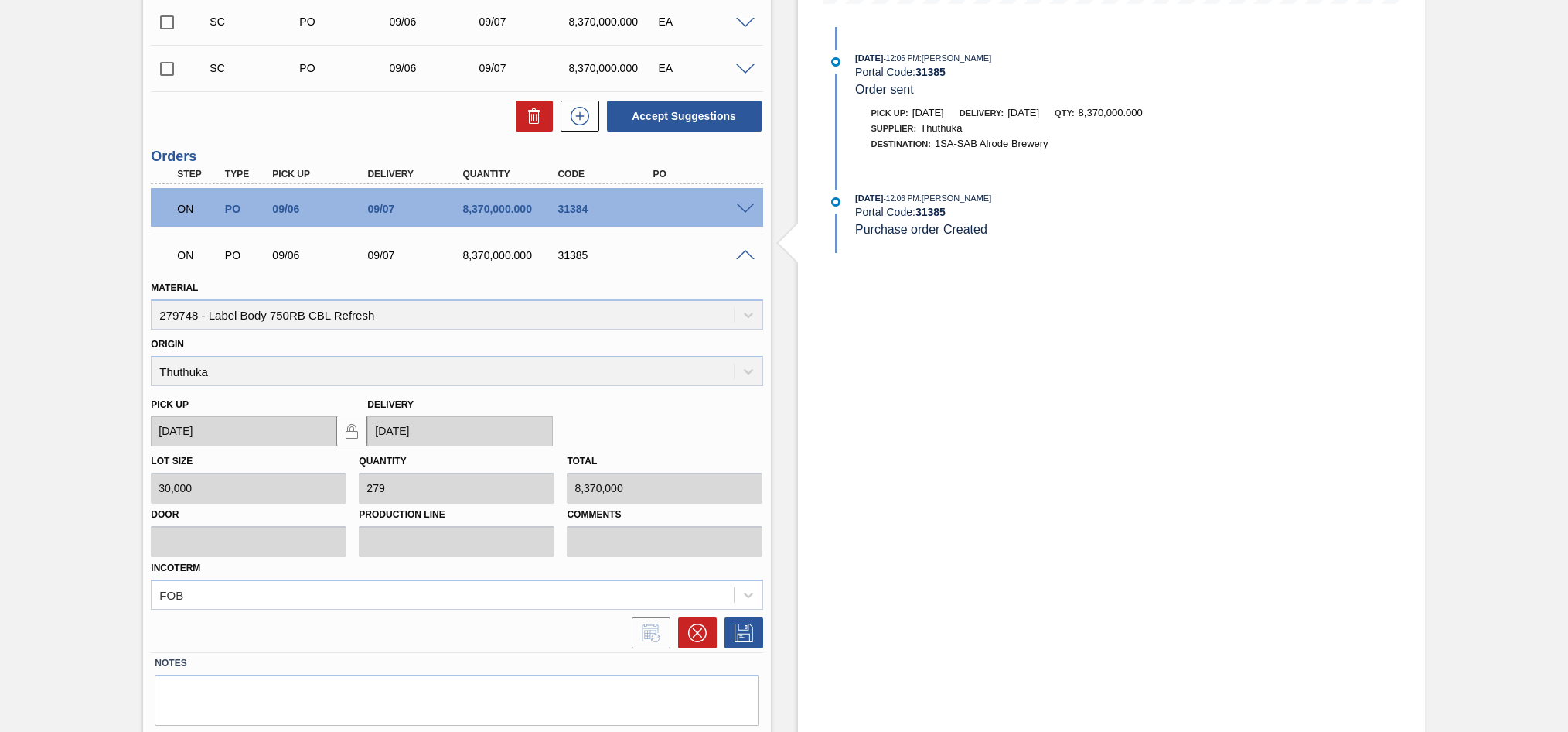
scroll to position [495, 0]
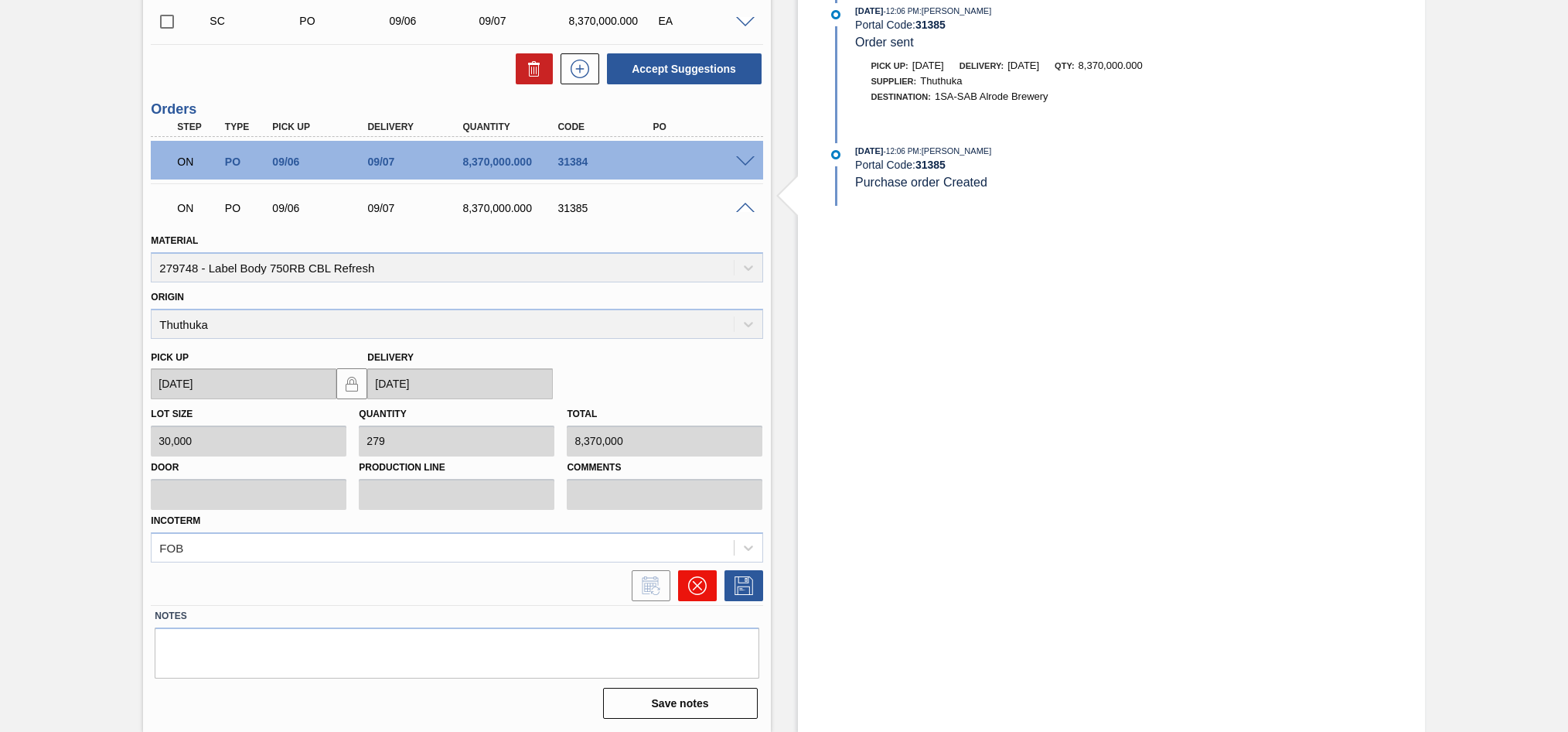
click at [693, 584] on icon at bounding box center [698, 585] width 19 height 19
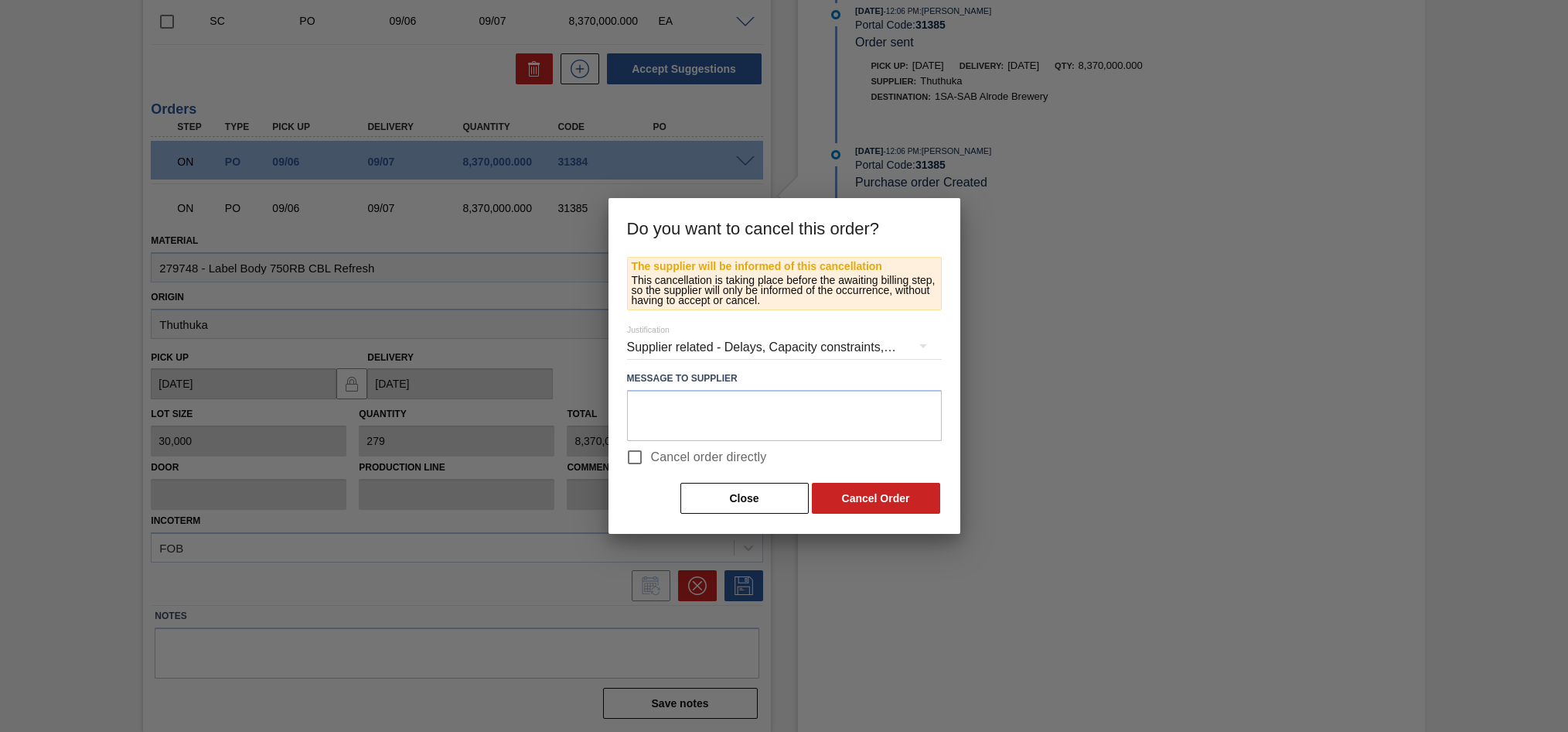
click at [636, 456] on input "Cancel order directly" at bounding box center [634, 457] width 32 height 32
checkbox input "true"
click at [885, 502] on button "Cancel Order" at bounding box center [875, 498] width 129 height 31
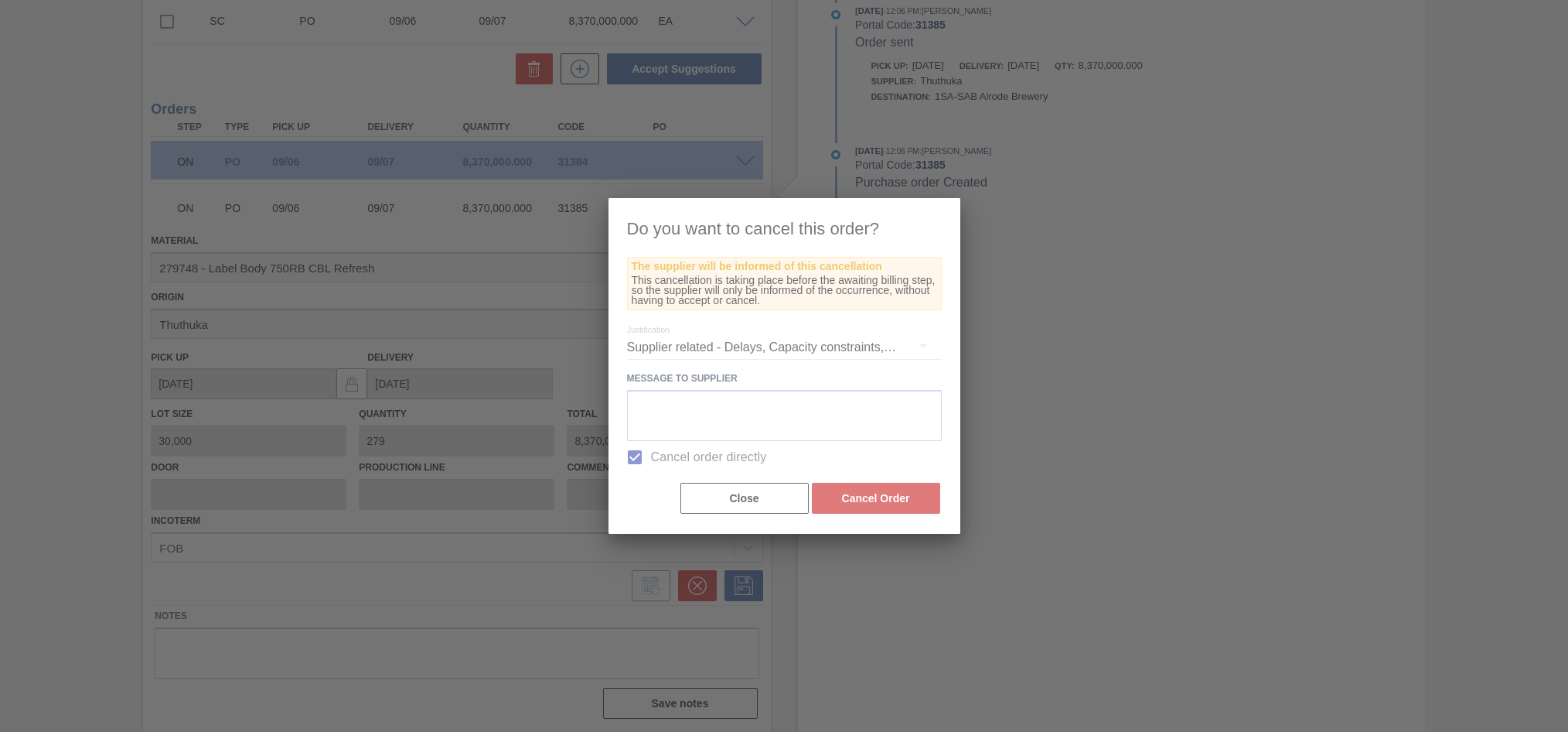
scroll to position [74, 0]
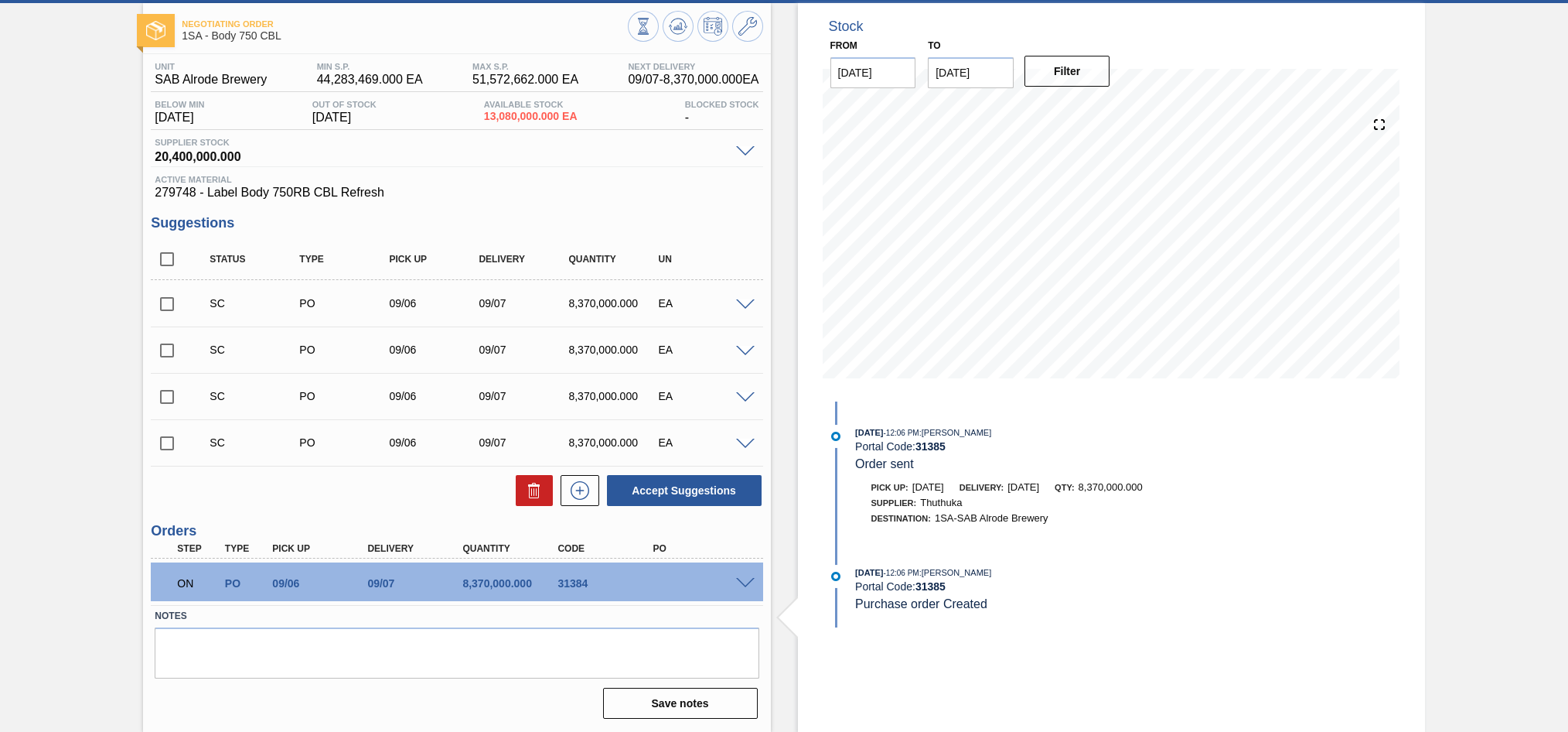
click at [747, 582] on span at bounding box center [745, 583] width 19 height 12
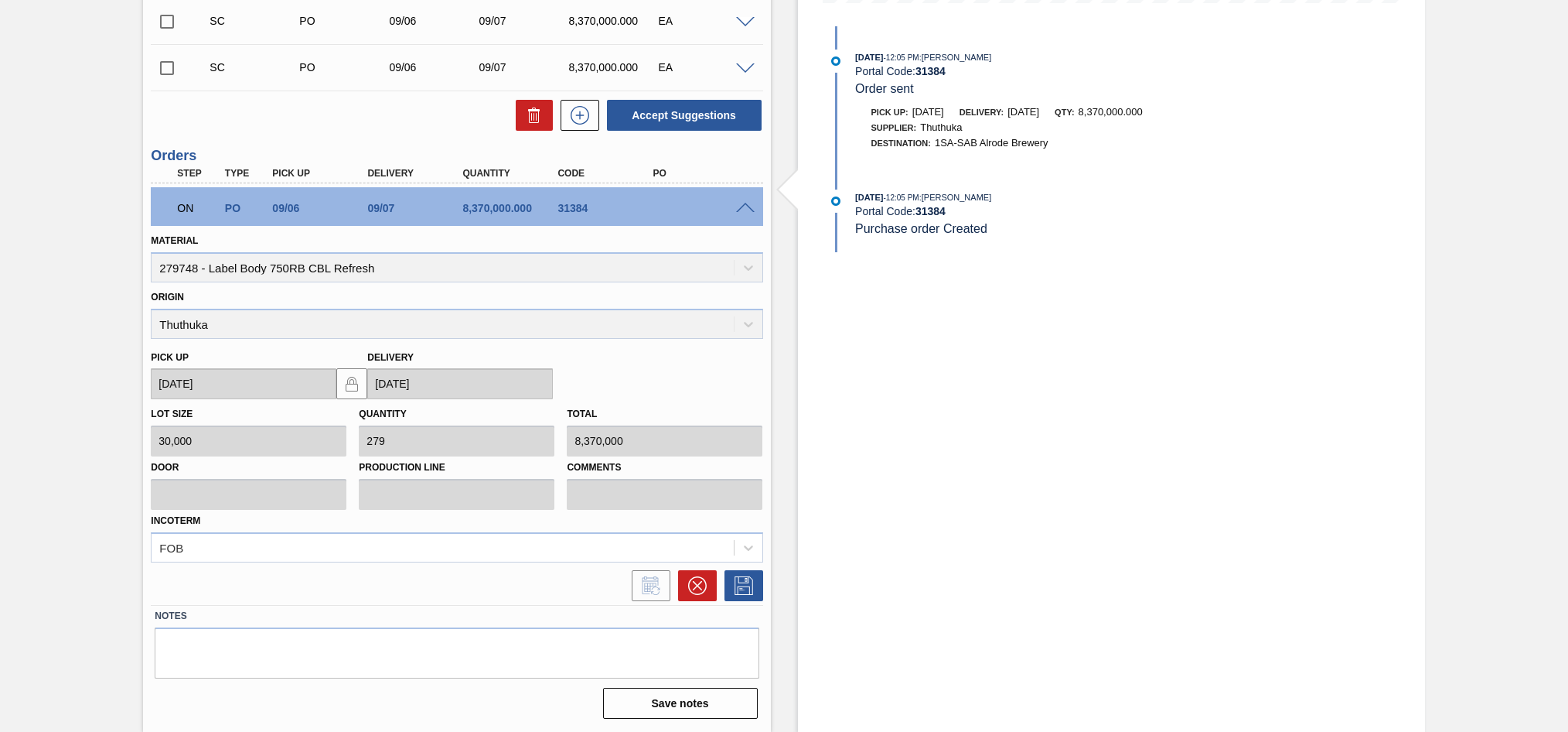
click at [745, 211] on span at bounding box center [745, 208] width 19 height 12
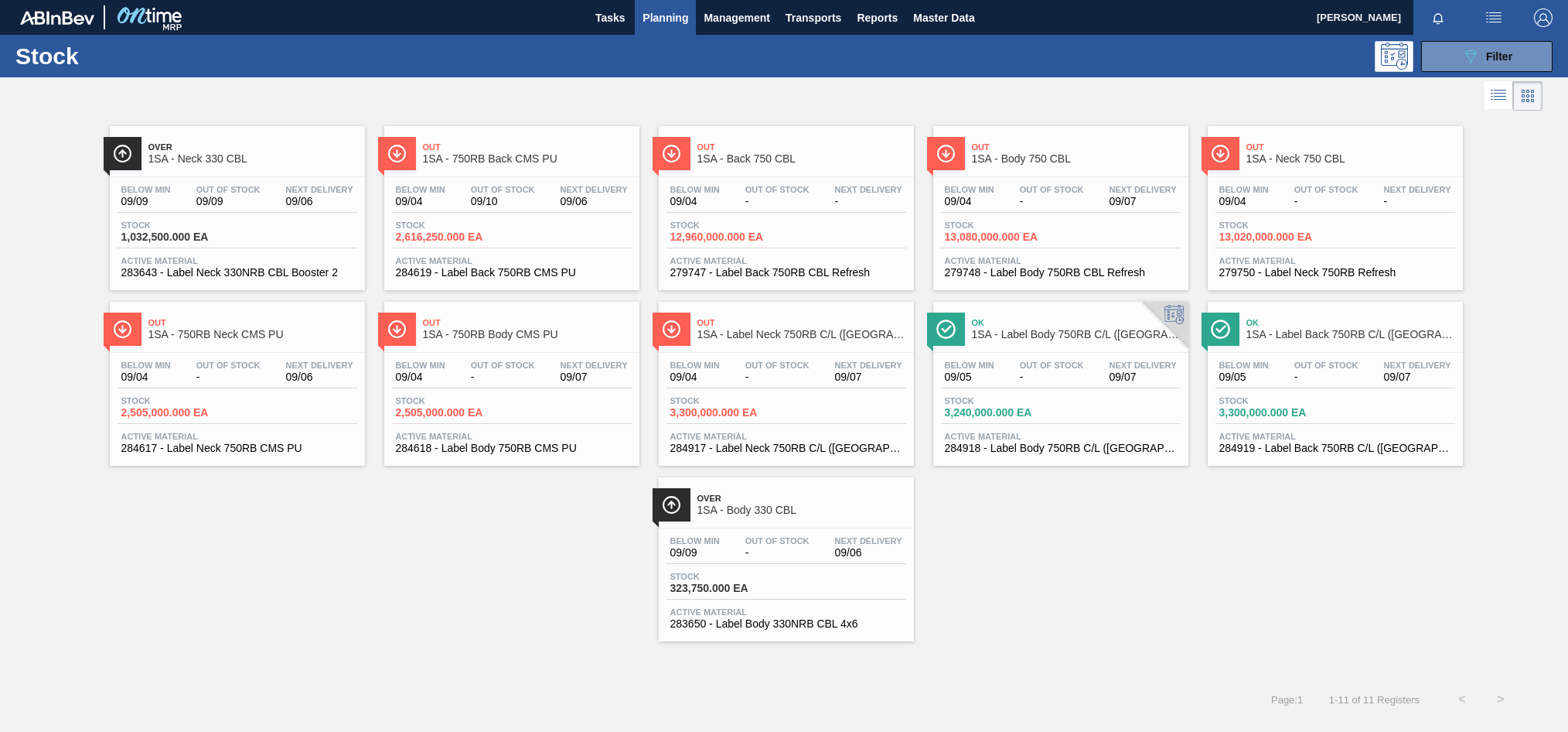
click at [277, 218] on div "Below Min 09/09 Out Of Stock 09/09 Next Delivery 09/06 Stock 1,032,500.000 EA A…" at bounding box center [237, 230] width 256 height 105
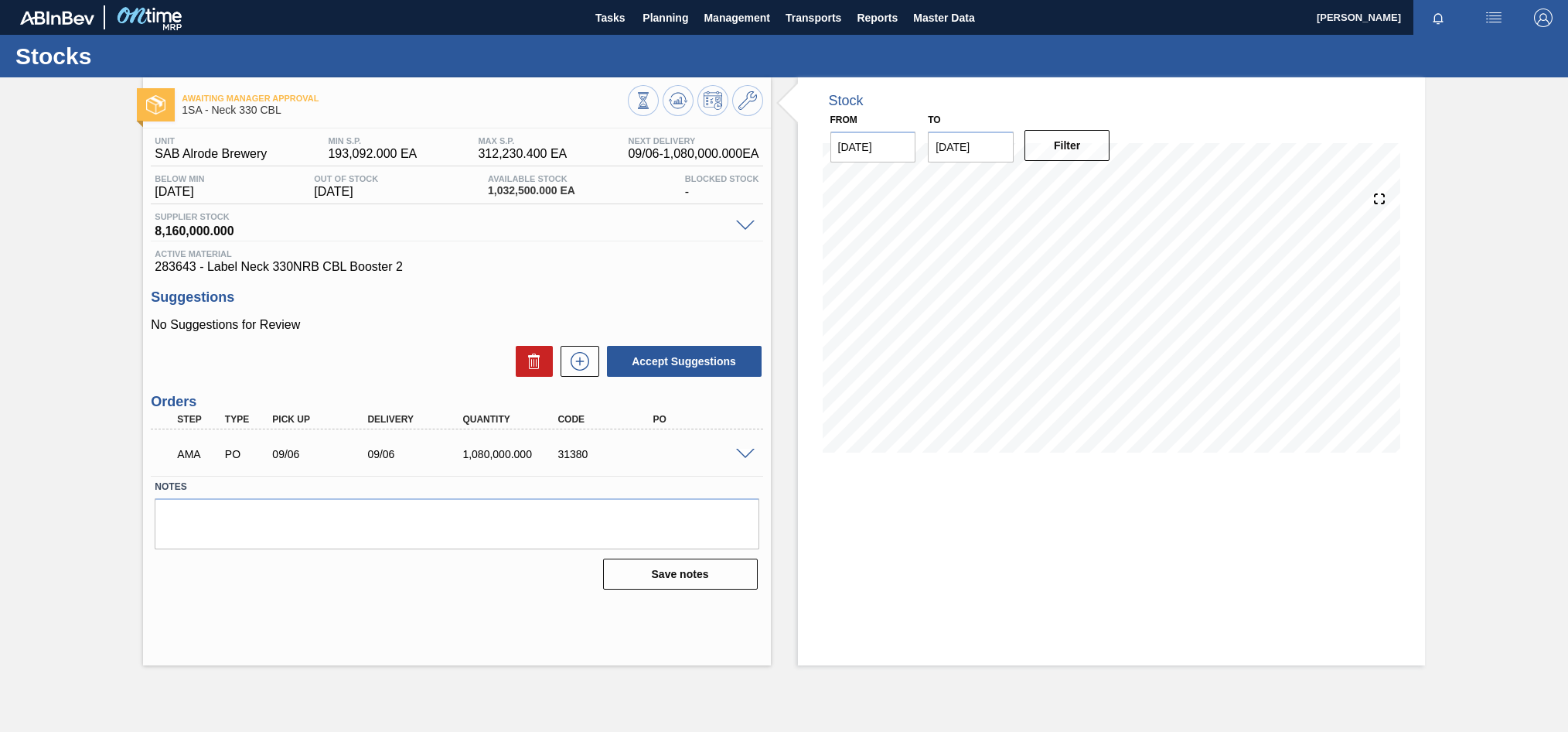
click at [745, 458] on span at bounding box center [745, 454] width 19 height 12
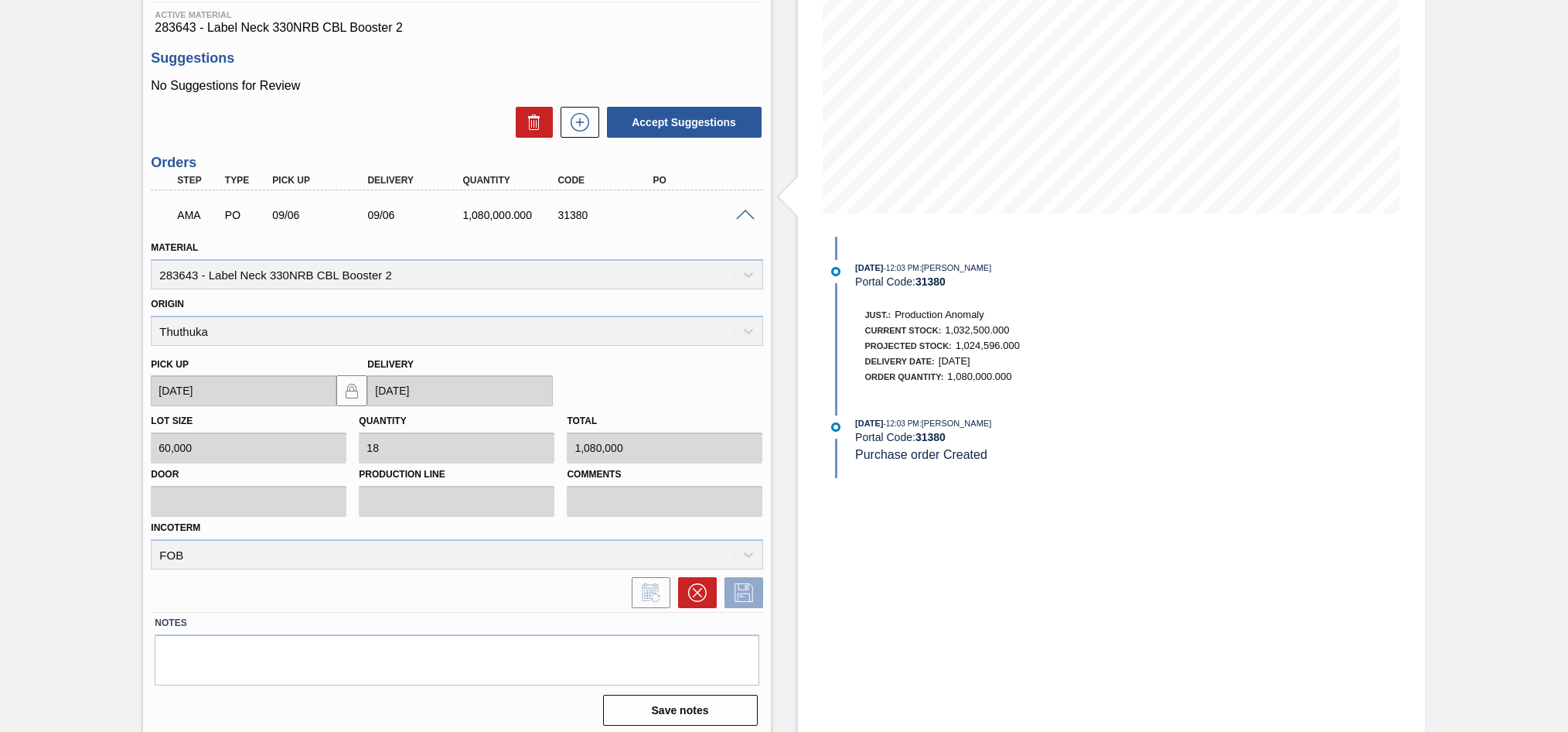
scroll to position [246, 0]
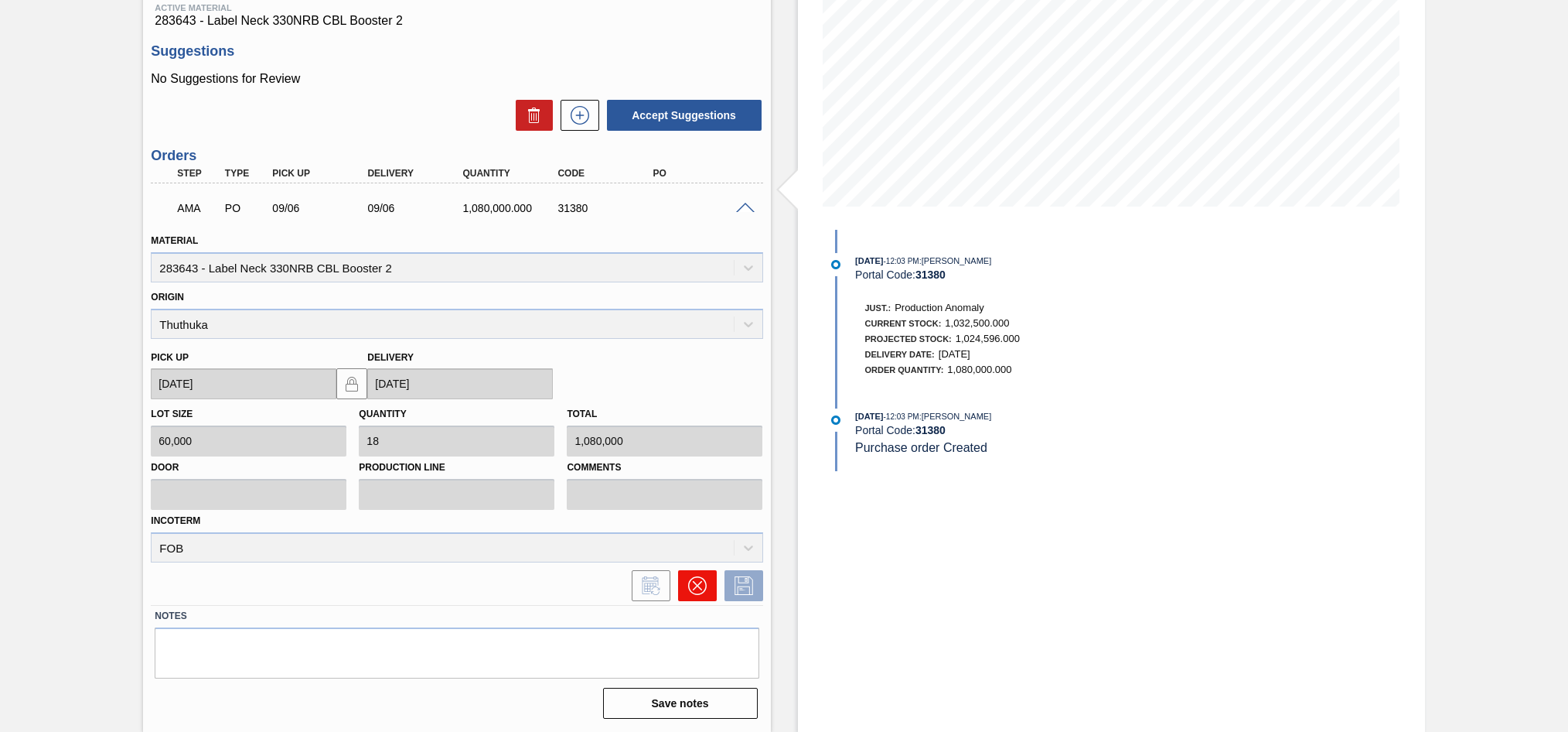
click at [693, 592] on icon at bounding box center [698, 585] width 19 height 19
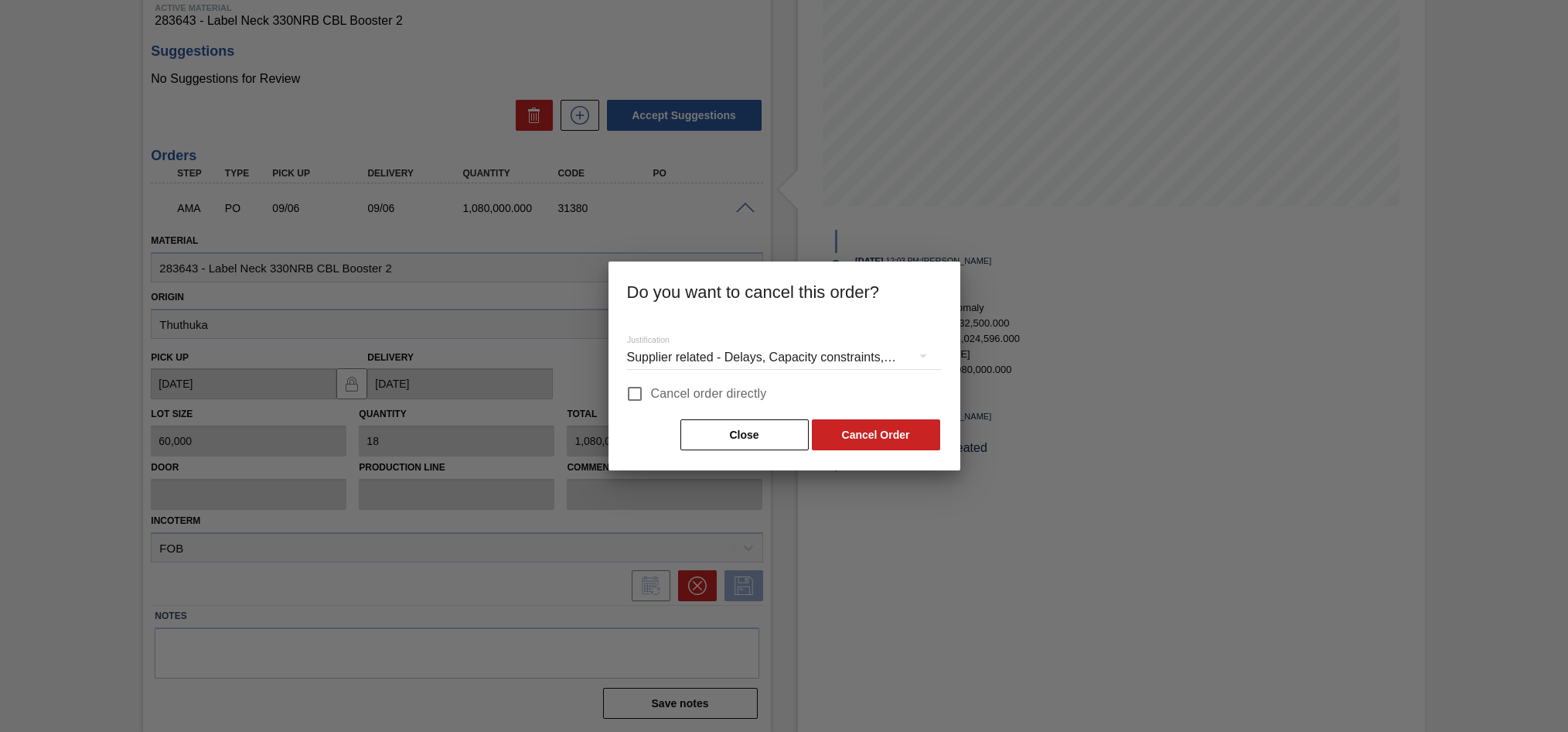
click at [638, 398] on input "Cancel order directly" at bounding box center [634, 393] width 32 height 32
checkbox input "true"
click at [892, 433] on button "Cancel Order" at bounding box center [875, 434] width 129 height 31
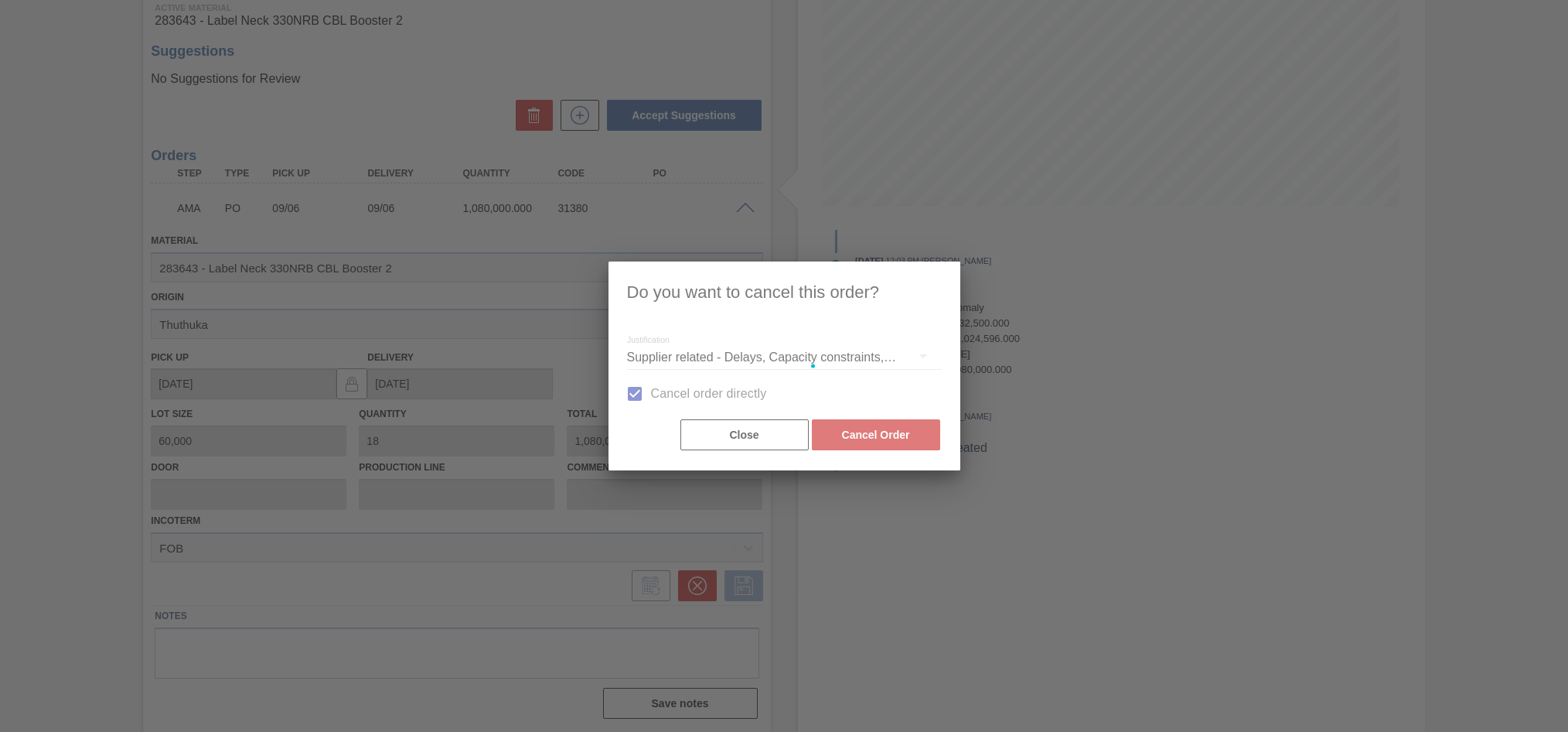
scroll to position [0, 0]
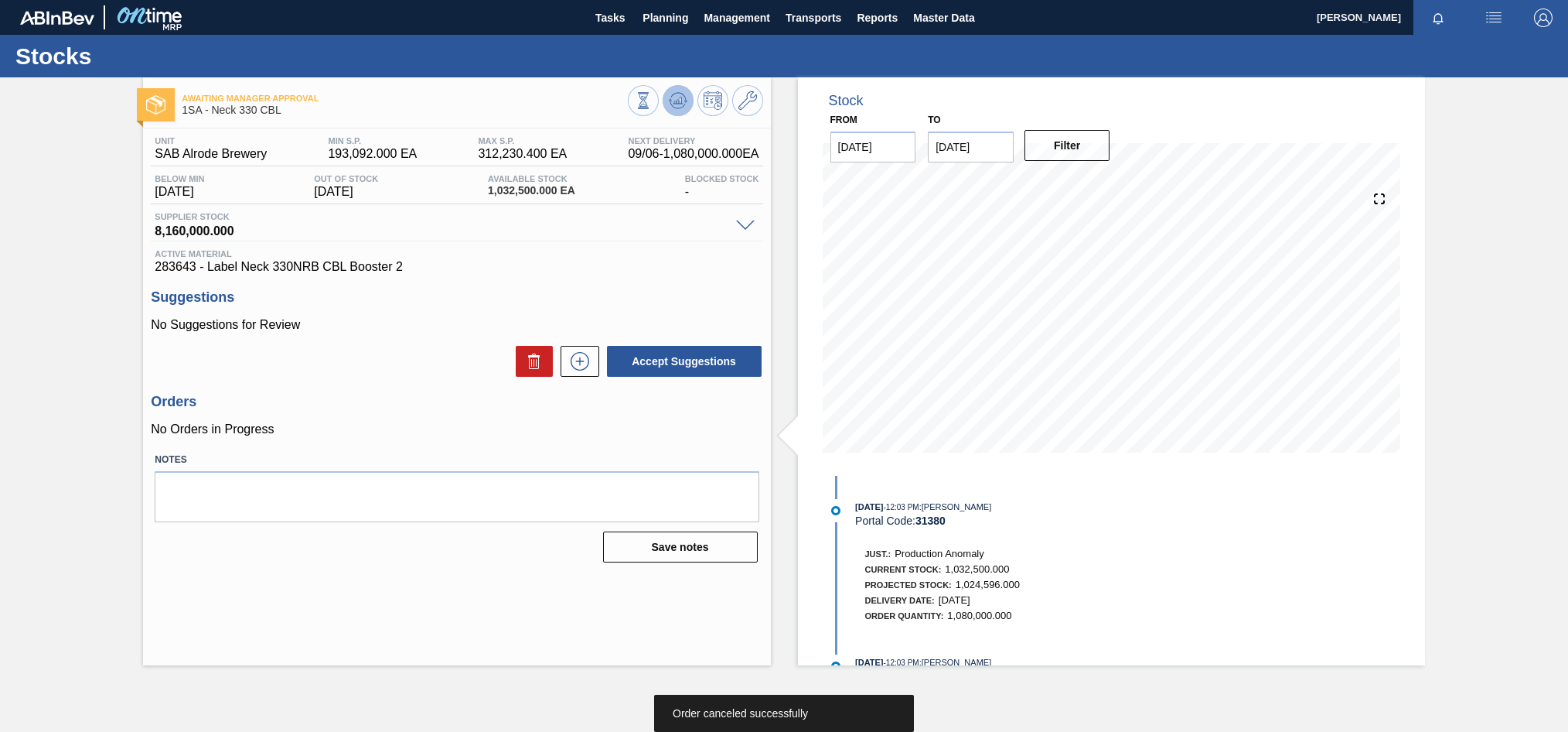
click at [684, 105] on icon at bounding box center [678, 104] width 16 height 8
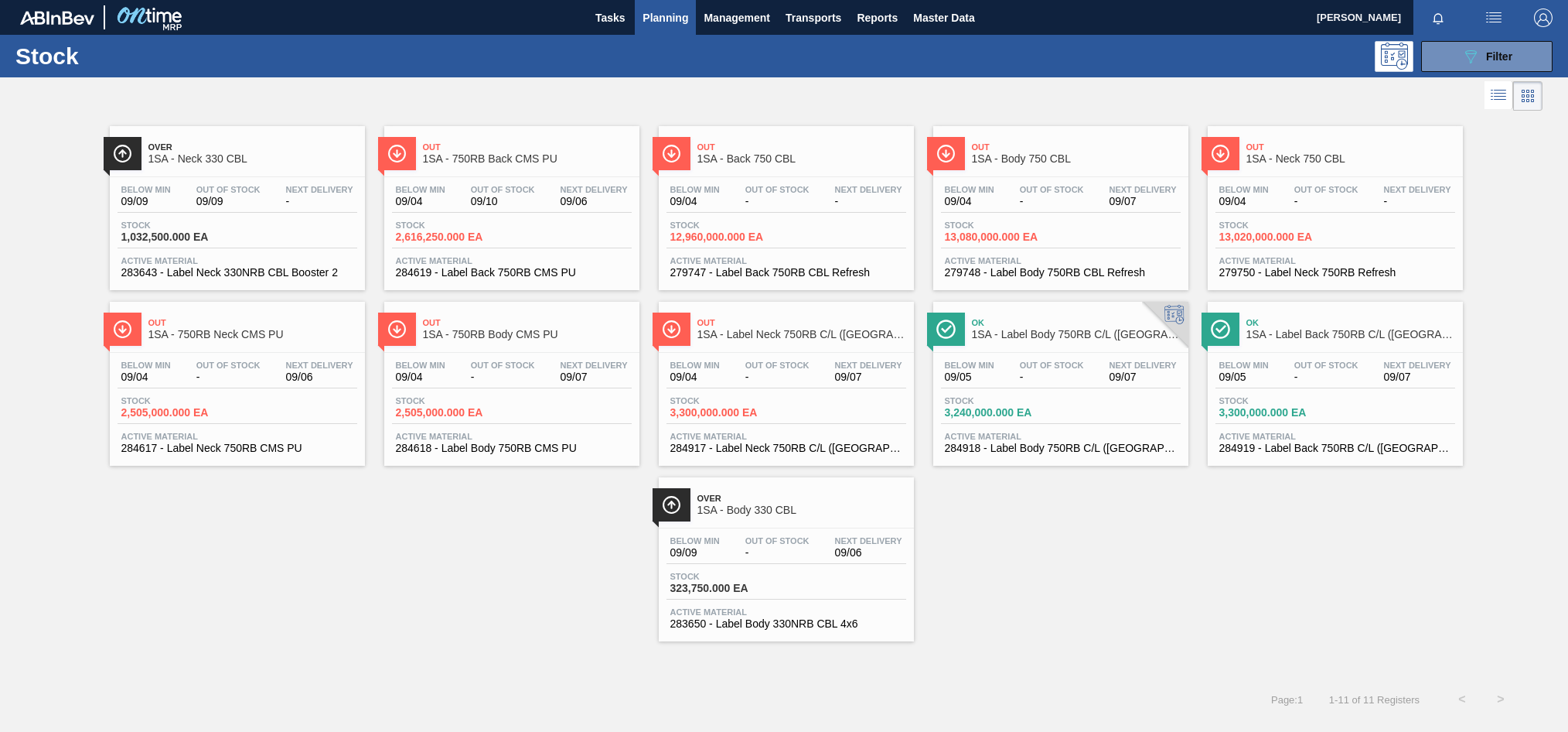
click at [745, 534] on div "Below Min 09/09 Out Of Stock - Next Delivery 09/06 Stock 323,750.000 EA Active …" at bounding box center [786, 581] width 256 height 105
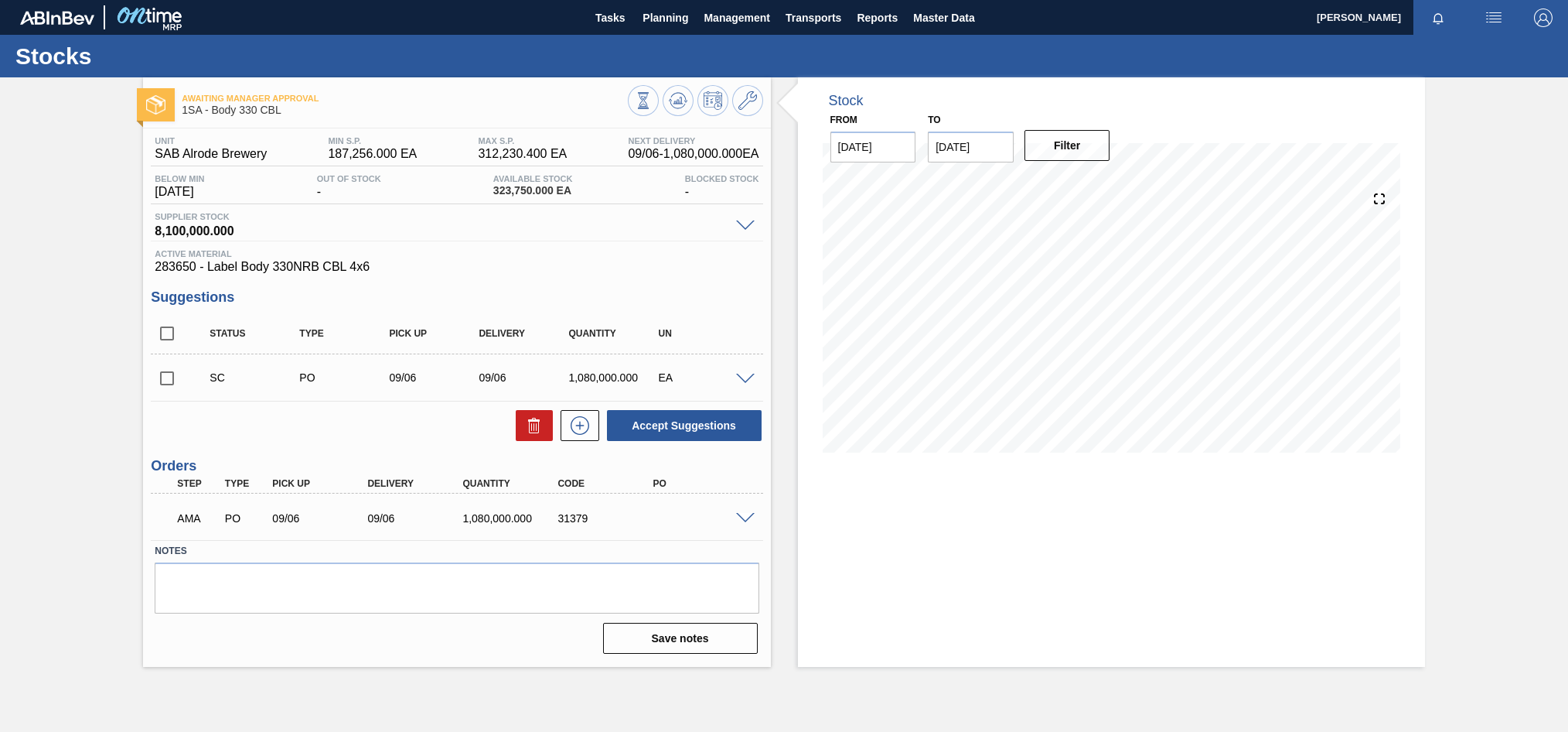
click at [744, 523] on div "AMA PO 09/06 09/06 1,080,000.000 31379" at bounding box center [457, 516] width 612 height 39
click at [742, 519] on span at bounding box center [745, 518] width 19 height 12
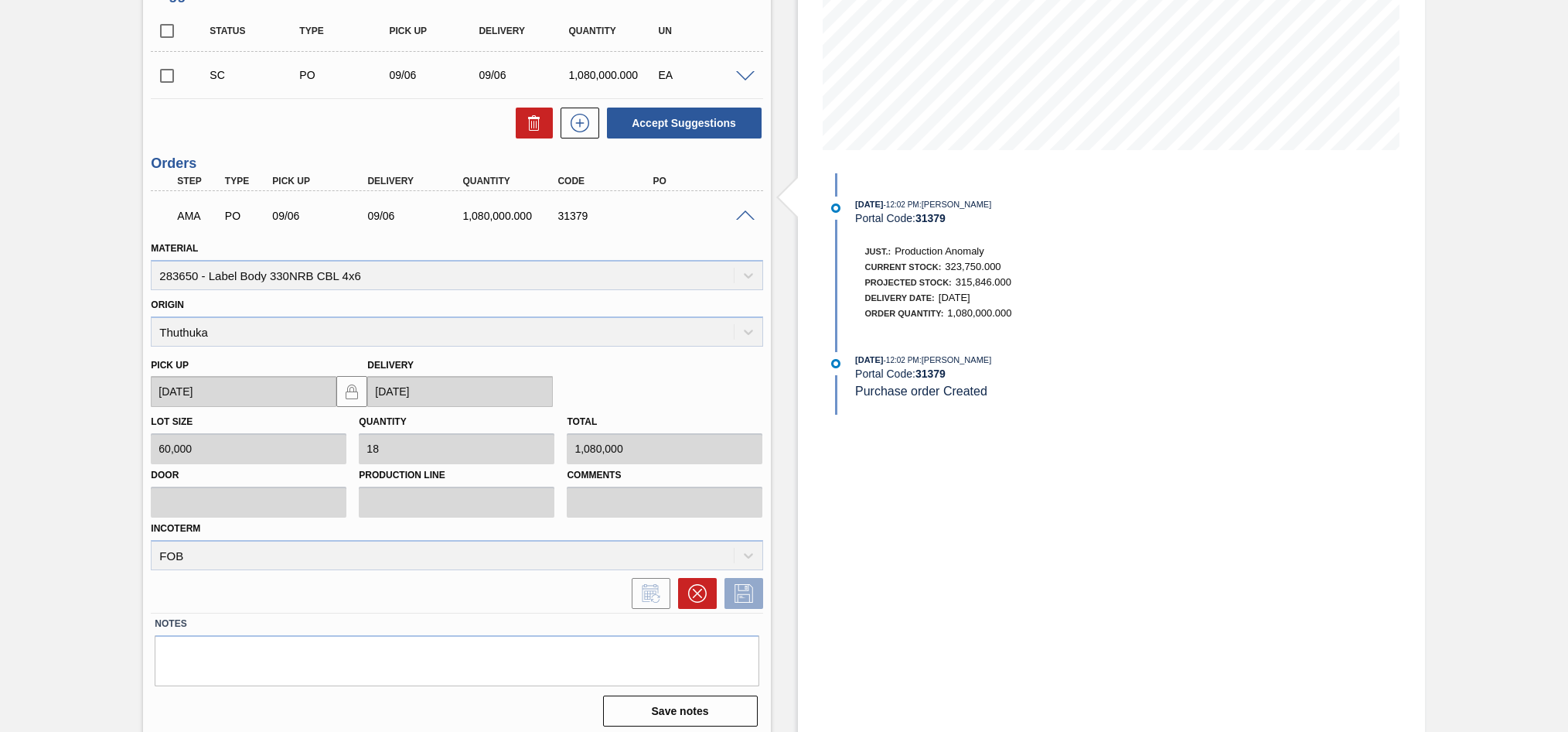
scroll to position [309, 0]
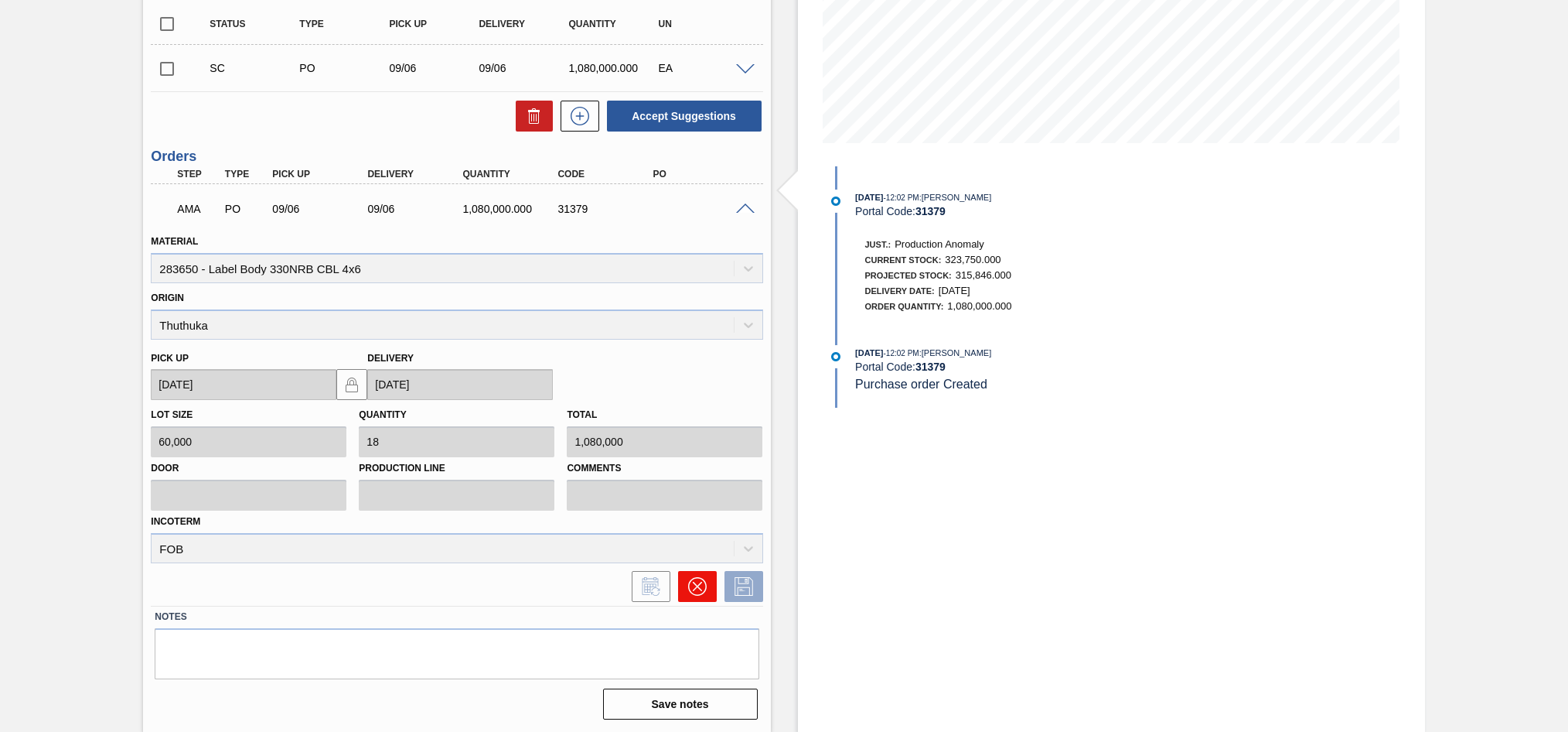
click at [680, 590] on button at bounding box center [697, 586] width 39 height 31
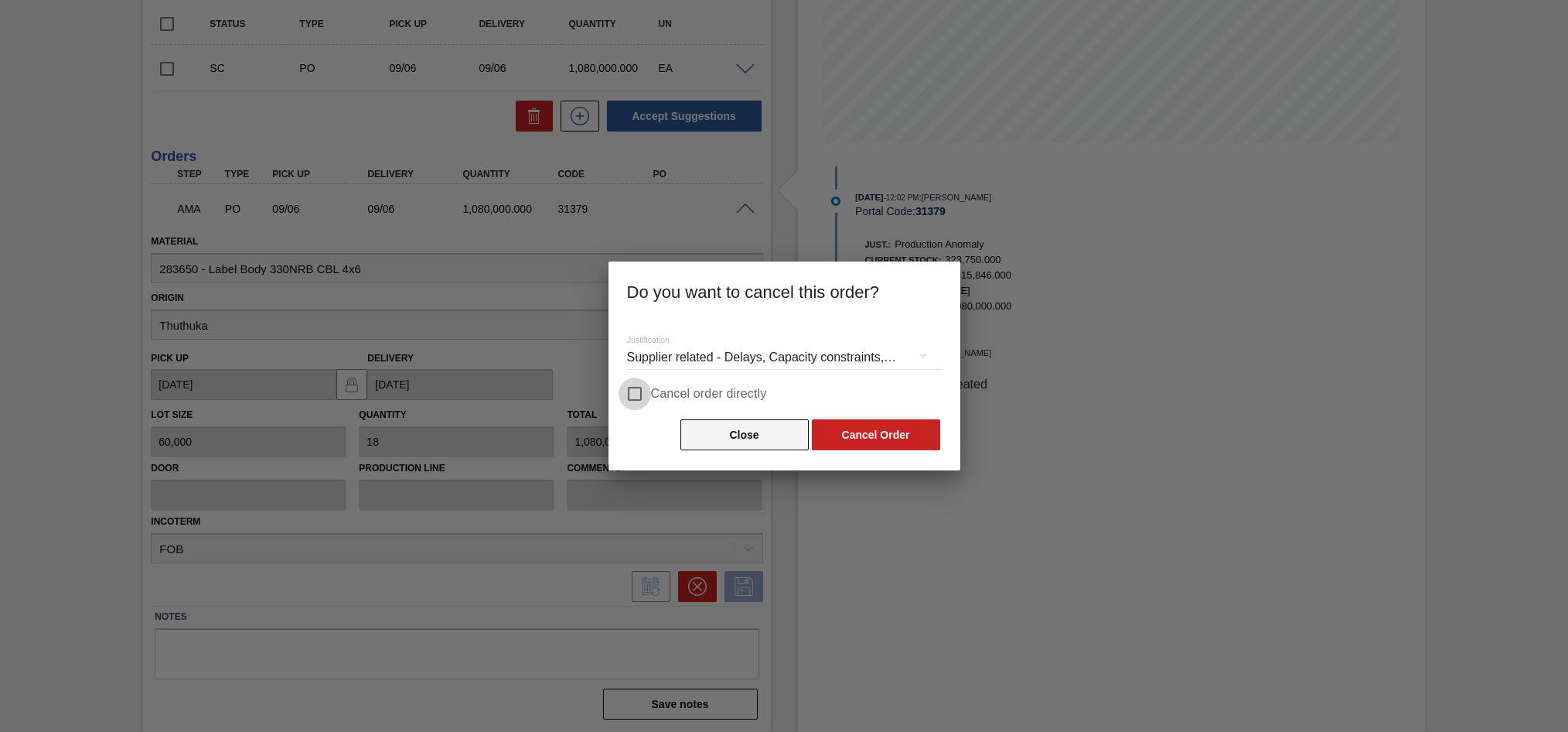
drag, startPoint x: 637, startPoint y: 394, endPoint x: 693, endPoint y: 430, distance: 66.6
click at [636, 394] on input "Cancel order directly" at bounding box center [634, 393] width 32 height 32
checkbox input "true"
click at [932, 431] on button "Cancel Order" at bounding box center [875, 434] width 129 height 31
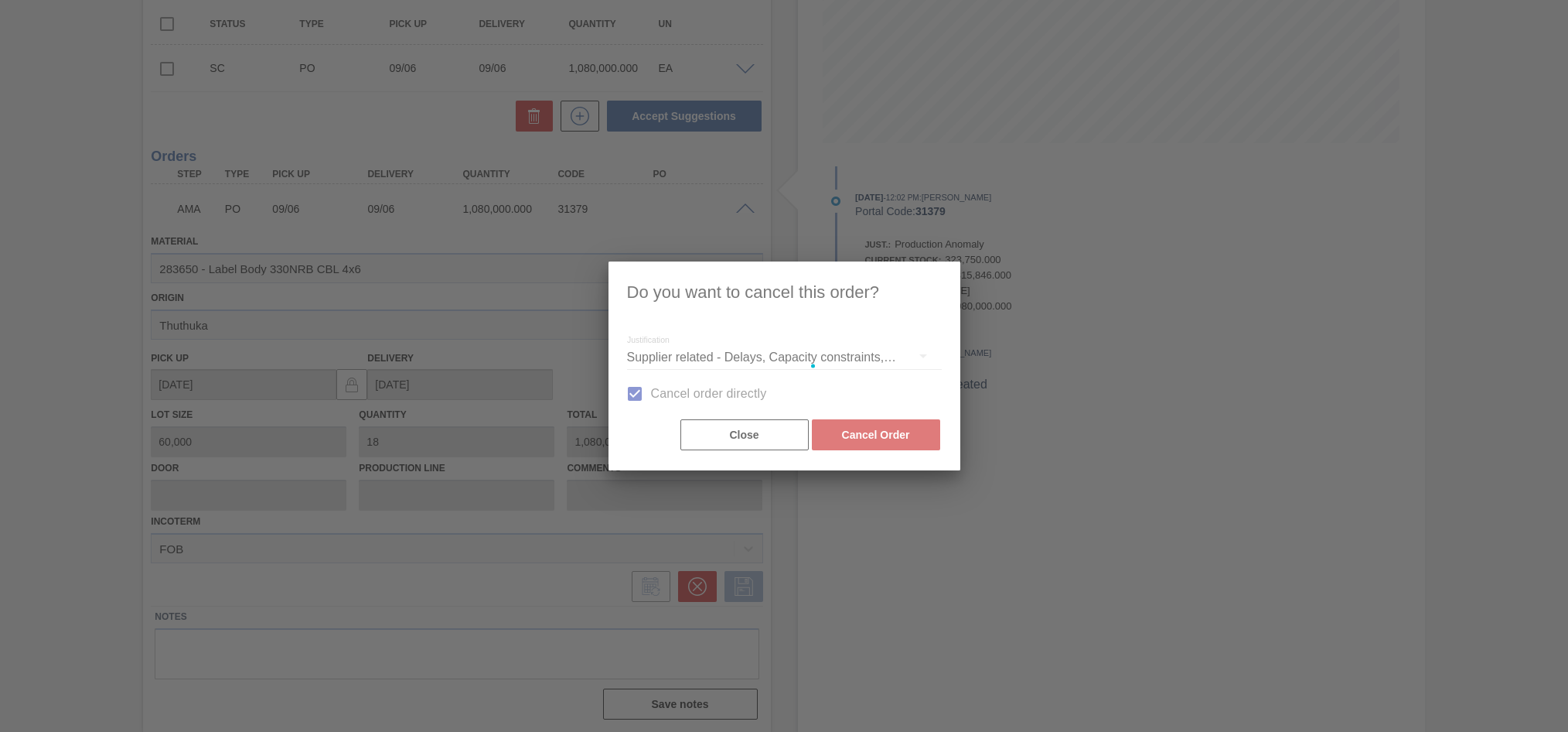
scroll to position [0, 0]
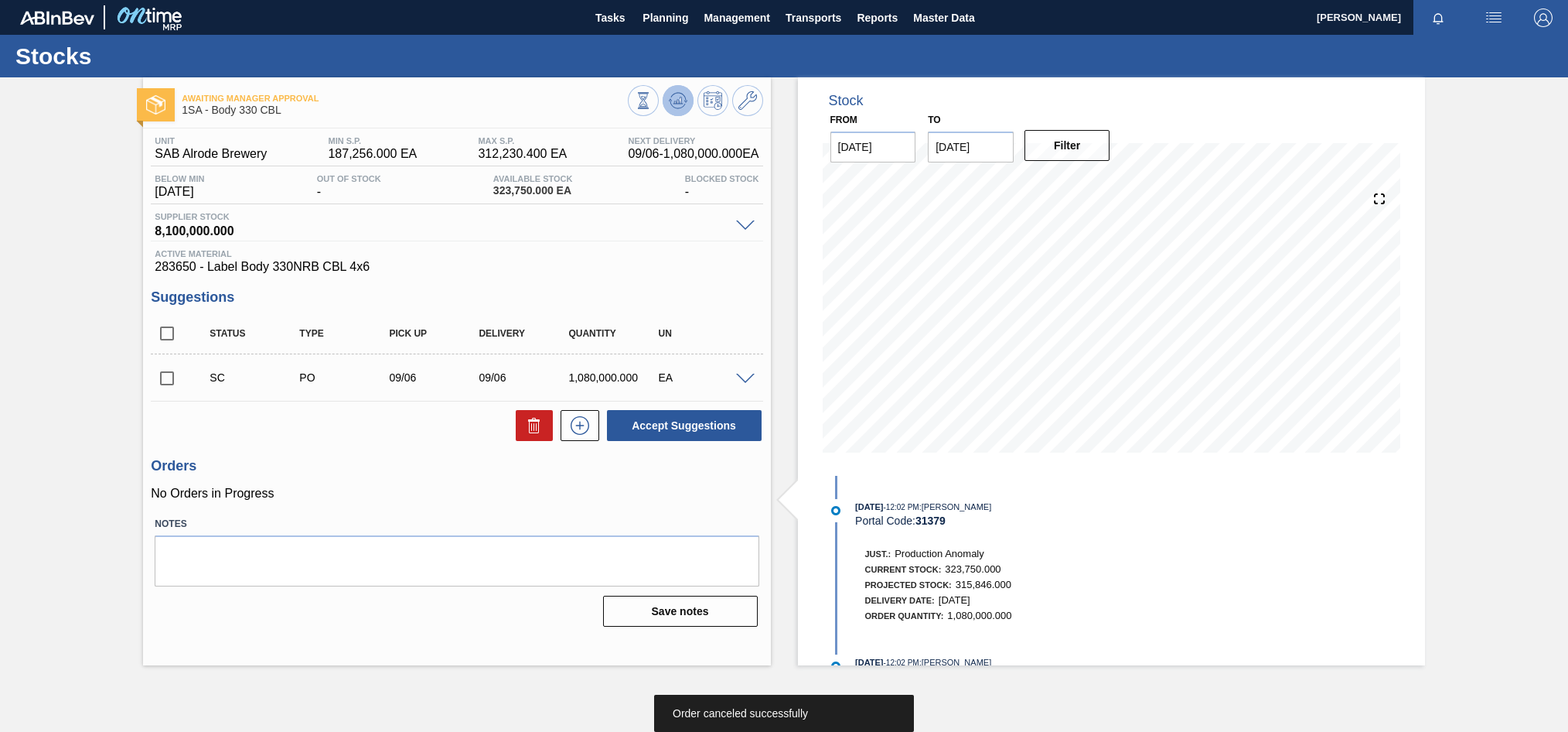
click at [674, 99] on icon at bounding box center [678, 101] width 19 height 19
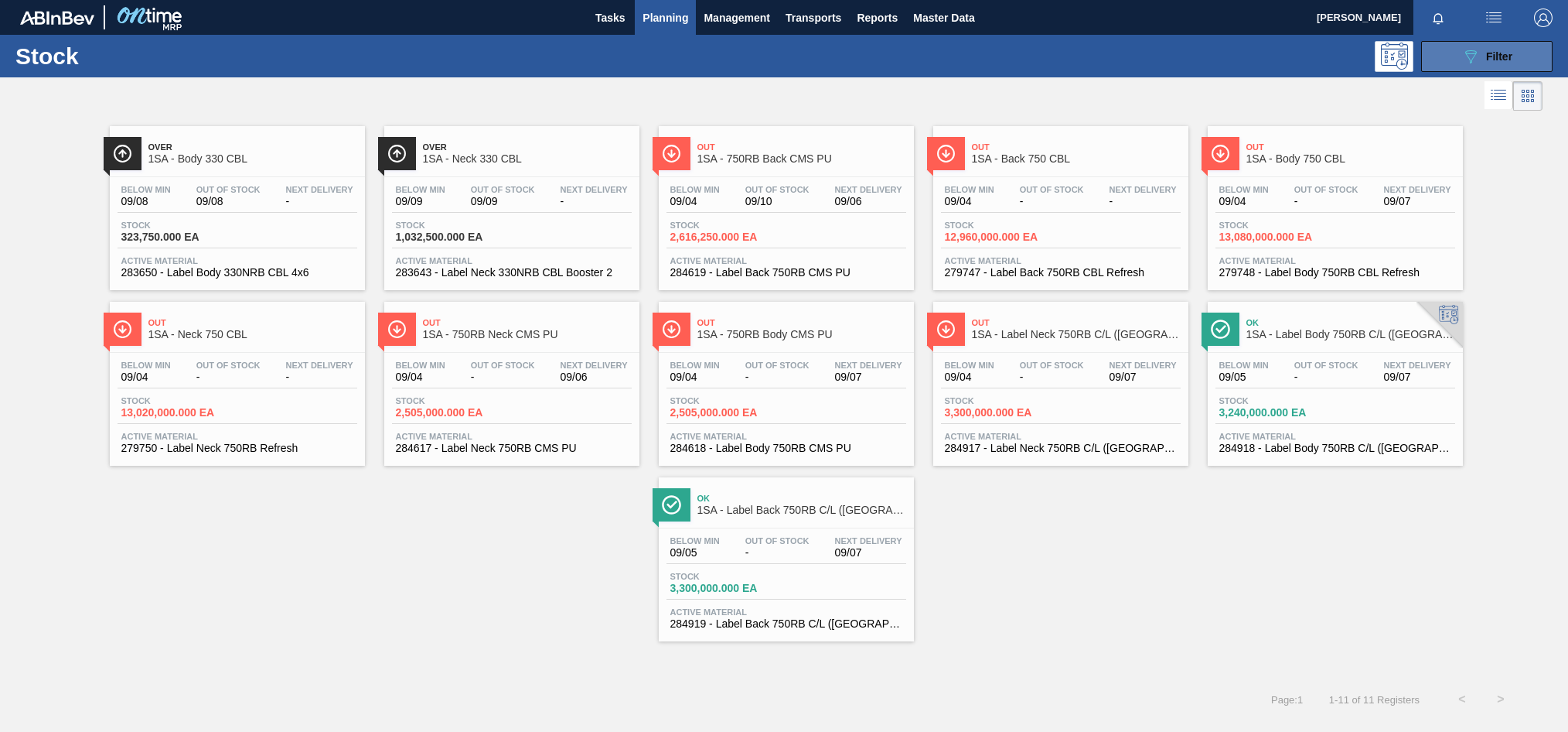
click at [1484, 56] on div "089F7B8B-B2A5-4AFE-B5C0-19BA573D28AC Filter" at bounding box center [1487, 57] width 51 height 19
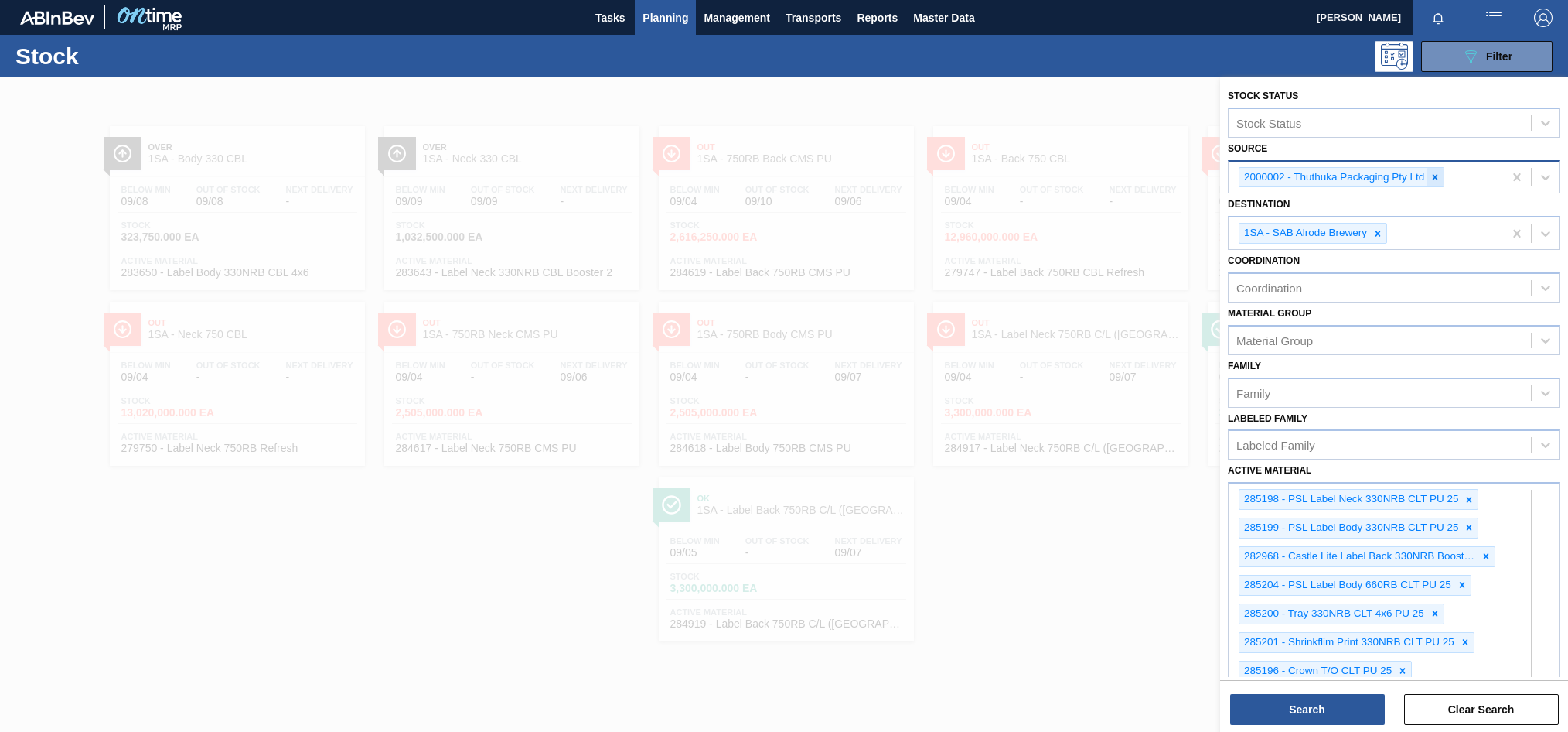
click at [1437, 178] on icon at bounding box center [1435, 177] width 6 height 6
type input "cc"
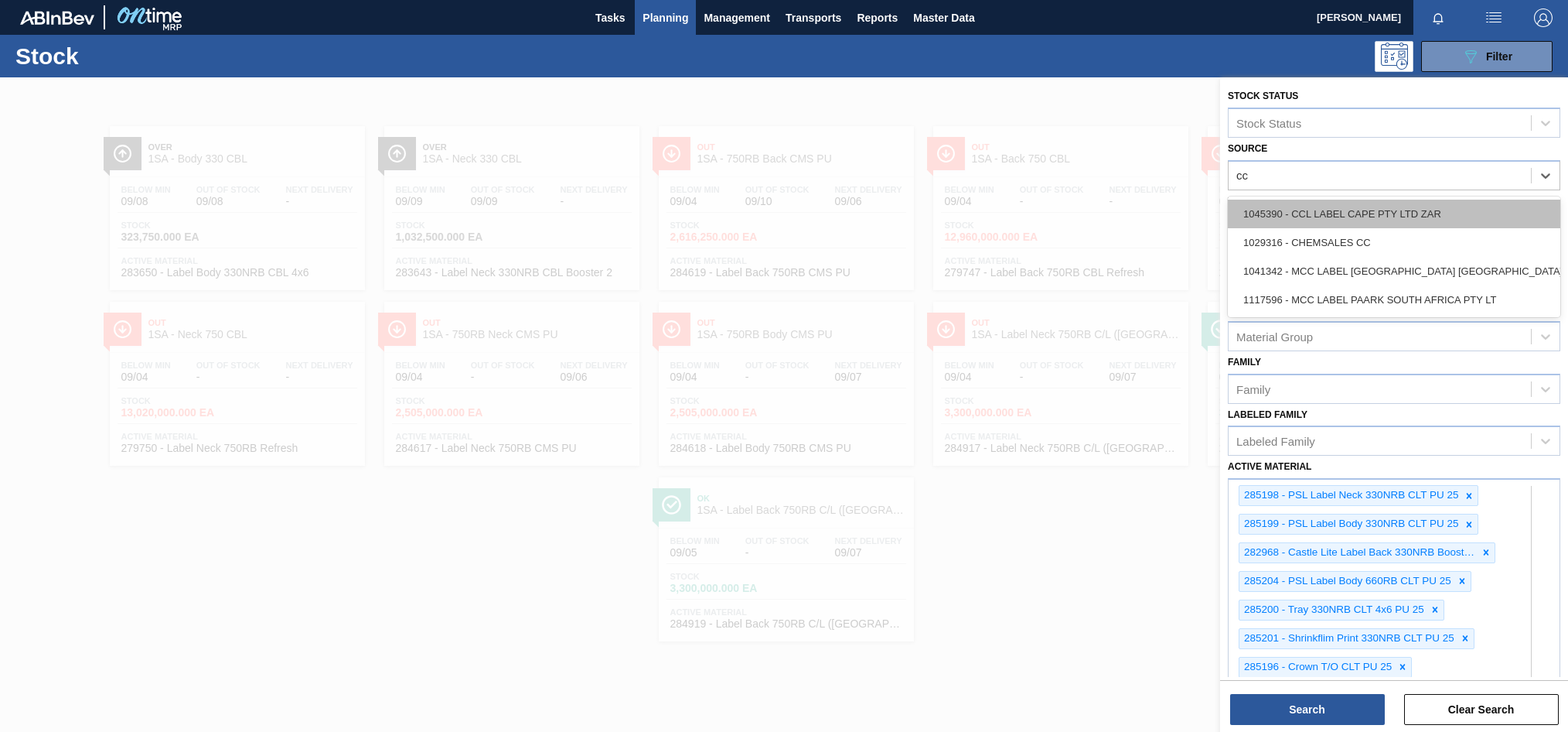
click at [1350, 209] on div "1045390 - CCL LABEL CAPE PTY LTD ZAR" at bounding box center [1394, 214] width 333 height 28
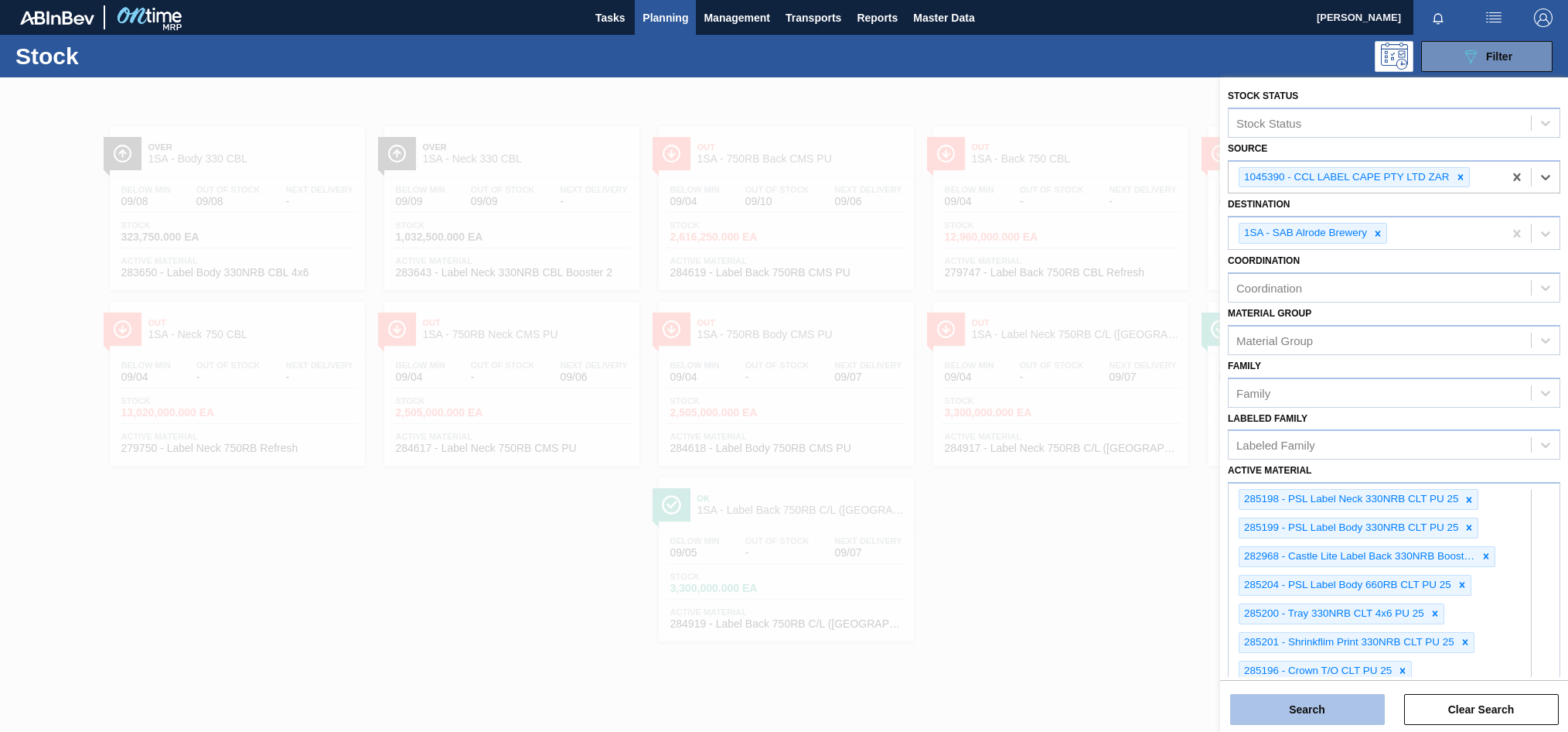
click at [1324, 714] on button "Search" at bounding box center [1308, 708] width 155 height 31
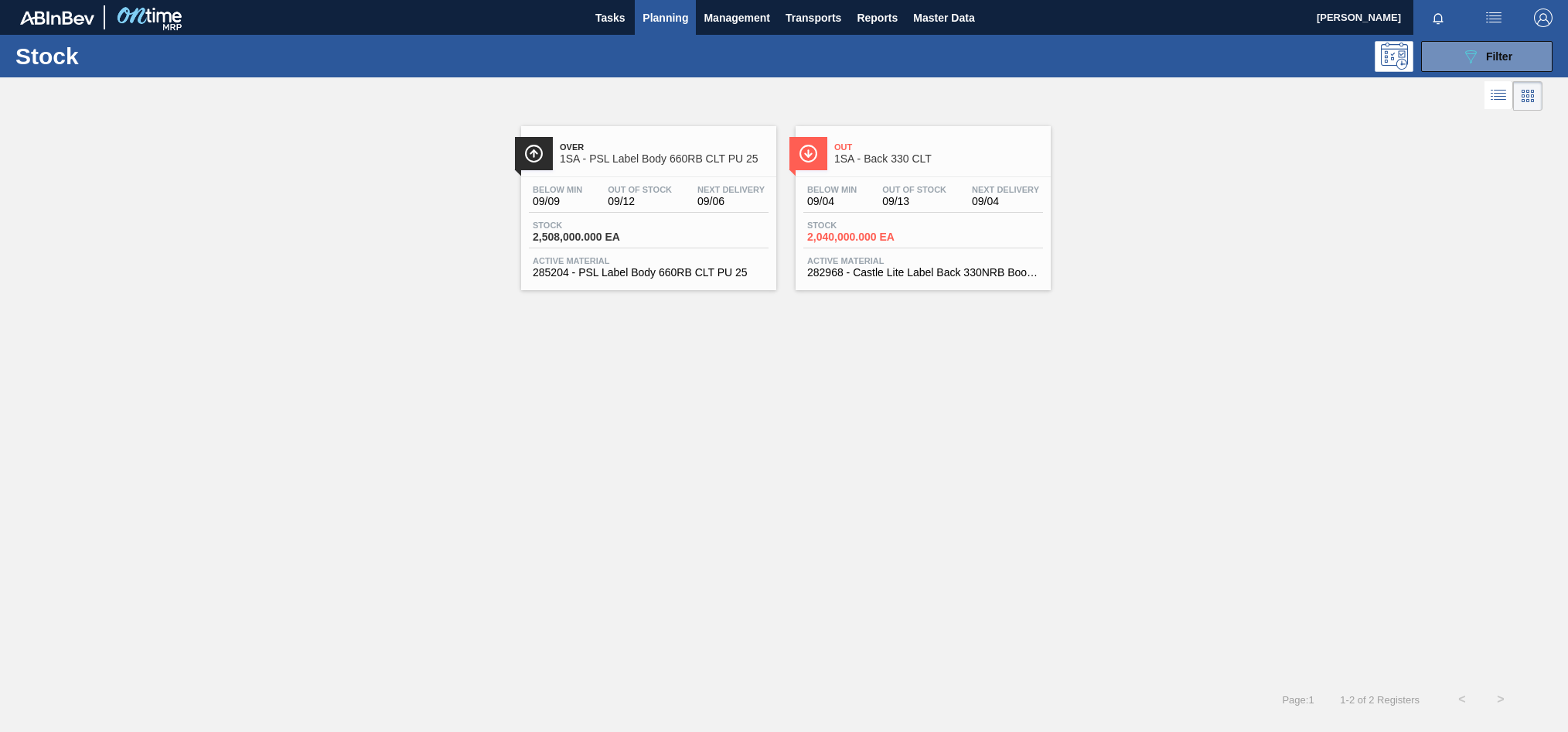
click at [662, 204] on span "09/12" at bounding box center [640, 201] width 64 height 12
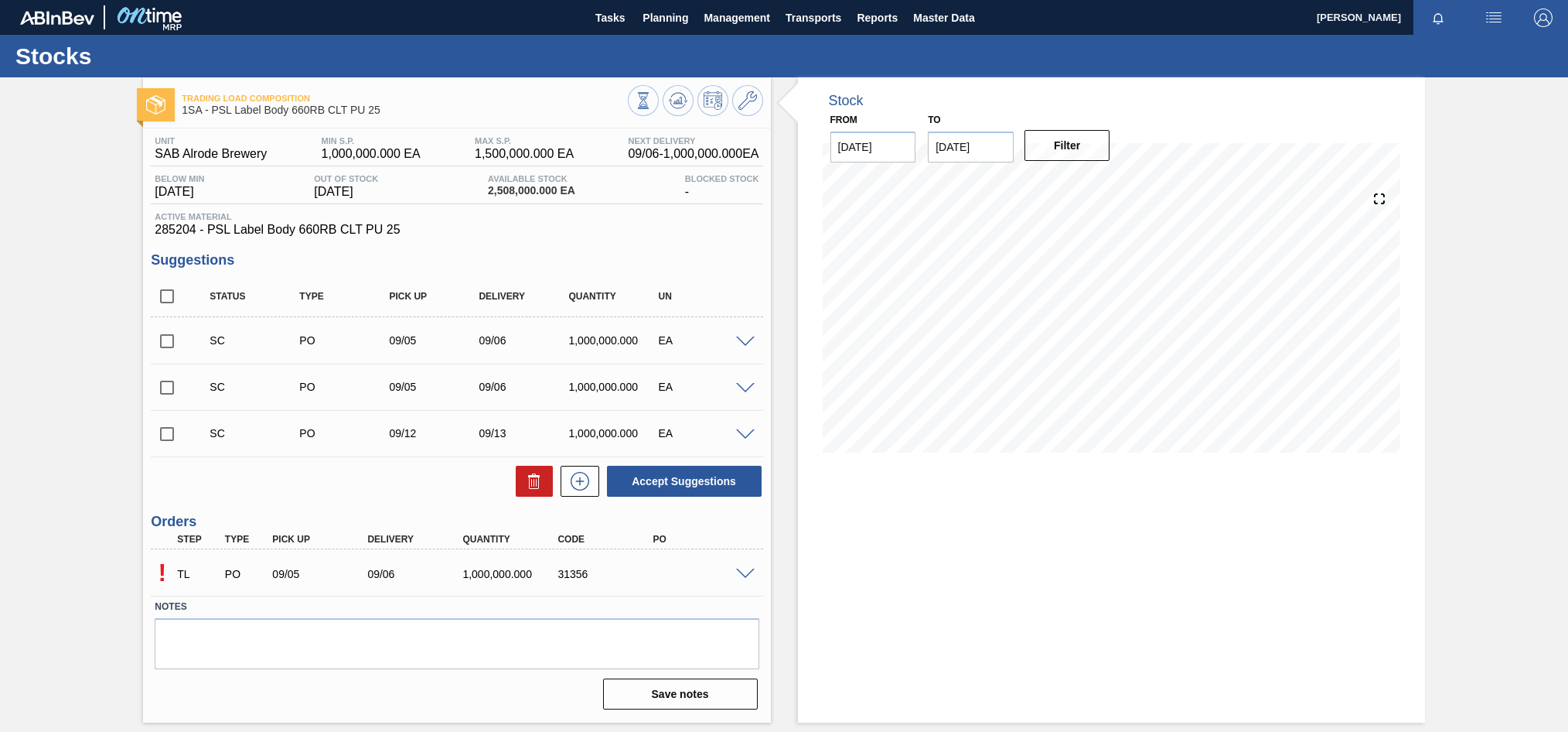
drag, startPoint x: 757, startPoint y: 573, endPoint x: 749, endPoint y: 567, distance: 10.0
click at [755, 573] on div at bounding box center [747, 573] width 31 height 12
click at [745, 577] on span at bounding box center [745, 574] width 19 height 12
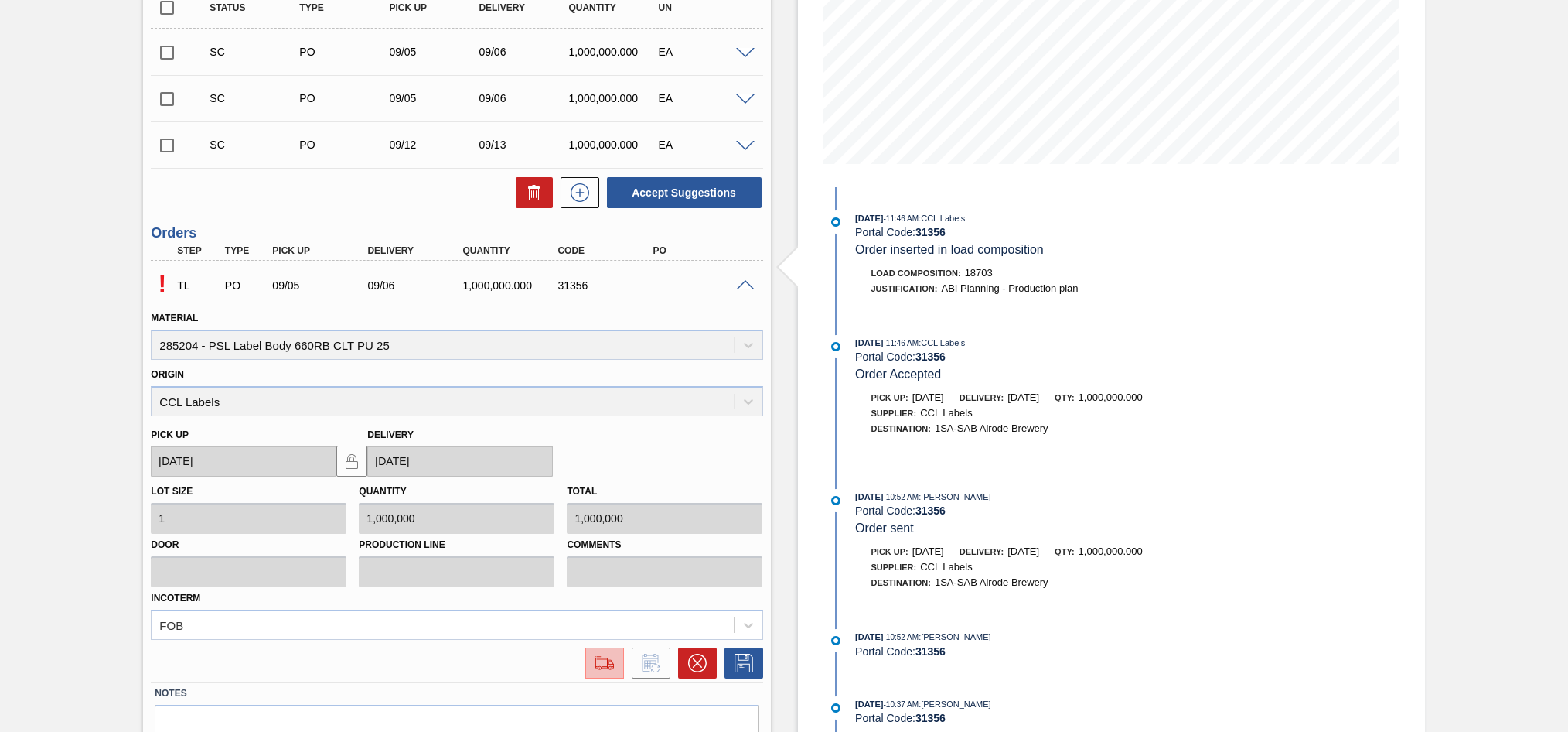
click at [610, 663] on img at bounding box center [604, 663] width 24 height 19
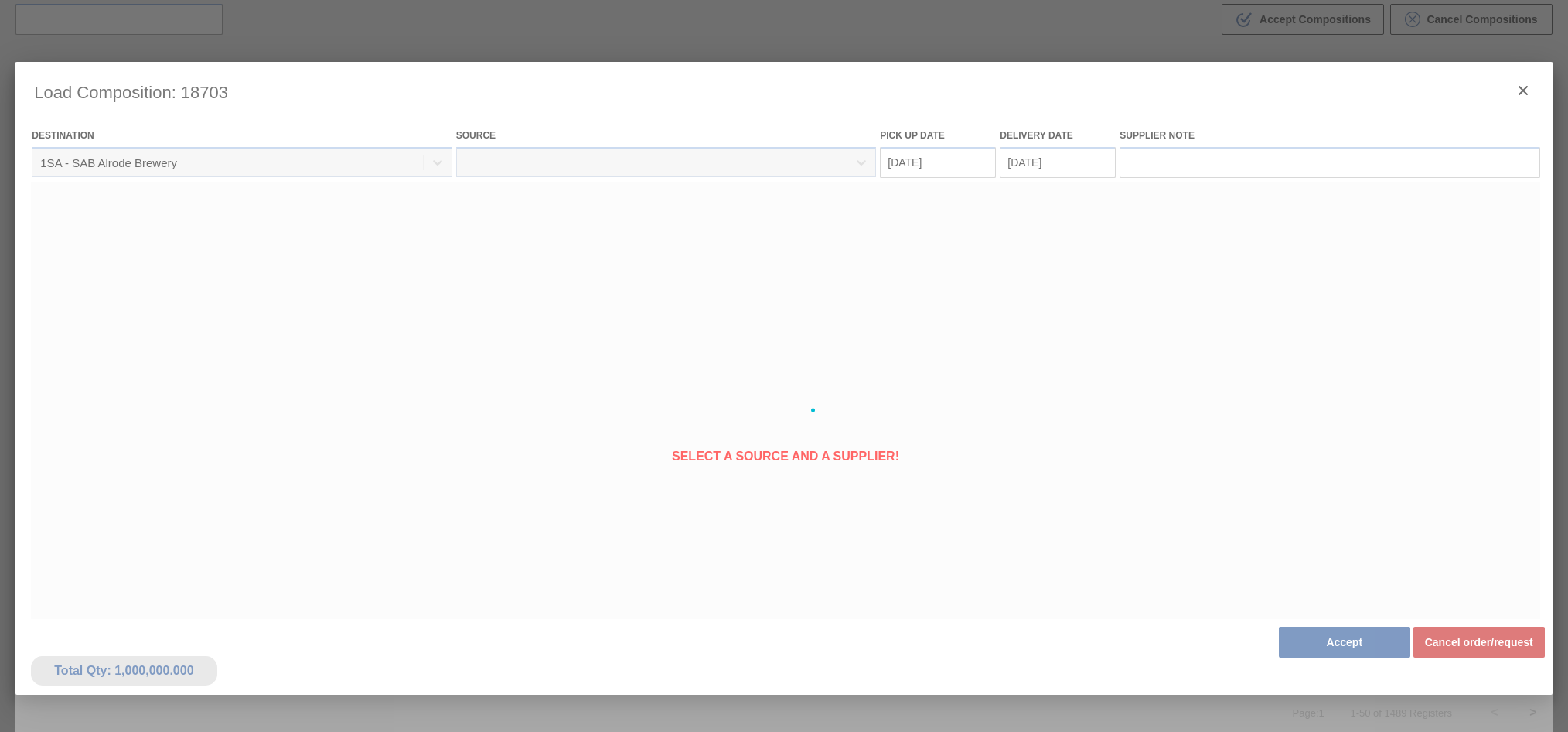
type Date "[DATE]"
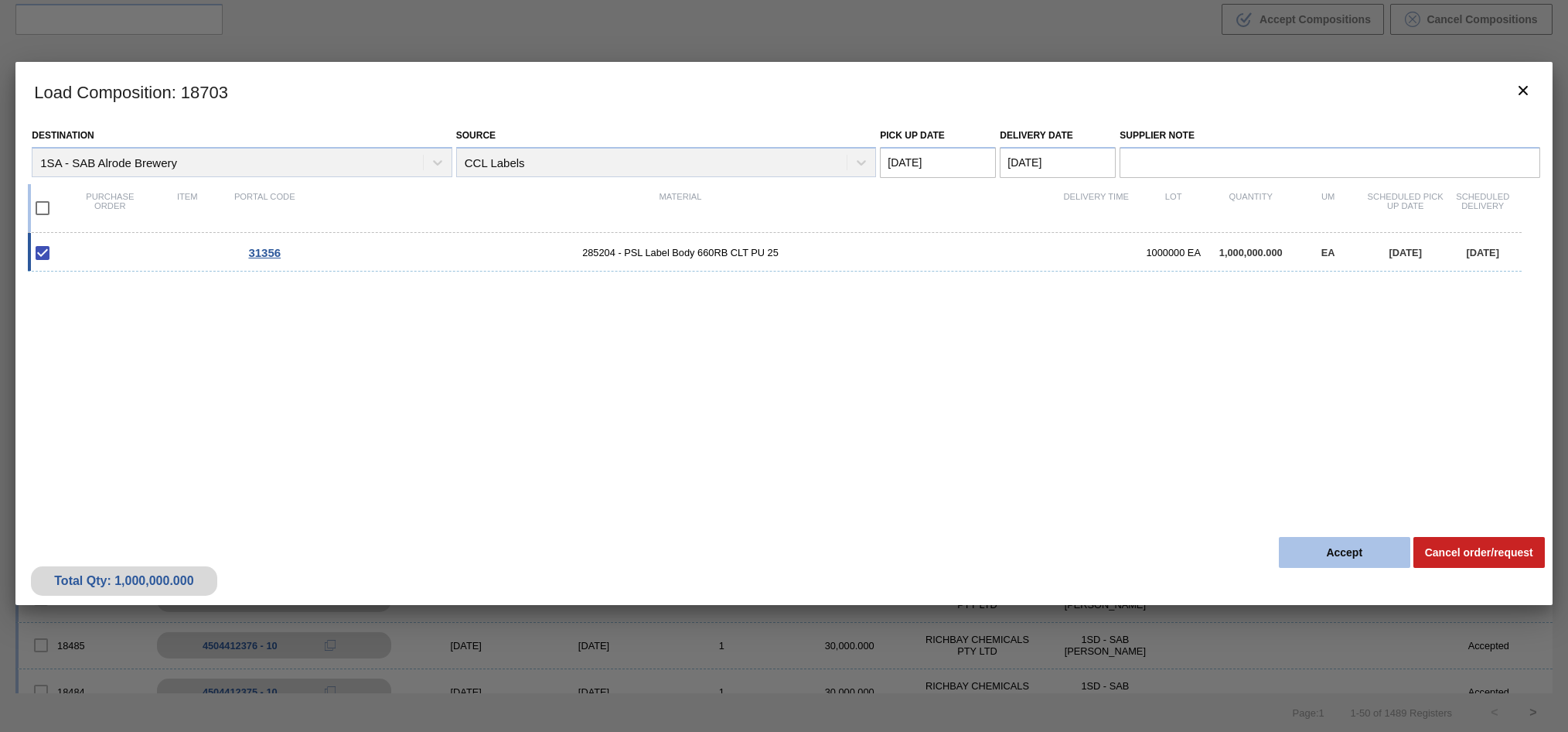
click at [1342, 557] on button "Accept" at bounding box center [1345, 551] width 132 height 31
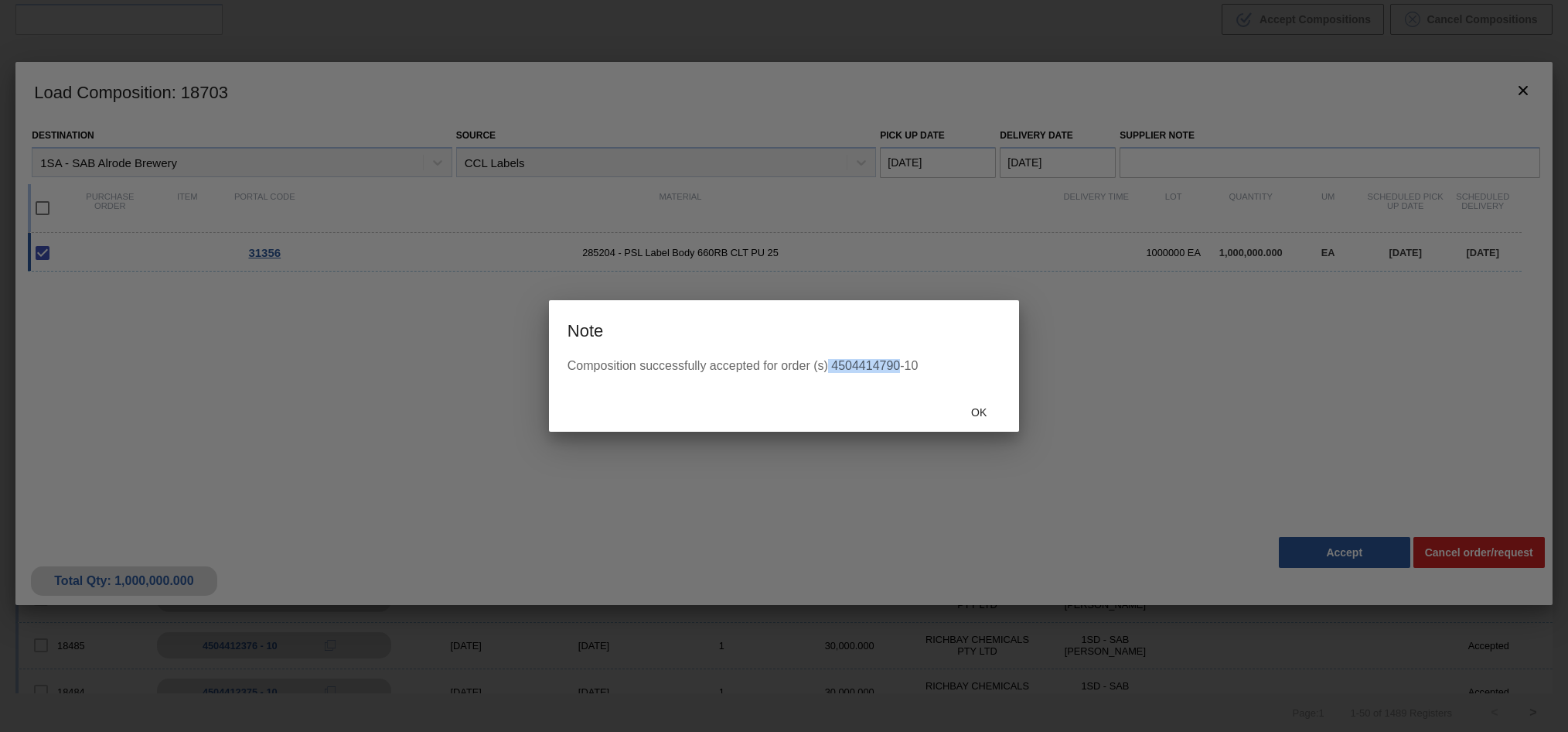
drag, startPoint x: 831, startPoint y: 362, endPoint x: 900, endPoint y: 368, distance: 69.3
click at [900, 368] on div "Composition successfully accepted for order (s) 4504414790-10" at bounding box center [784, 366] width 433 height 14
copy div "4504414790"
drag, startPoint x: 1011, startPoint y: 376, endPoint x: 1001, endPoint y: 376, distance: 10.0
click at [1004, 376] on div "Composition successfully accepted for order (s) 4504414790-10" at bounding box center [784, 375] width 470 height 32
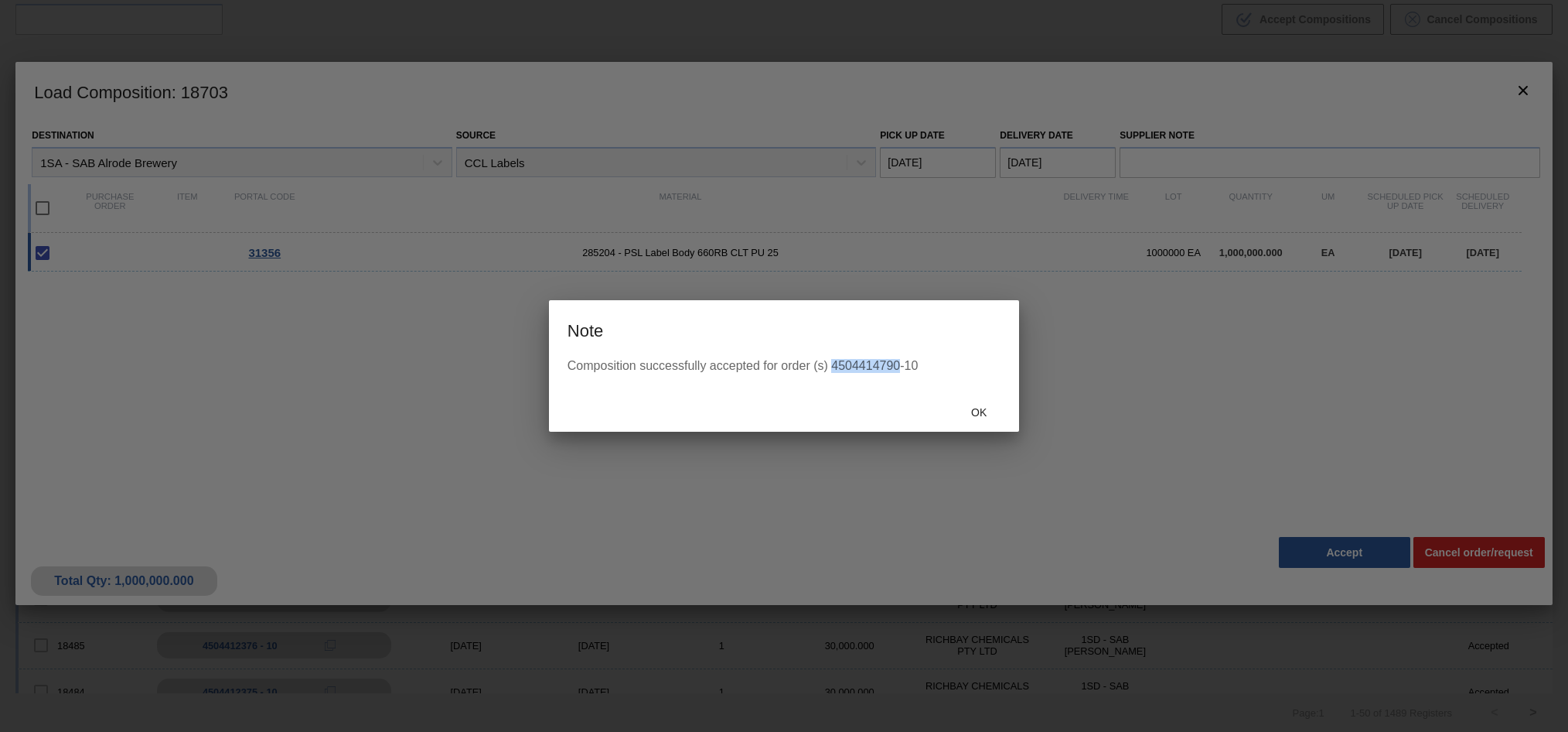
drag, startPoint x: 831, startPoint y: 364, endPoint x: 897, endPoint y: 372, distance: 66.5
click at [897, 372] on div "Composition successfully accepted for order (s) 4504414790-10" at bounding box center [784, 366] width 433 height 14
copy div "4504414790"
click at [233, 367] on div at bounding box center [784, 366] width 1568 height 732
click at [982, 414] on span "Ok" at bounding box center [979, 413] width 40 height 13
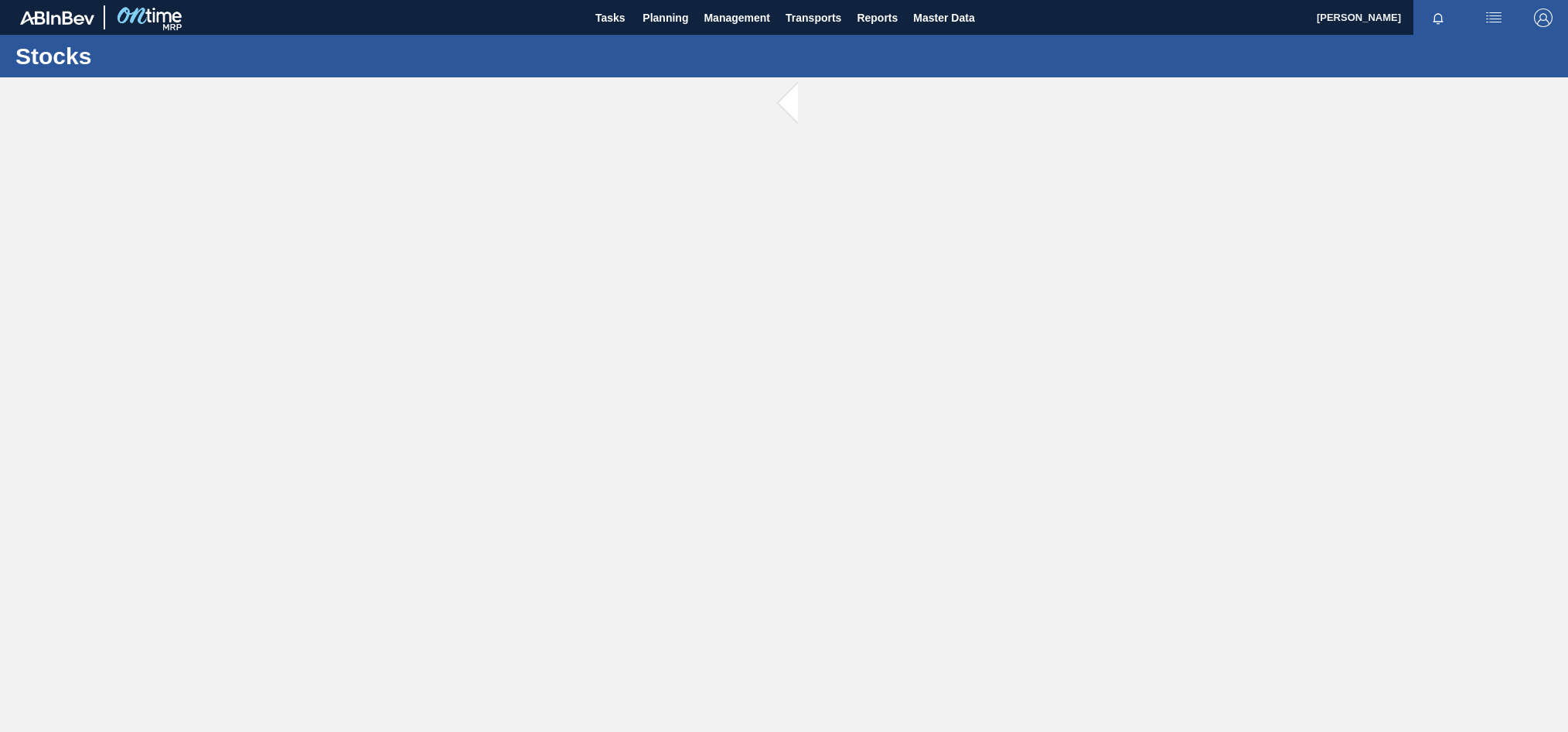
click at [798, 109] on span at bounding box center [808, 103] width 20 height 53
click at [1451, 62] on button "089F7B8B-B2A5-4AFE-B5C0-19BA573D28AC Filter" at bounding box center [1487, 56] width 132 height 31
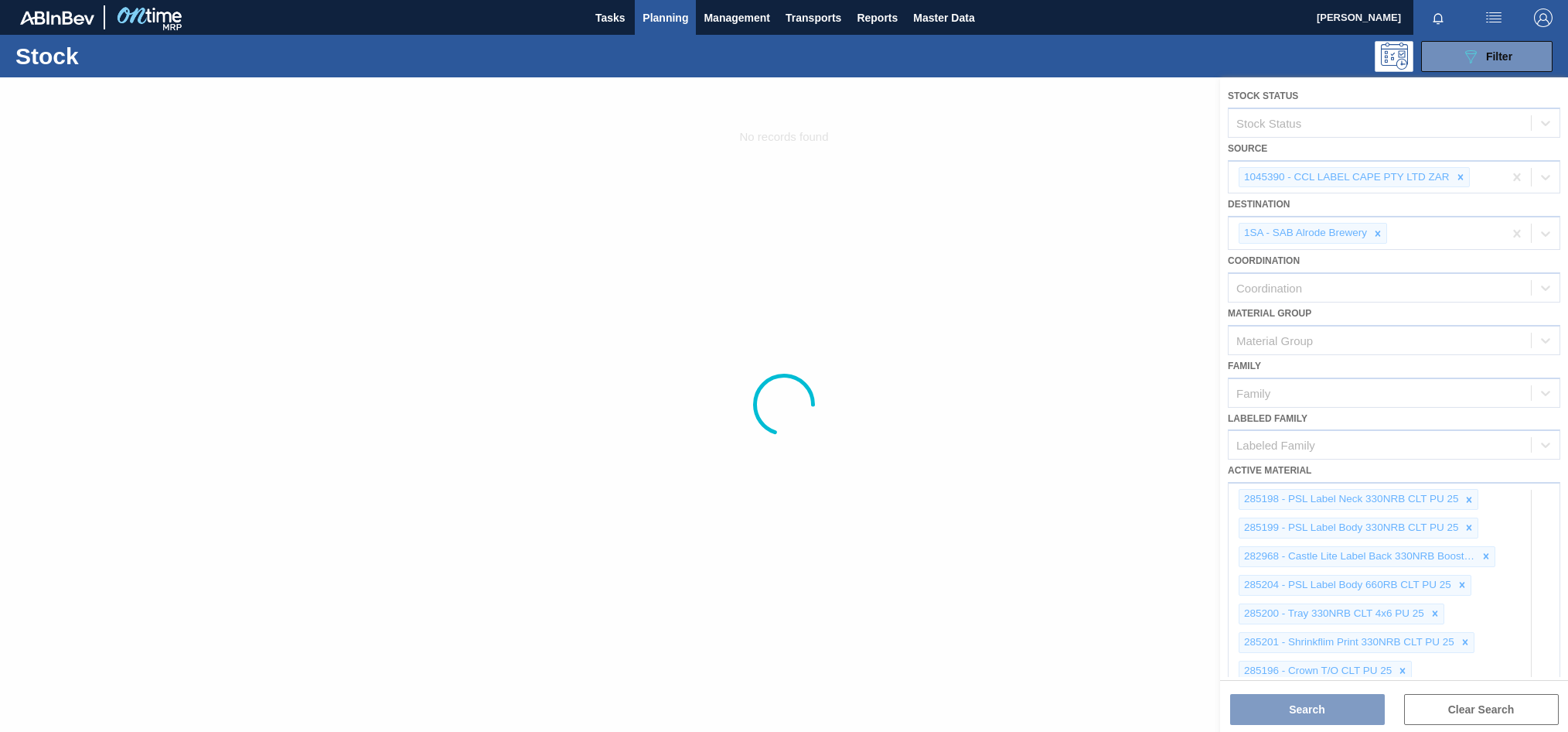
click at [1459, 175] on div at bounding box center [784, 404] width 1568 height 654
click at [1458, 178] on div at bounding box center [784, 404] width 1568 height 654
click at [1462, 177] on div at bounding box center [784, 404] width 1568 height 654
click at [1518, 177] on div at bounding box center [784, 404] width 1568 height 654
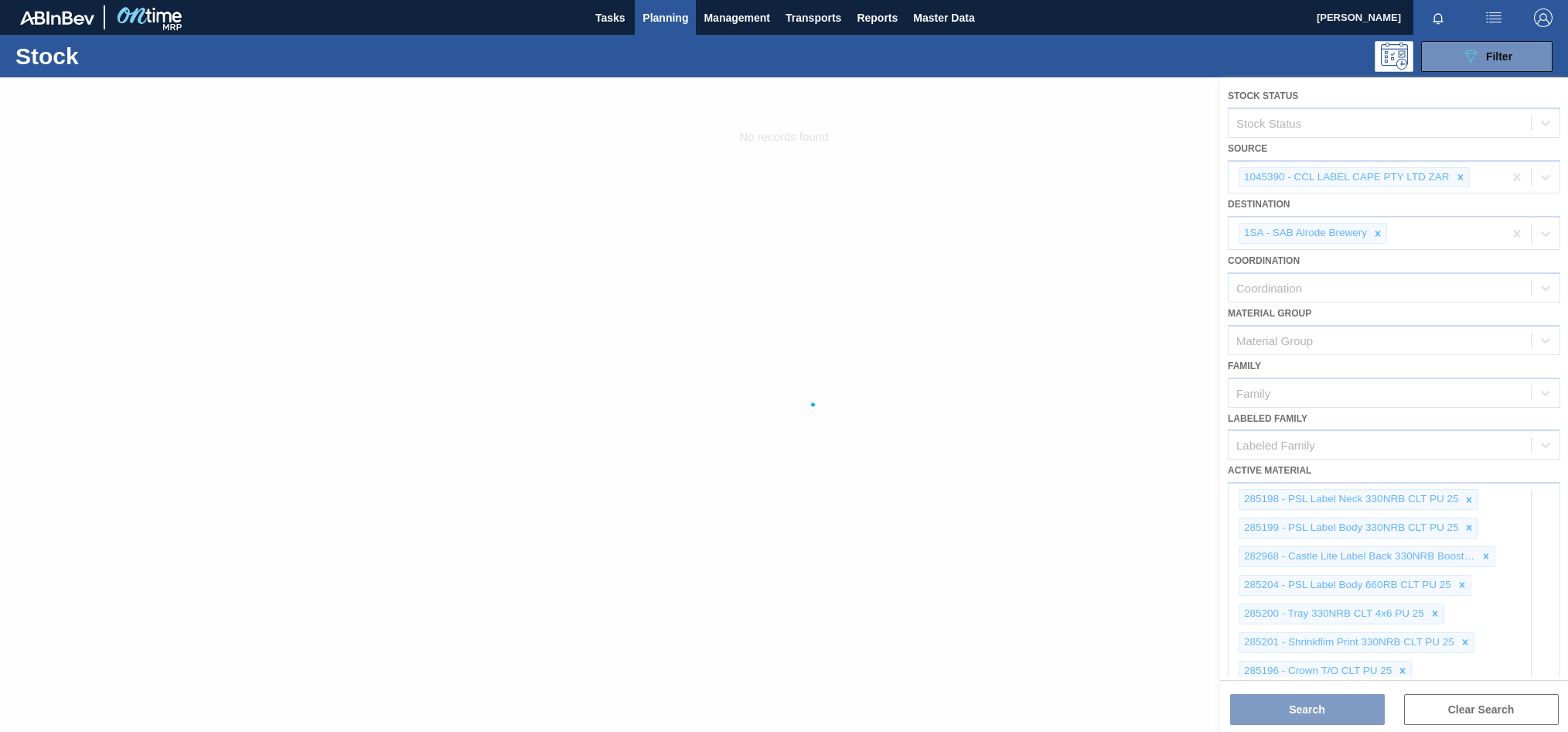
click at [1458, 175] on div at bounding box center [784, 404] width 1568 height 654
click at [740, 15] on span "Management" at bounding box center [737, 18] width 66 height 19
click at [611, 18] on div at bounding box center [784, 366] width 1568 height 732
click at [610, 17] on span "Tasks" at bounding box center [610, 18] width 34 height 19
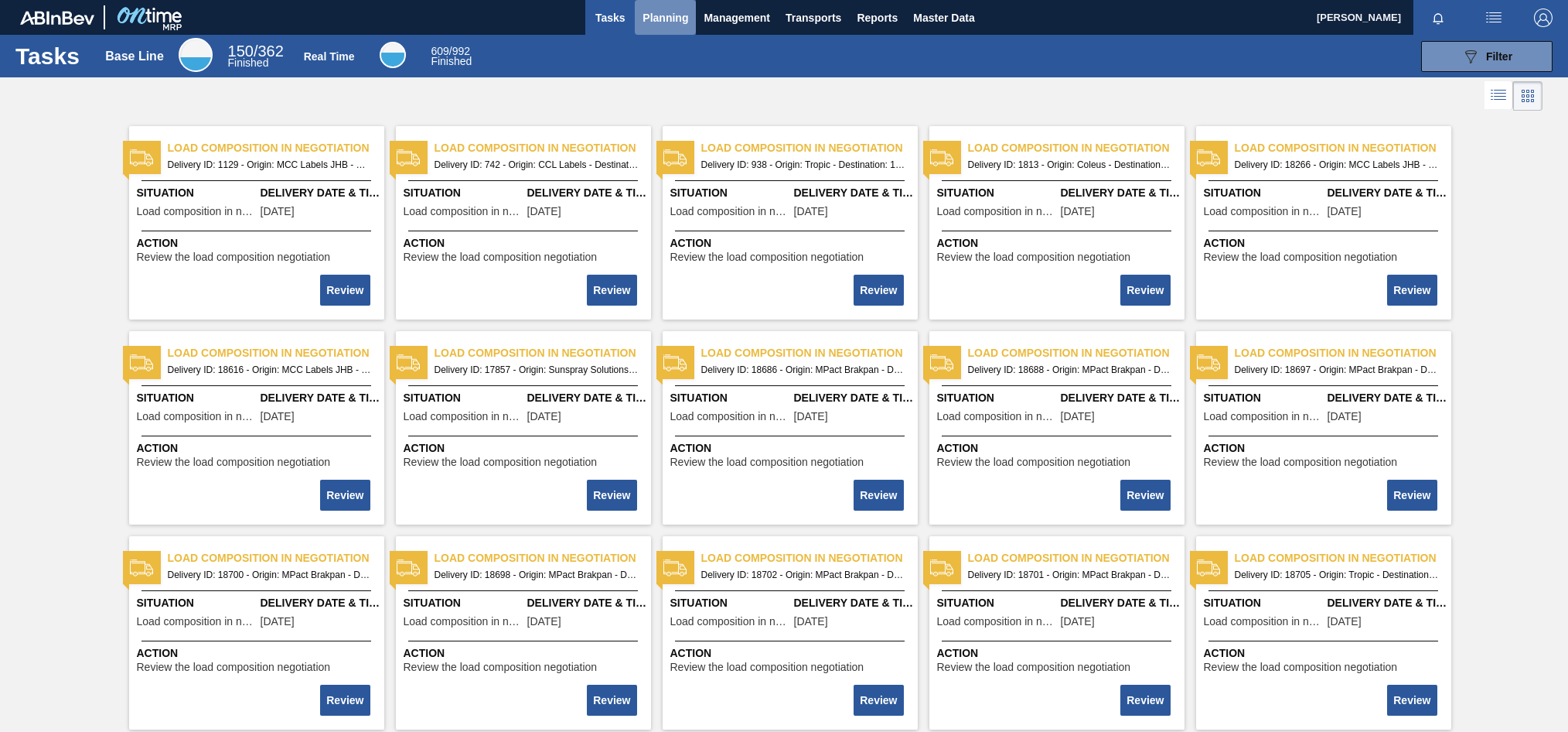
click at [663, 16] on span "Planning" at bounding box center [666, 18] width 46 height 19
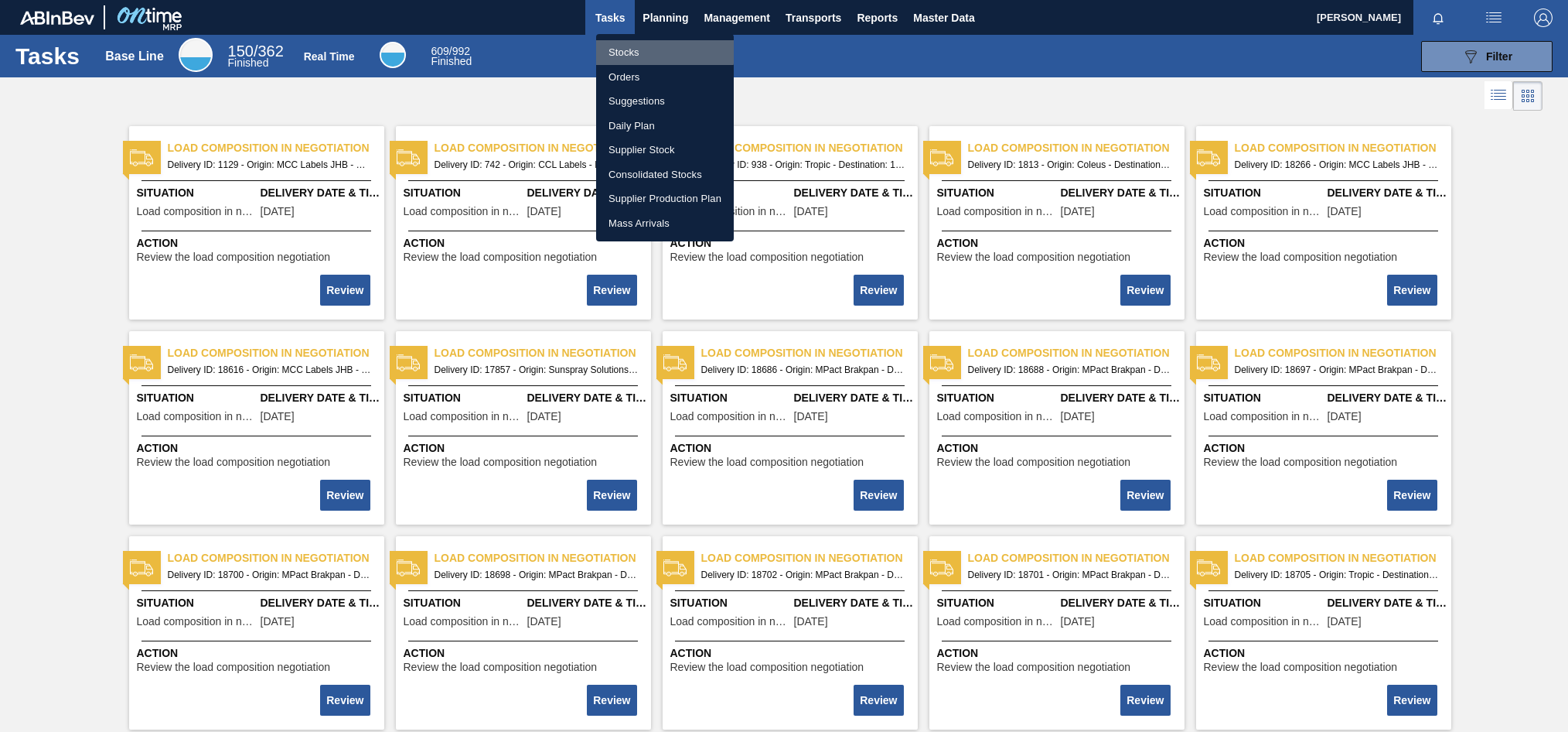
click at [625, 50] on li "Stocks" at bounding box center [665, 52] width 138 height 24
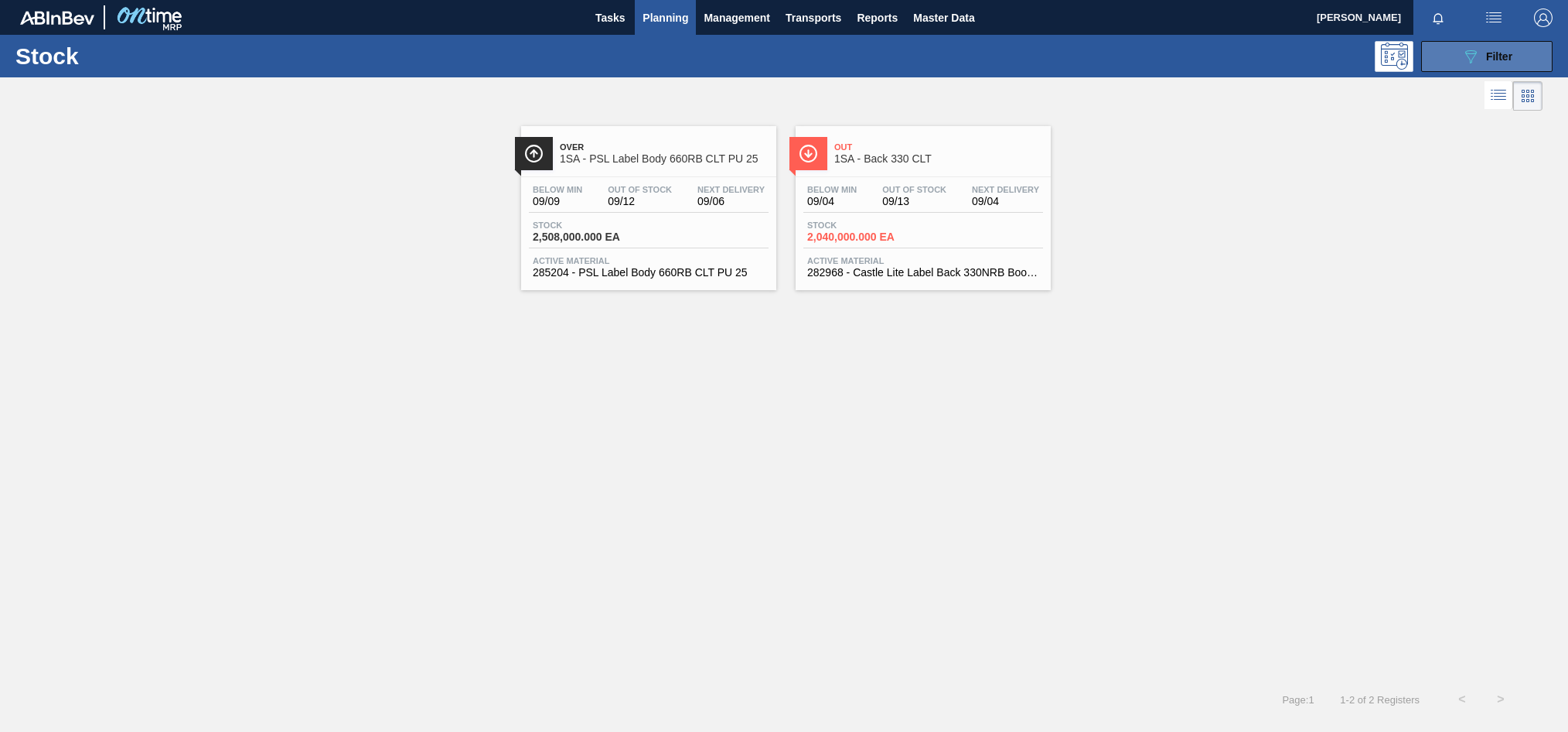
click at [1479, 65] on icon "089F7B8B-B2A5-4AFE-B5C0-19BA573D28AC" at bounding box center [1471, 57] width 19 height 19
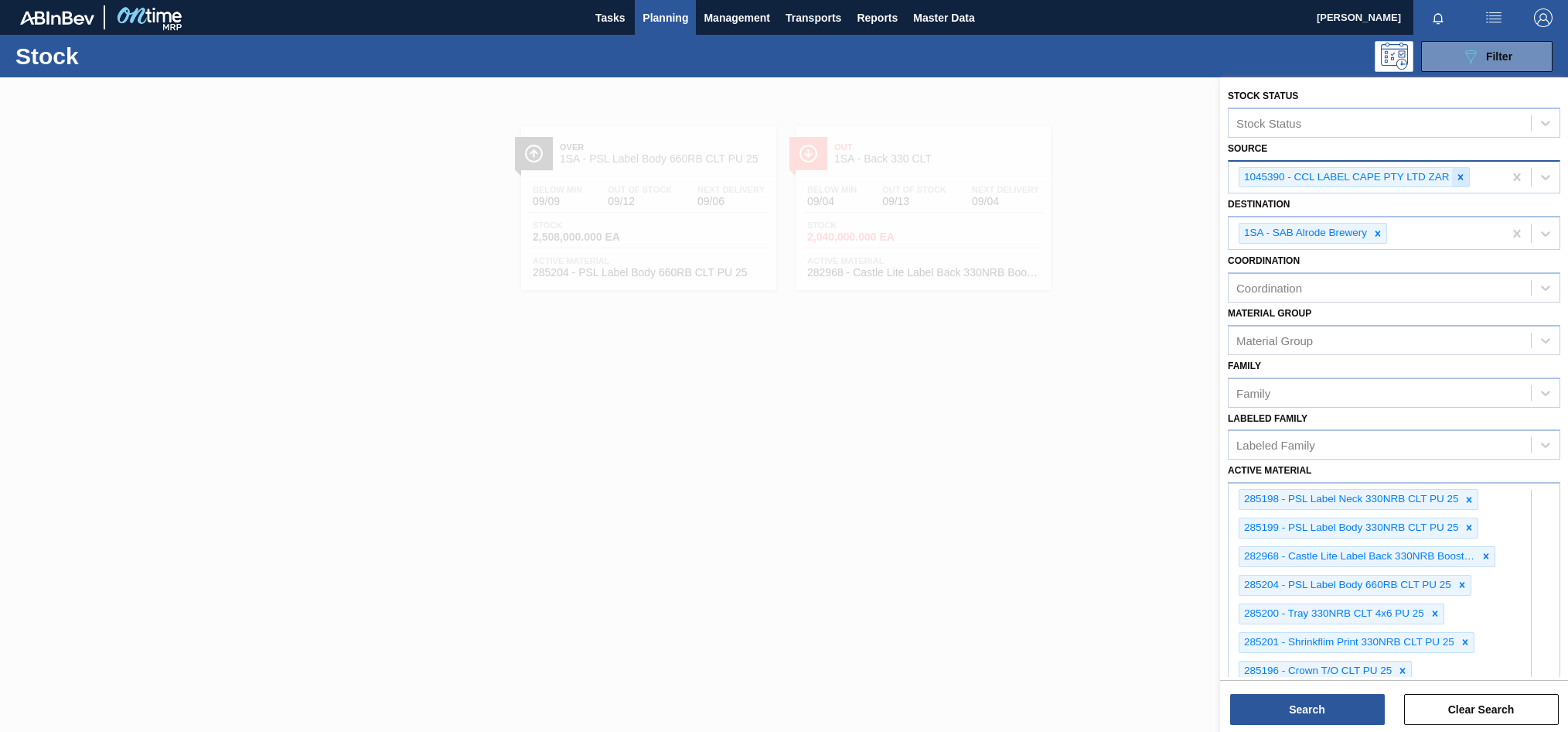
click at [1459, 179] on icon at bounding box center [1460, 177] width 6 height 6
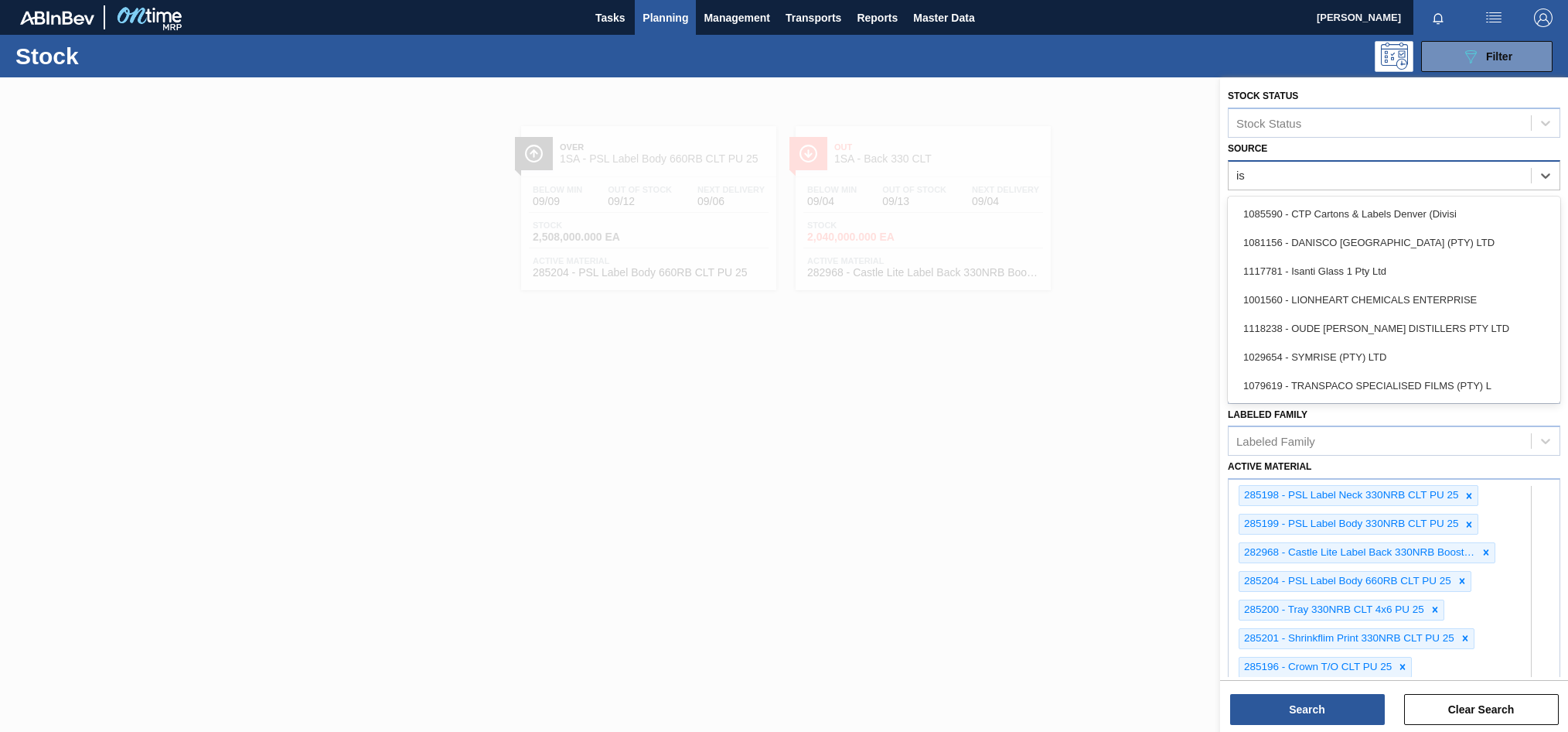
type input "isa"
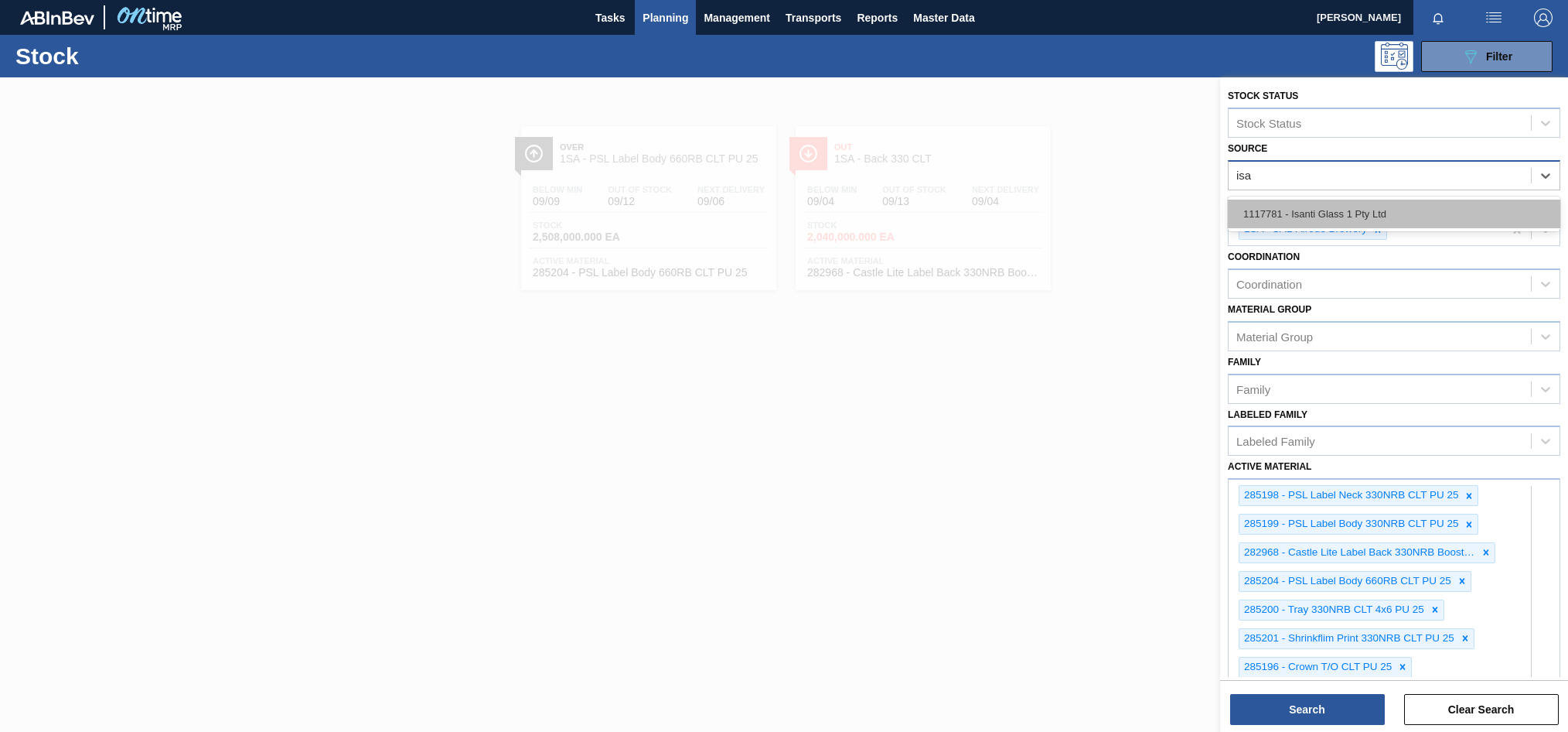
click at [1386, 213] on div "1117781 - Isanti Glass 1 Pty Ltd" at bounding box center [1394, 214] width 333 height 28
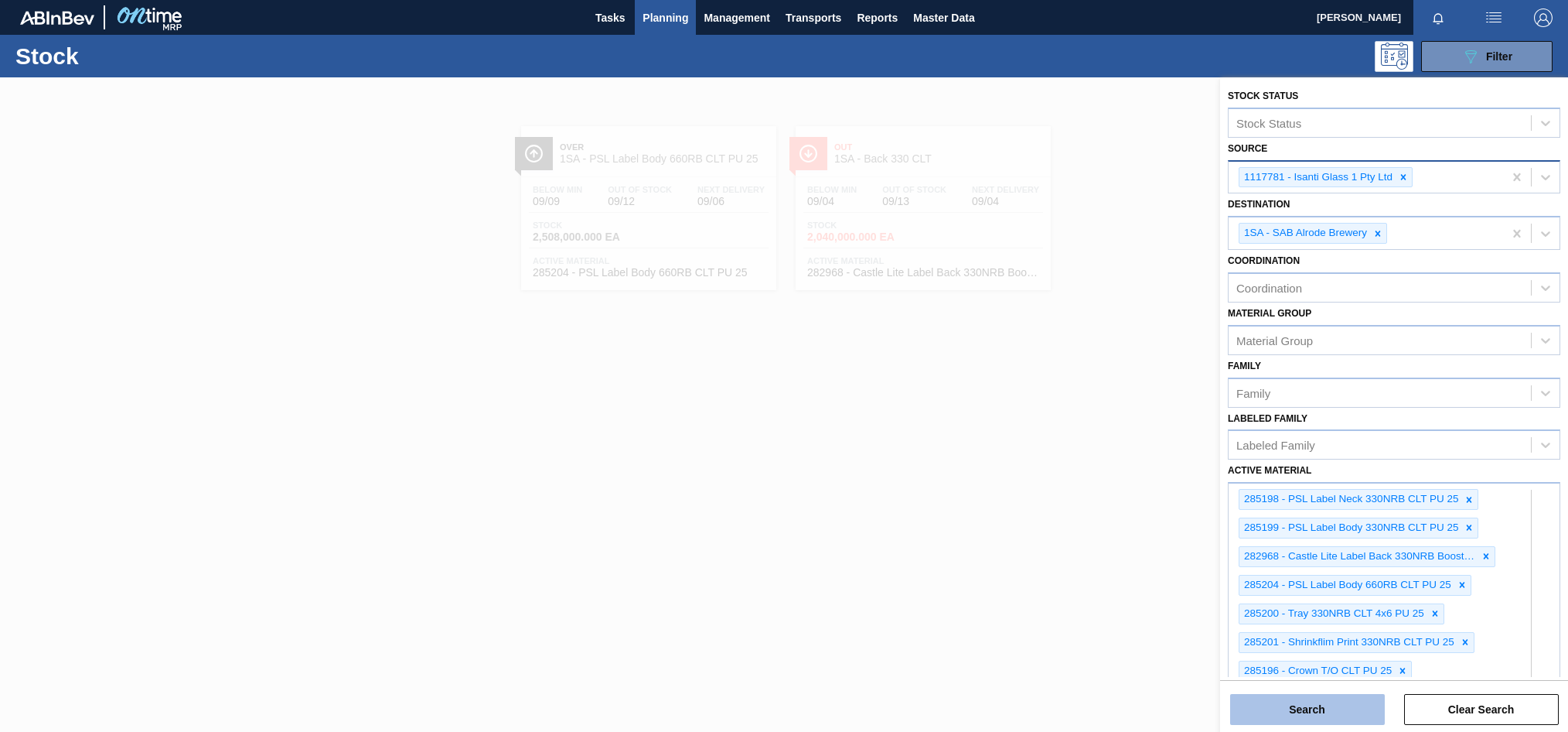
click at [1309, 714] on button "Search" at bounding box center [1308, 708] width 155 height 31
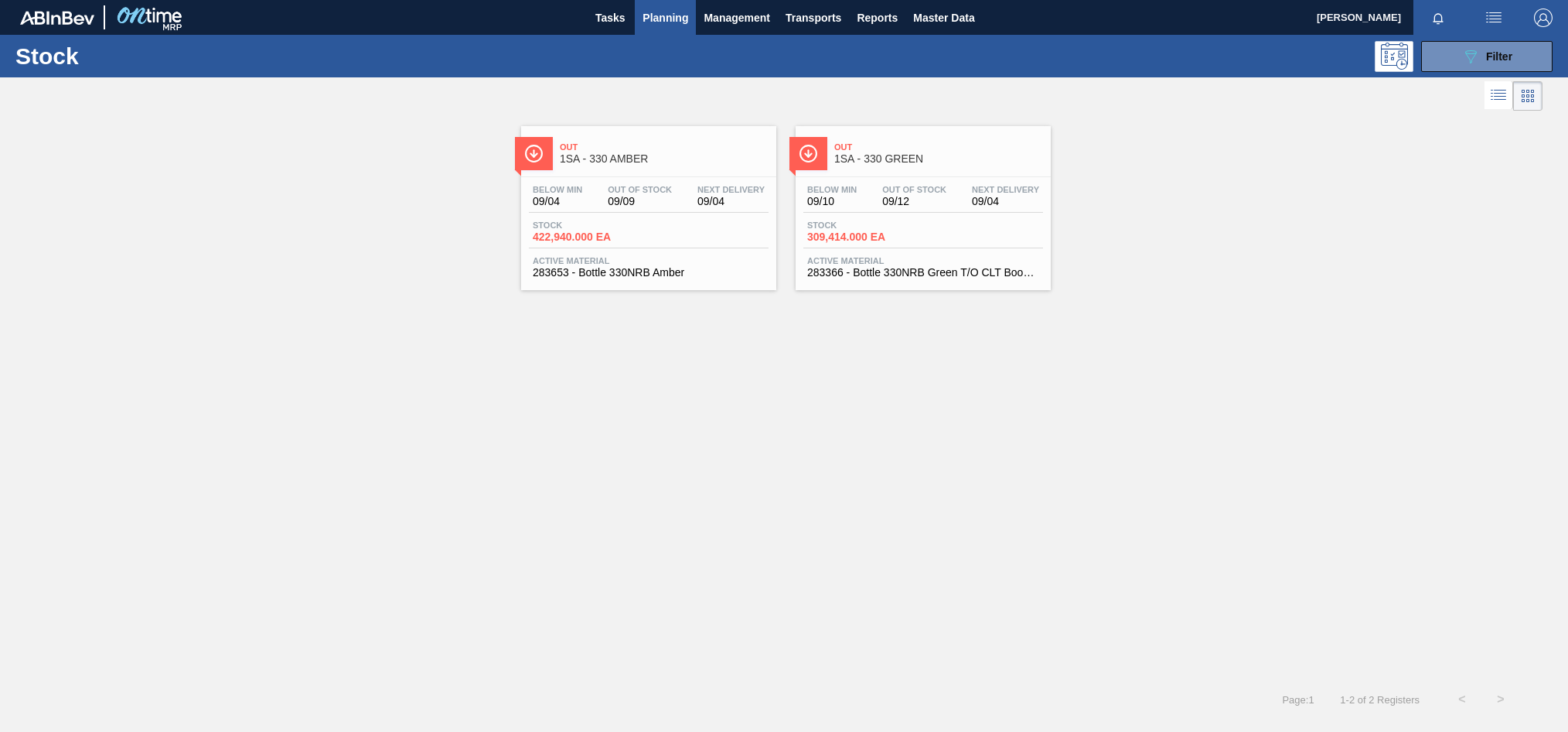
drag, startPoint x: 722, startPoint y: 415, endPoint x: 706, endPoint y: 356, distance: 61.1
click at [722, 415] on div "Out 1SA - 330 AMBER Below Min 09/04 Out Of Stock 09/09 Next Delivery 09/04 Stoc…" at bounding box center [784, 397] width 1568 height 566
click at [648, 214] on div "Below Min 09/04 Out Of Stock 09/09 Next Delivery 09/04 Stock 422,940.000 EA Act…" at bounding box center [649, 230] width 256 height 105
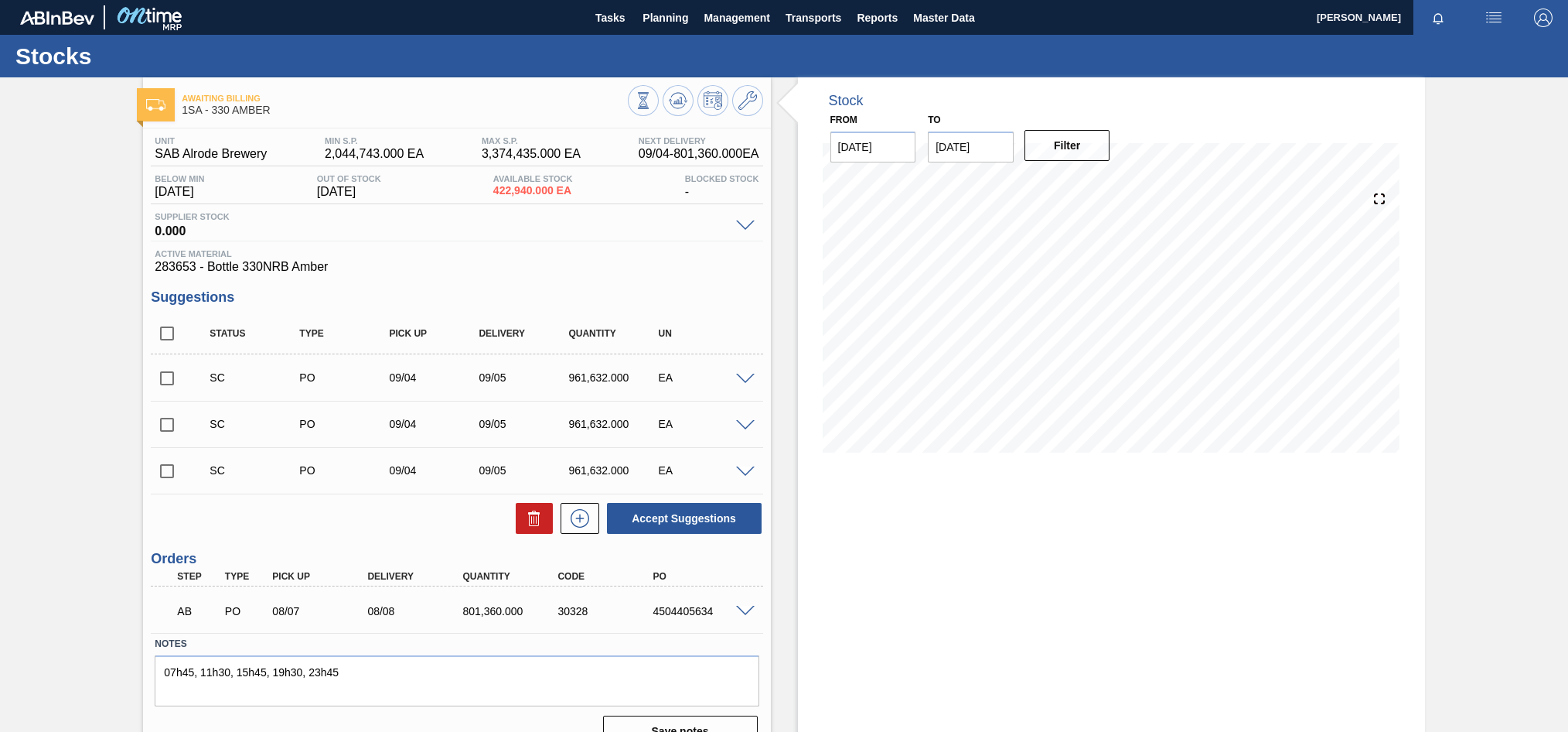
click at [745, 379] on span at bounding box center [745, 379] width 19 height 12
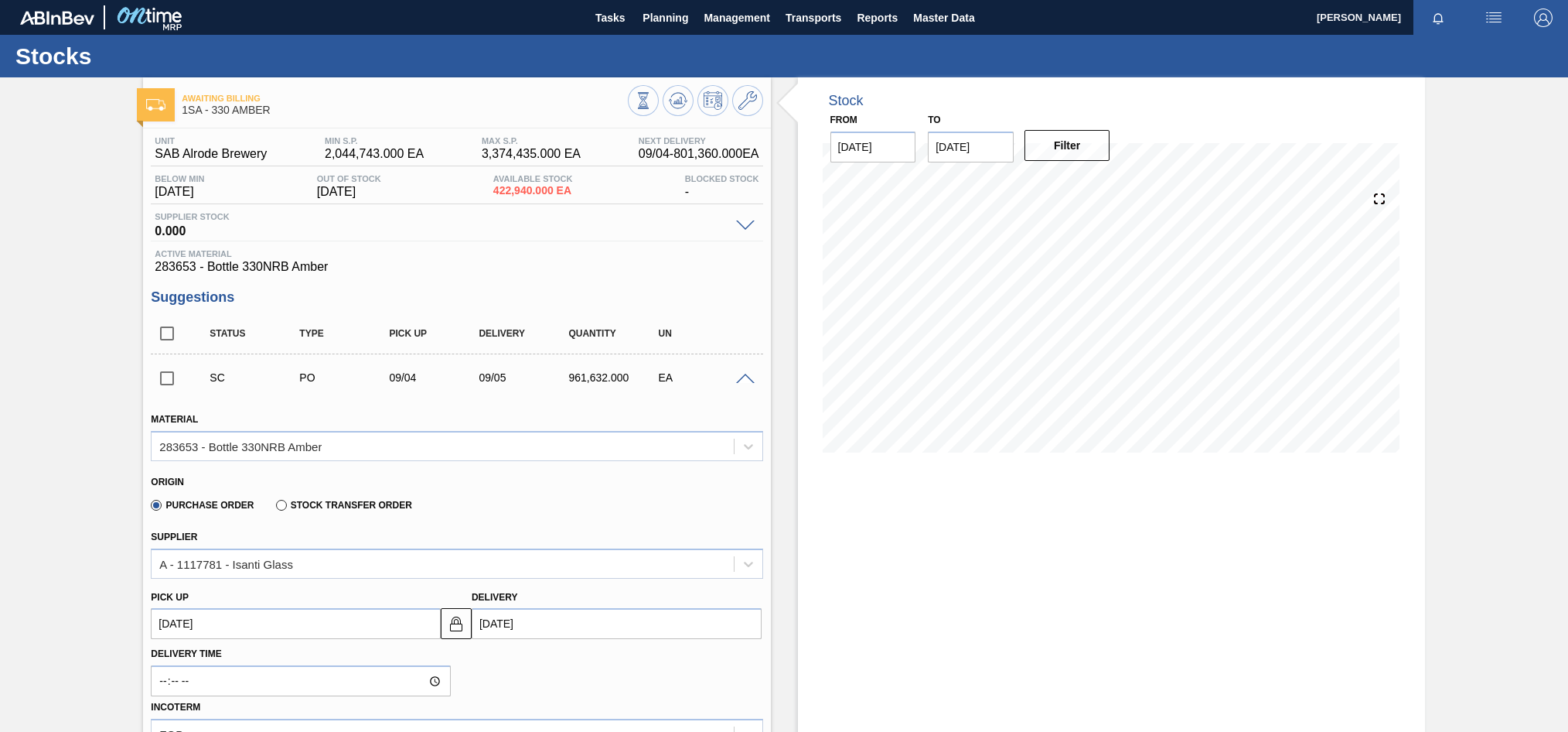
click at [745, 379] on span at bounding box center [745, 379] width 19 height 12
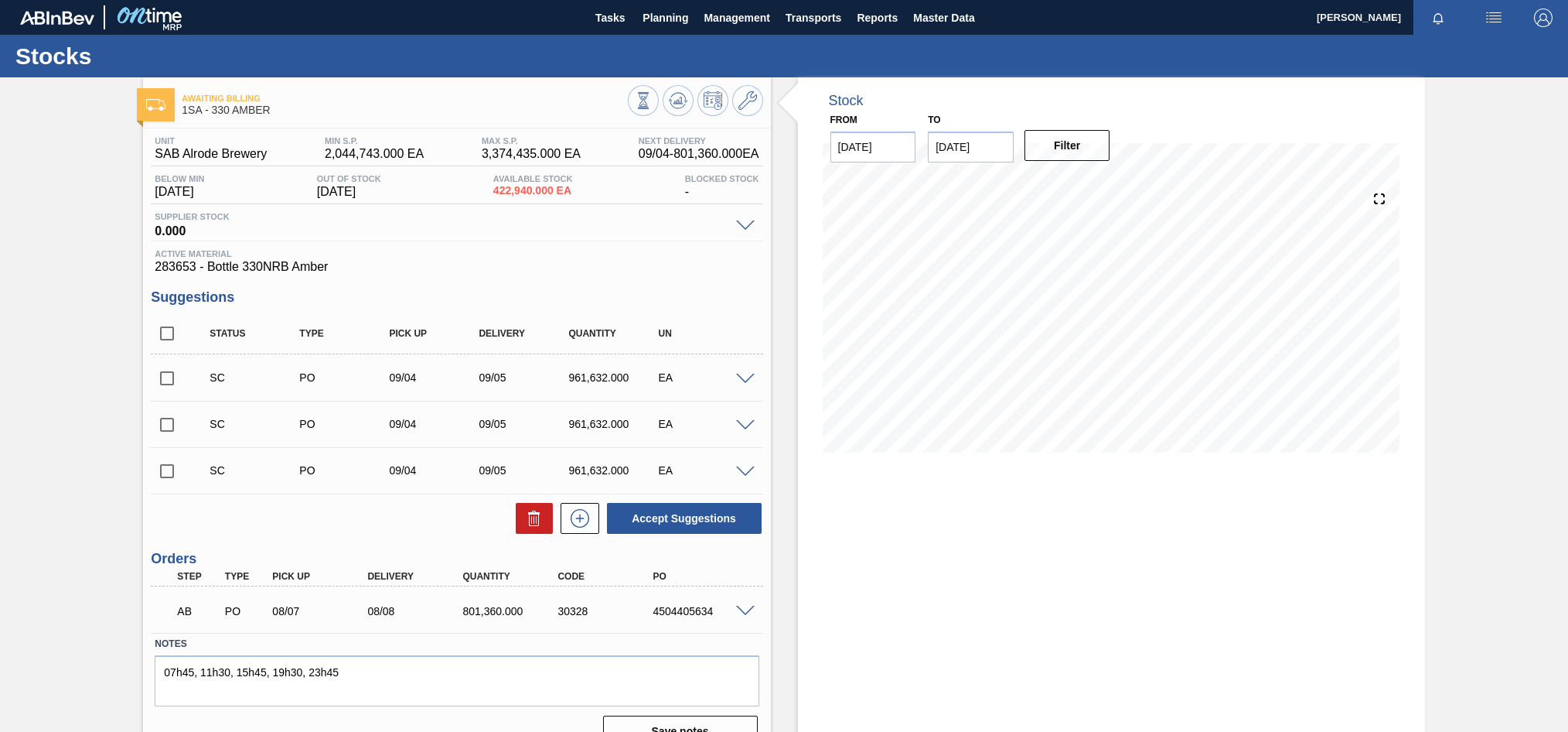
click at [167, 382] on input "checkbox" at bounding box center [166, 378] width 32 height 32
checkbox input "true"
click at [170, 428] on input "checkbox" at bounding box center [166, 424] width 32 height 32
checkbox input "true"
click at [669, 519] on button "Accept Suggestions" at bounding box center [685, 517] width 155 height 31
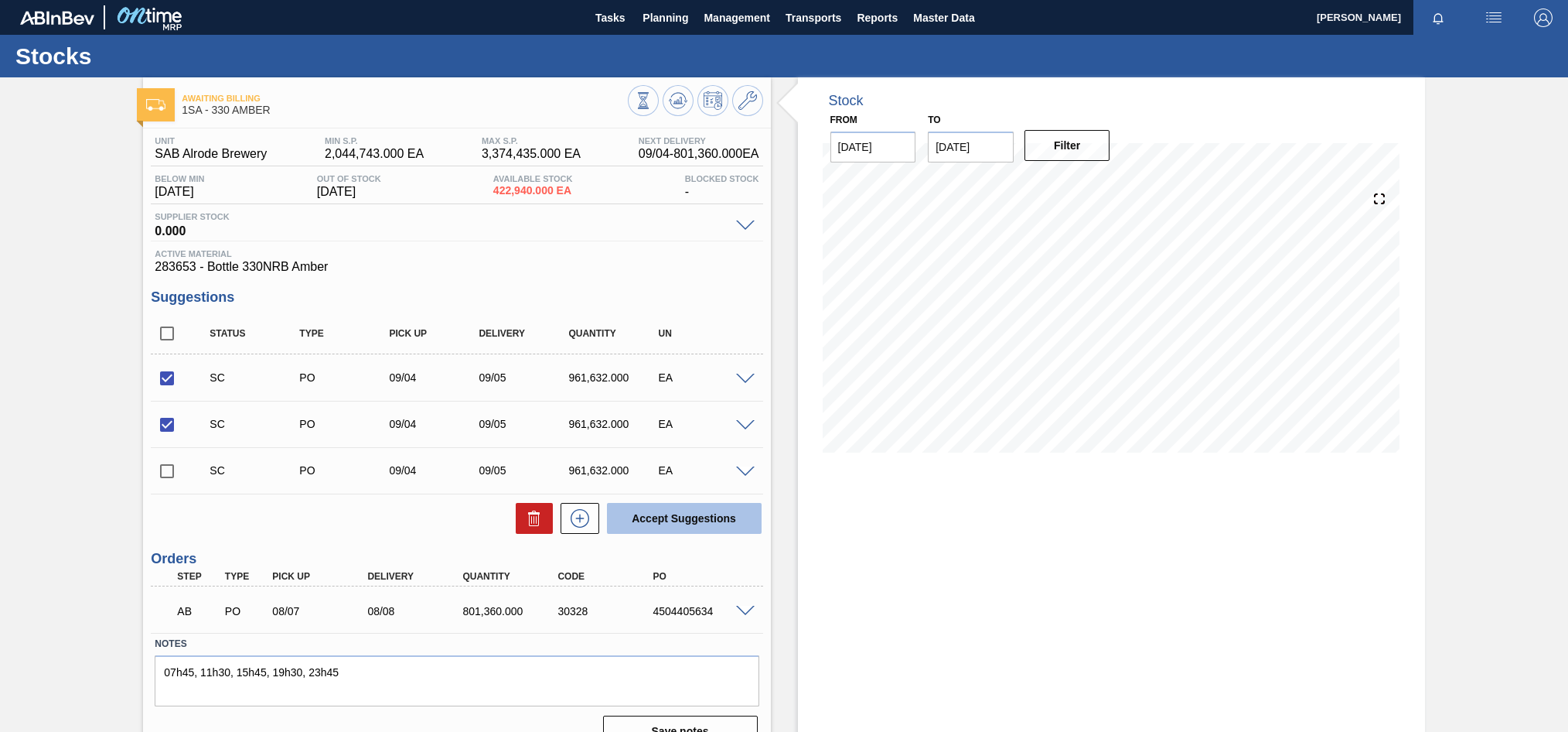
checkbox input "false"
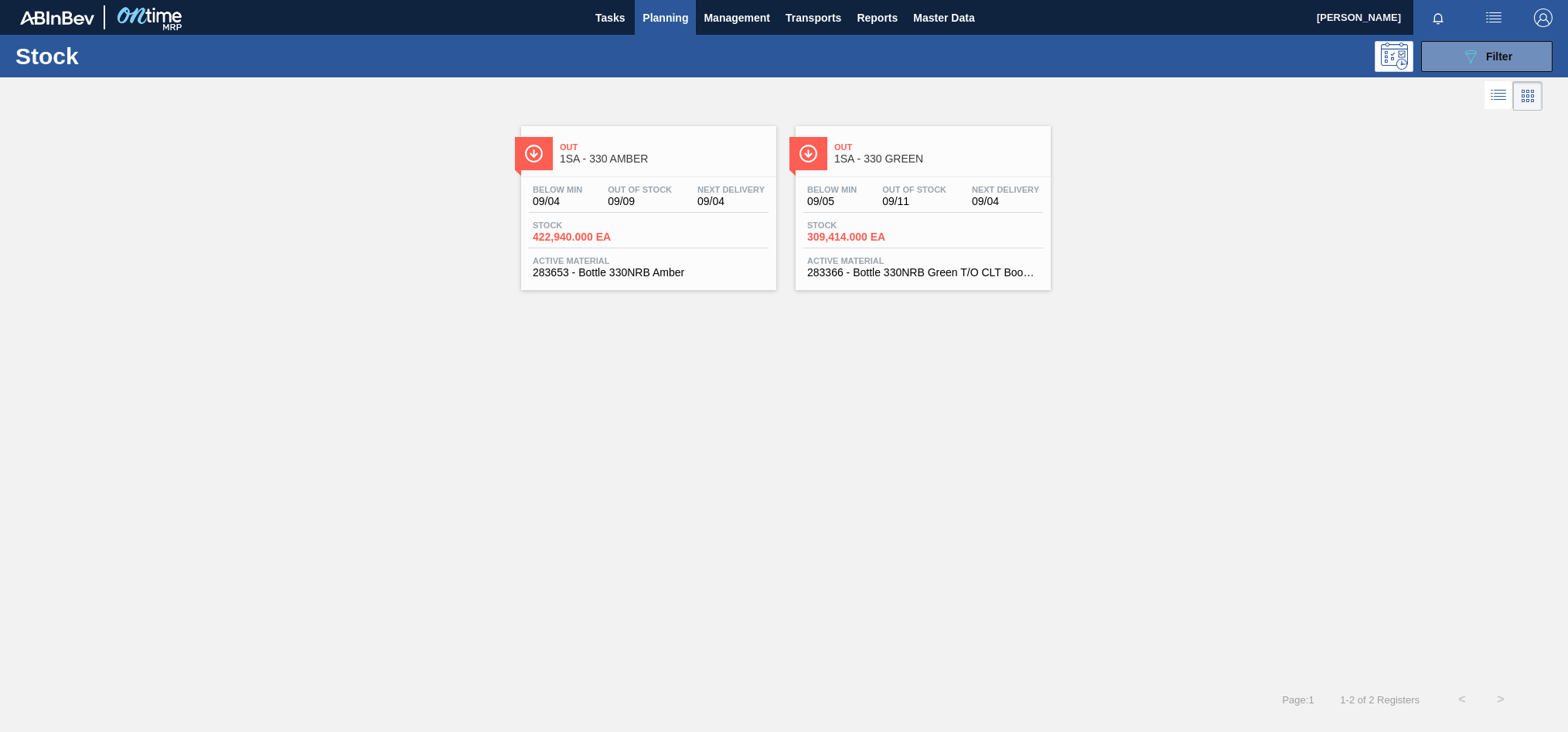
click at [914, 208] on div "Below Min 09/05 Out Of Stock 09/11 Next Delivery 09/04" at bounding box center [924, 198] width 240 height 28
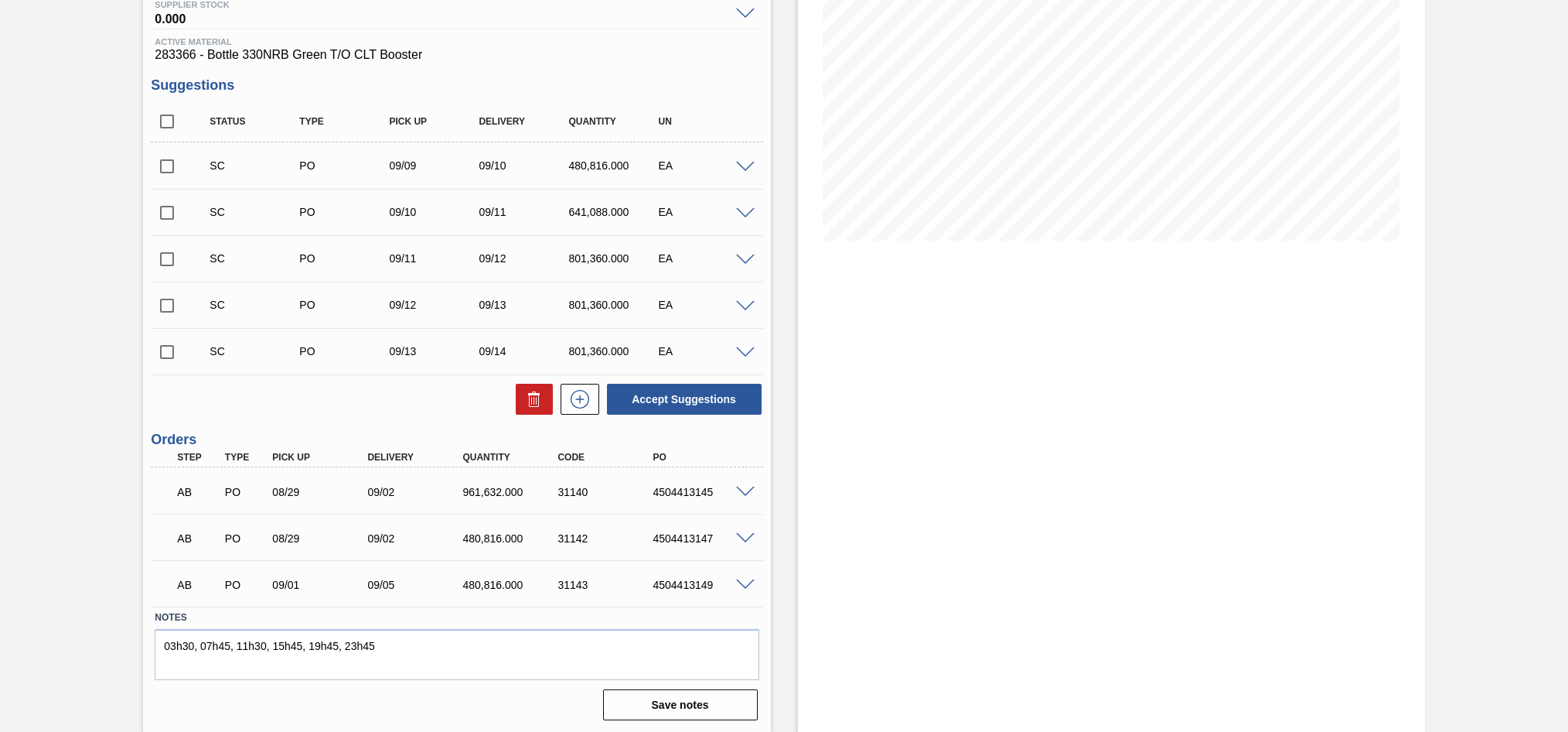
scroll to position [214, 0]
click at [167, 169] on input "checkbox" at bounding box center [166, 164] width 32 height 32
checkbox input "true"
click at [169, 211] on input "checkbox" at bounding box center [166, 211] width 32 height 32
checkbox input "true"
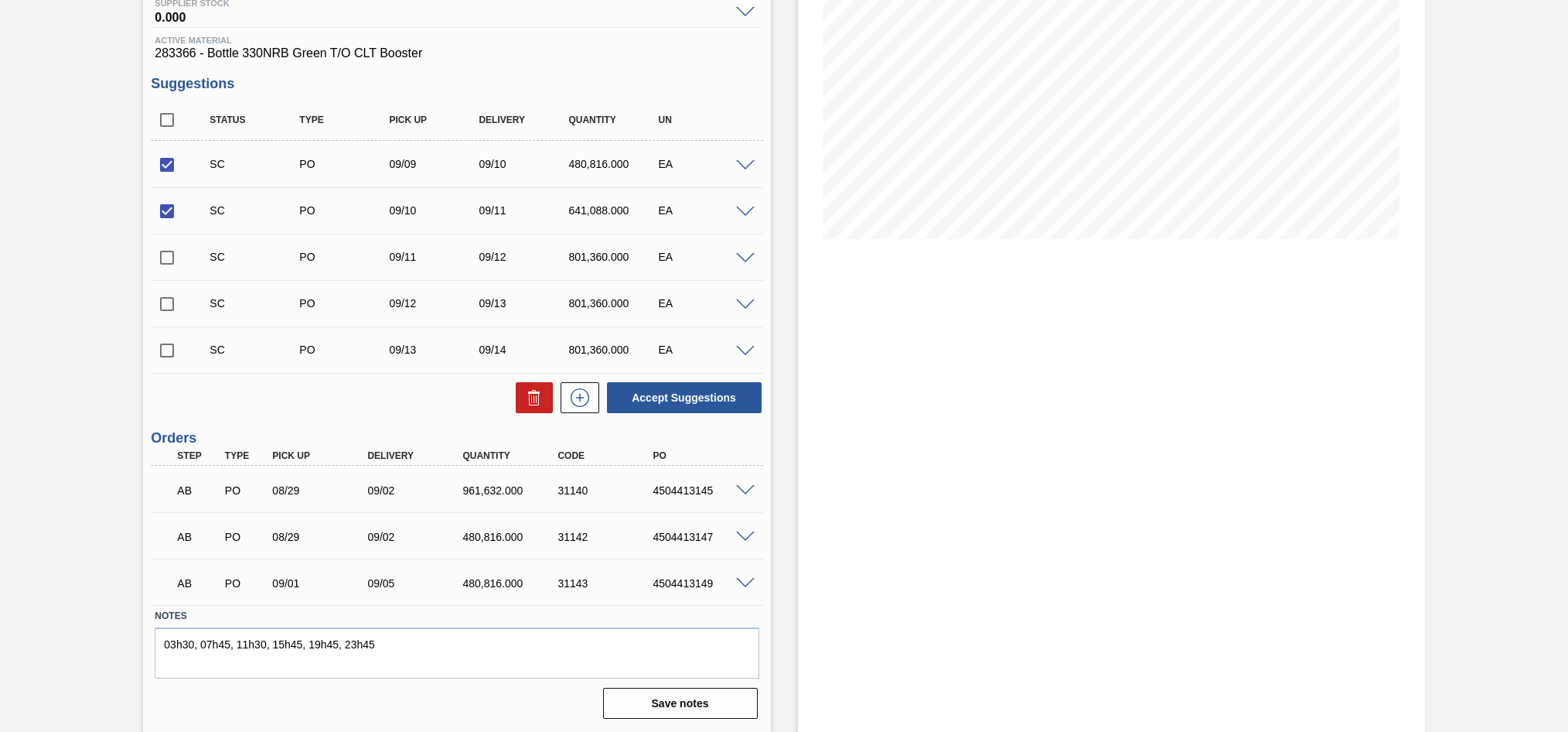
click at [161, 256] on input "checkbox" at bounding box center [166, 257] width 32 height 32
checkbox input "true"
click at [166, 303] on input "checkbox" at bounding box center [166, 304] width 32 height 32
checkbox input "true"
click at [674, 393] on button "Accept Suggestions" at bounding box center [685, 397] width 155 height 31
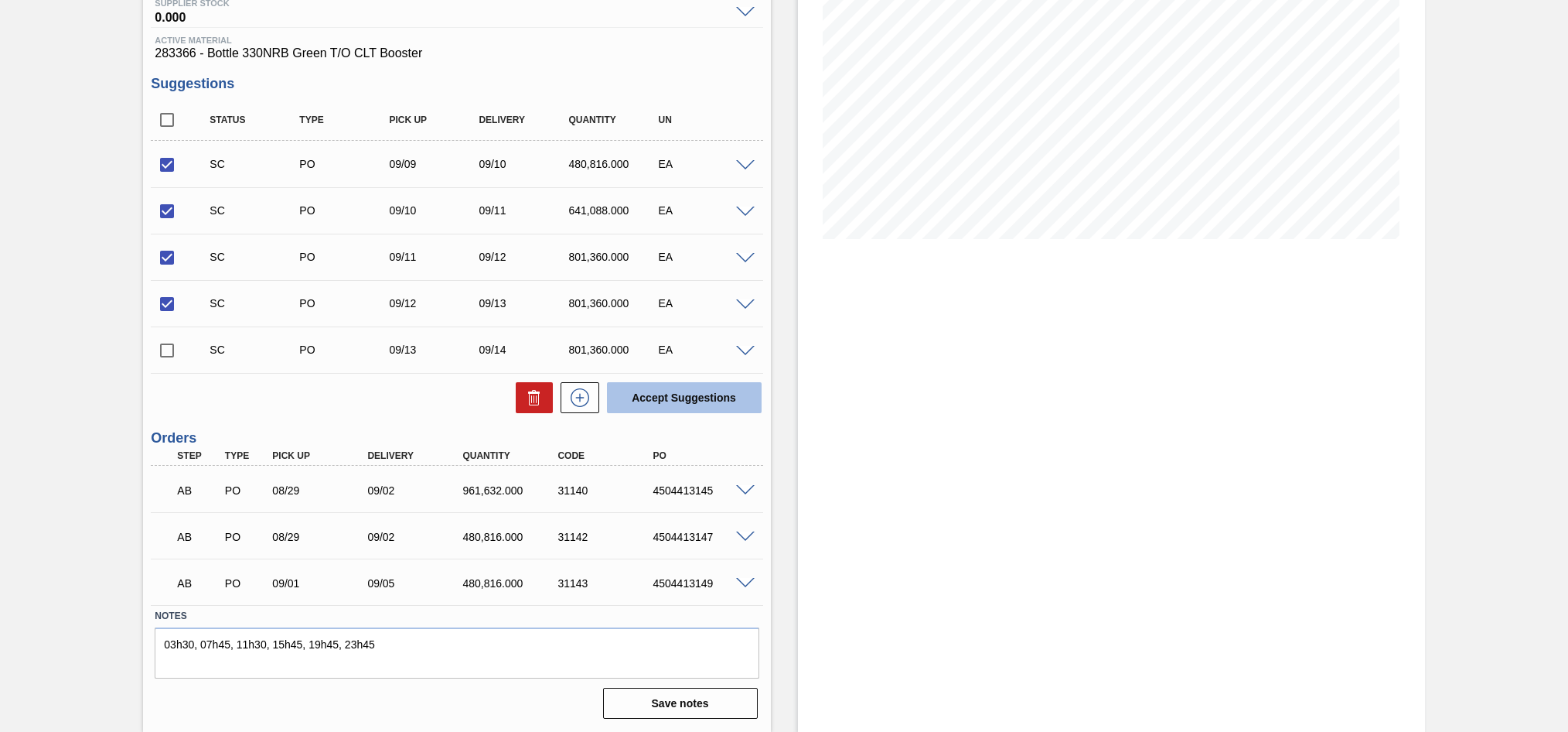
checkbox input "false"
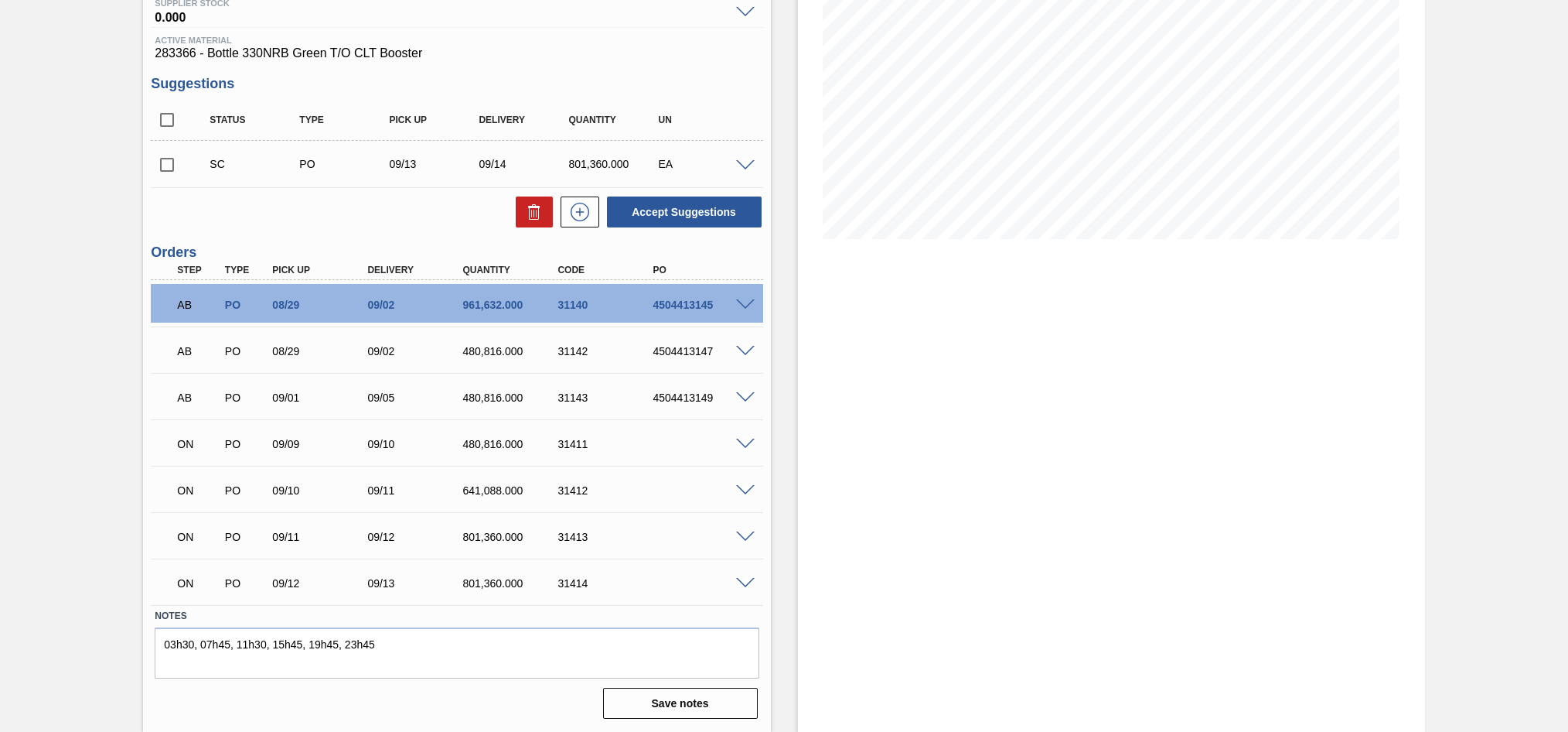
click at [745, 448] on span at bounding box center [745, 444] width 19 height 12
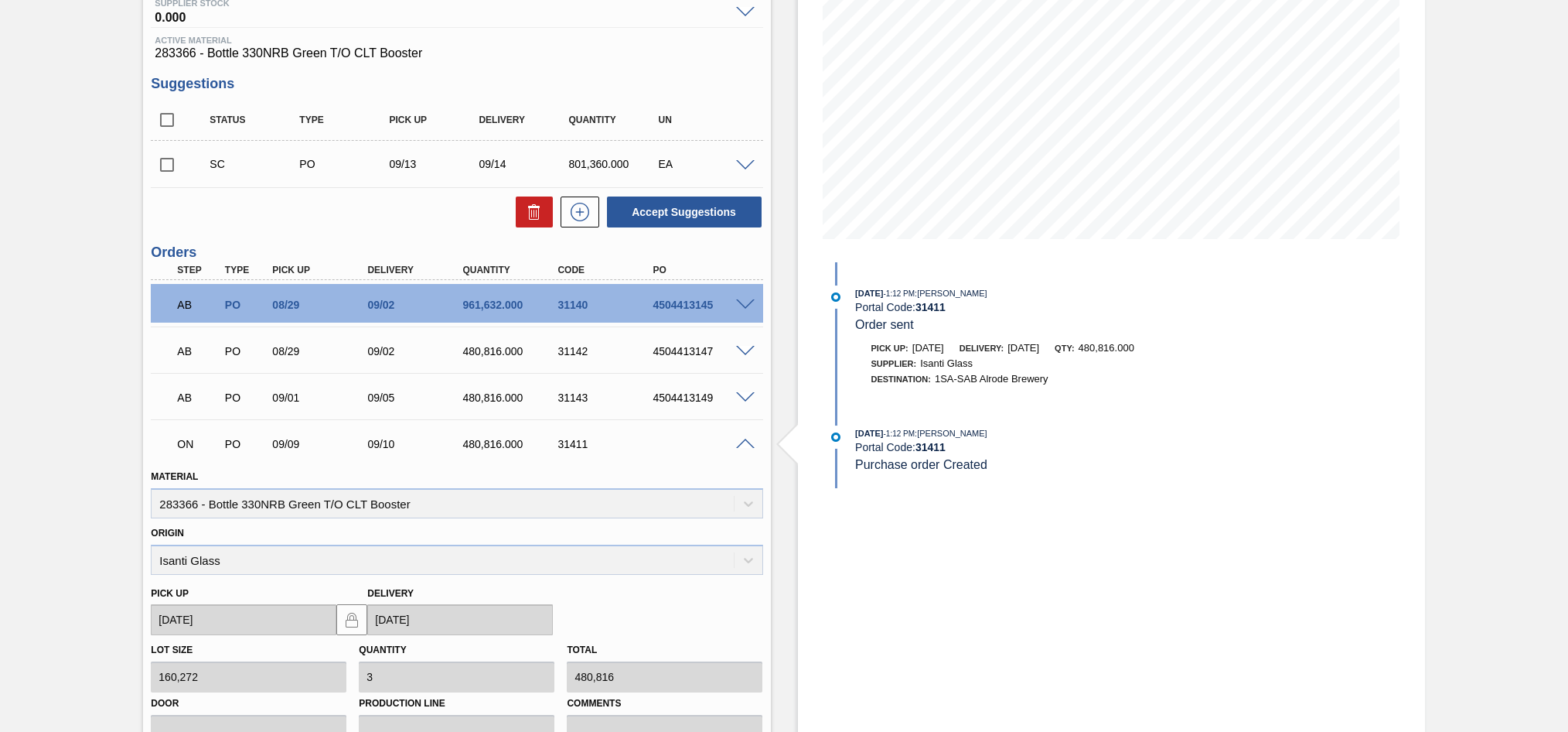
click at [742, 437] on div at bounding box center [747, 443] width 31 height 12
click at [738, 442] on span at bounding box center [745, 444] width 19 height 12
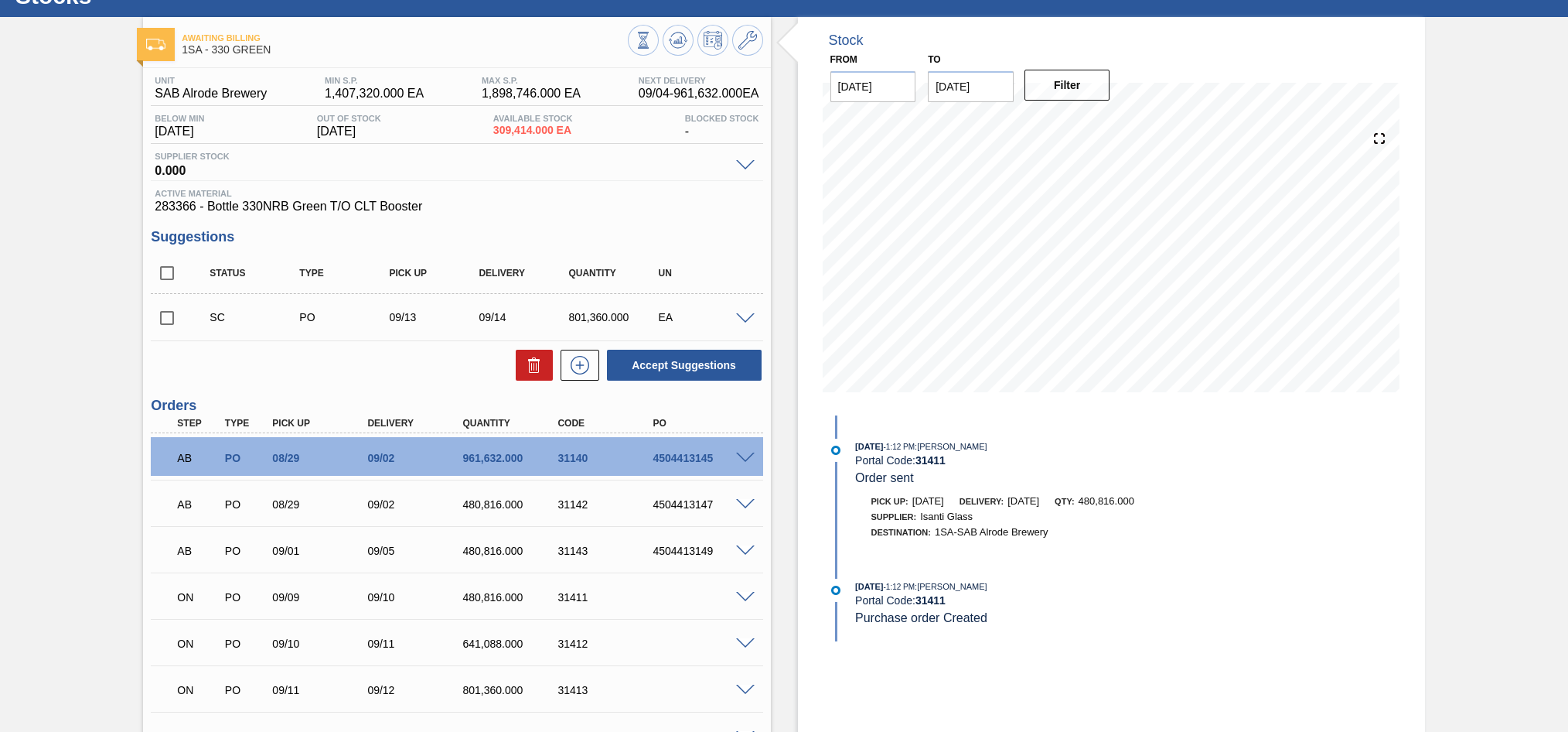
scroll to position [0, 0]
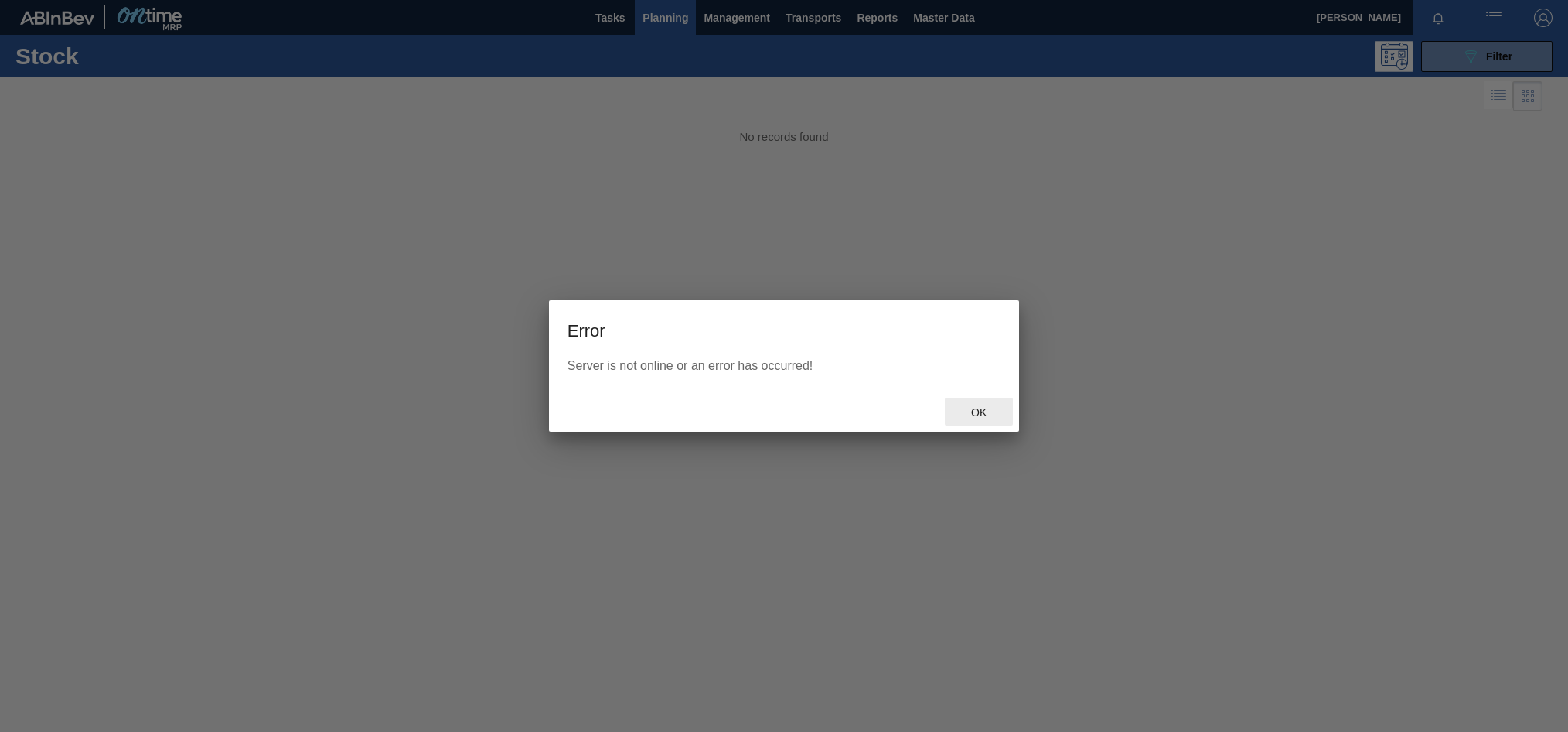
click at [969, 402] on div "Ok" at bounding box center [979, 412] width 68 height 28
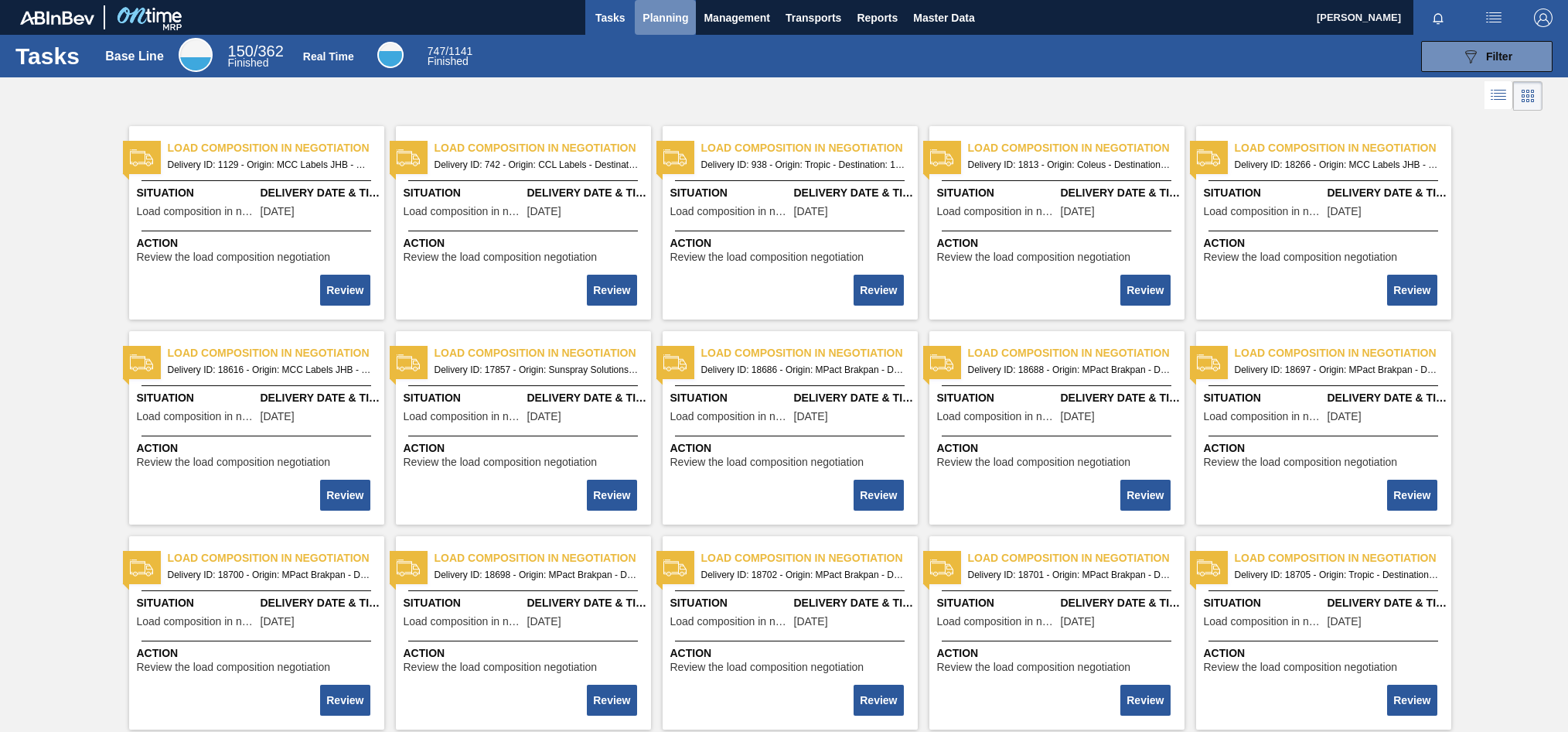
click at [654, 10] on span "Planning" at bounding box center [666, 18] width 46 height 19
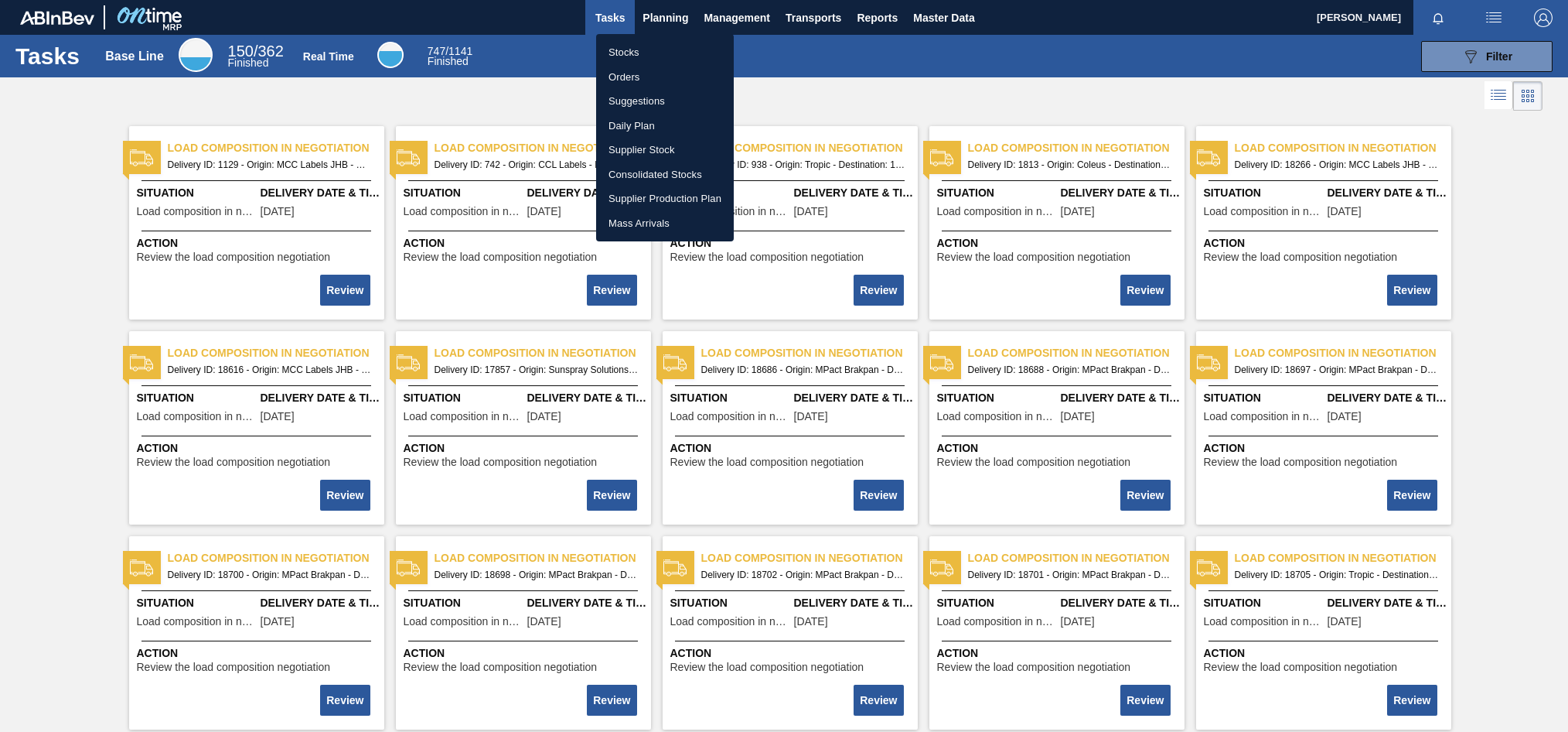
drag, startPoint x: 625, startPoint y: 50, endPoint x: 782, endPoint y: 218, distance: 229.9
click at [625, 50] on li "Stocks" at bounding box center [665, 52] width 138 height 24
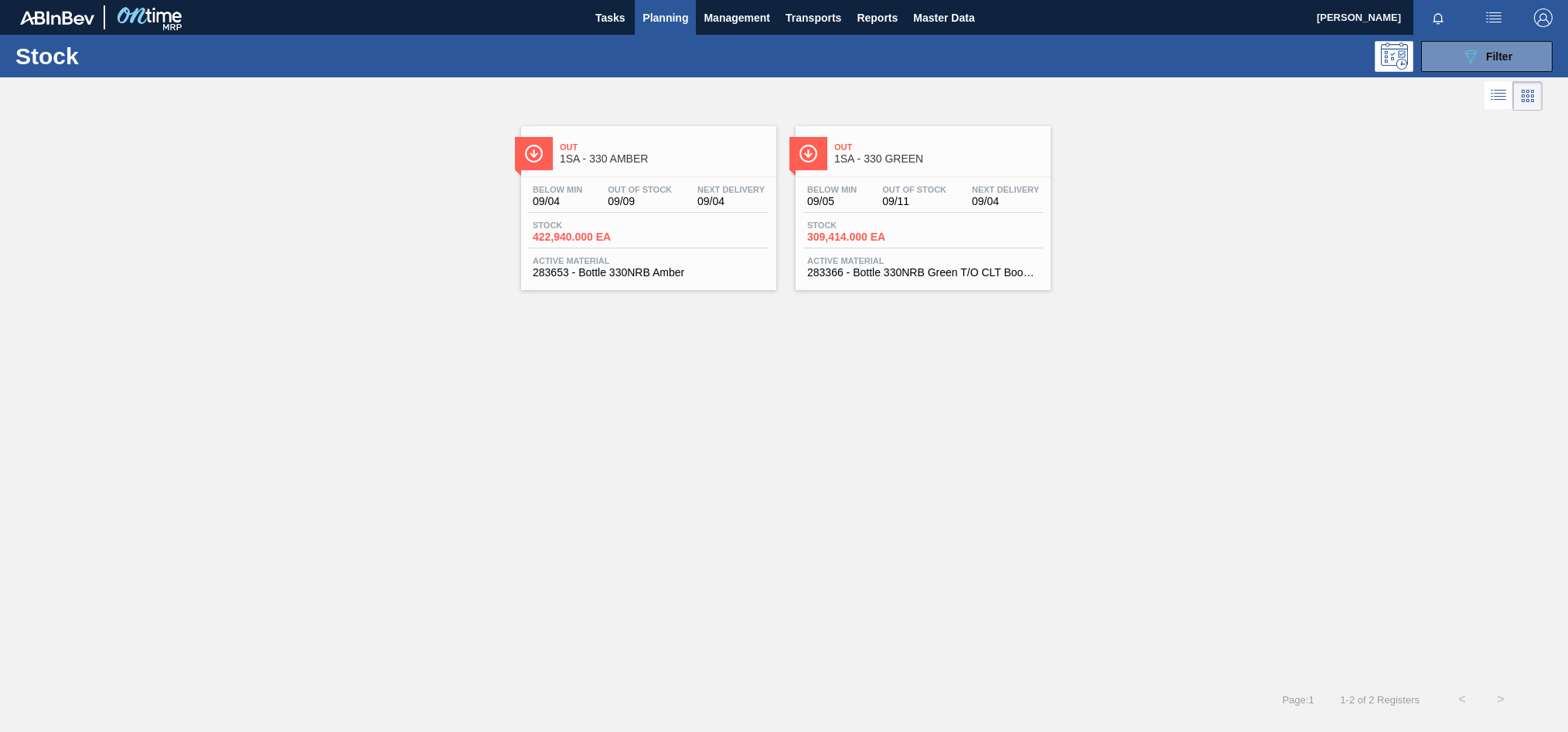
click at [674, 227] on div "Stock 422,940.000 EA" at bounding box center [649, 233] width 240 height 28
click at [894, 220] on span "Stock" at bounding box center [861, 225] width 108 height 9
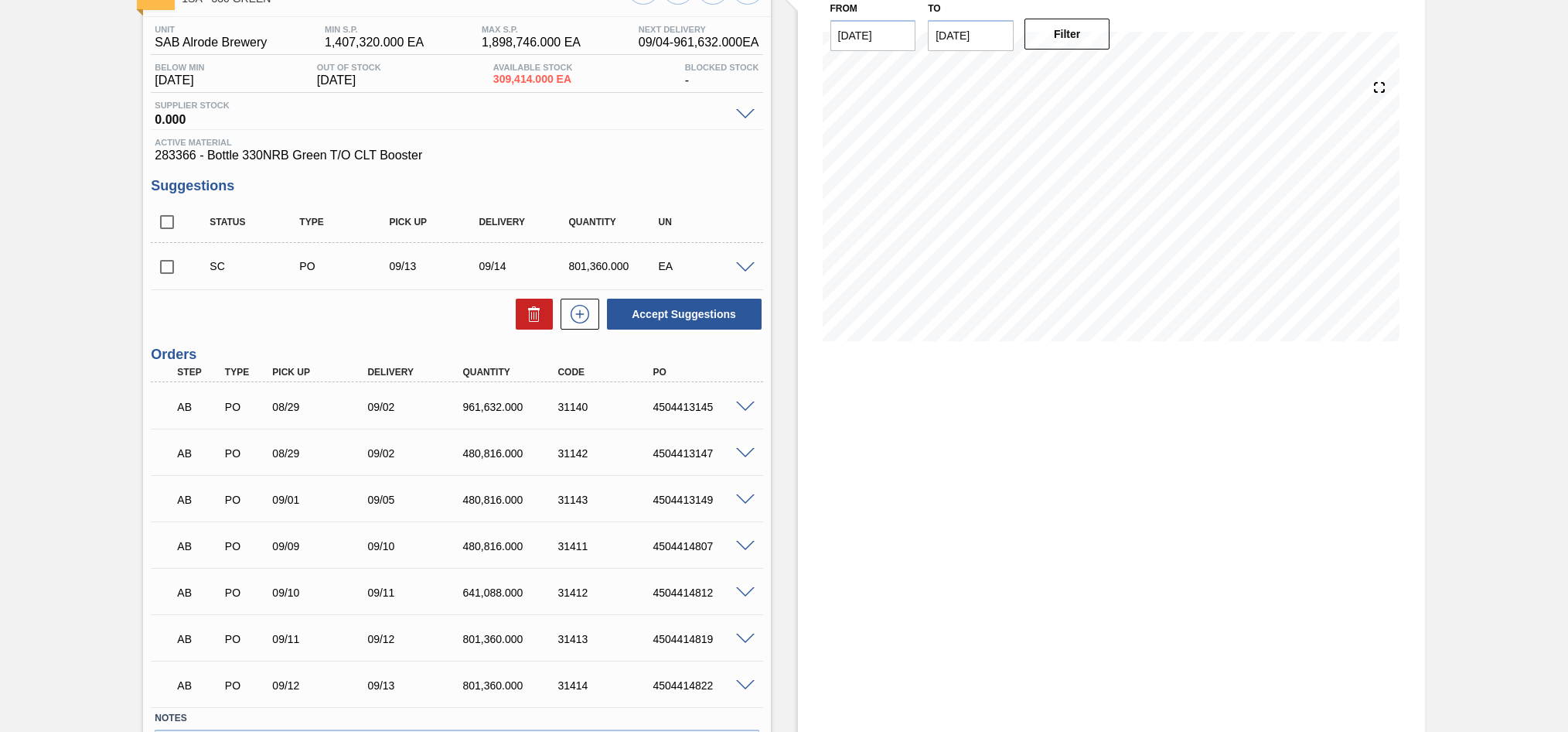
scroll to position [155, 0]
